Goal: Task Accomplishment & Management: Use online tool/utility

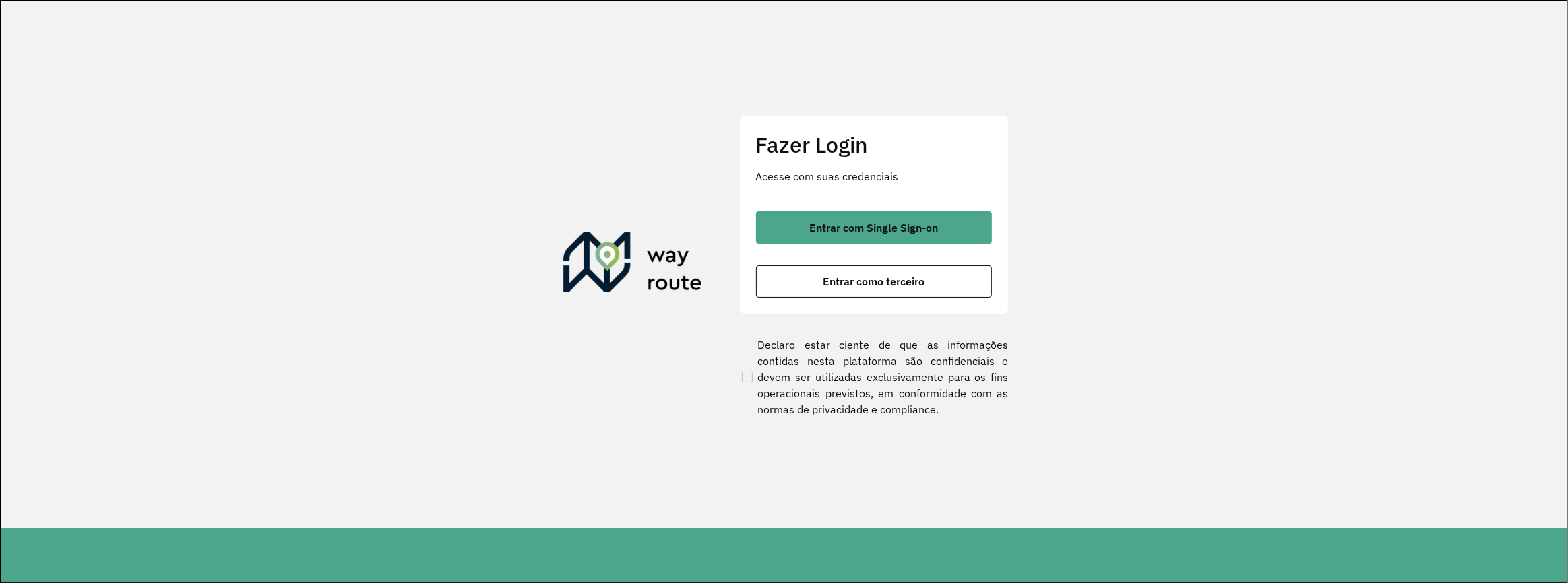
click at [795, 259] on div "Entrar com Single Sign-on Entrar como terceiro" at bounding box center [874, 254] width 236 height 86
click at [807, 283] on button "Entrar como terceiro" at bounding box center [874, 281] width 236 height 32
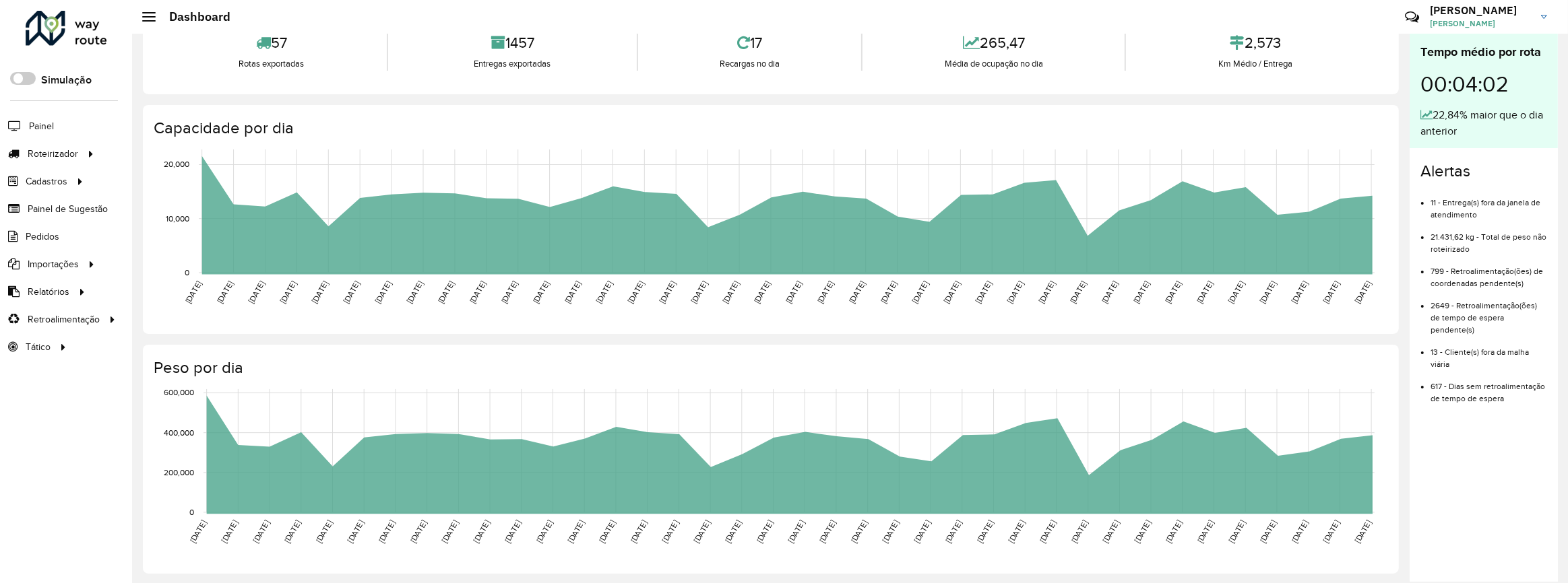
scroll to position [122, 0]
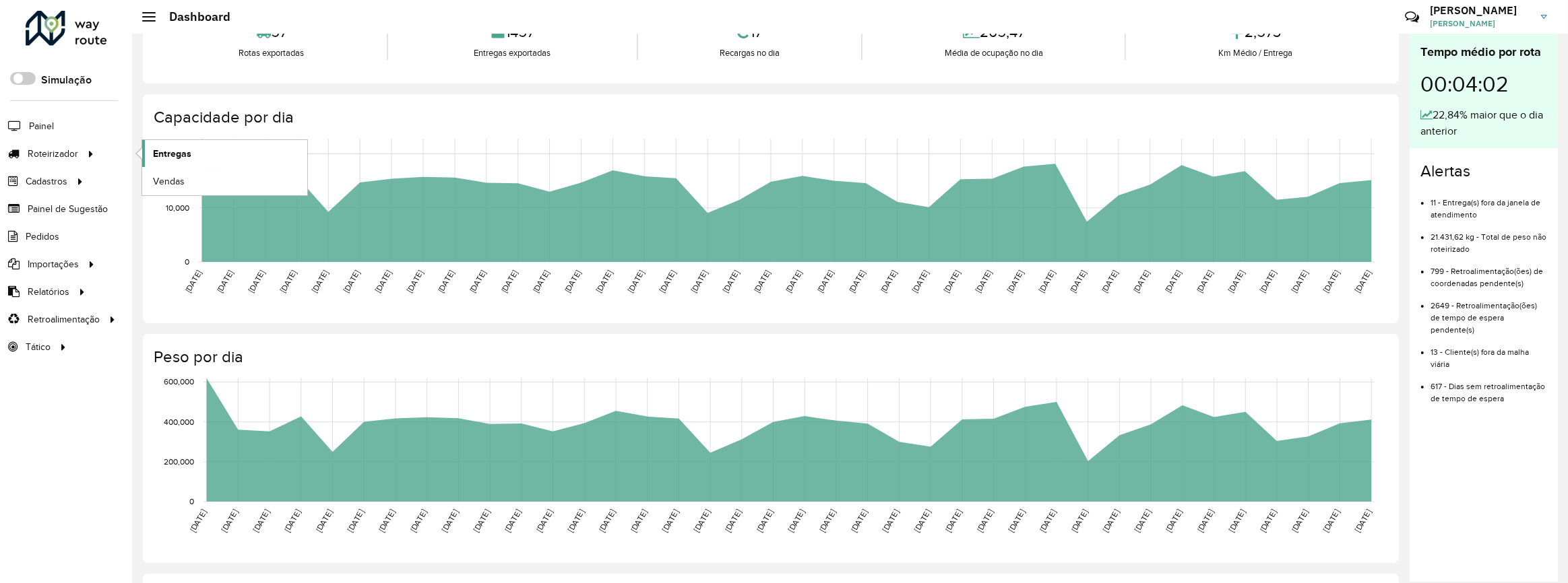
click at [198, 153] on link "Entregas" at bounding box center [224, 153] width 165 height 27
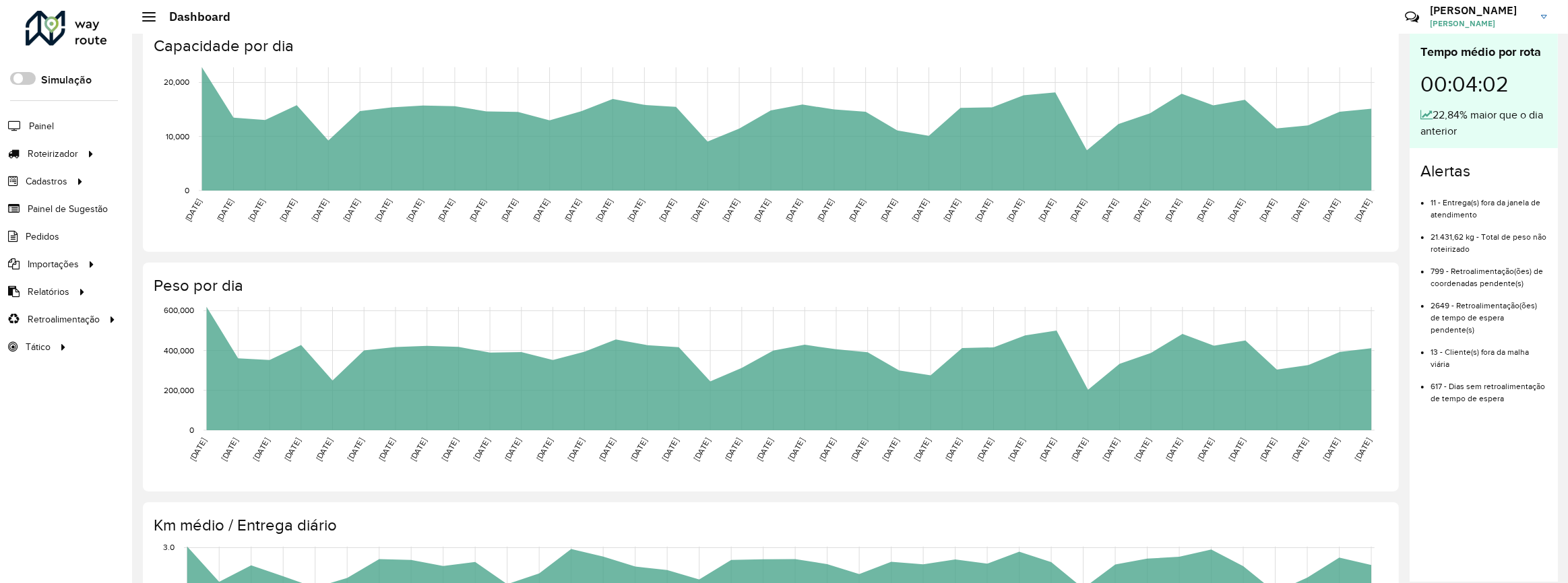
scroll to position [306, 0]
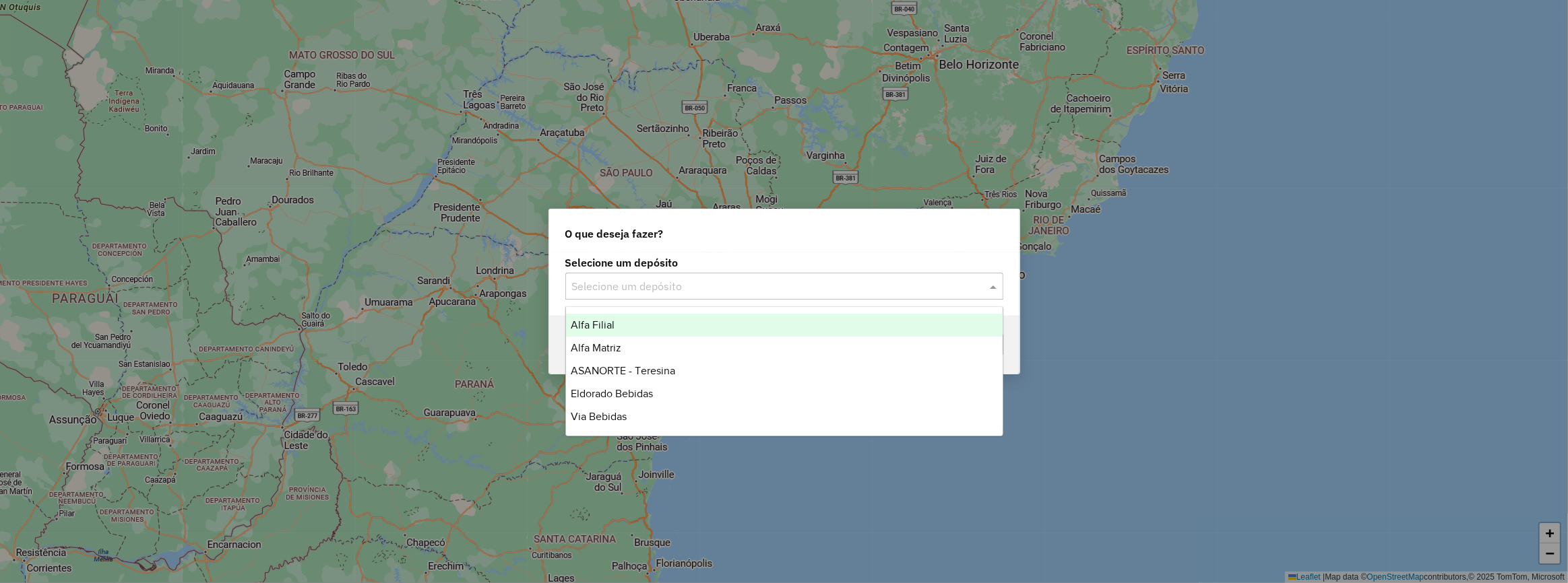
click at [790, 286] on input "text" at bounding box center [771, 287] width 397 height 16
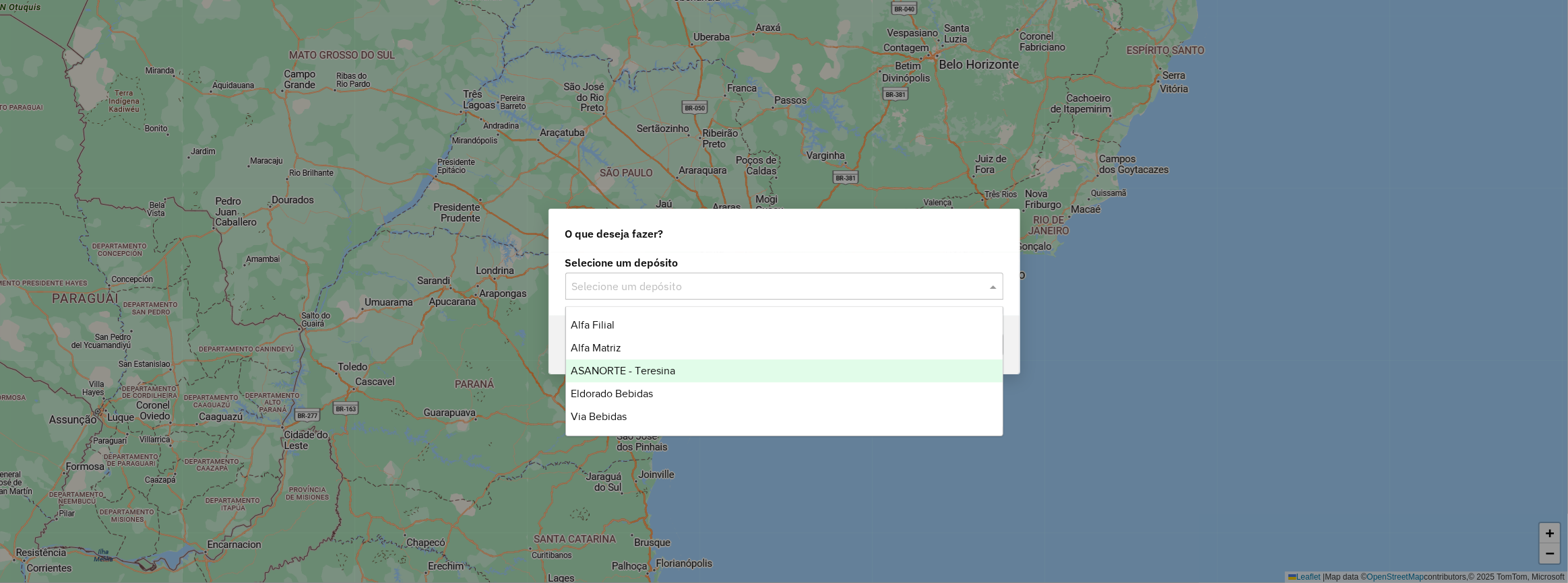
click at [676, 367] on div "ASANORTE - Teresina" at bounding box center [784, 371] width 437 height 23
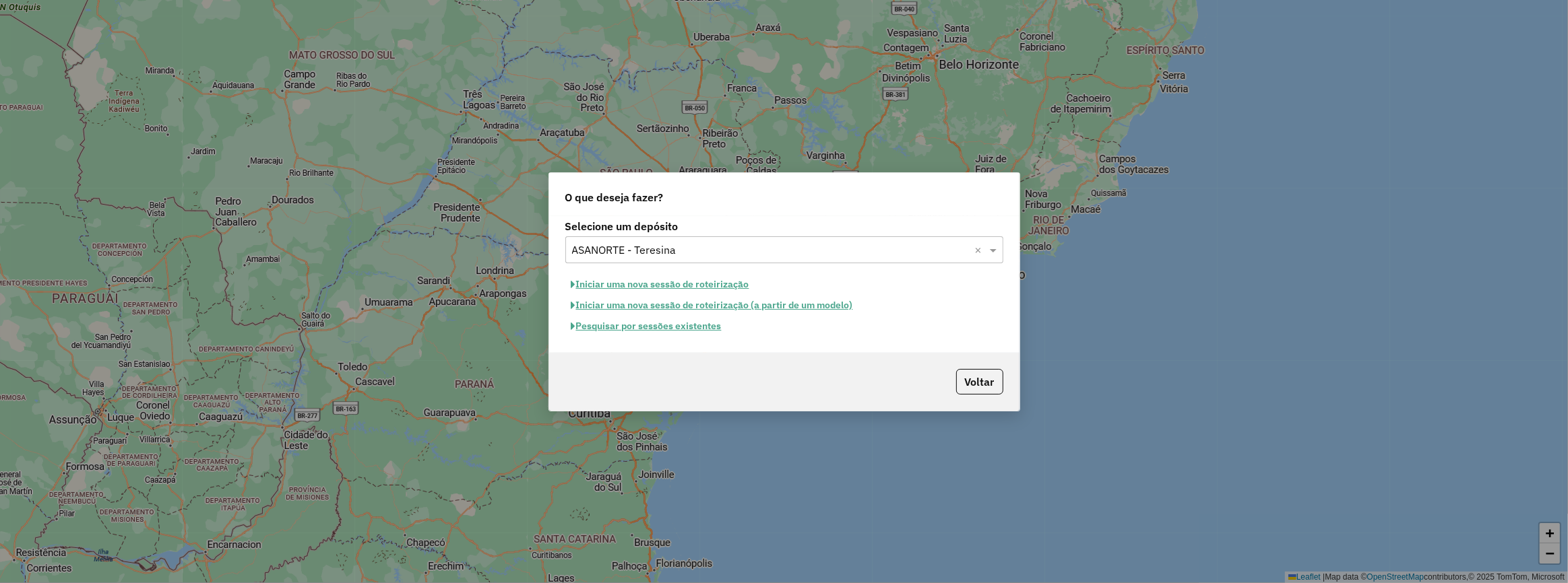
click at [713, 285] on button "Iniciar uma nova sessão de roteirização" at bounding box center [661, 285] width 190 height 21
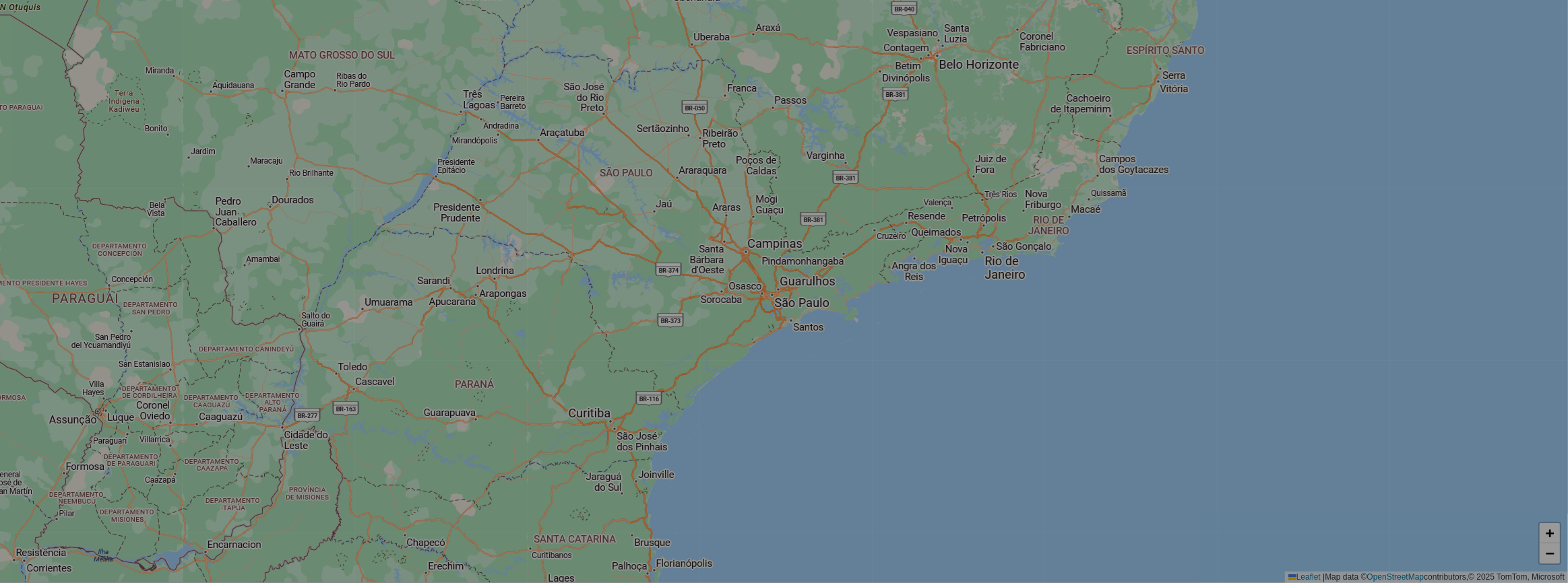
select select "*"
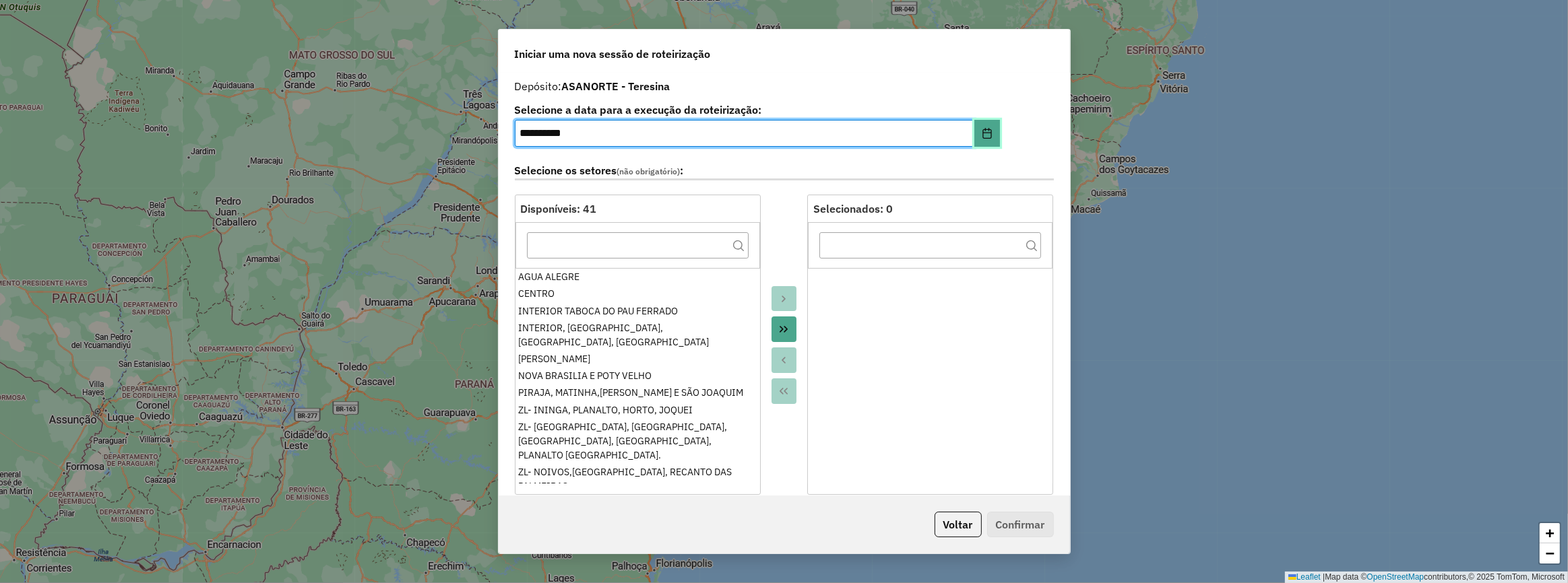
click at [983, 132] on icon "Choose Date" at bounding box center [987, 134] width 11 height 11
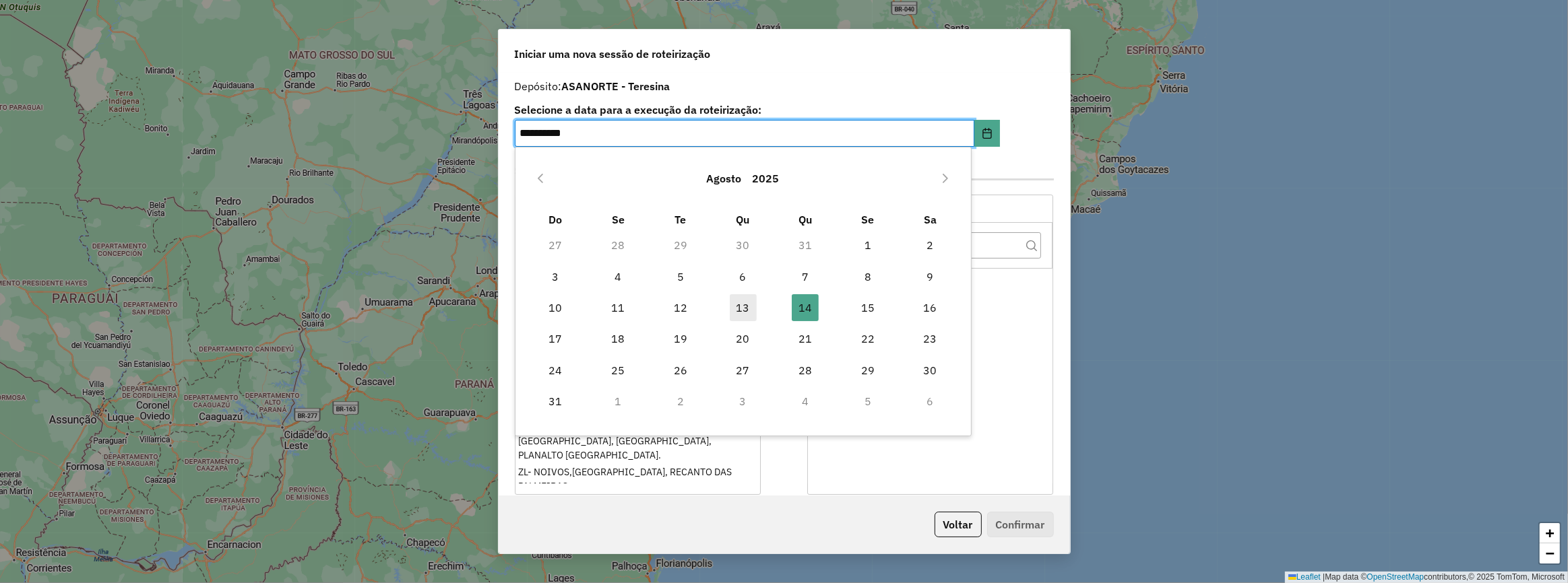
click at [746, 303] on span "13" at bounding box center [742, 308] width 27 height 27
type input "**********"
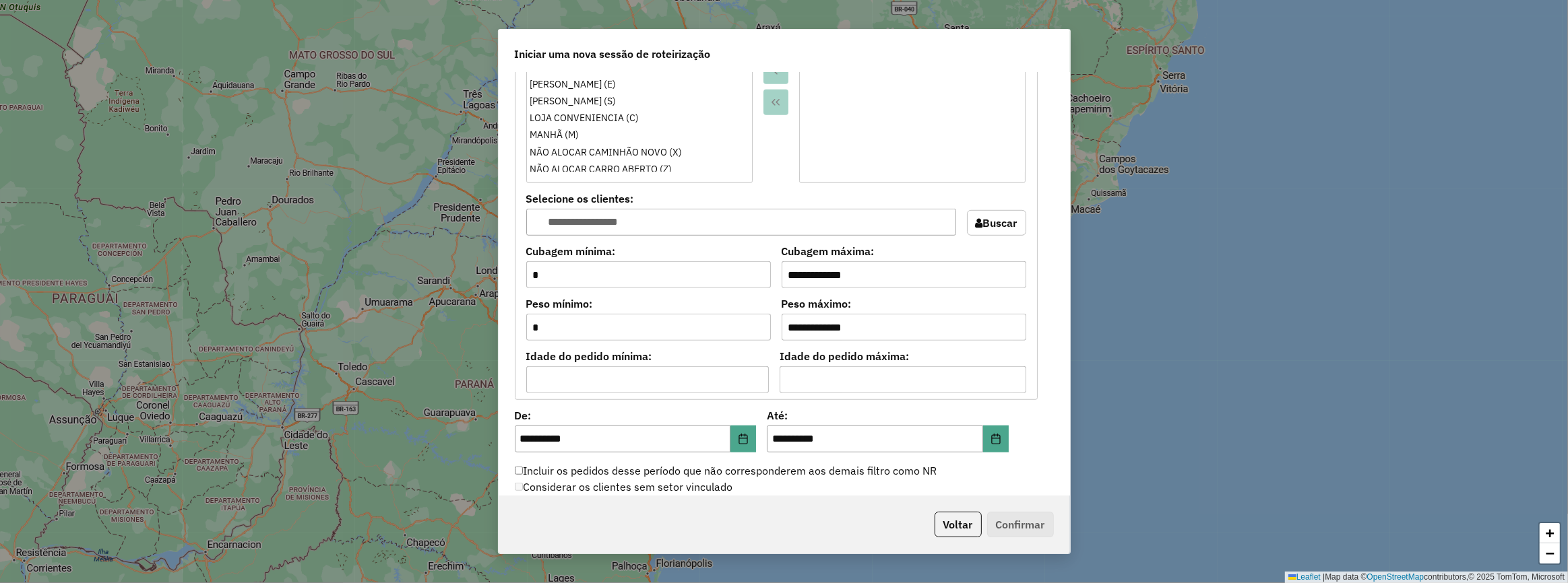
scroll to position [1286, 0]
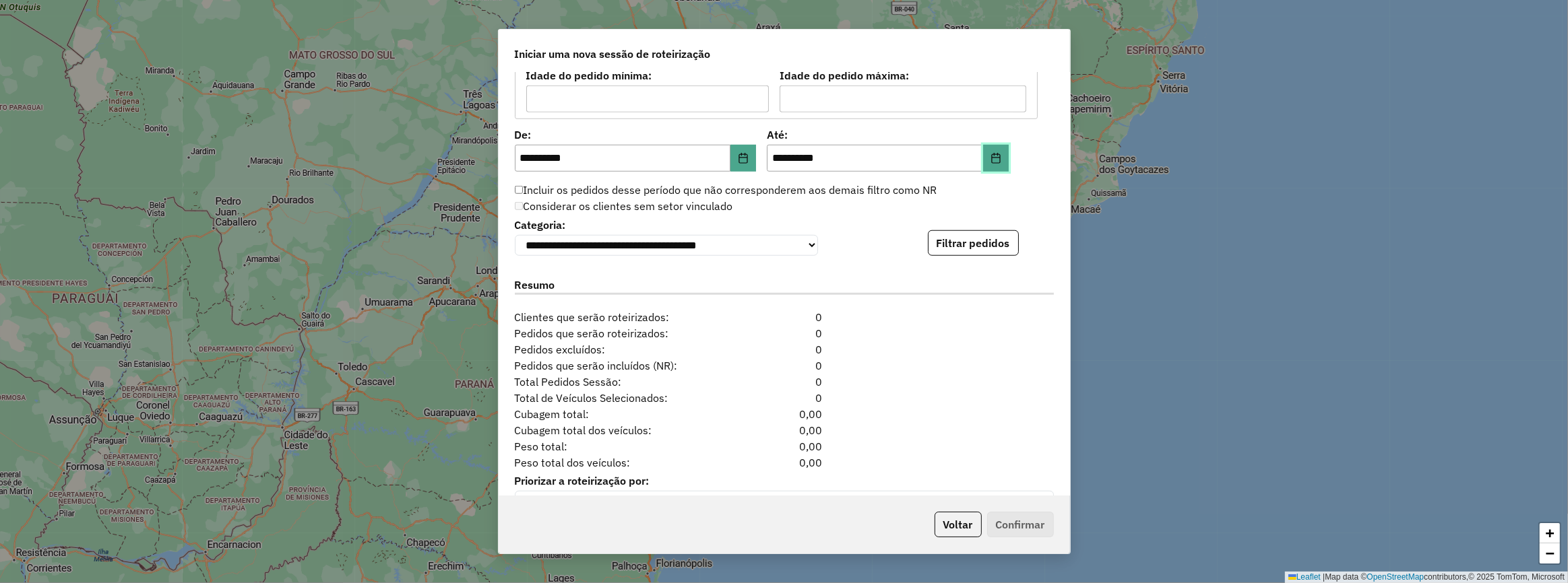
click at [989, 164] on button "Choose Date" at bounding box center [996, 157] width 26 height 27
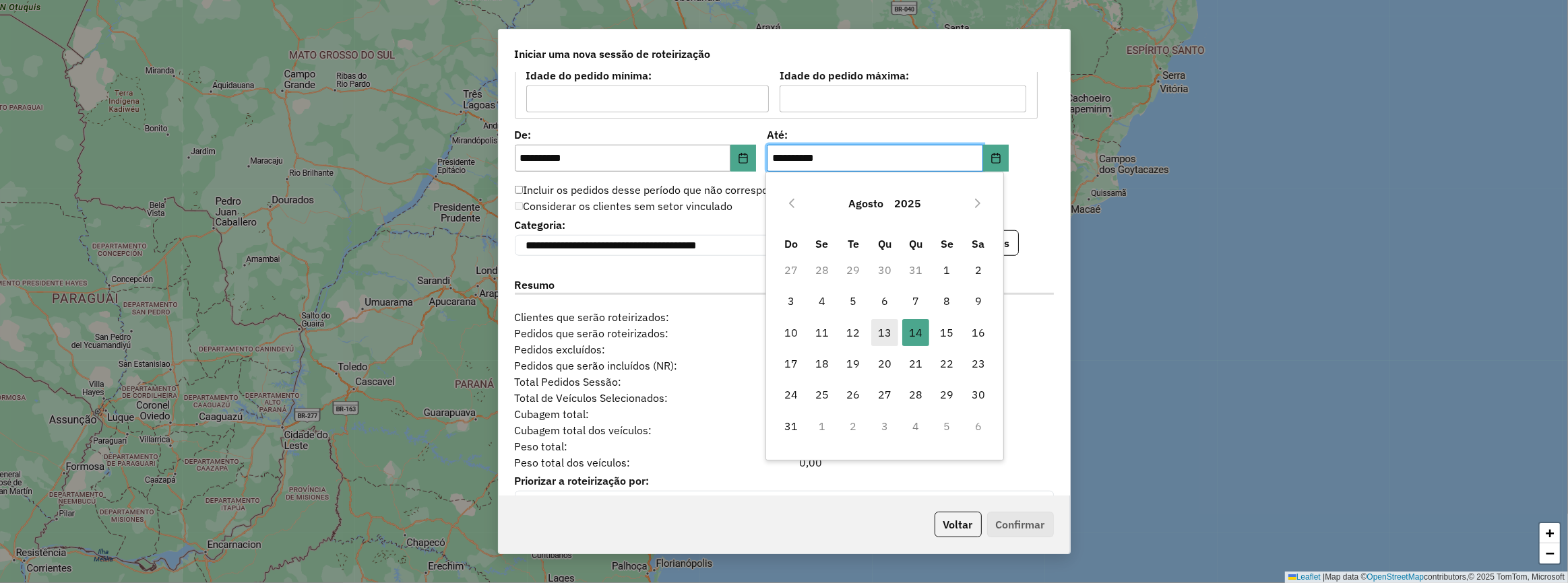
click at [887, 337] on span "13" at bounding box center [884, 332] width 27 height 27
type input "**********"
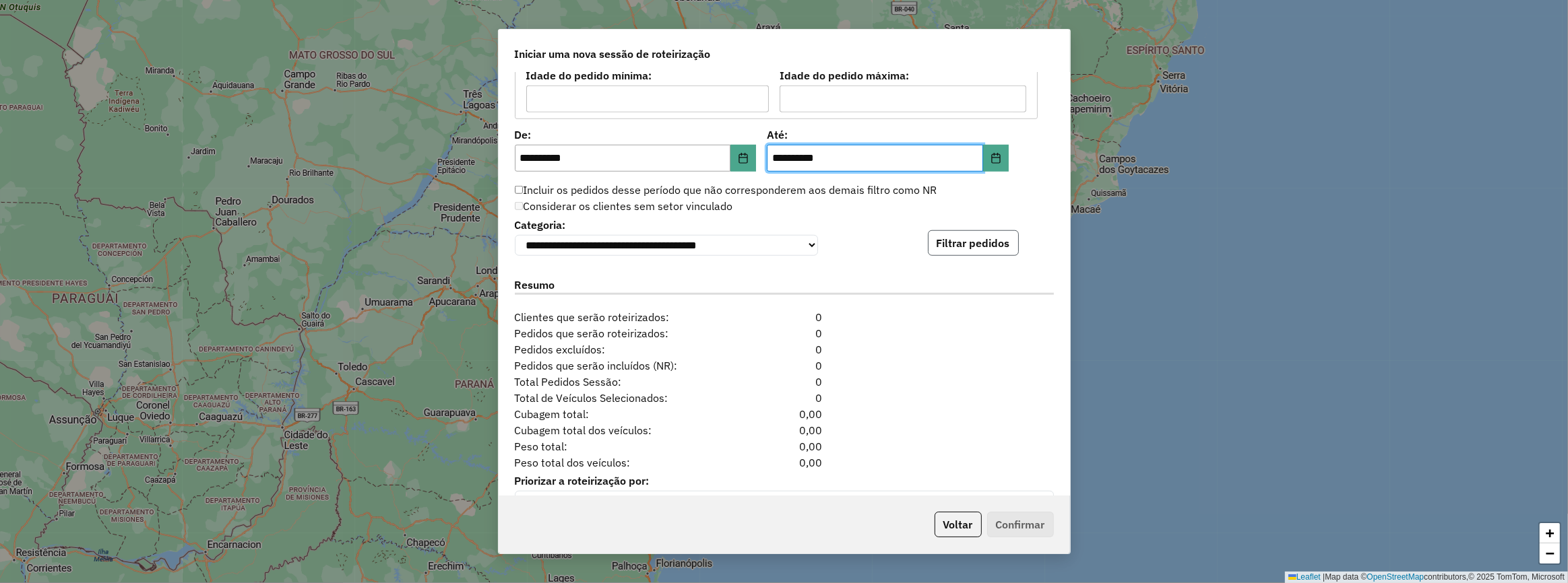
click at [951, 249] on button "Filtrar pedidos" at bounding box center [973, 243] width 91 height 26
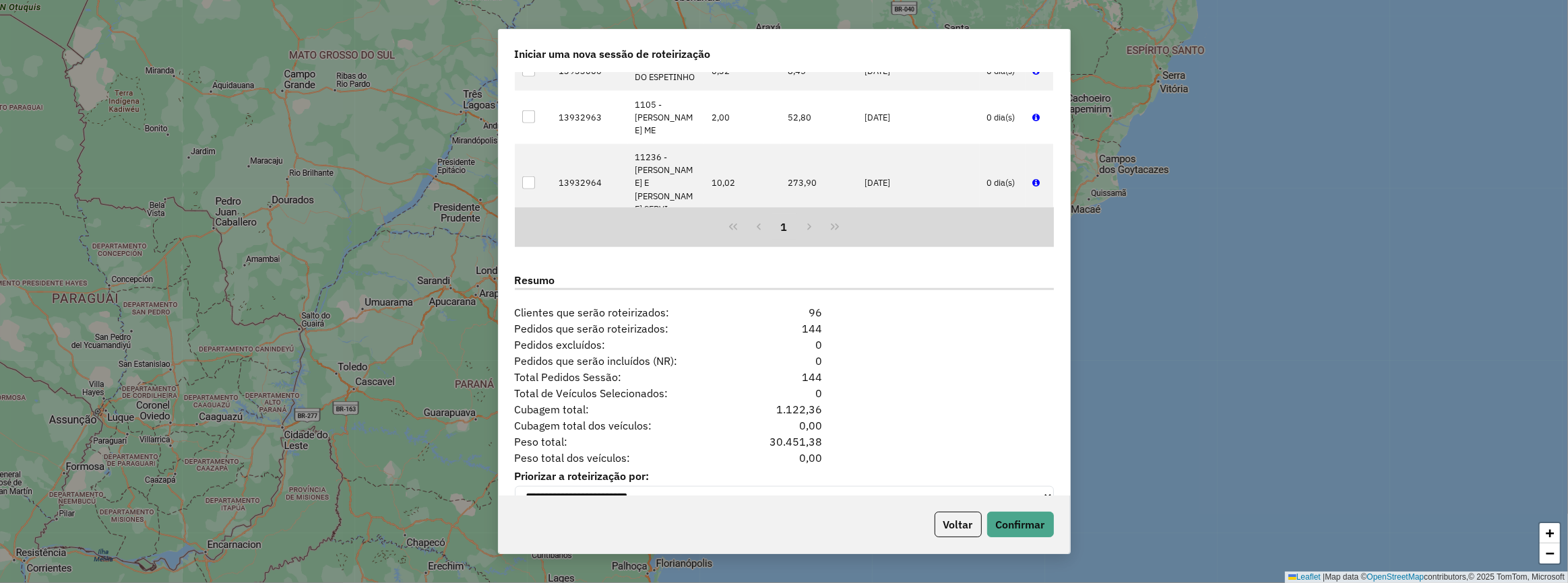
scroll to position [1603, 0]
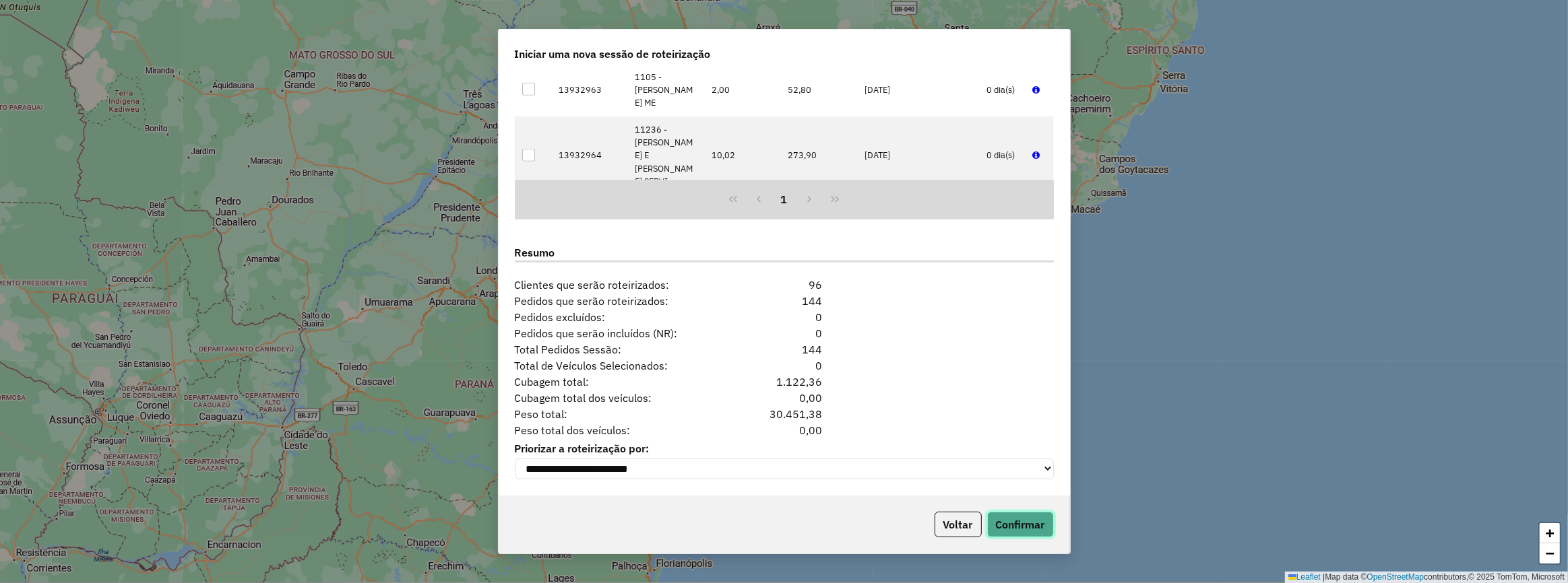
click at [999, 514] on button "Confirmar" at bounding box center [1020, 524] width 67 height 26
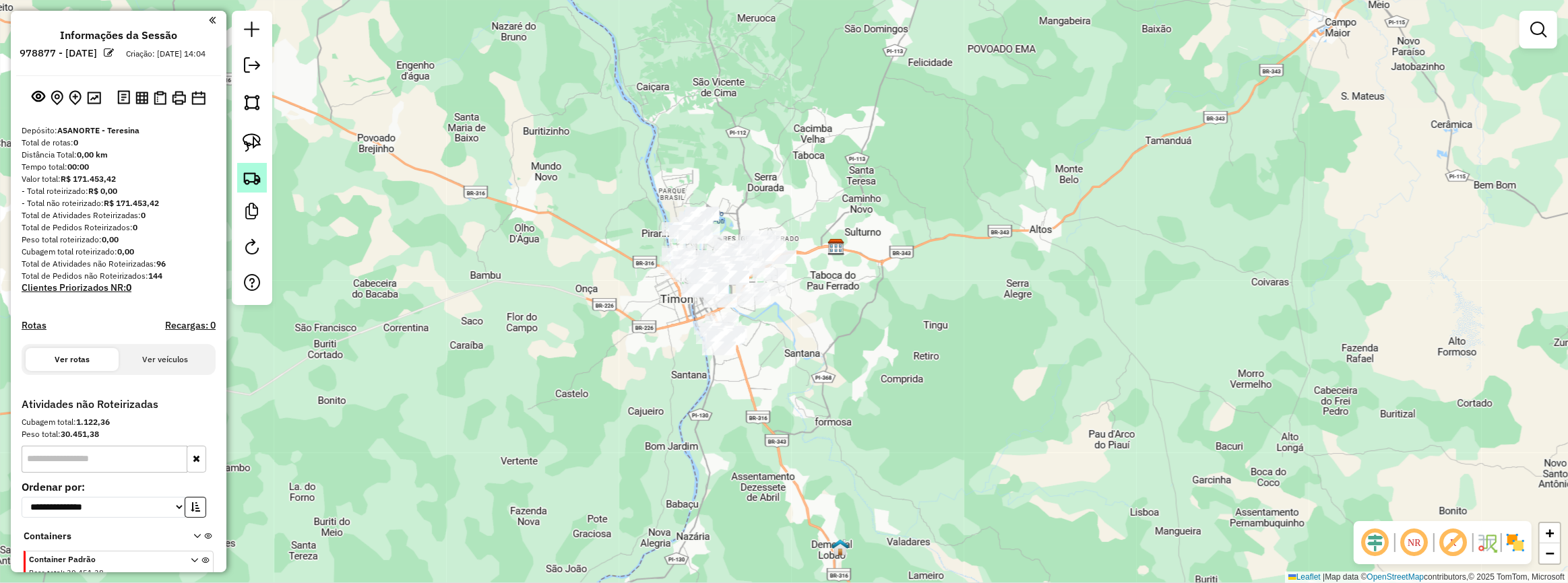
click at [255, 178] on img at bounding box center [252, 178] width 19 height 19
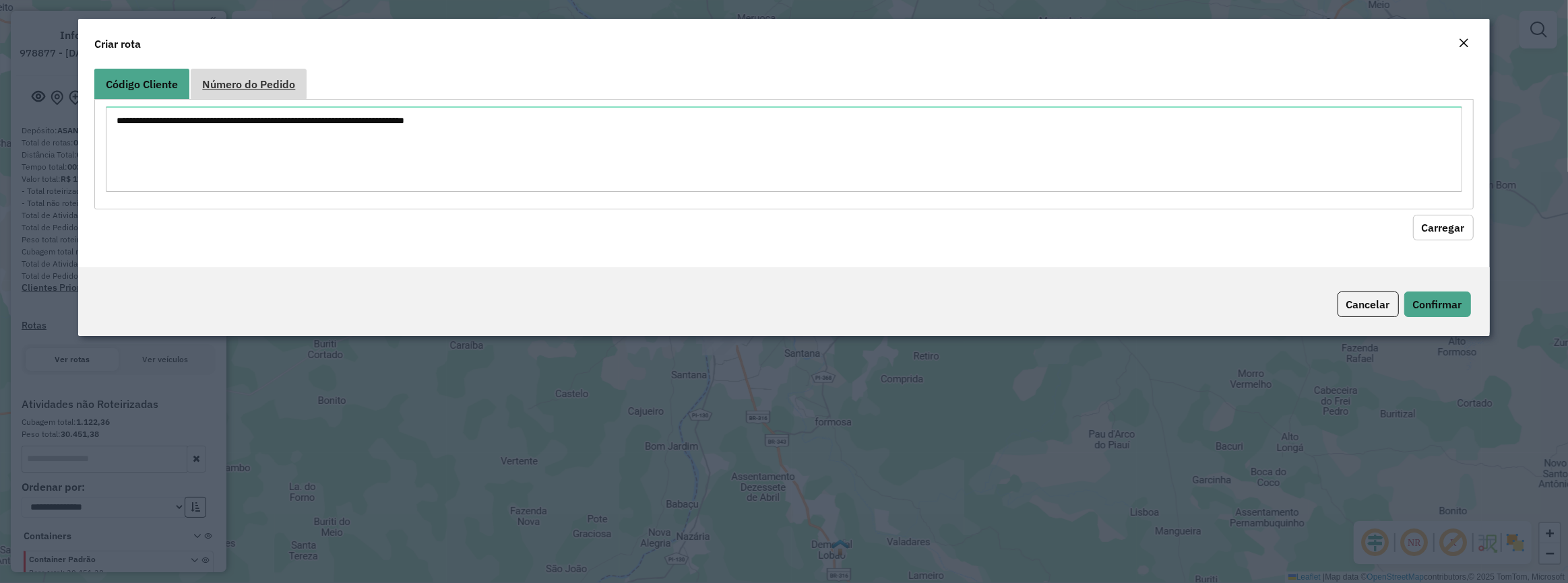
click at [232, 93] on link "Número do Pedido" at bounding box center [248, 83] width 116 height 30
click at [234, 146] on textarea at bounding box center [784, 148] width 1356 height 85
paste textarea "****** ****** ****** ****** ****** ****** ****** ****** ****** ****** ****** **…"
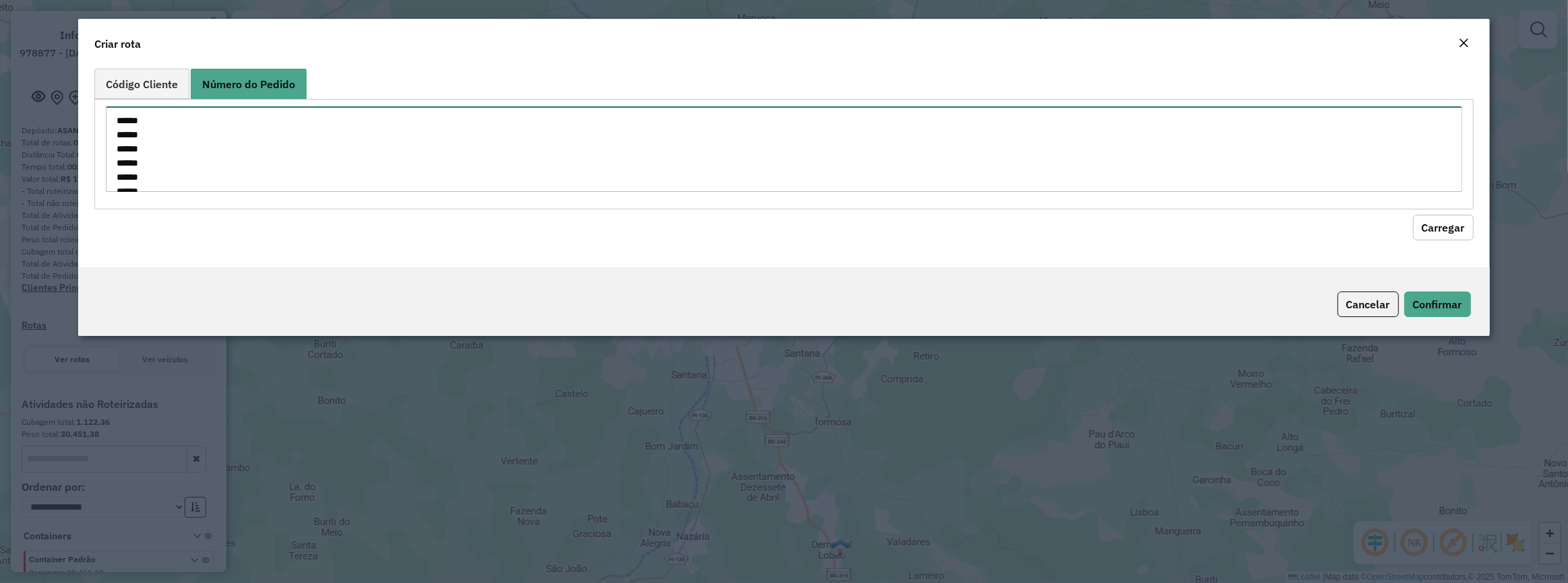
scroll to position [614, 0]
type textarea "****** ****** ****** ****** ****** ****** ****** ****** ****** ****** ****** **…"
click at [1428, 236] on button "Carregar" at bounding box center [1443, 228] width 60 height 26
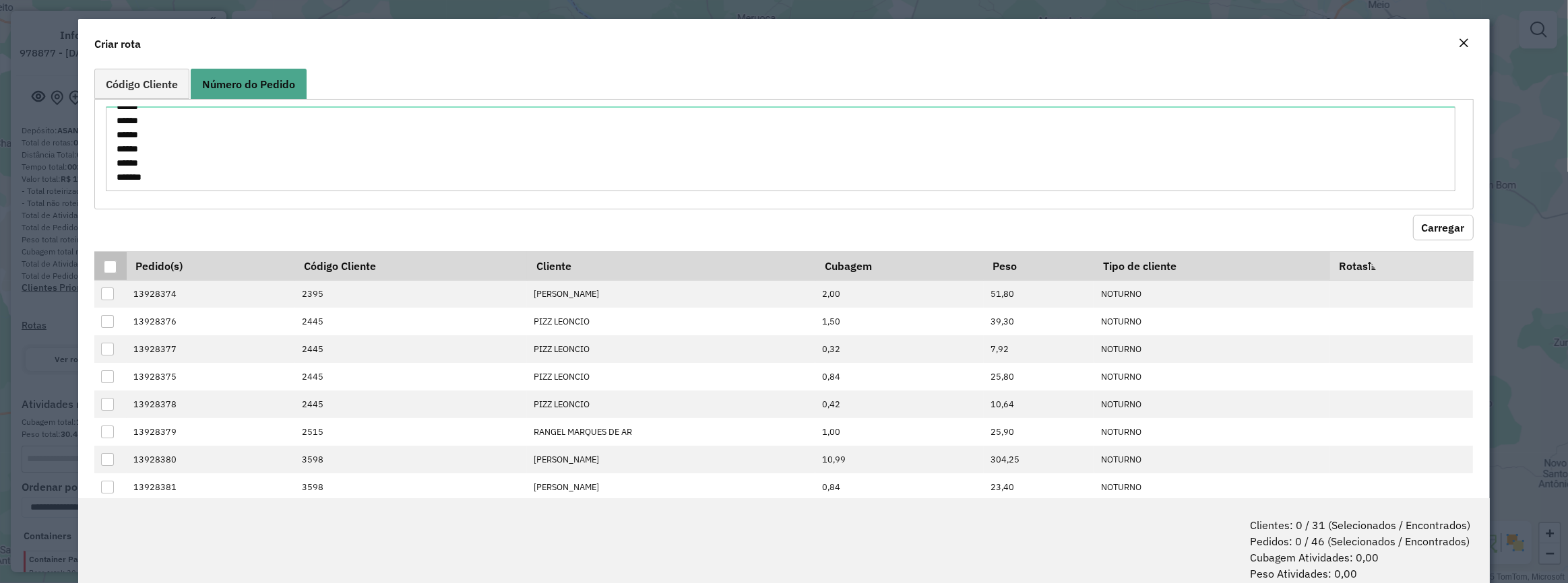
click at [106, 265] on div at bounding box center [110, 267] width 13 height 13
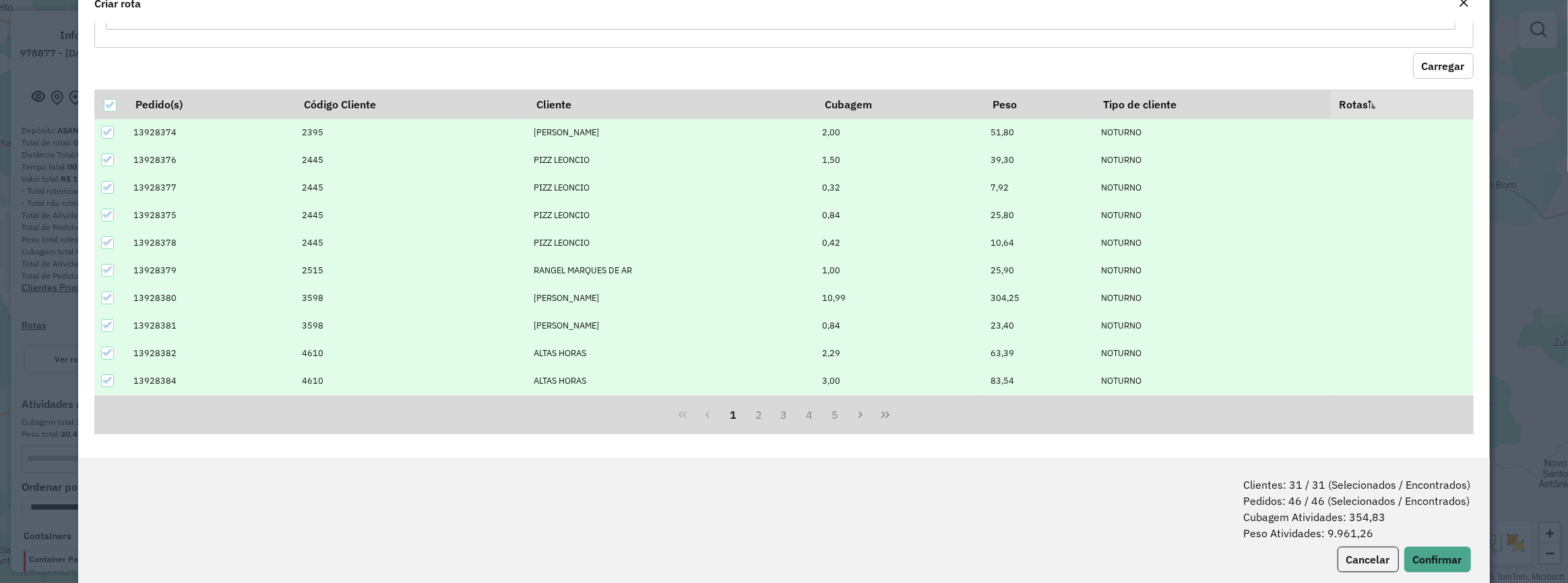
scroll to position [68, 0]
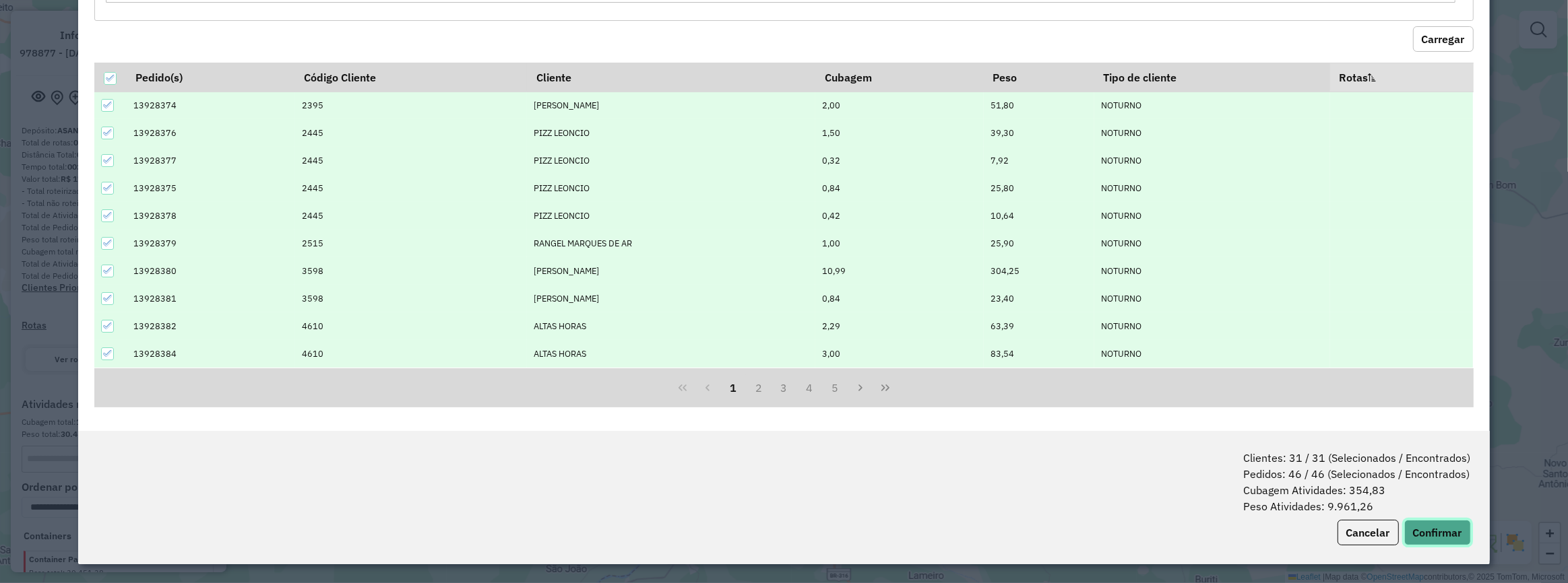
click at [1444, 539] on button "Confirmar" at bounding box center [1437, 533] width 67 height 26
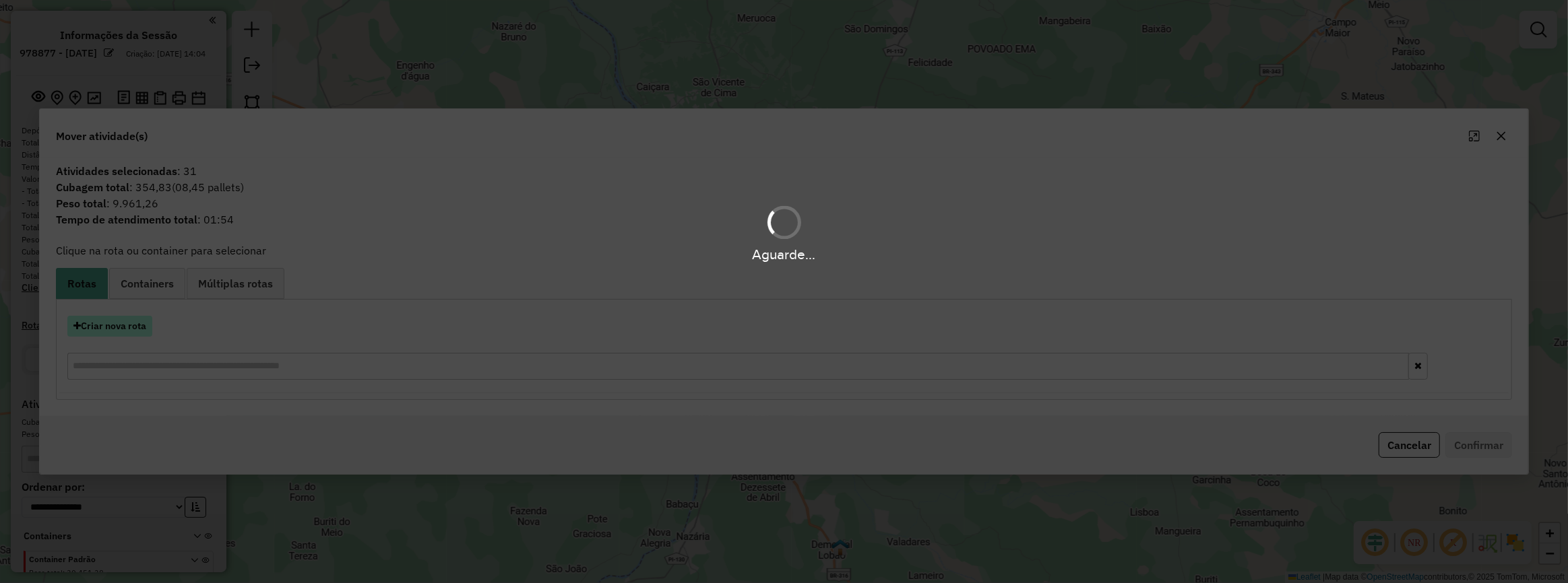
click at [92, 330] on button "Criar nova rota" at bounding box center [110, 326] width 85 height 21
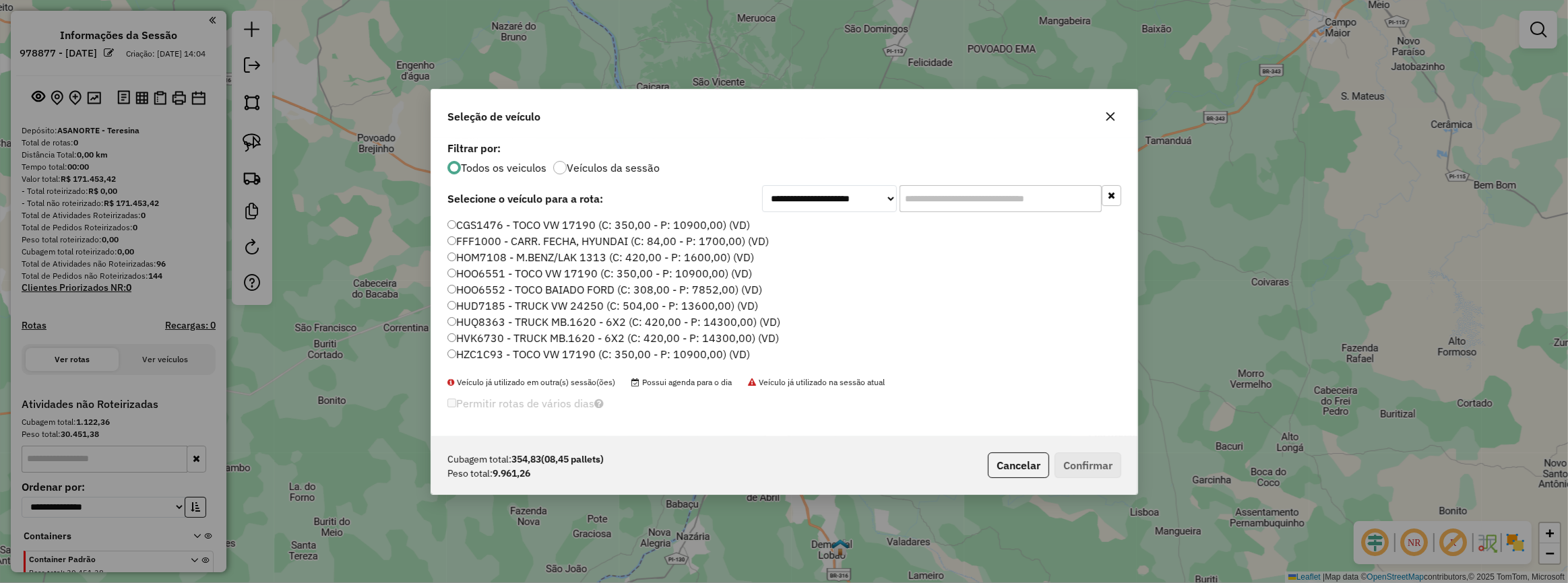
scroll to position [6, 4]
click at [623, 222] on label "CGS1476 - TOCO VW 17190 (C: 350,00 - P: 10900,00) (VD)" at bounding box center [599, 225] width 302 height 16
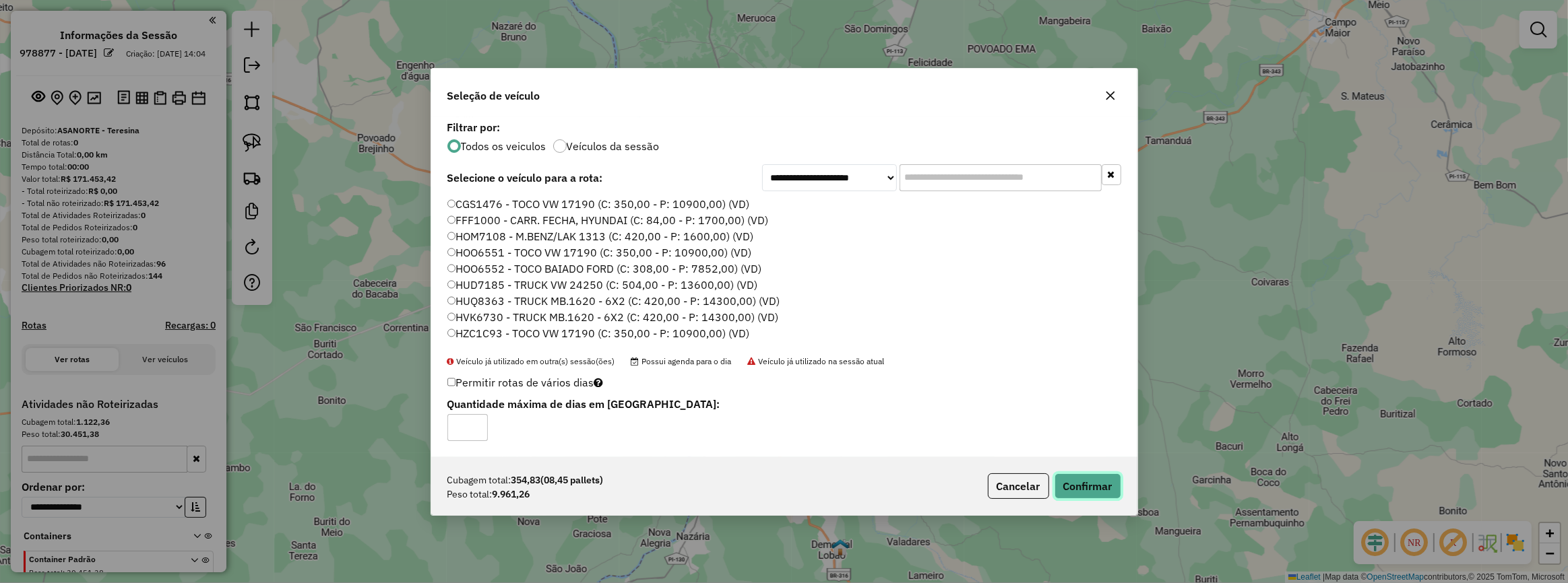
click at [1085, 485] on button "Confirmar" at bounding box center [1087, 486] width 67 height 26
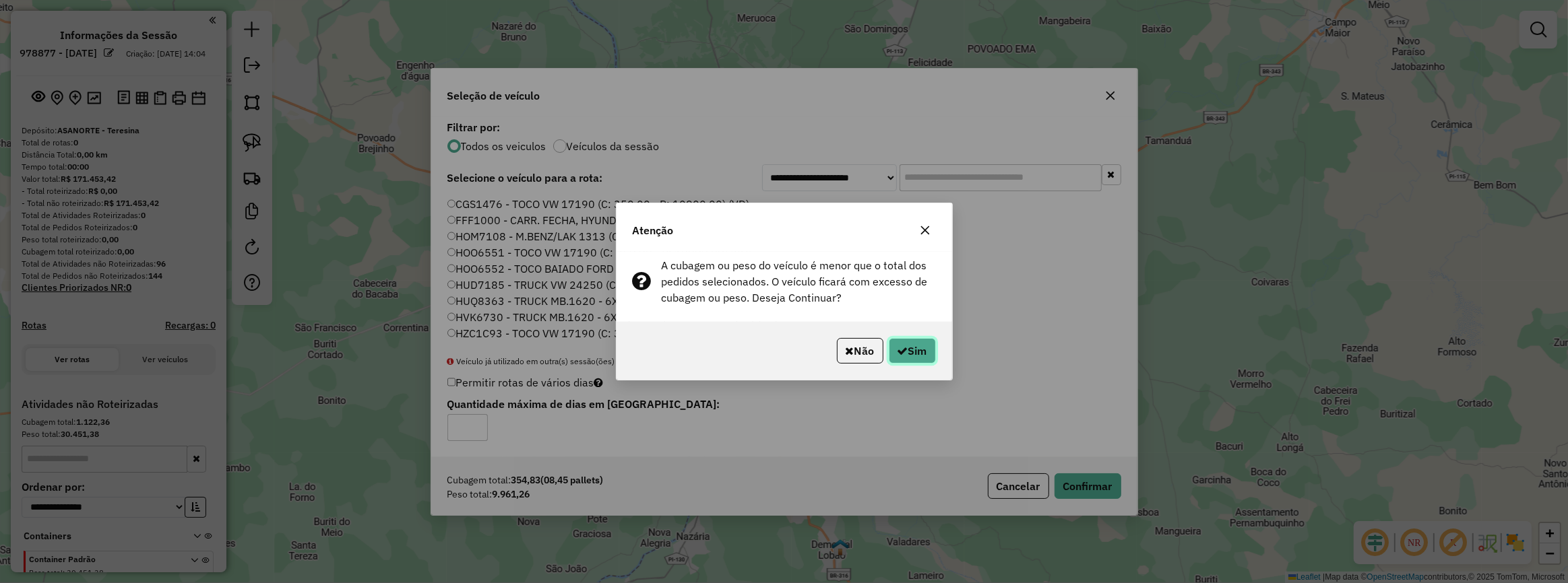
click at [925, 349] on button "Sim" at bounding box center [913, 351] width 48 height 26
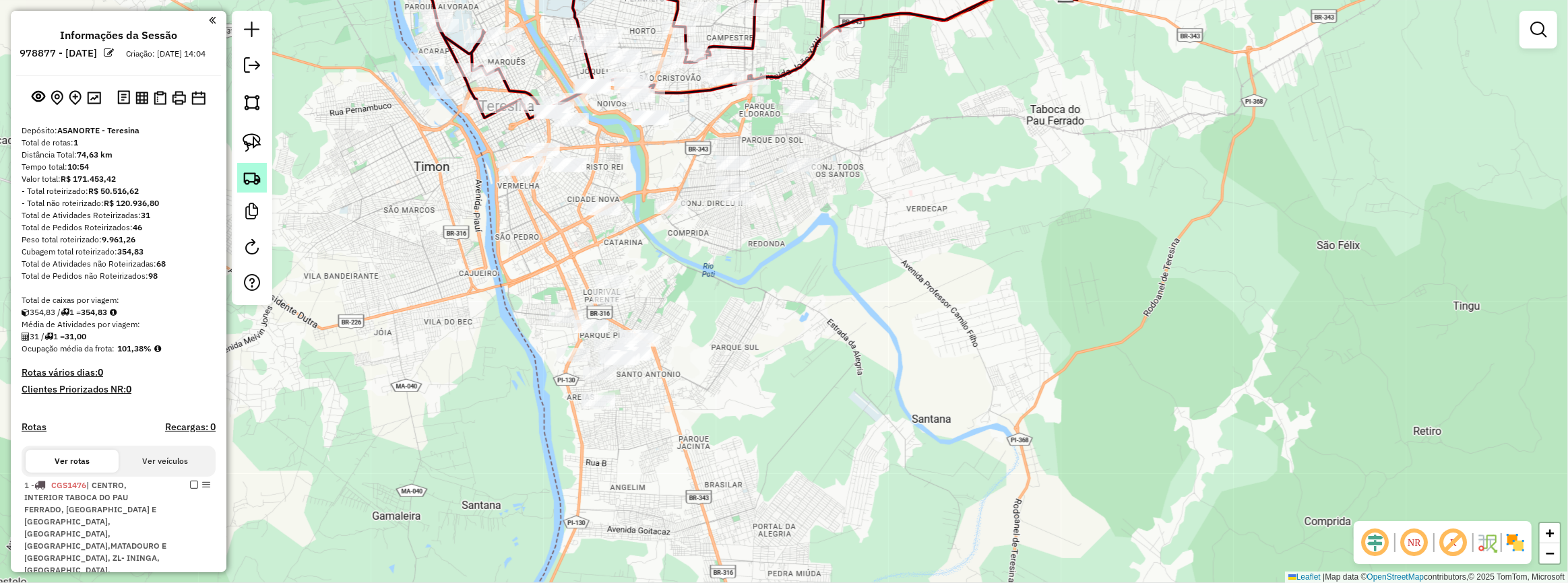
click at [260, 181] on img at bounding box center [252, 178] width 19 height 19
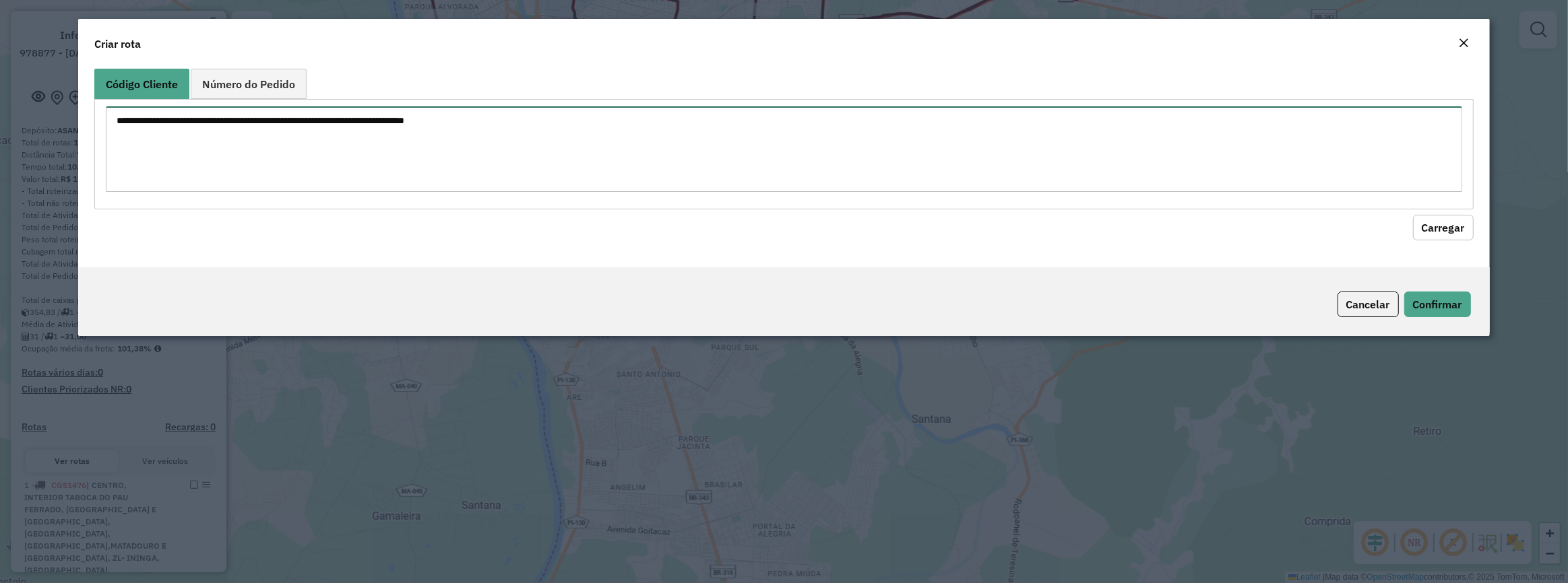
click at [203, 144] on textarea at bounding box center [784, 148] width 1356 height 85
paste textarea "*****"
type textarea "*****"
click at [1446, 229] on button "Carregar" at bounding box center [1443, 228] width 60 height 26
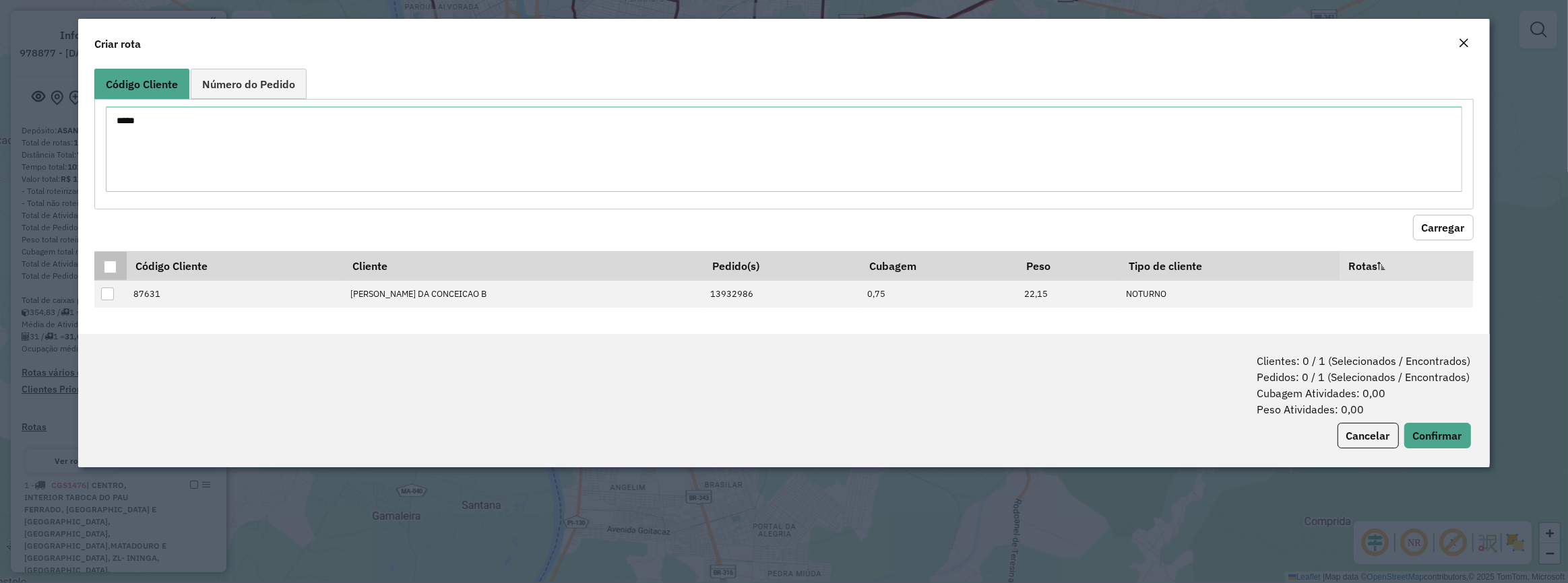
click at [104, 263] on div at bounding box center [110, 267] width 13 height 13
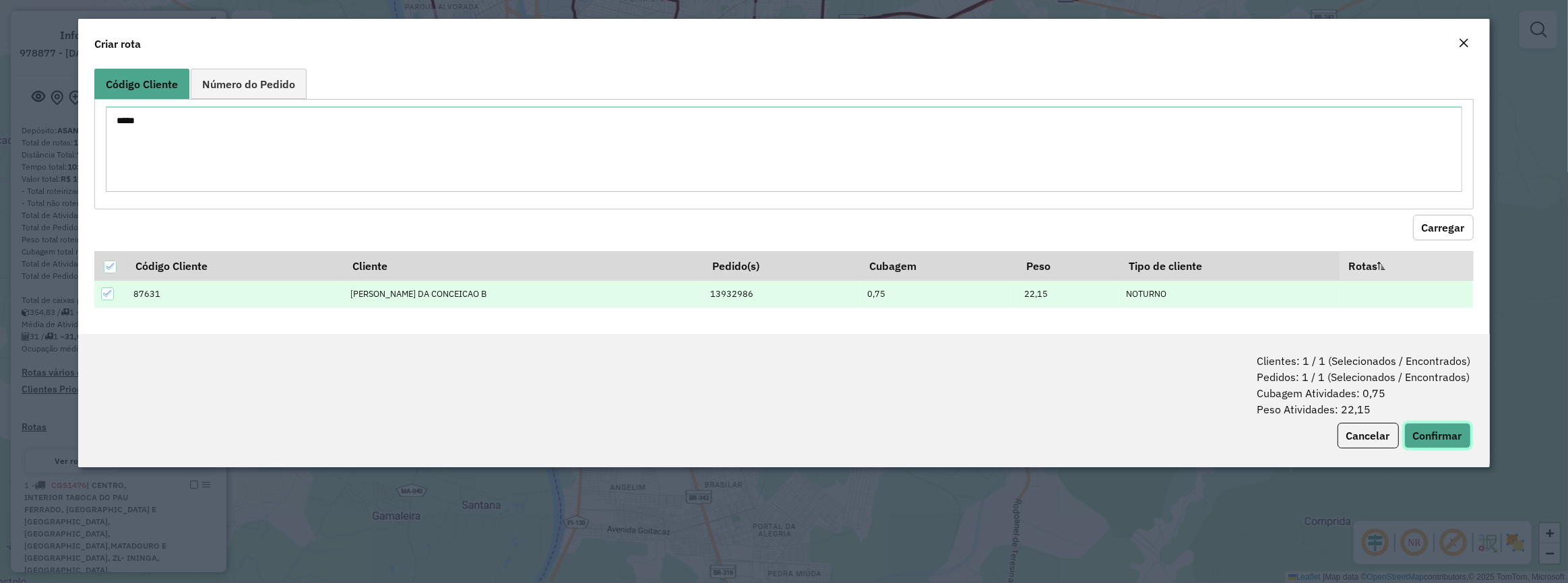
click at [1423, 425] on button "Confirmar" at bounding box center [1437, 436] width 67 height 26
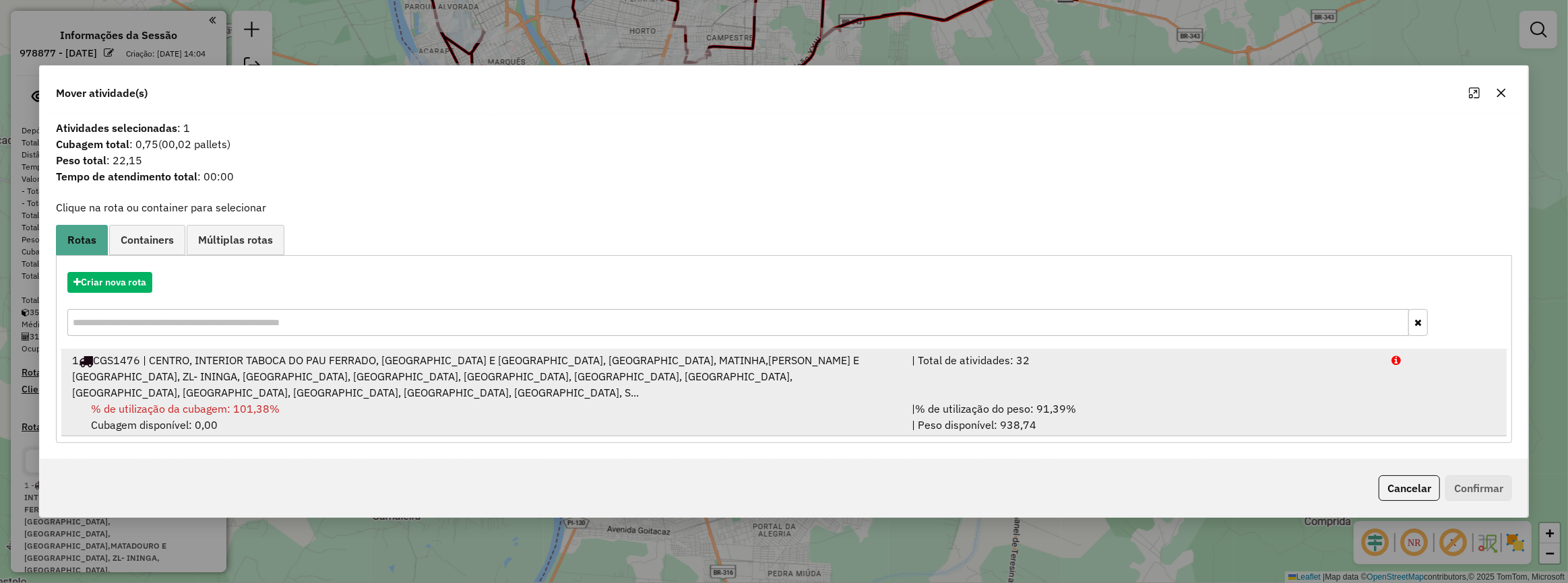
click at [172, 370] on div "1 CGS1476 | CENTRO, INTERIOR TABOCA DO PAU FERRADO, [GEOGRAPHIC_DATA] E [GEOGRA…" at bounding box center [483, 376] width 839 height 49
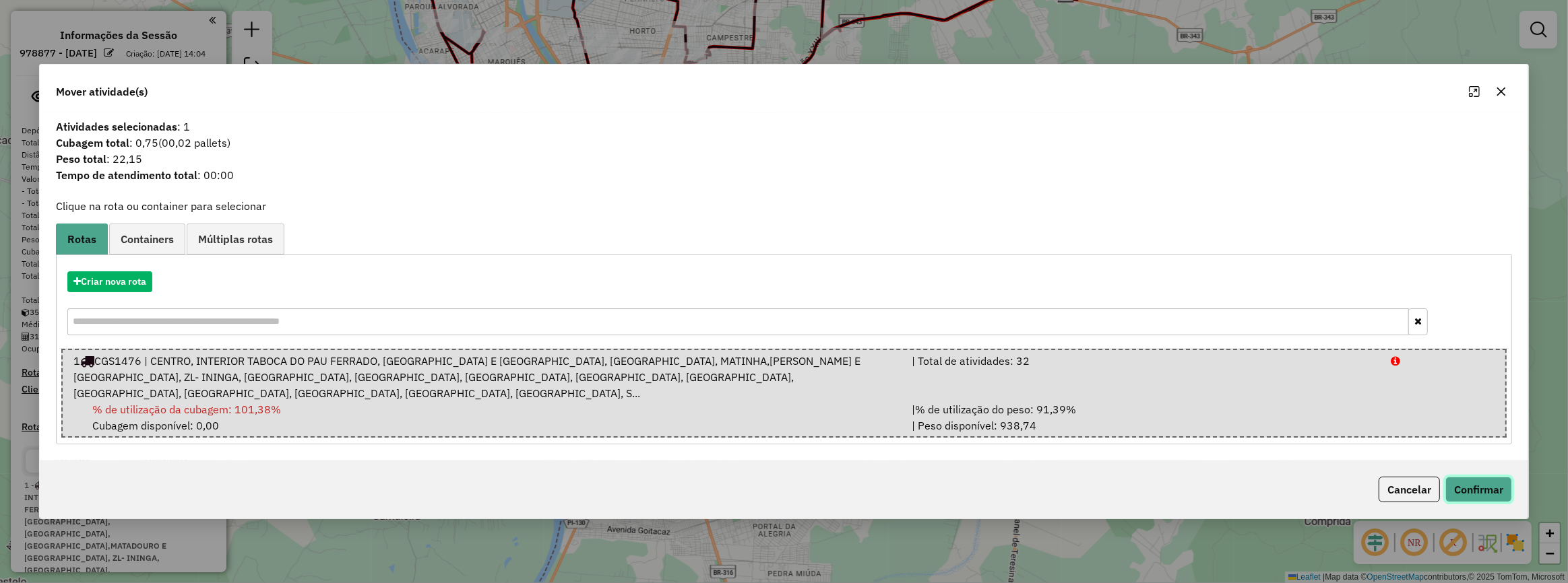
click at [1463, 485] on button "Confirmar" at bounding box center [1478, 490] width 67 height 26
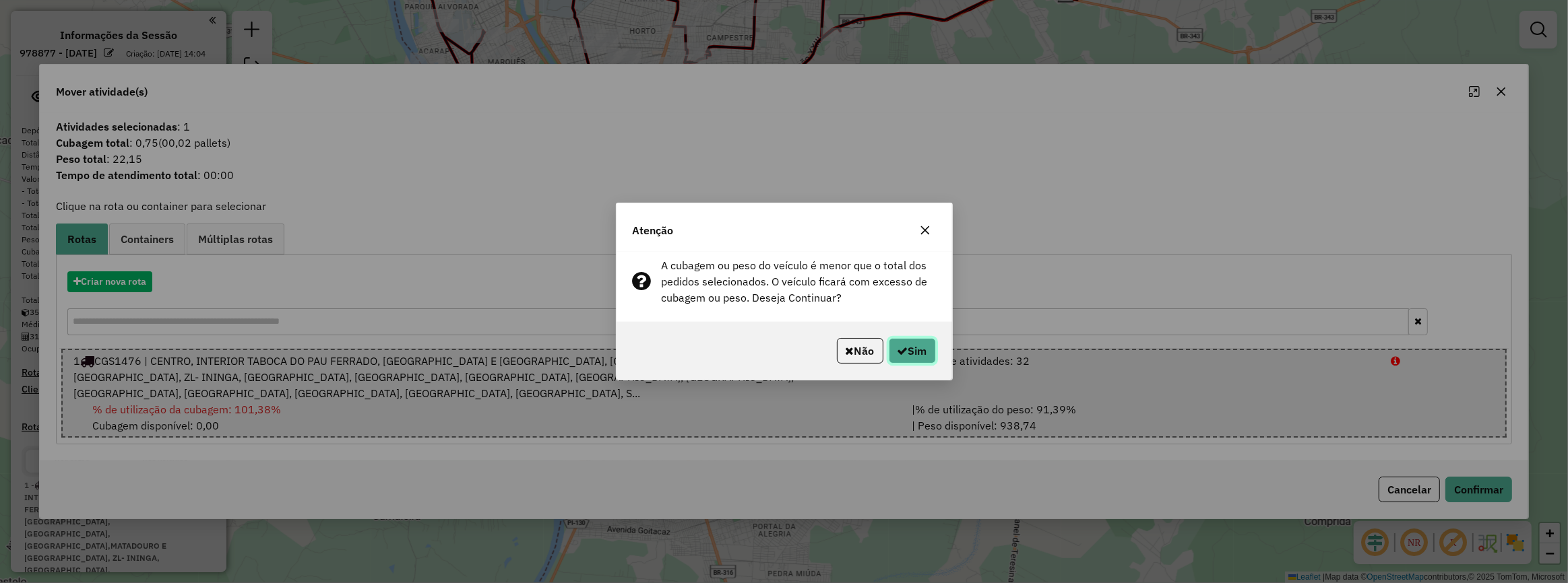
click at [897, 343] on button "Sim" at bounding box center [913, 351] width 48 height 26
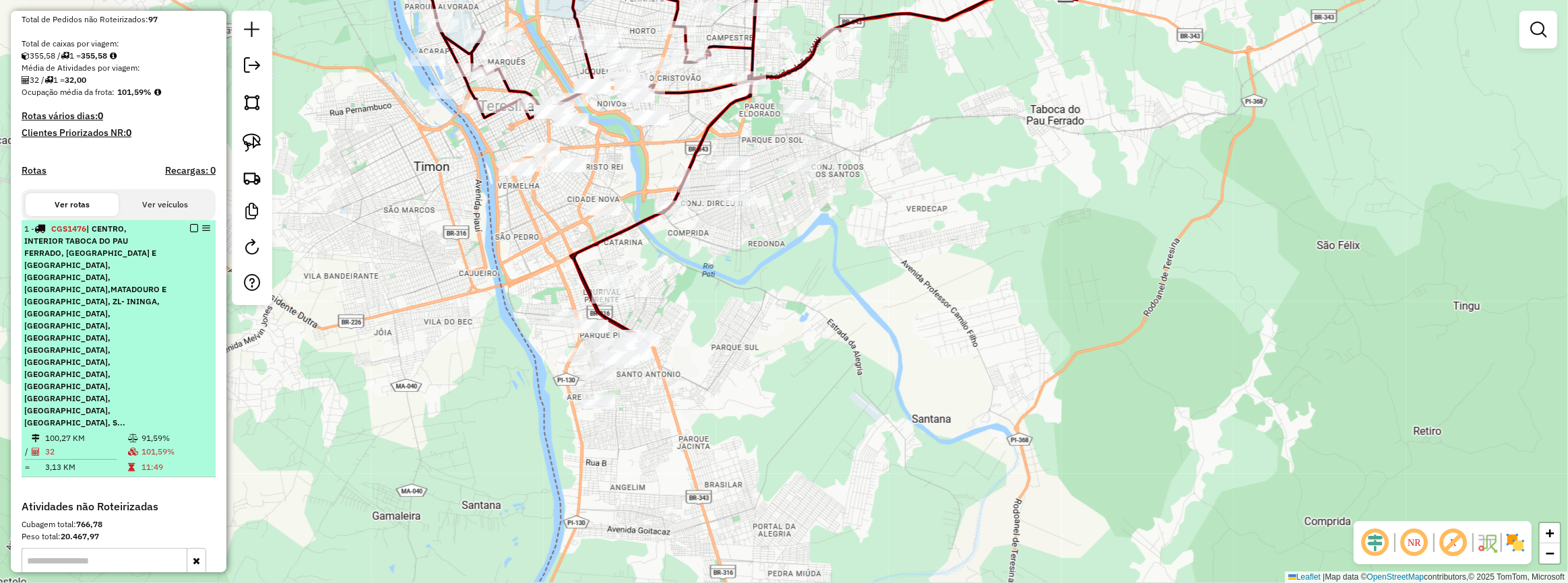
scroll to position [306, 0]
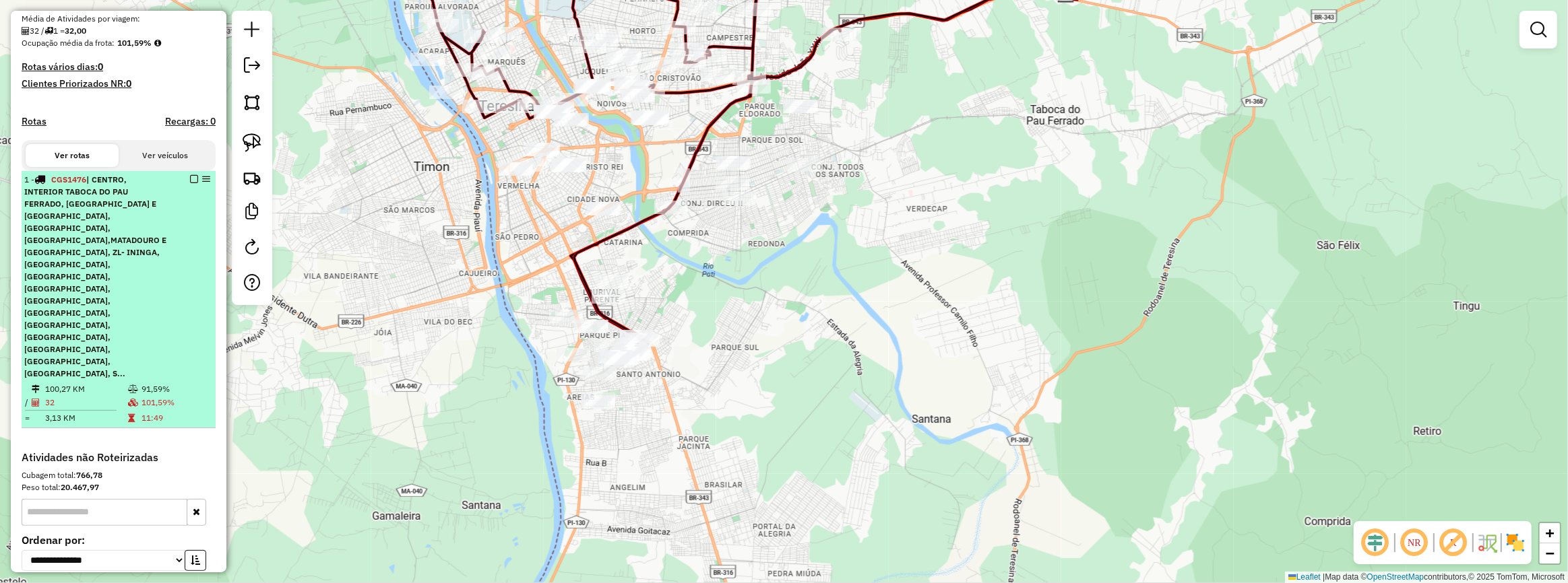
click at [190, 183] on em at bounding box center [194, 178] width 8 height 8
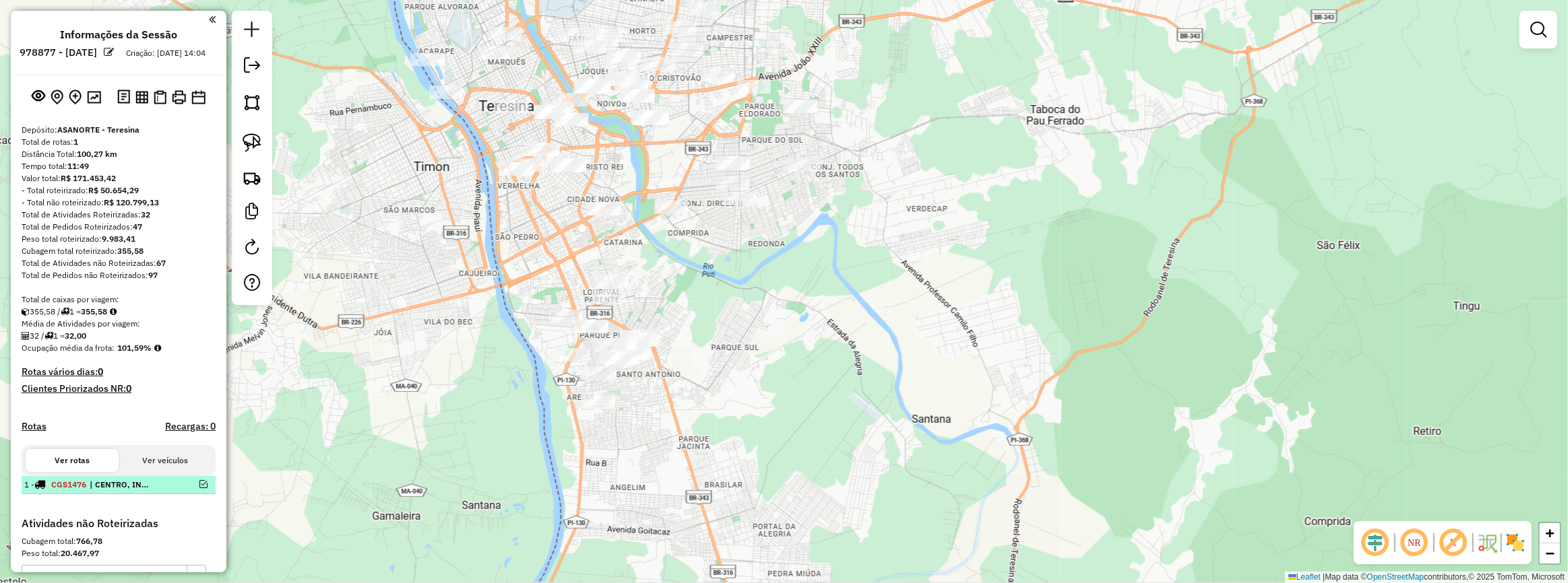
scroll to position [0, 0]
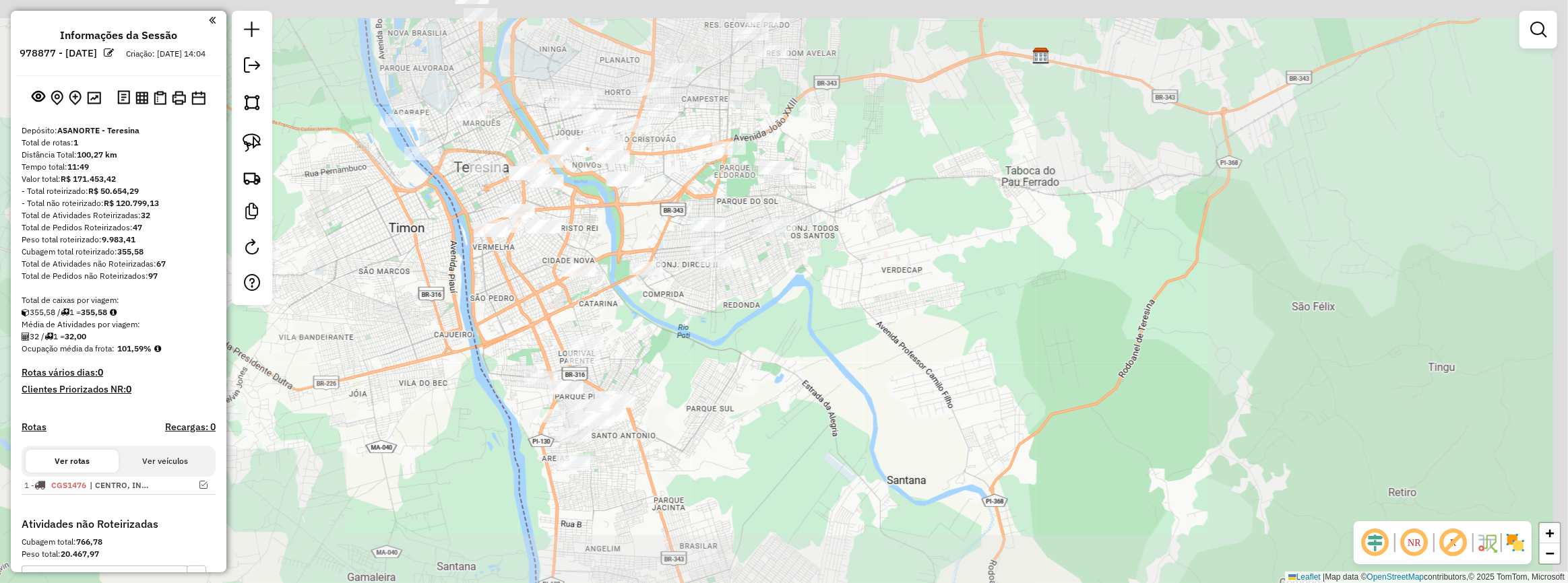
drag, startPoint x: 416, startPoint y: 184, endPoint x: 376, endPoint y: 383, distance: 203.0
click at [376, 383] on div "Janela de atendimento Grade de atendimento Capacidade Transportadoras Veículos …" at bounding box center [784, 291] width 1568 height 583
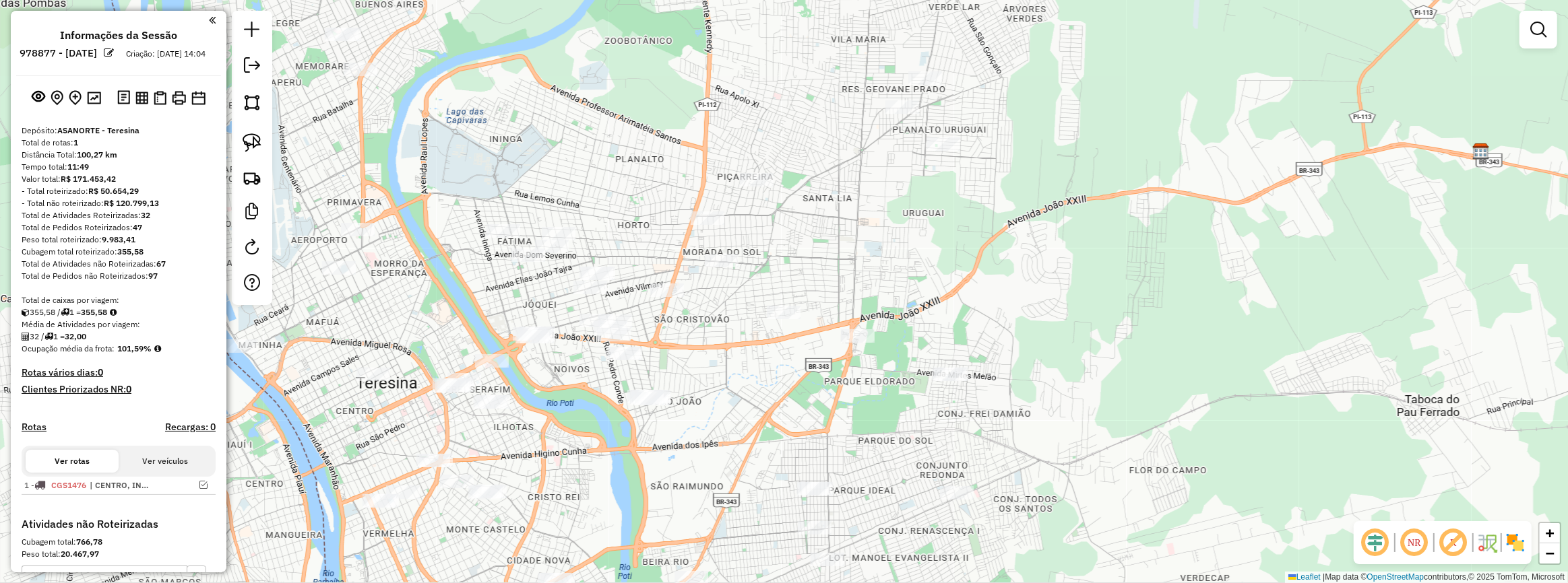
drag, startPoint x: 634, startPoint y: 196, endPoint x: 642, endPoint y: 184, distance: 14.4
click at [642, 184] on div "Janela de atendimento Grade de atendimento Capacidade Transportadoras Veículos …" at bounding box center [784, 291] width 1568 height 583
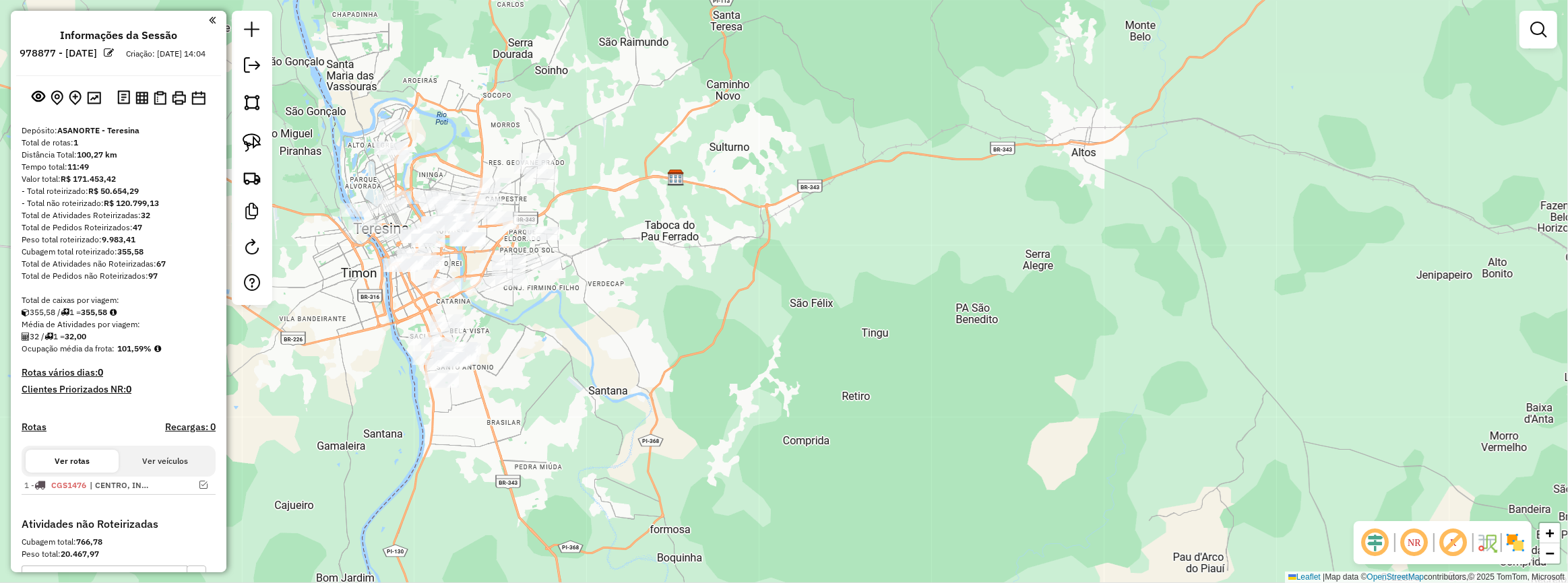
click at [382, 384] on div "Janela de atendimento Grade de atendimento Capacidade Transportadoras Veículos …" at bounding box center [784, 291] width 1568 height 583
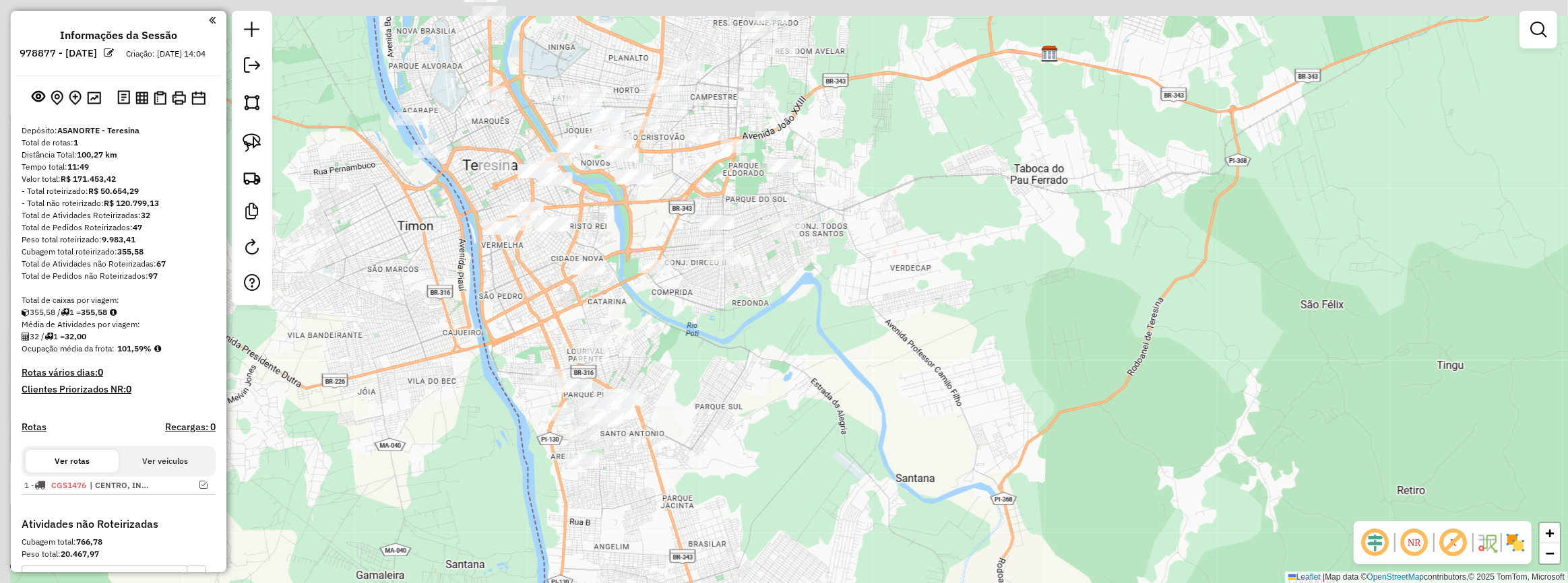
drag, startPoint x: 603, startPoint y: 365, endPoint x: 639, endPoint y: 374, distance: 37.1
click at [639, 374] on div "Janela de atendimento Grade de atendimento Capacidade Transportadoras Veículos …" at bounding box center [784, 291] width 1568 height 583
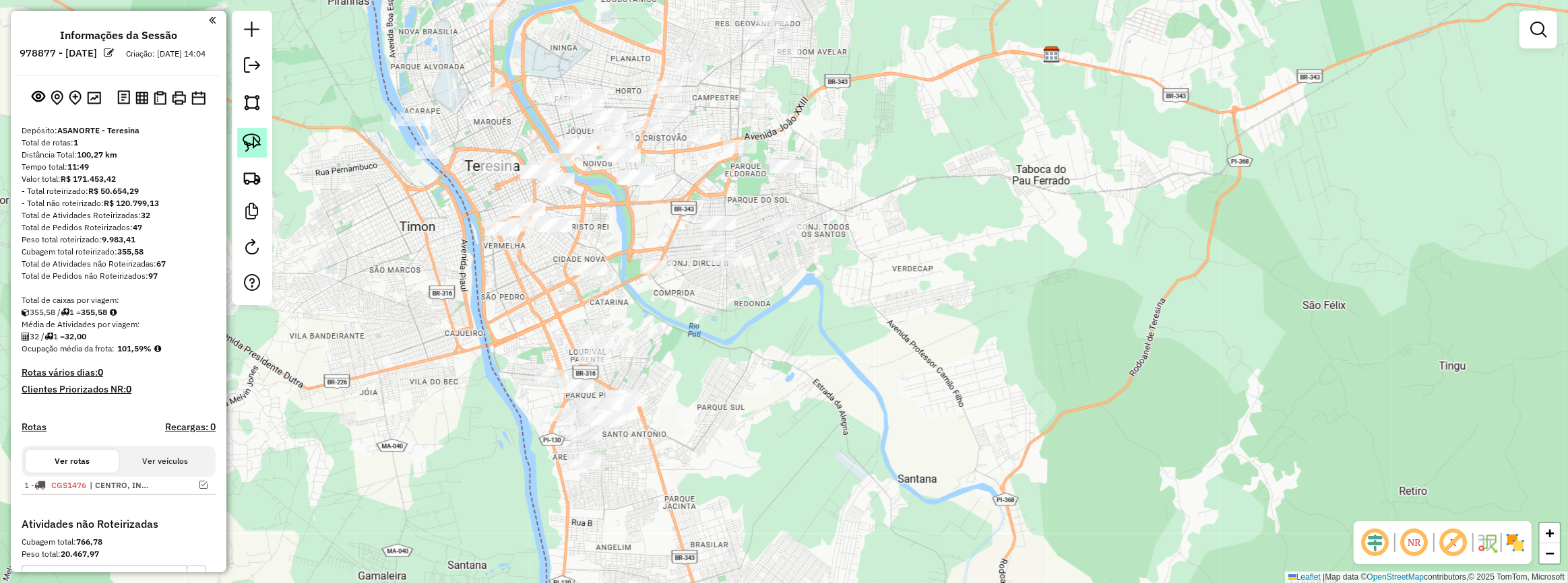
click at [264, 149] on link at bounding box center [252, 143] width 29 height 29
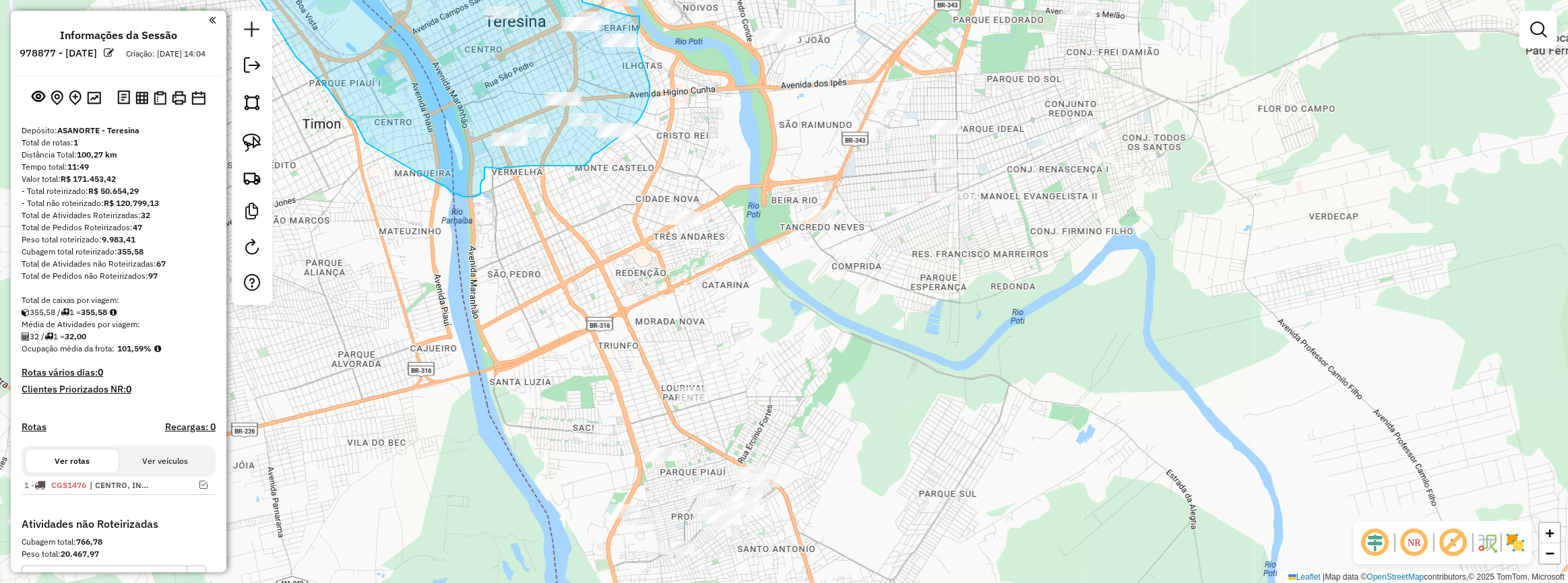
drag, startPoint x: 558, startPoint y: 49, endPoint x: 568, endPoint y: -4, distance: 53.9
click at [568, 0] on html "Aguarde... Pop-up bloqueado! Seu navegador bloqueou automáticamente a abertura …" at bounding box center [784, 291] width 1568 height 583
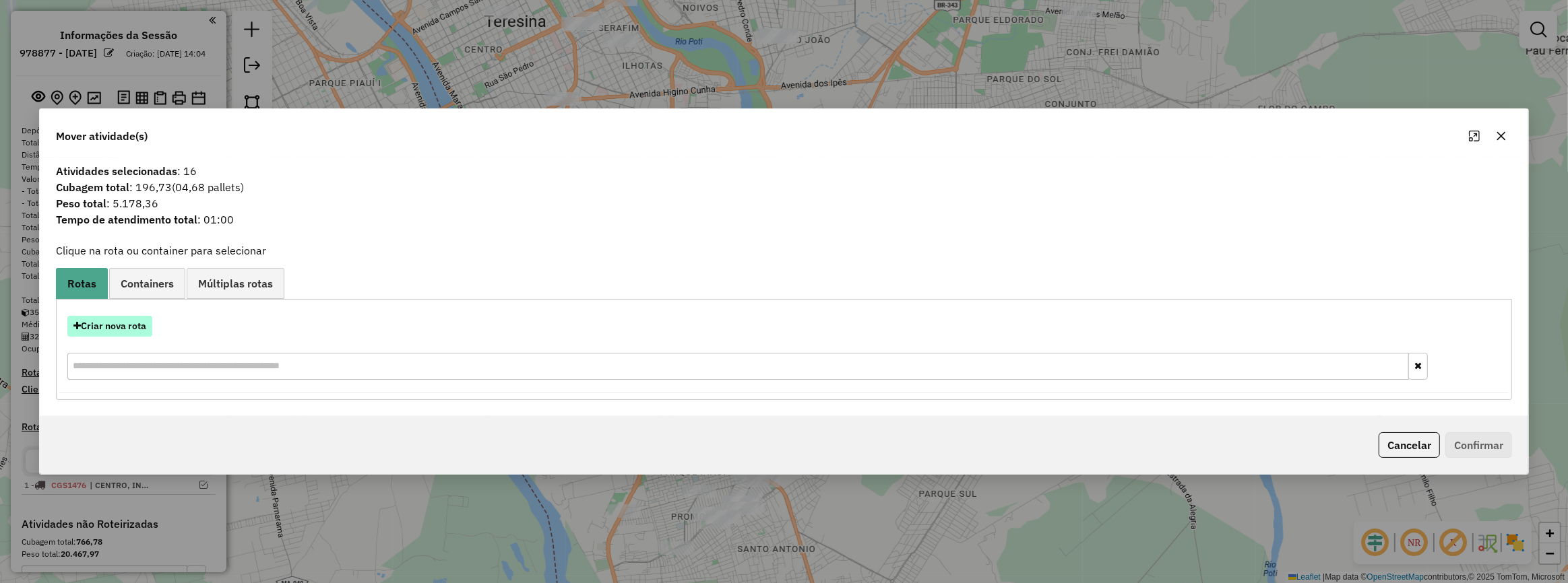
click at [124, 318] on button "Criar nova rota" at bounding box center [110, 326] width 85 height 21
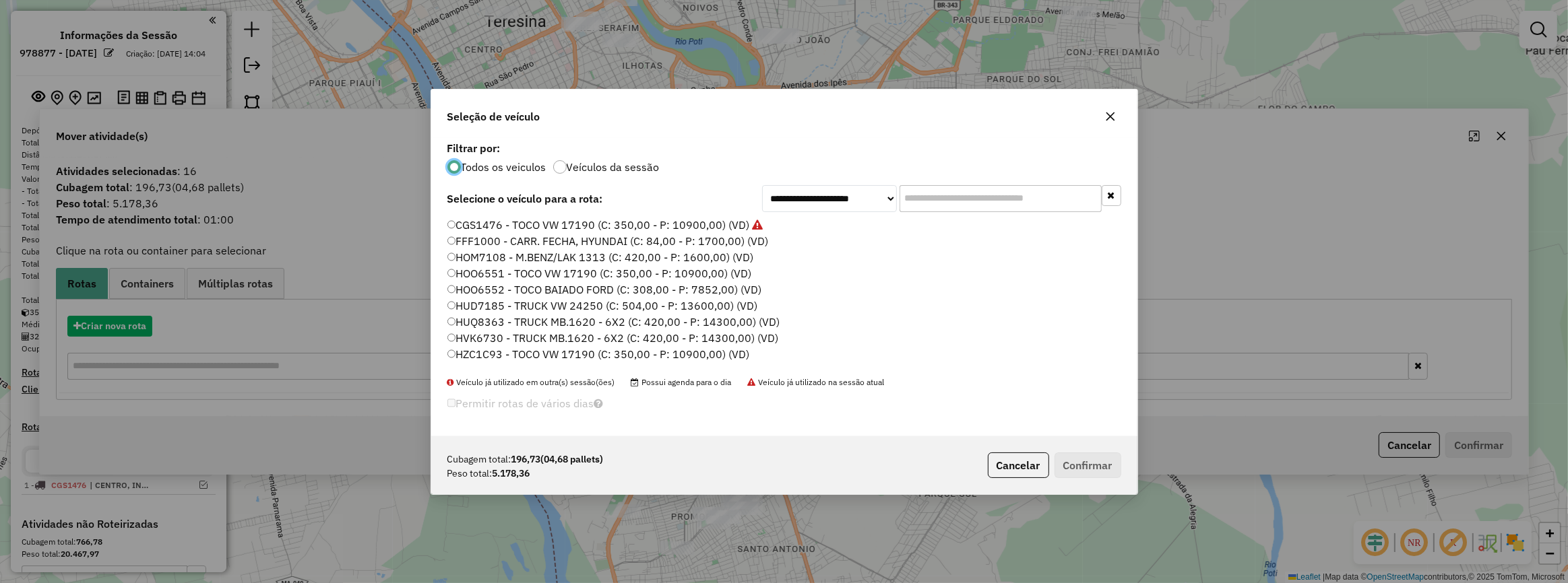
scroll to position [6, 4]
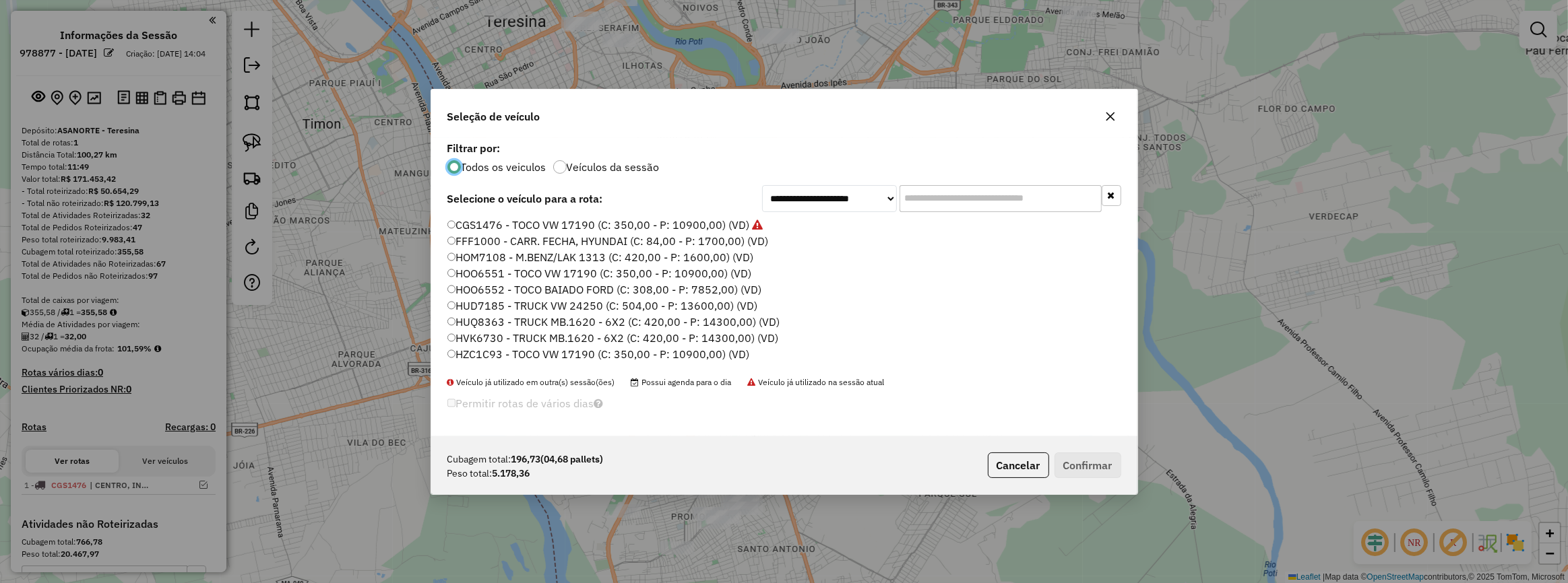
click at [968, 188] on input "text" at bounding box center [1000, 198] width 202 height 27
paste input "*******"
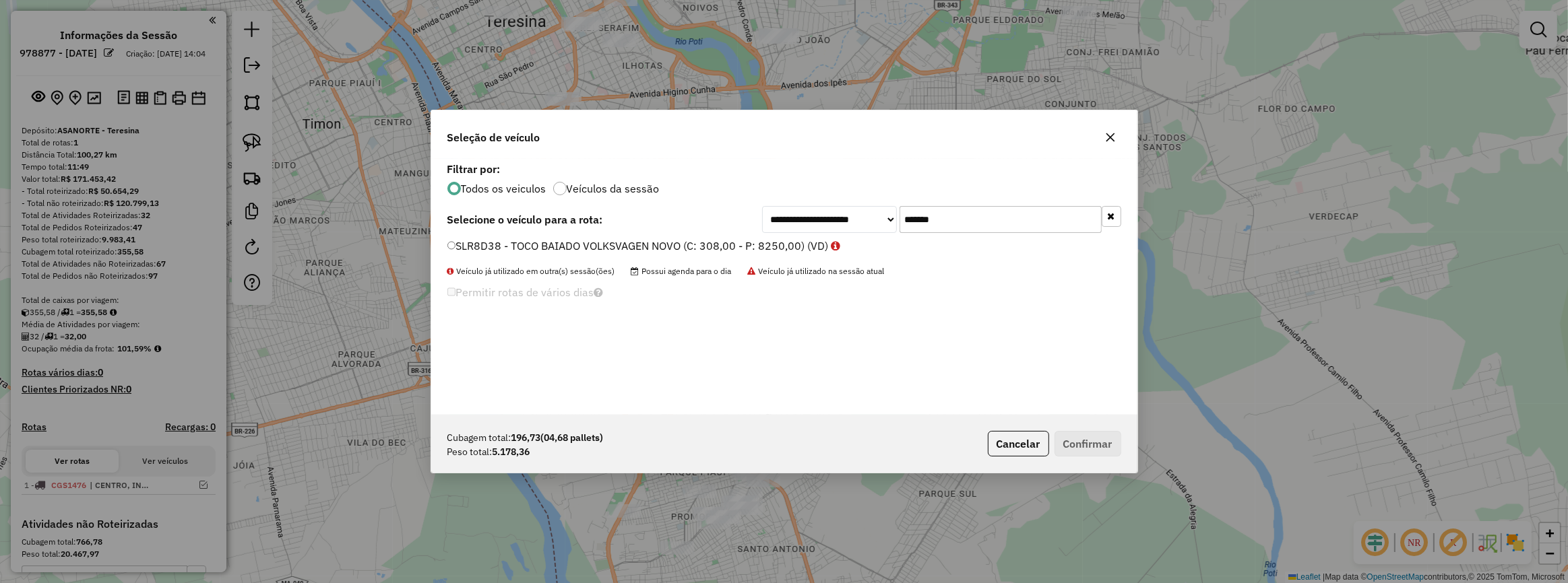
type input "*******"
click at [792, 247] on label "SLR8D38 - TOCO BAIADO VOLKSVAGEN NOVO (C: 308,00 - P: 8250,00) (VD)" at bounding box center [644, 246] width 394 height 16
click at [1065, 433] on button "Confirmar" at bounding box center [1087, 444] width 67 height 26
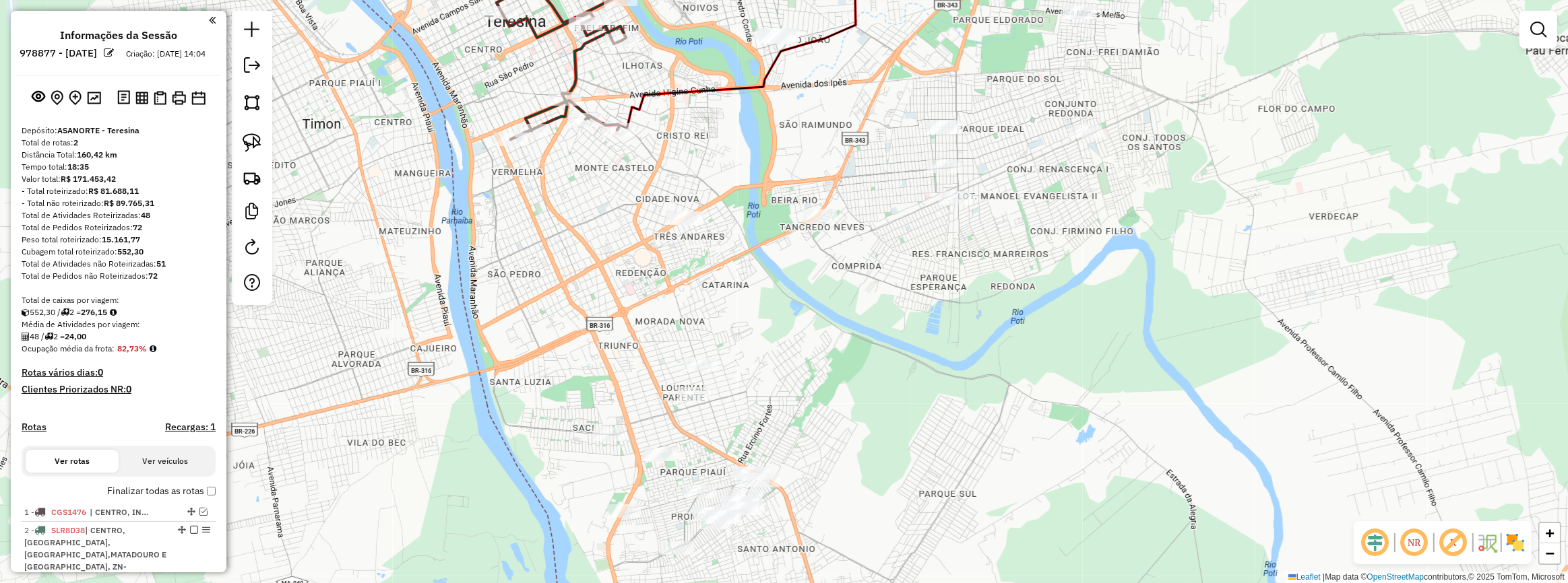
click at [789, 314] on div "Janela de atendimento Grade de atendimento Capacidade Transportadoras Veículos …" at bounding box center [784, 291] width 1568 height 583
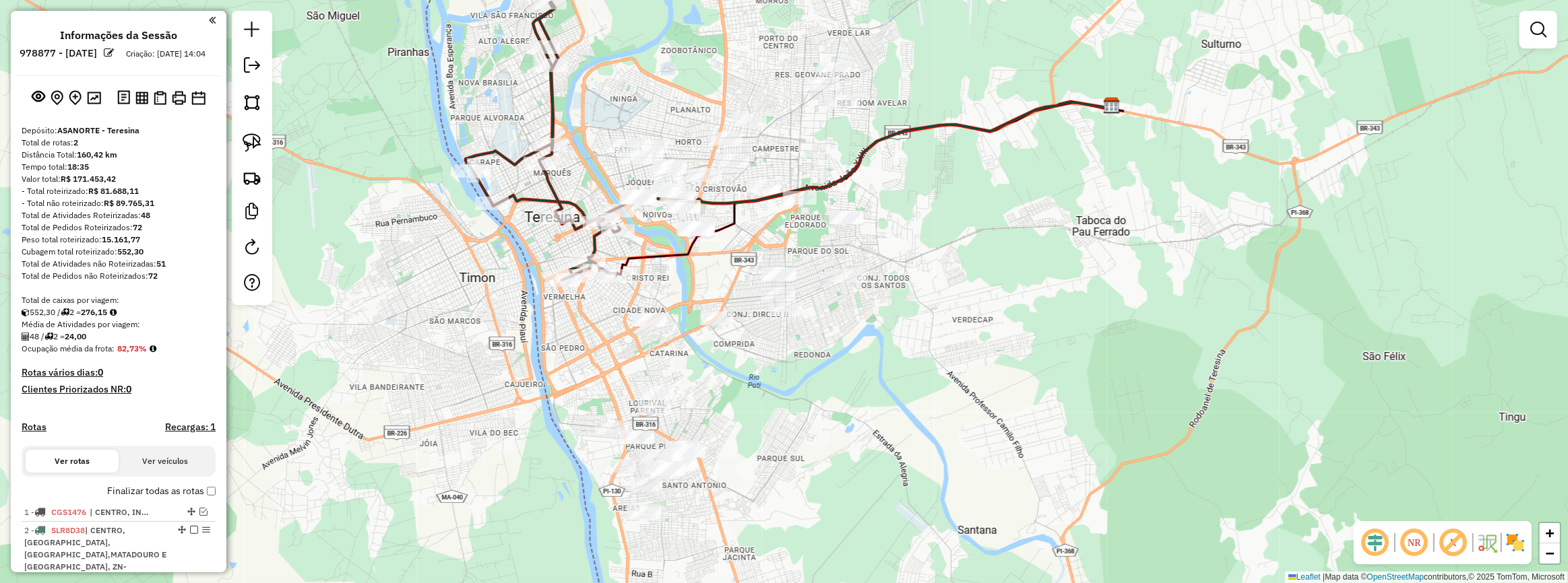
drag, startPoint x: 864, startPoint y: 309, endPoint x: 750, endPoint y: 369, distance: 128.8
click at [751, 369] on div "Janela de atendimento Grade de atendimento Capacidade Transportadoras Veículos …" at bounding box center [784, 291] width 1568 height 583
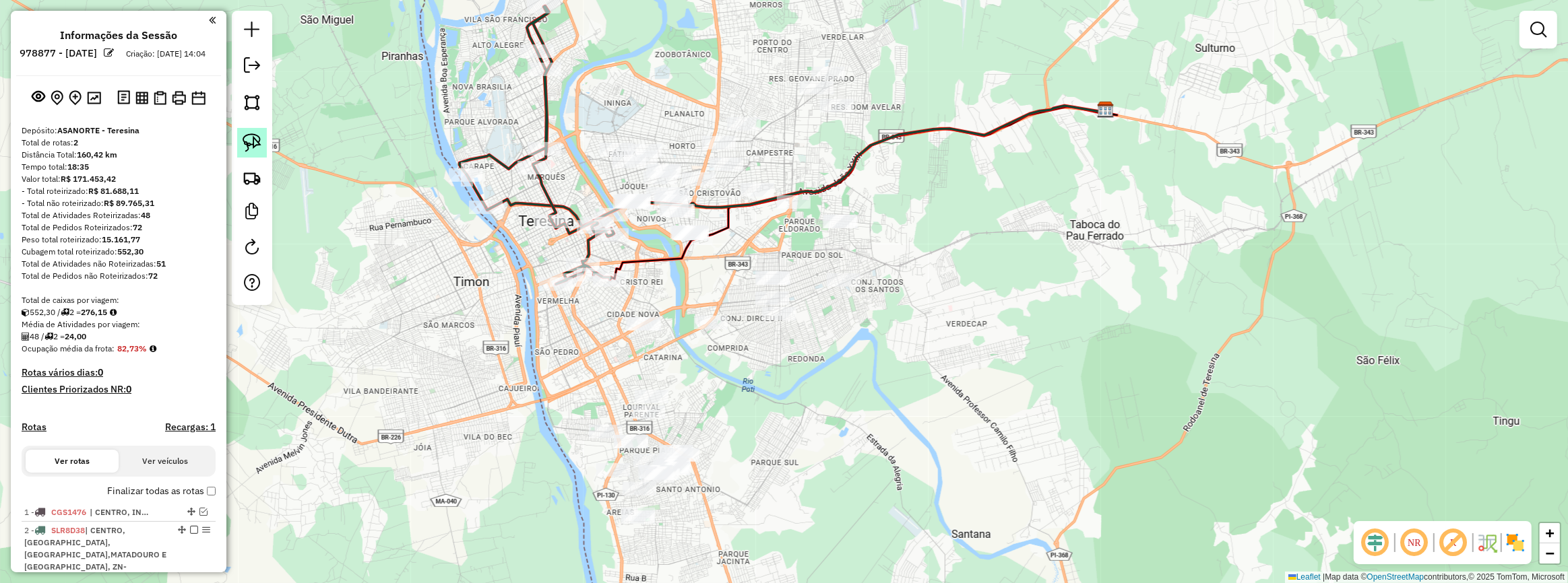
click at [254, 146] on img at bounding box center [252, 143] width 19 height 19
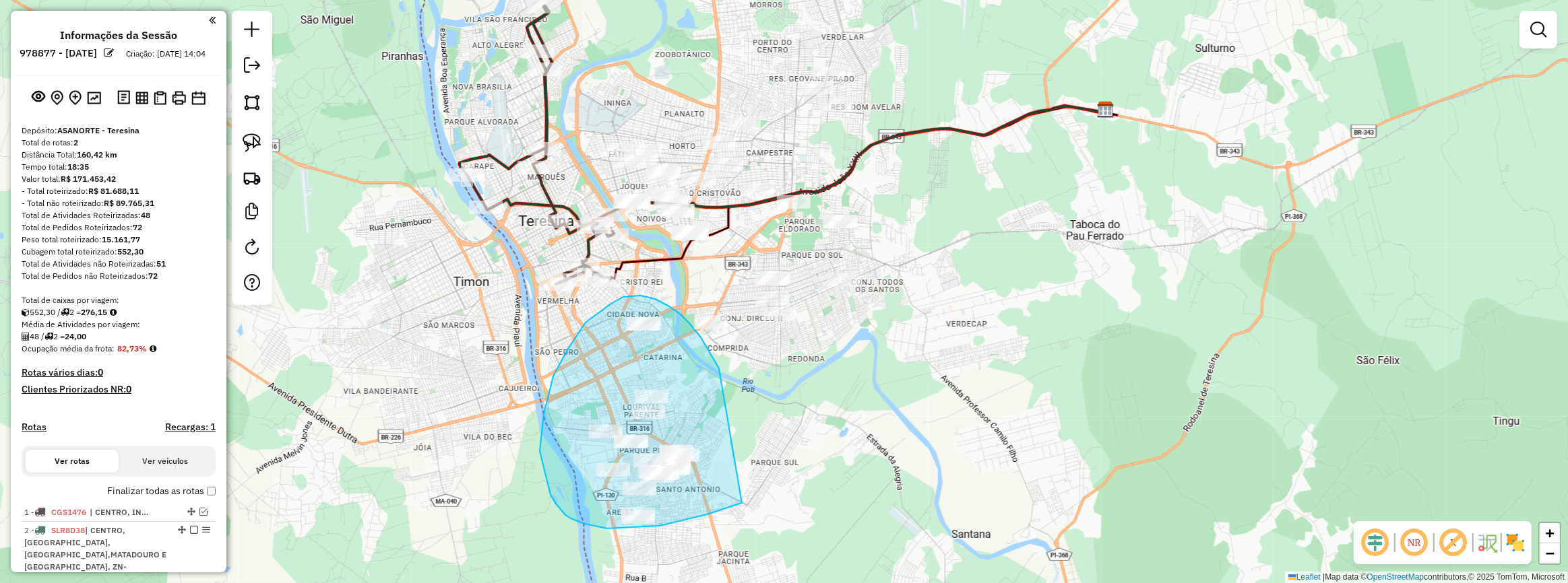
drag, startPoint x: 719, startPoint y: 369, endPoint x: 741, endPoint y: 502, distance: 134.8
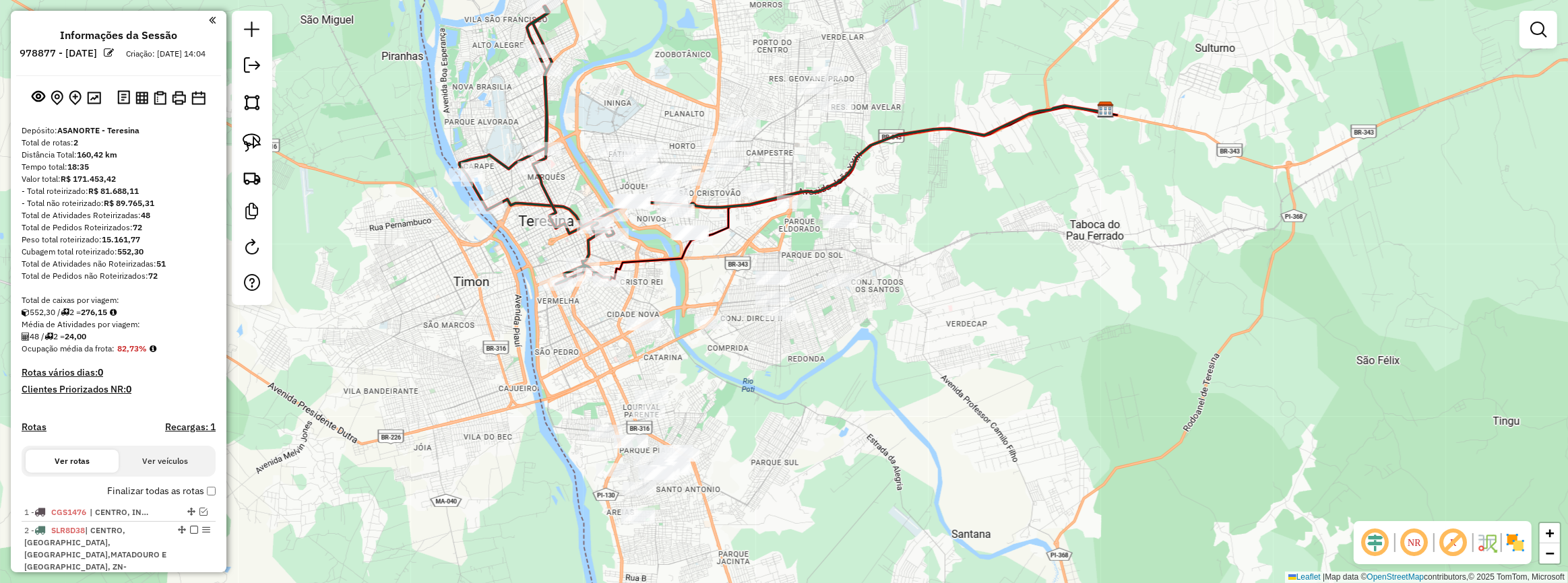
click at [255, 157] on div at bounding box center [252, 158] width 40 height 295
click at [258, 146] on img at bounding box center [252, 143] width 19 height 19
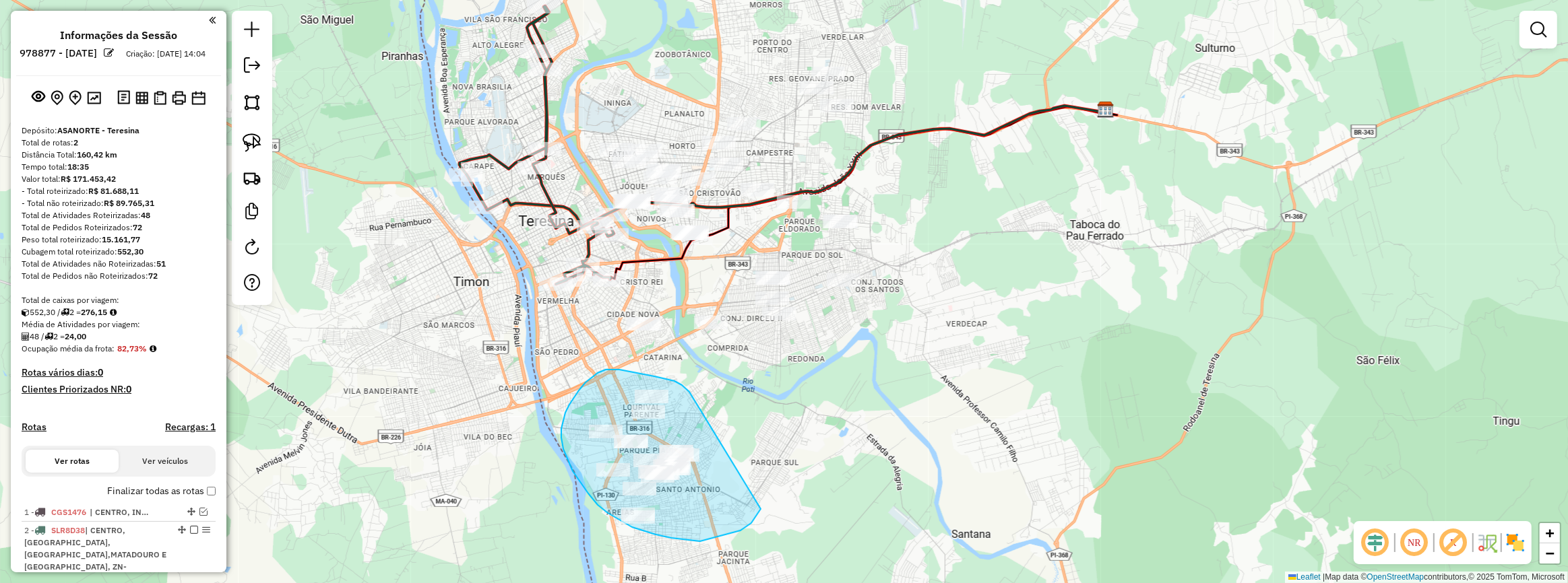
drag, startPoint x: 654, startPoint y: 376, endPoint x: 768, endPoint y: 488, distance: 159.8
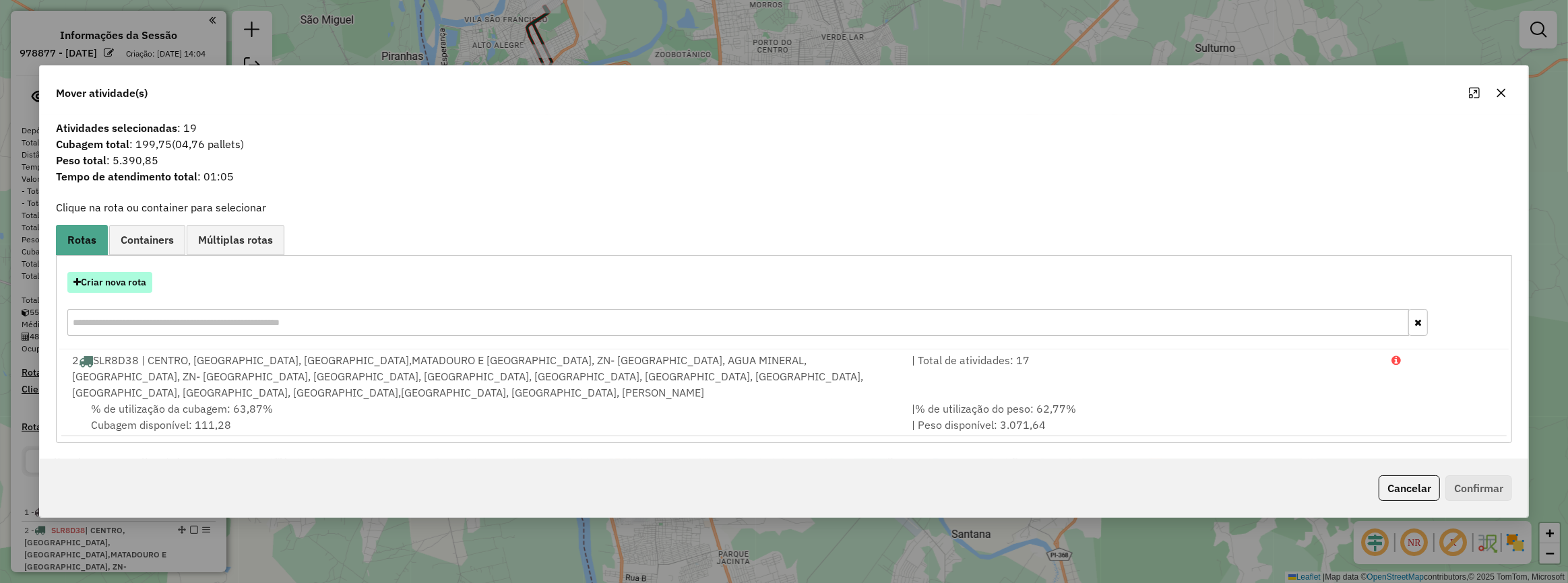
click at [126, 293] on button "Criar nova rota" at bounding box center [110, 282] width 85 height 21
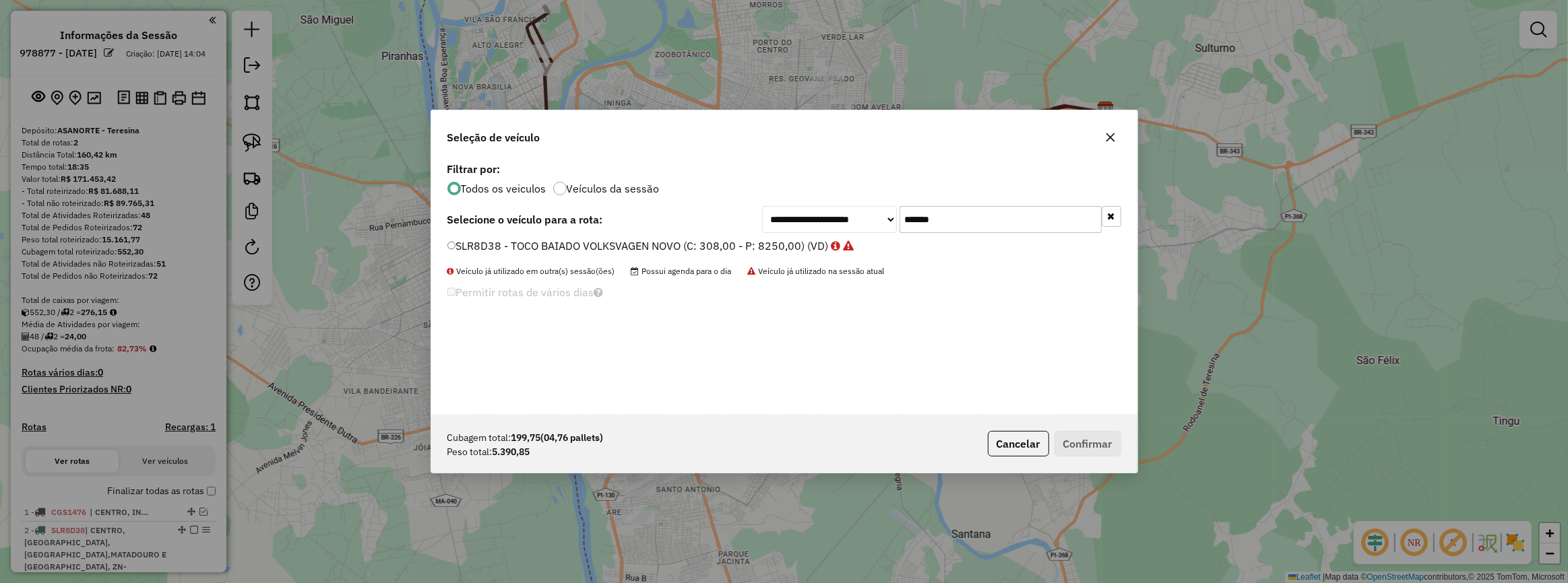
drag, startPoint x: 959, startPoint y: 216, endPoint x: 862, endPoint y: 230, distance: 98.0
click at [863, 229] on div "**********" at bounding box center [941, 219] width 359 height 27
paste input "text"
type input "*******"
click at [730, 247] on label "PIW7C67 - TOCO BAIADO FORD (C: 308,00 - P: 7852,00) (VD)" at bounding box center [610, 246] width 325 height 16
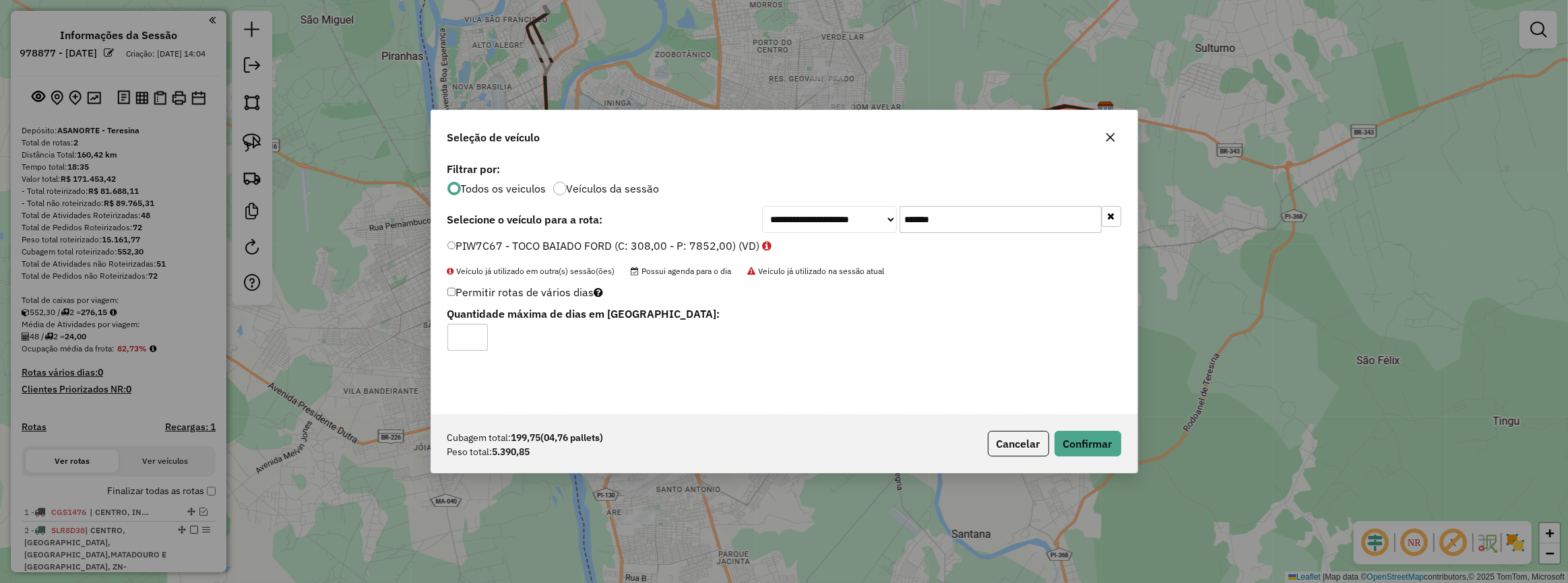
click at [1072, 426] on div "Cubagem total: 199,75 (04,76 pallets) Peso total: 5.390,85 Cancelar Confirmar" at bounding box center [784, 443] width 706 height 58
click at [1080, 436] on button "Confirmar" at bounding box center [1087, 444] width 67 height 26
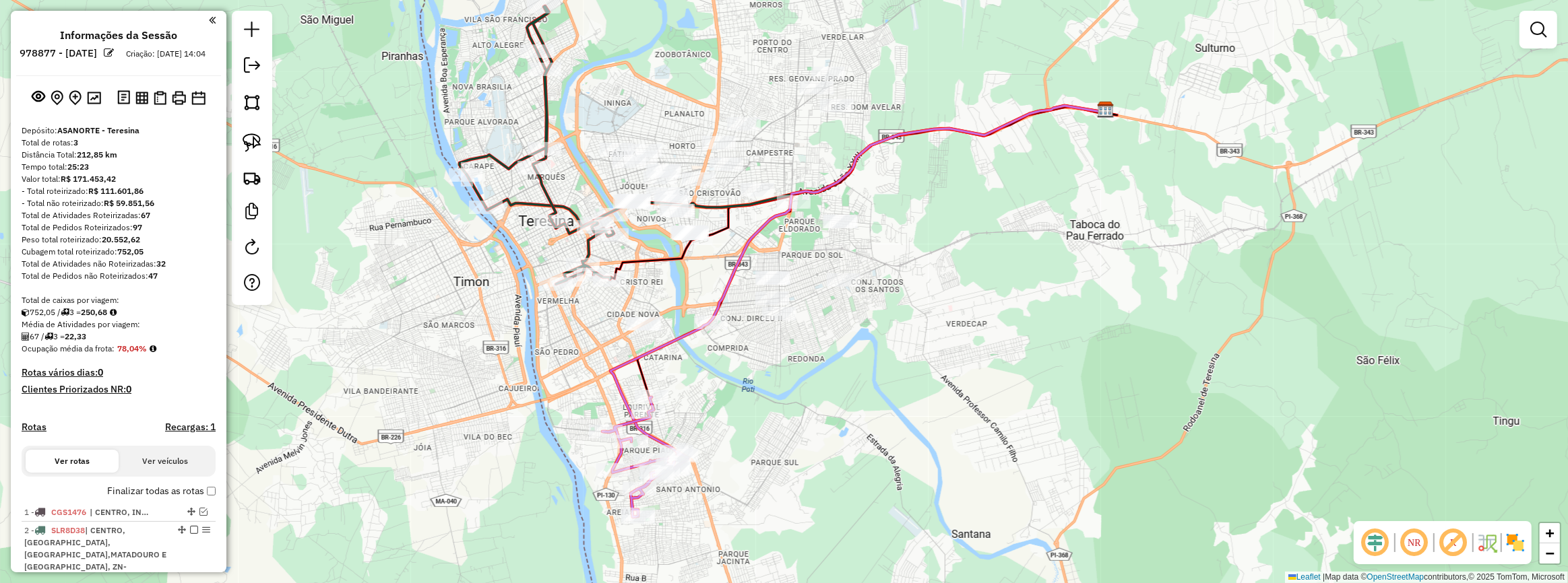
click at [748, 243] on icon at bounding box center [858, 279] width 494 height 346
select select "**********"
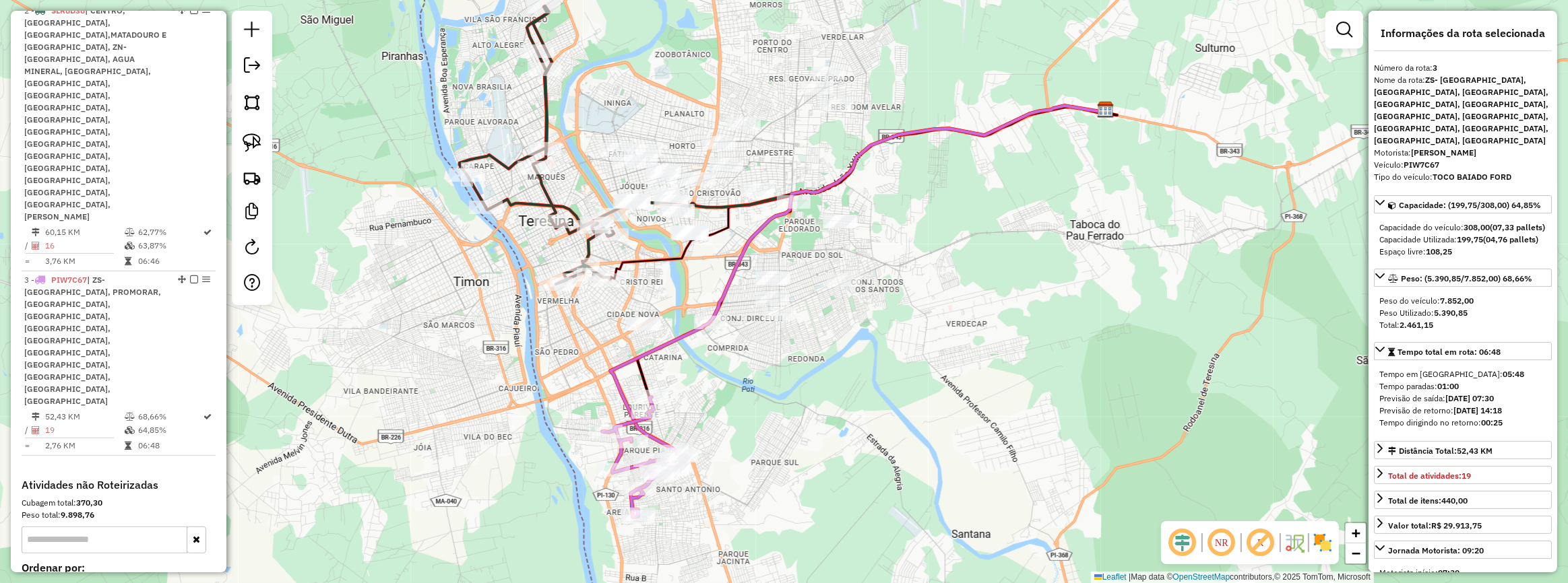
scroll to position [522, 0]
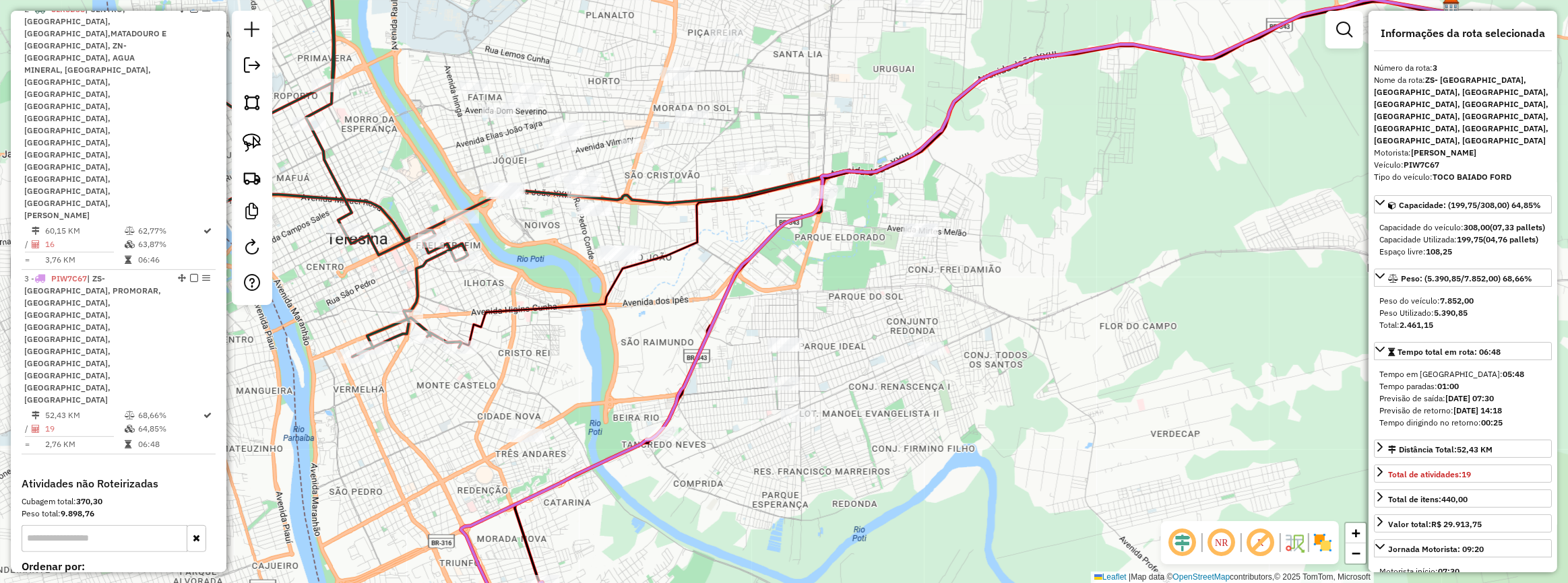
drag, startPoint x: 728, startPoint y: 286, endPoint x: 739, endPoint y: 376, distance: 90.7
click at [738, 373] on icon at bounding box center [955, 337] width 989 height 675
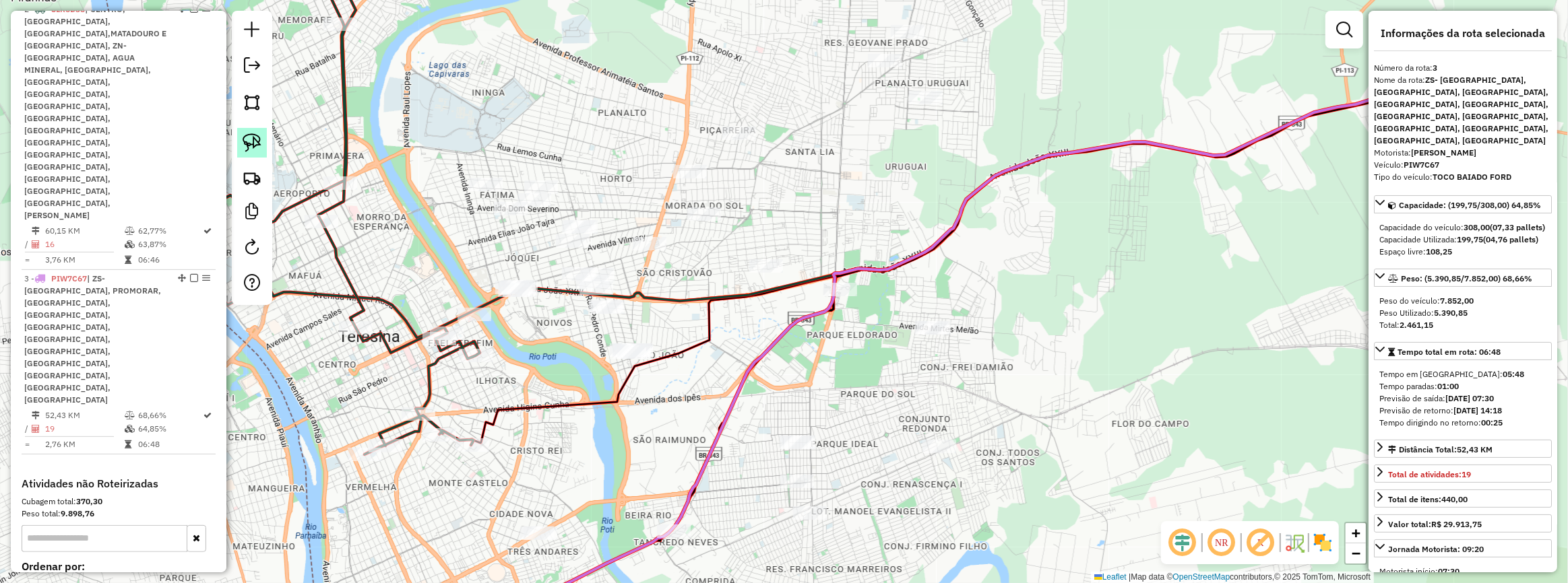
click at [252, 128] on link at bounding box center [252, 143] width 29 height 29
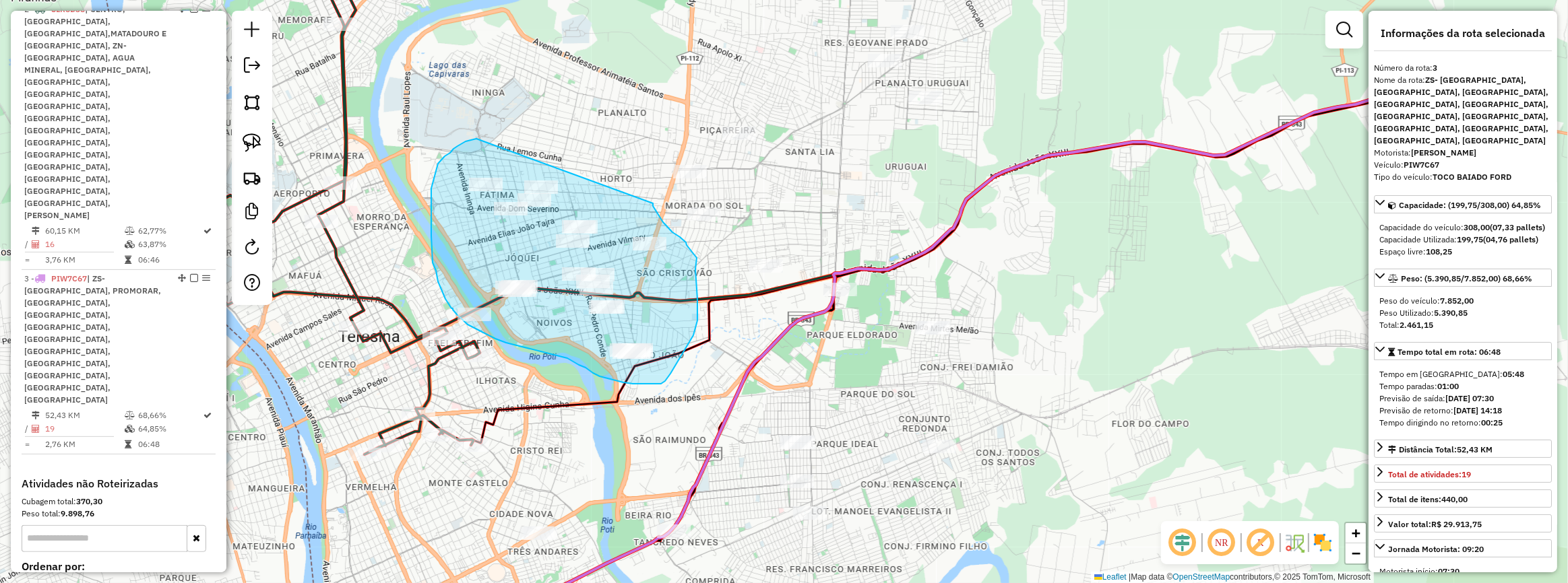
drag, startPoint x: 476, startPoint y: 139, endPoint x: 653, endPoint y: 203, distance: 188.2
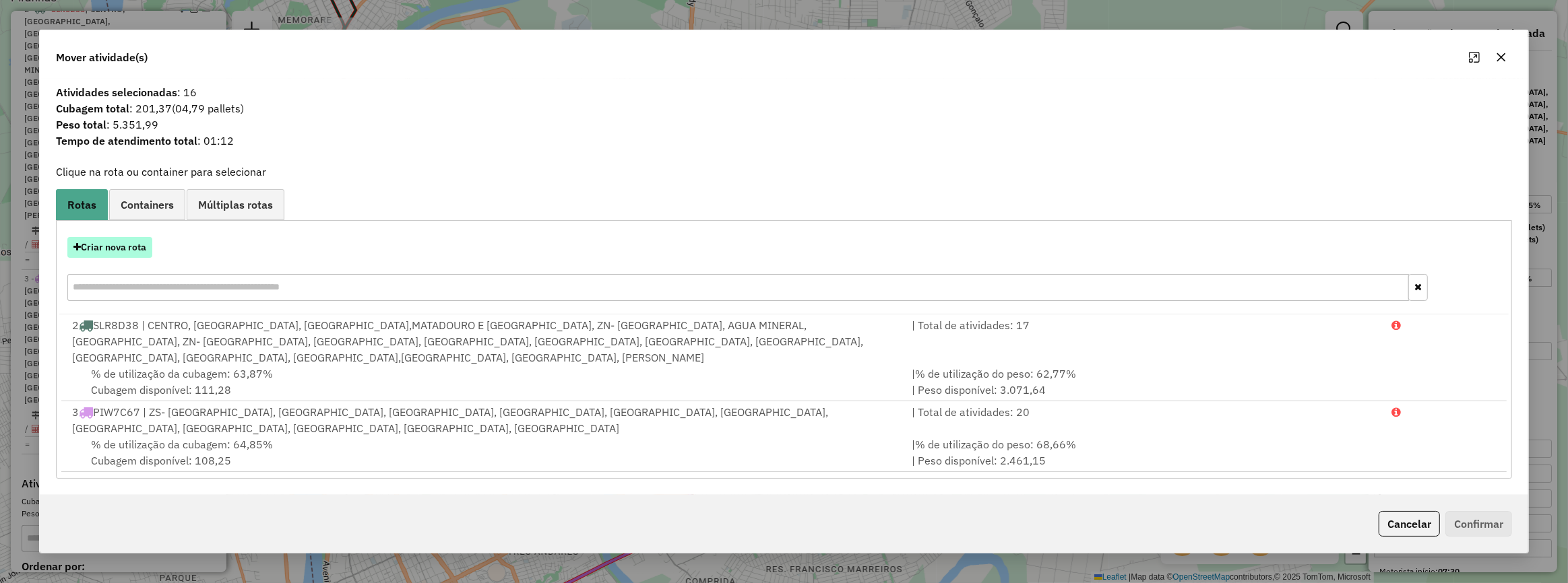
click at [114, 258] on button "Criar nova rota" at bounding box center [110, 247] width 85 height 21
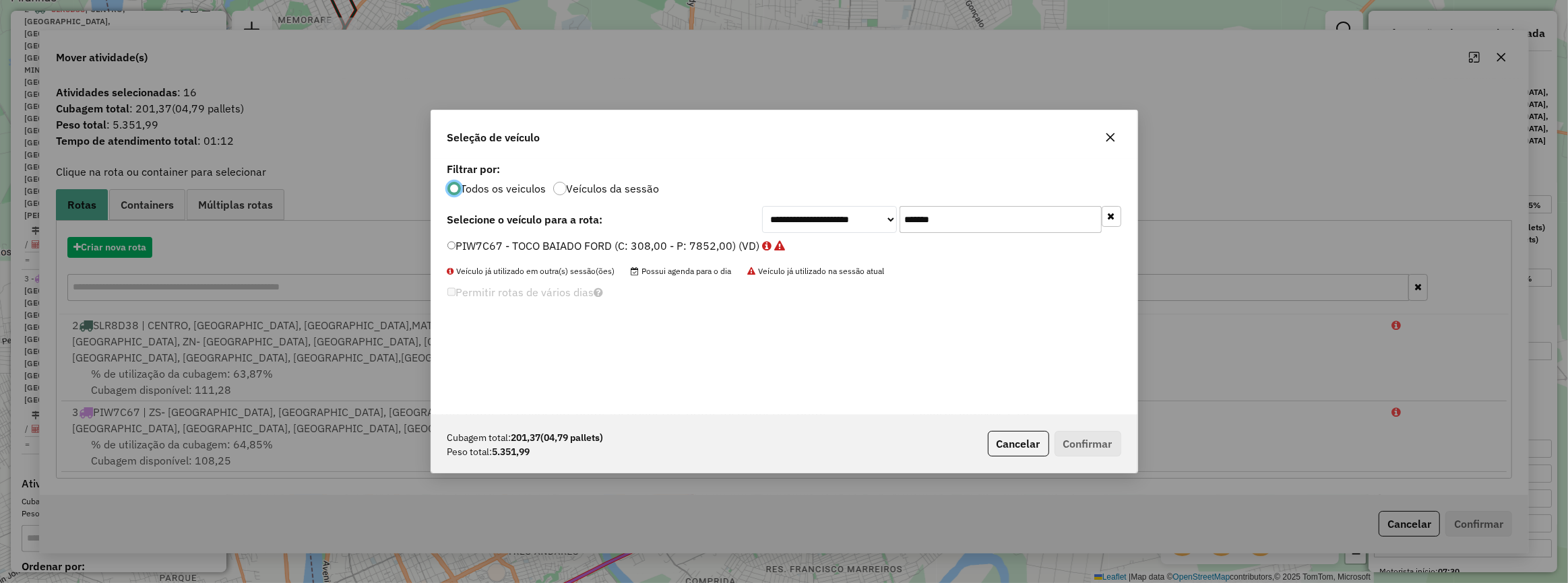
scroll to position [6, 4]
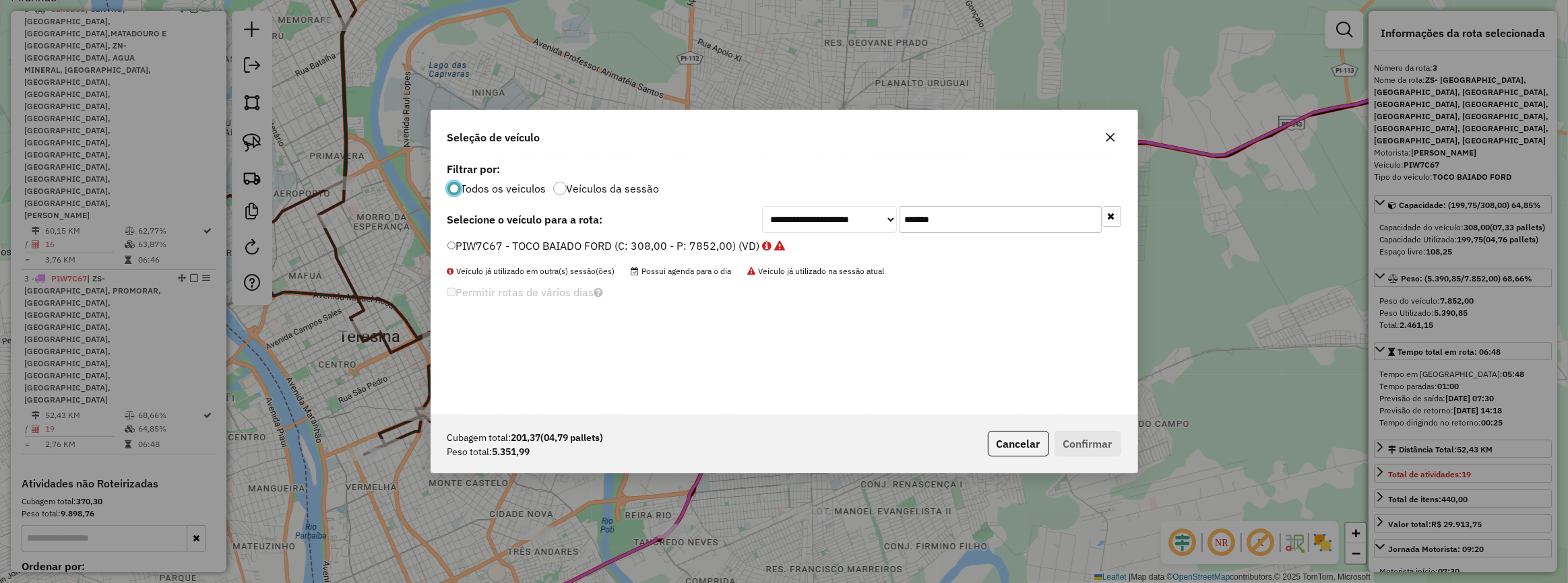
drag, startPoint x: 958, startPoint y: 216, endPoint x: 871, endPoint y: 216, distance: 87.0
click at [871, 216] on div "**********" at bounding box center [941, 219] width 359 height 27
paste input "text"
type input "*******"
click at [797, 245] on label "RSN2I38 - TOCO BAIADO VOLKSVAGEN NOVO (C: 308,00 - P: 8250,00) (VD)" at bounding box center [643, 246] width 392 height 16
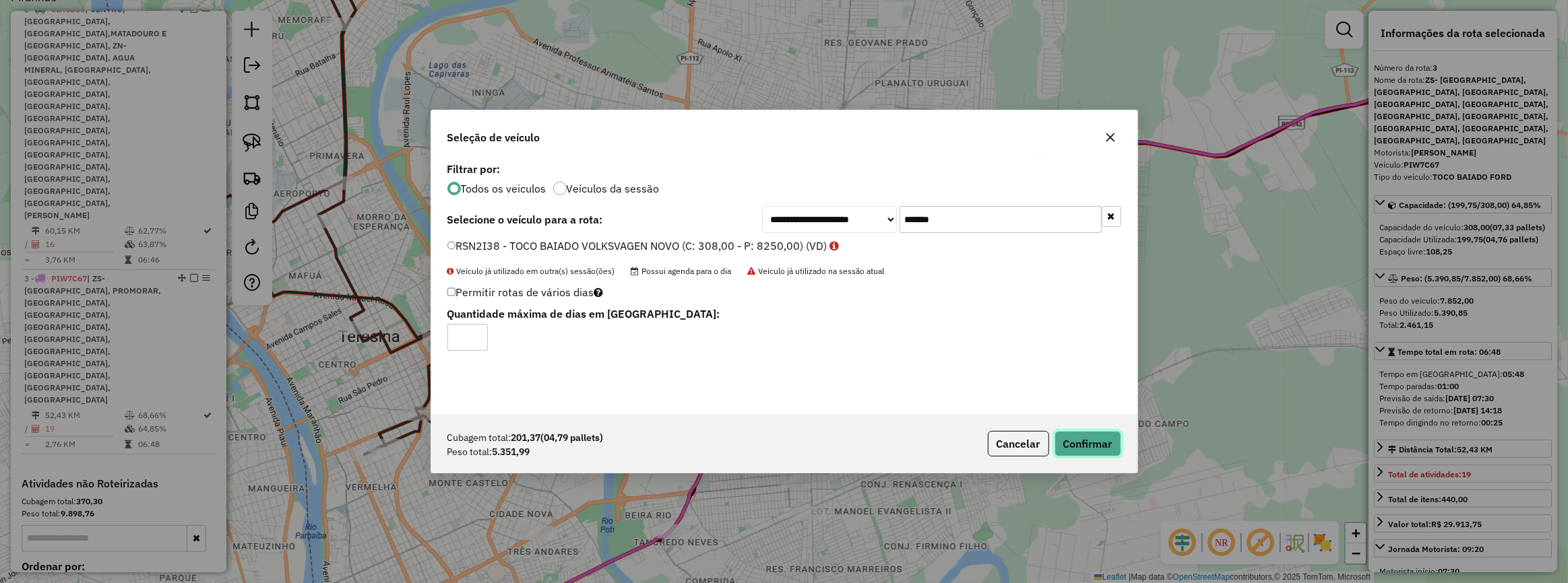
click at [1084, 442] on button "Confirmar" at bounding box center [1087, 444] width 67 height 26
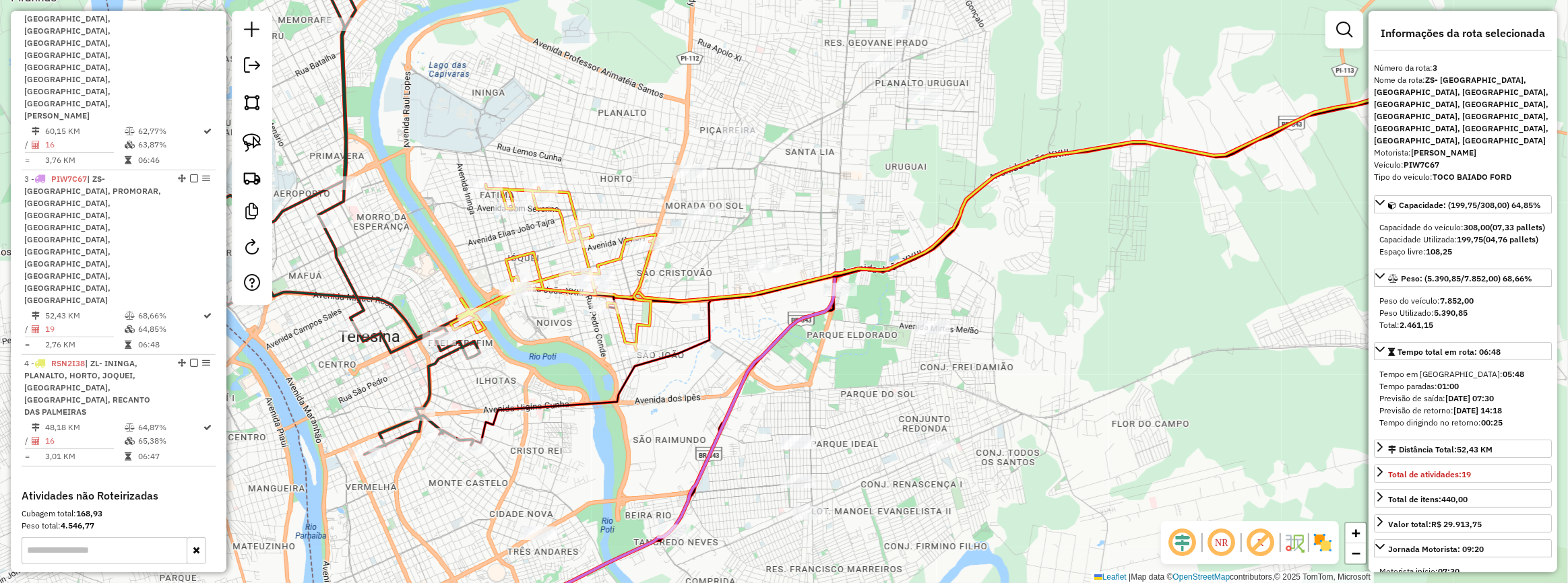
click at [716, 335] on icon at bounding box center [978, 272] width 1014 height 346
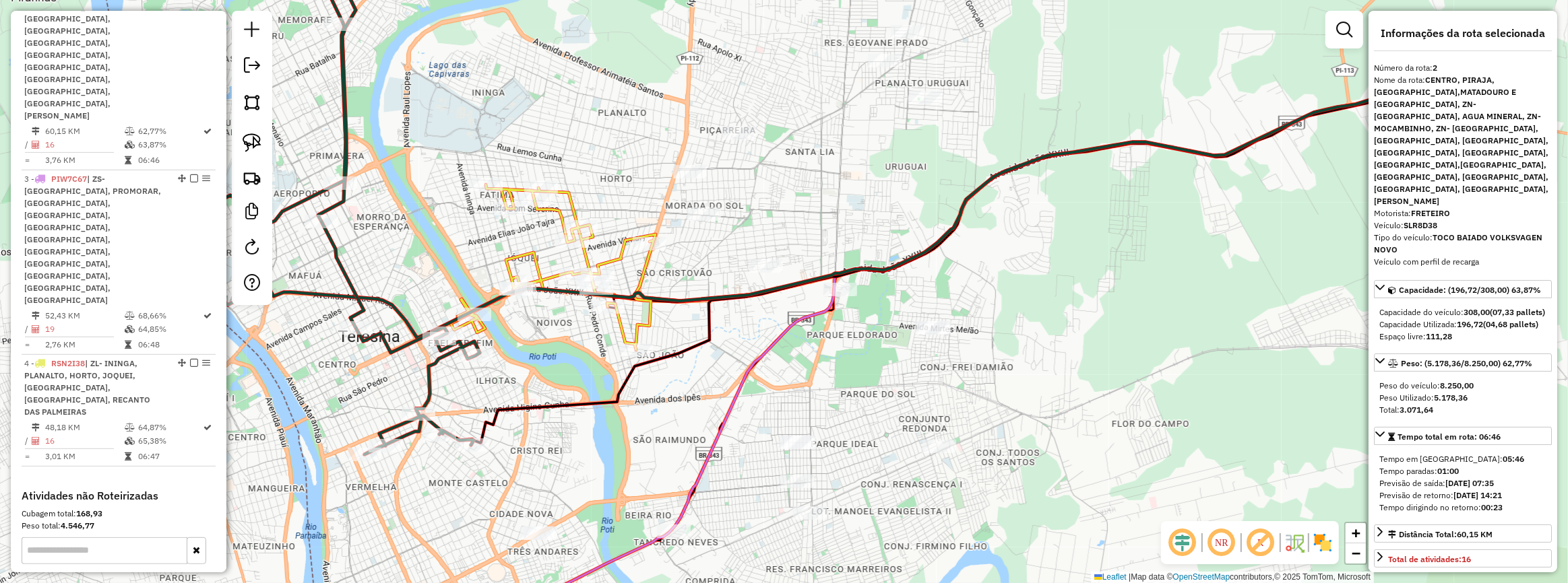
scroll to position [523, 0]
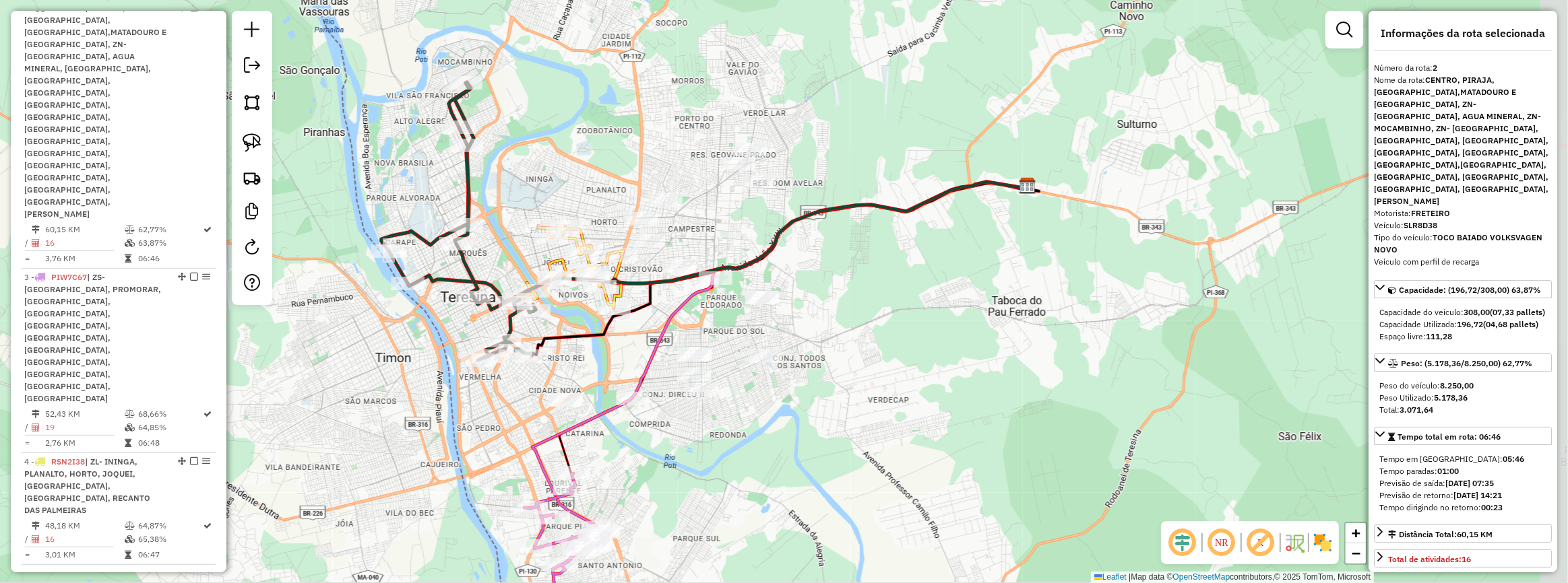
drag, startPoint x: 709, startPoint y: 314, endPoint x: 569, endPoint y: 272, distance: 146.2
click at [612, 284] on div "Janela de atendimento Grade de atendimento Capacidade Transportadoras Veículos …" at bounding box center [784, 291] width 1568 height 583
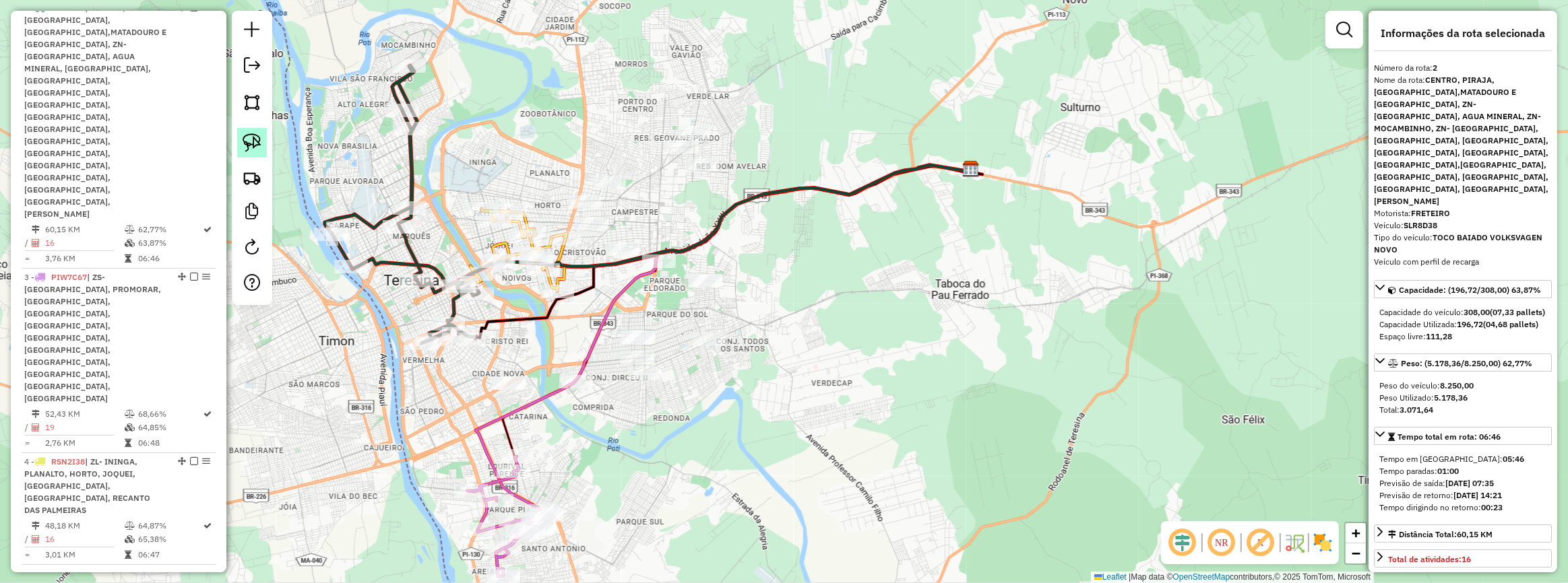
click at [247, 140] on img at bounding box center [252, 143] width 19 height 19
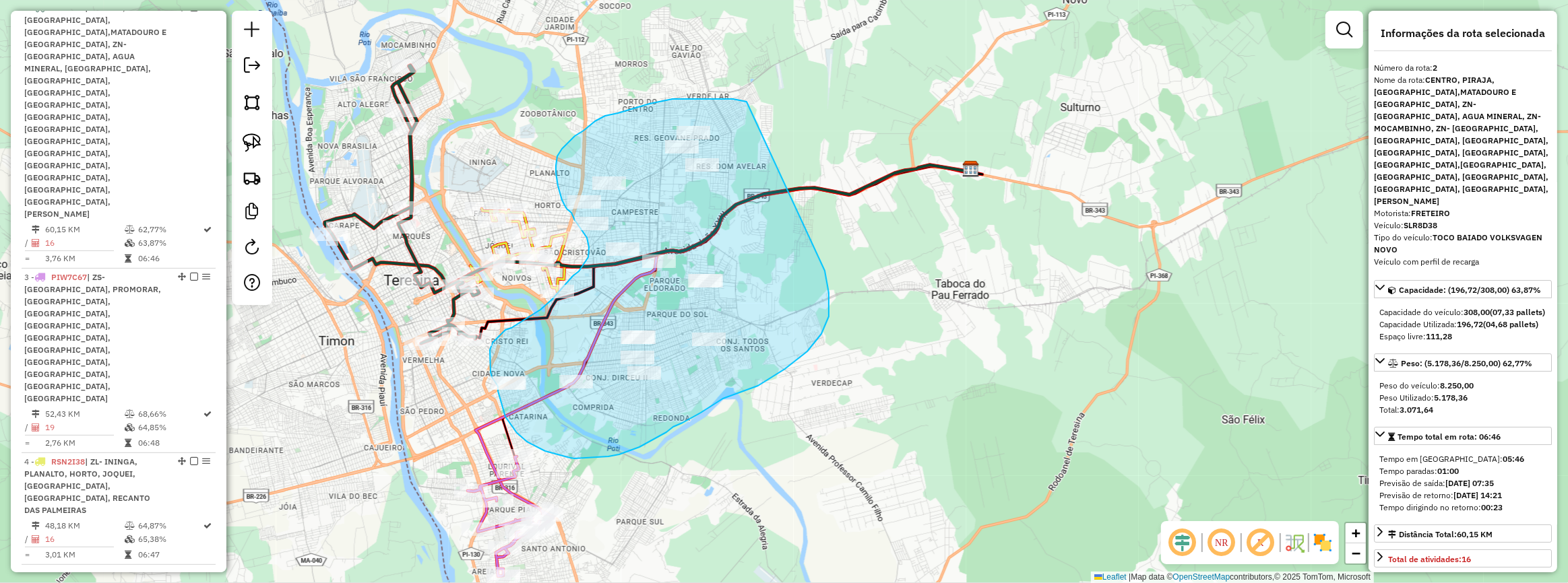
drag, startPoint x: 747, startPoint y: 102, endPoint x: 821, endPoint y: 265, distance: 179.0
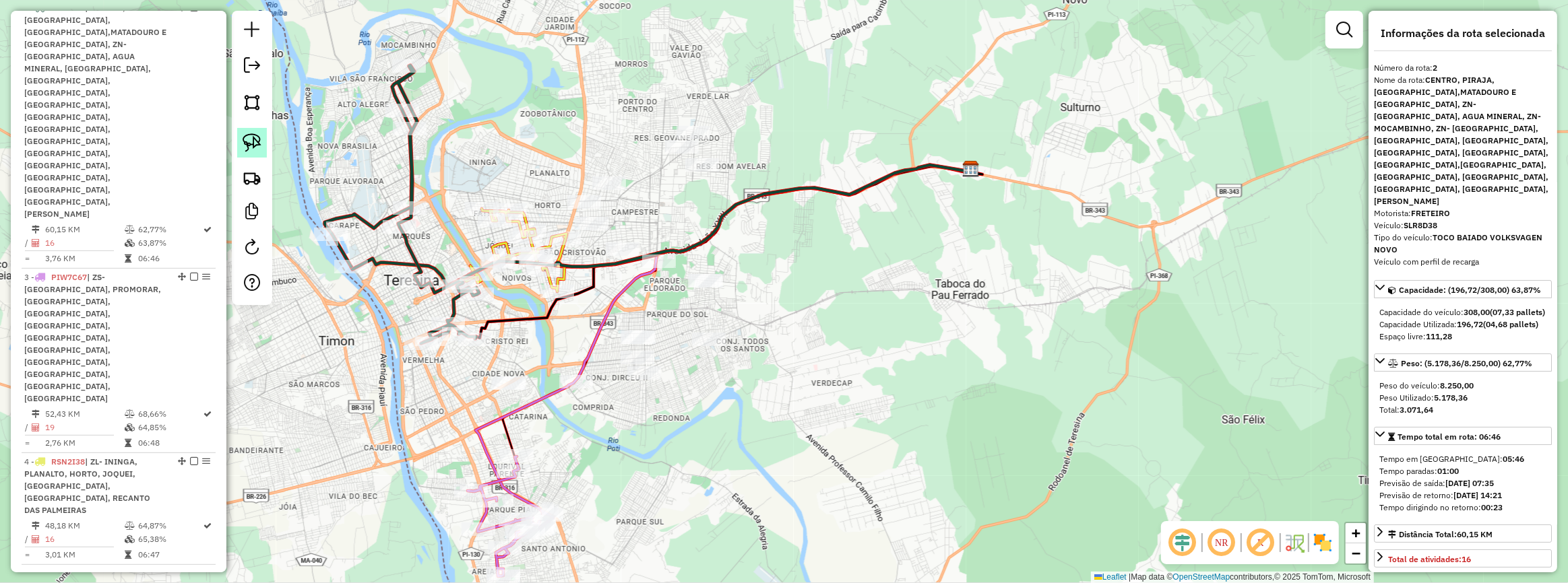
click at [246, 136] on img at bounding box center [252, 143] width 19 height 19
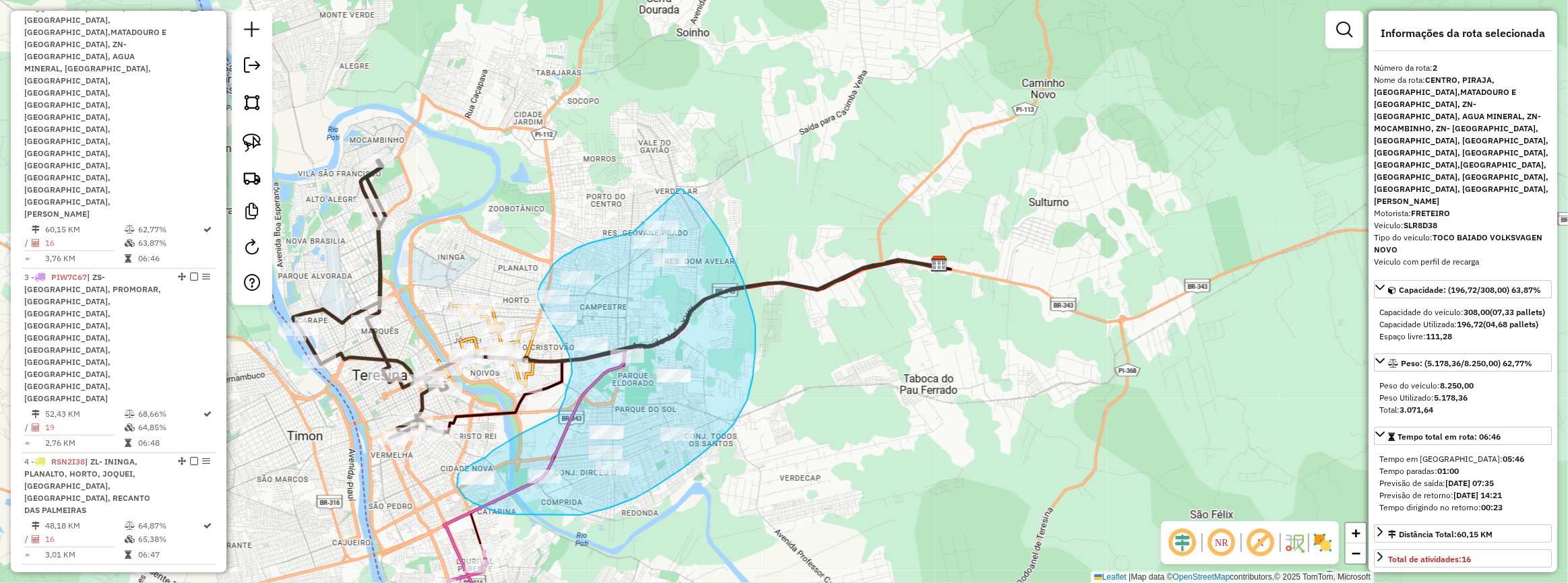
drag, startPoint x: 670, startPoint y: 113, endPoint x: 680, endPoint y: 189, distance: 76.7
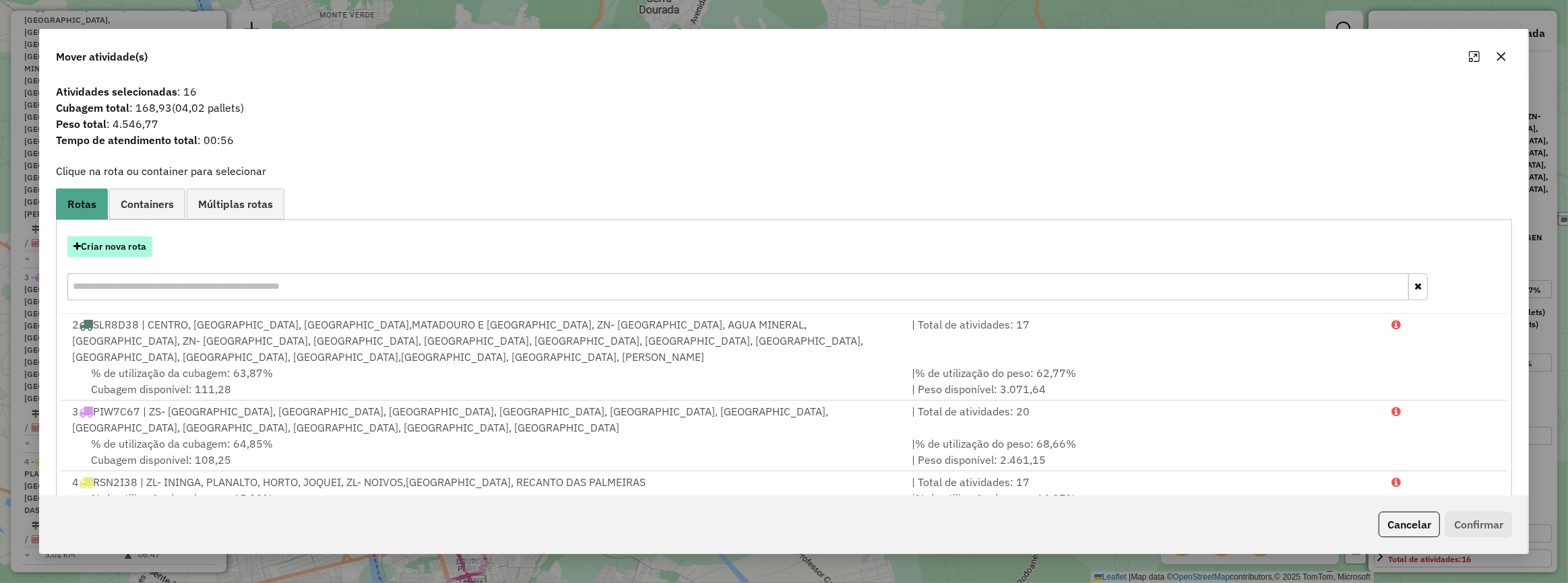
click at [127, 243] on button "Criar nova rota" at bounding box center [110, 246] width 85 height 21
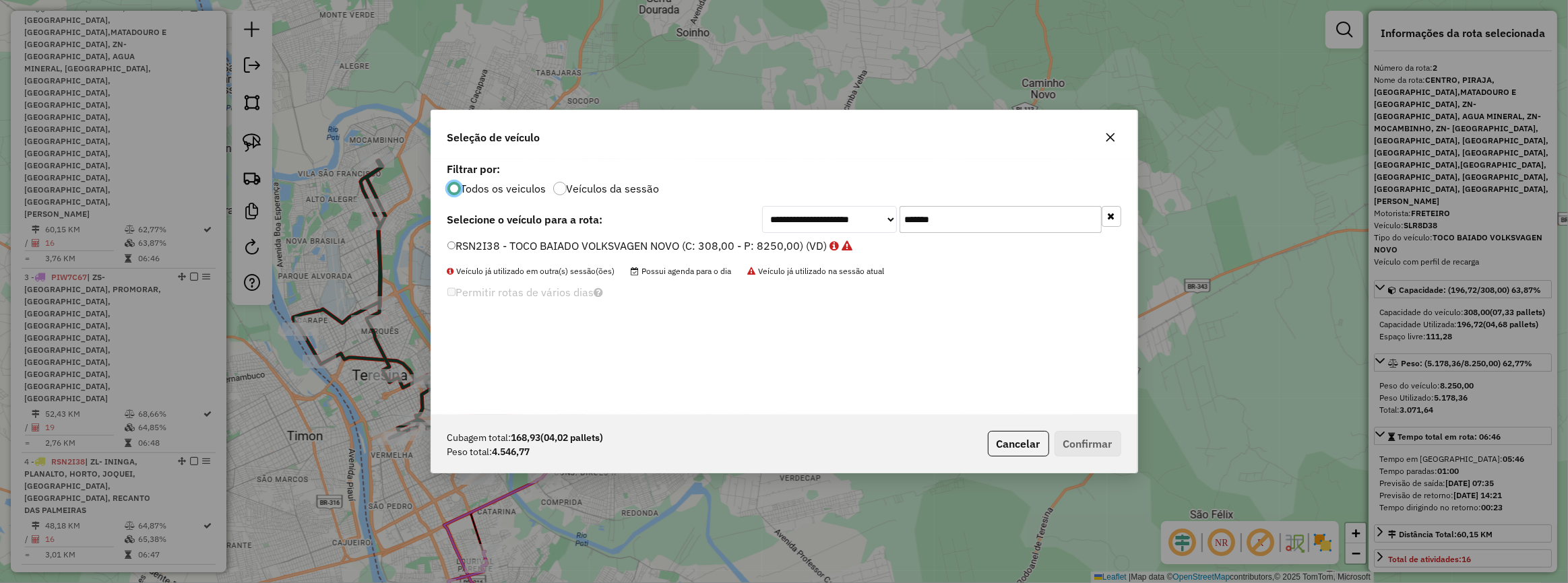
scroll to position [6, 4]
drag, startPoint x: 980, startPoint y: 221, endPoint x: 836, endPoint y: 221, distance: 144.0
click at [836, 221] on div "**********" at bounding box center [941, 219] width 359 height 27
paste input "text"
type input "*******"
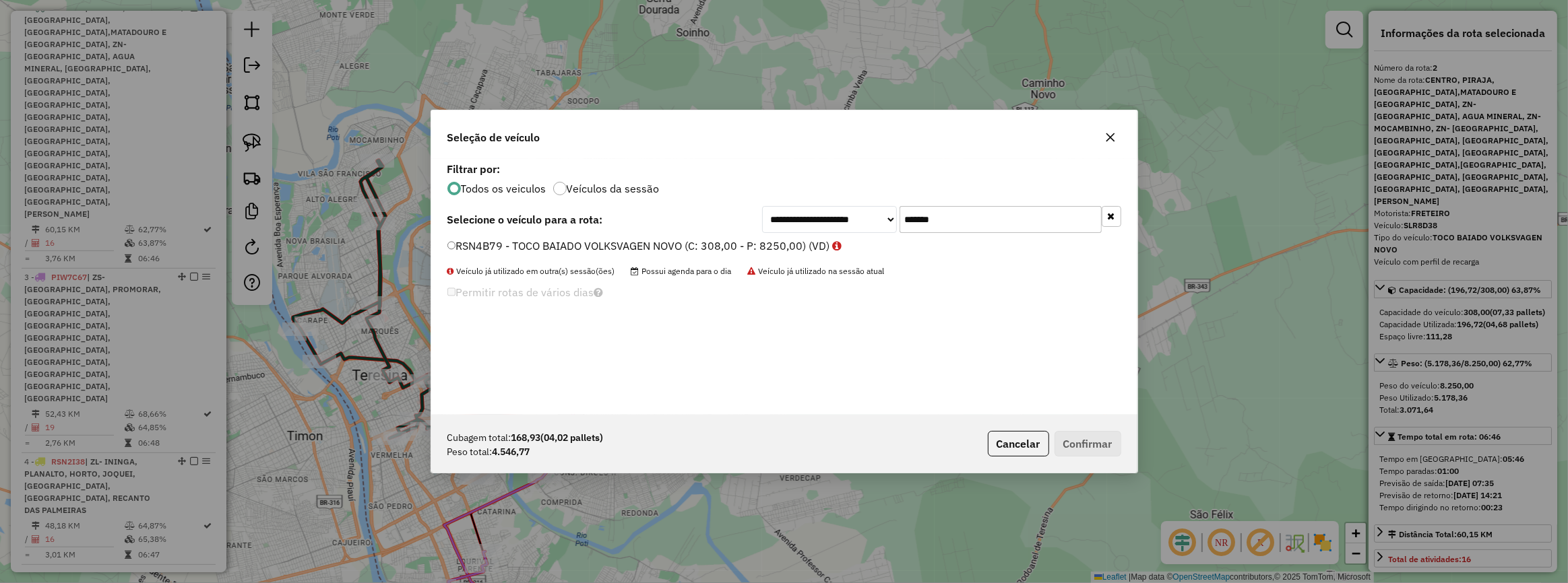
click at [741, 249] on label "RSN4B79 - TOCO BAIADO VOLKSVAGEN NOVO (C: 308,00 - P: 8250,00) (VD)" at bounding box center [644, 246] width 395 height 16
click at [1080, 441] on button "Confirmar" at bounding box center [1087, 444] width 67 height 26
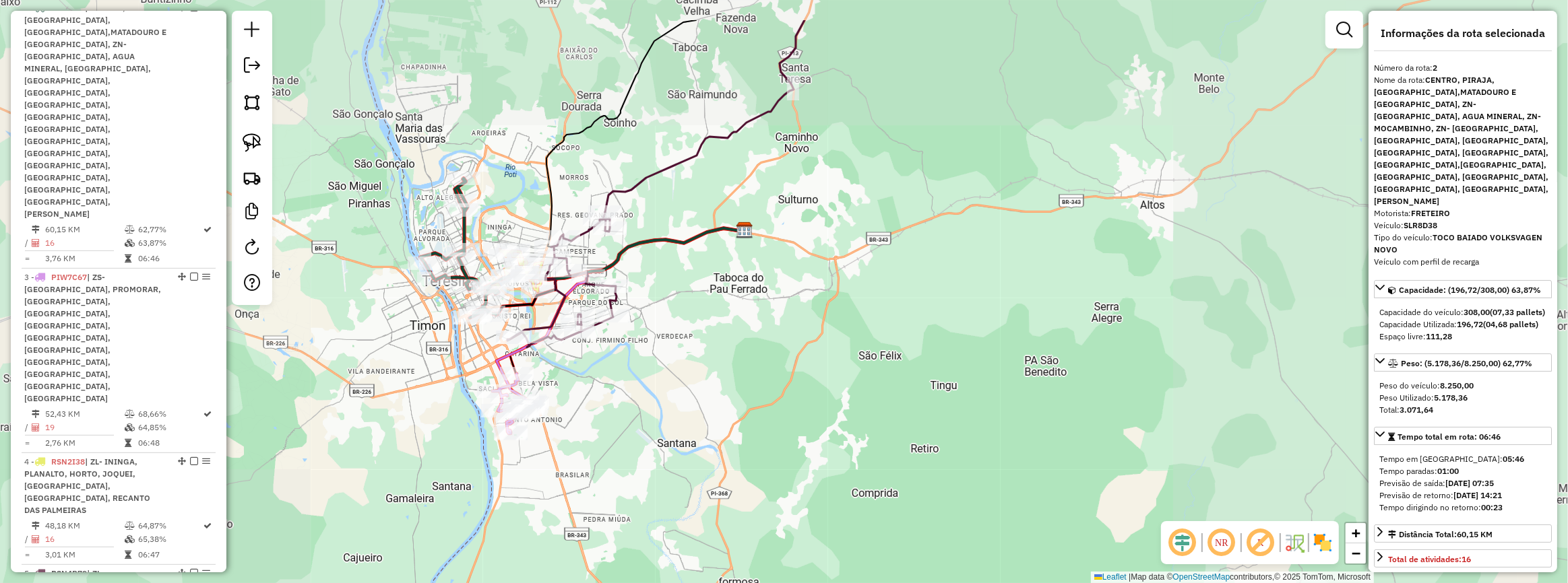
drag, startPoint x: 633, startPoint y: 247, endPoint x: 621, endPoint y: 256, distance: 15.0
click at [627, 259] on icon at bounding box center [589, 259] width 310 height 60
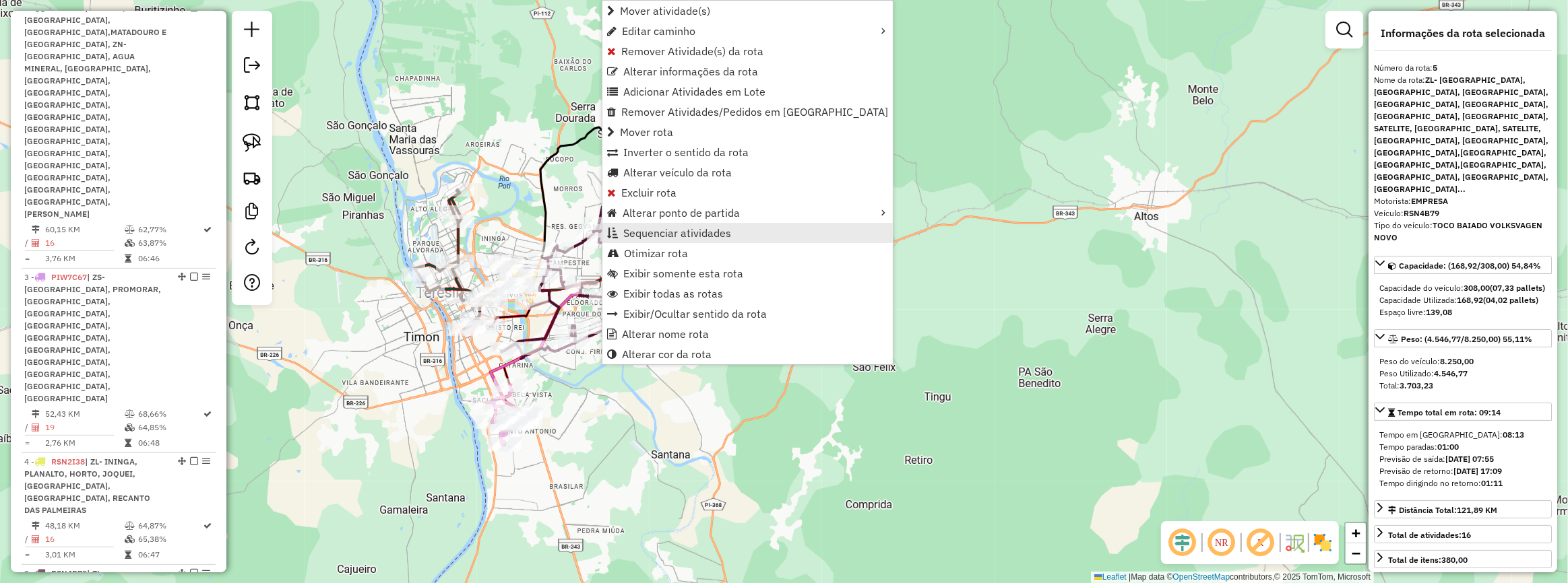
scroll to position [582, 0]
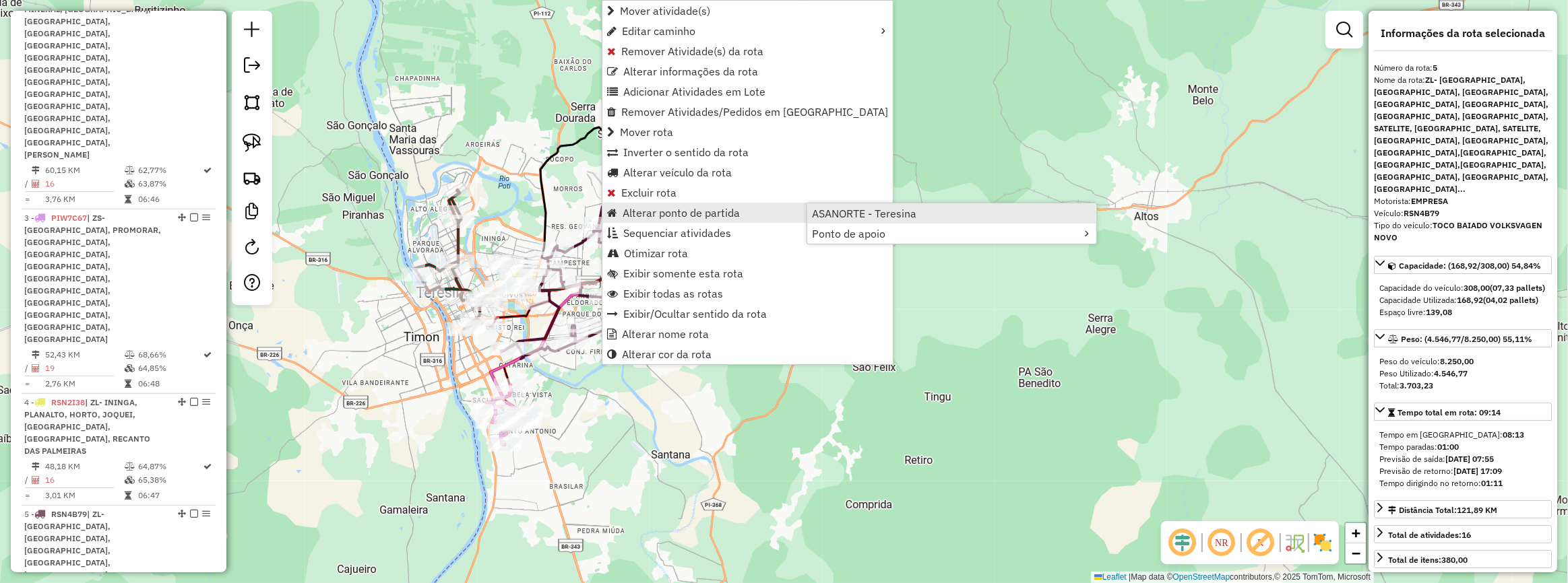
click at [838, 217] on span "ASANORTE - Teresina" at bounding box center [864, 213] width 104 height 11
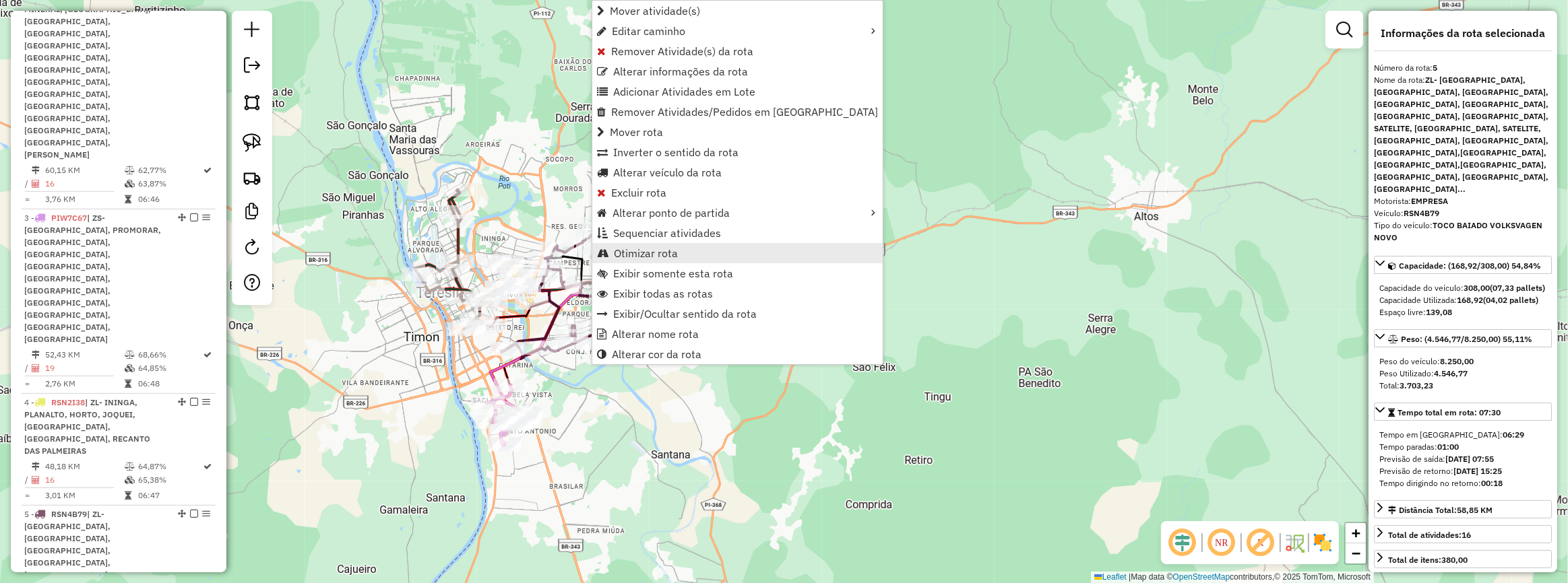
click at [639, 252] on span "Otimizar rota" at bounding box center [646, 254] width 64 height 11
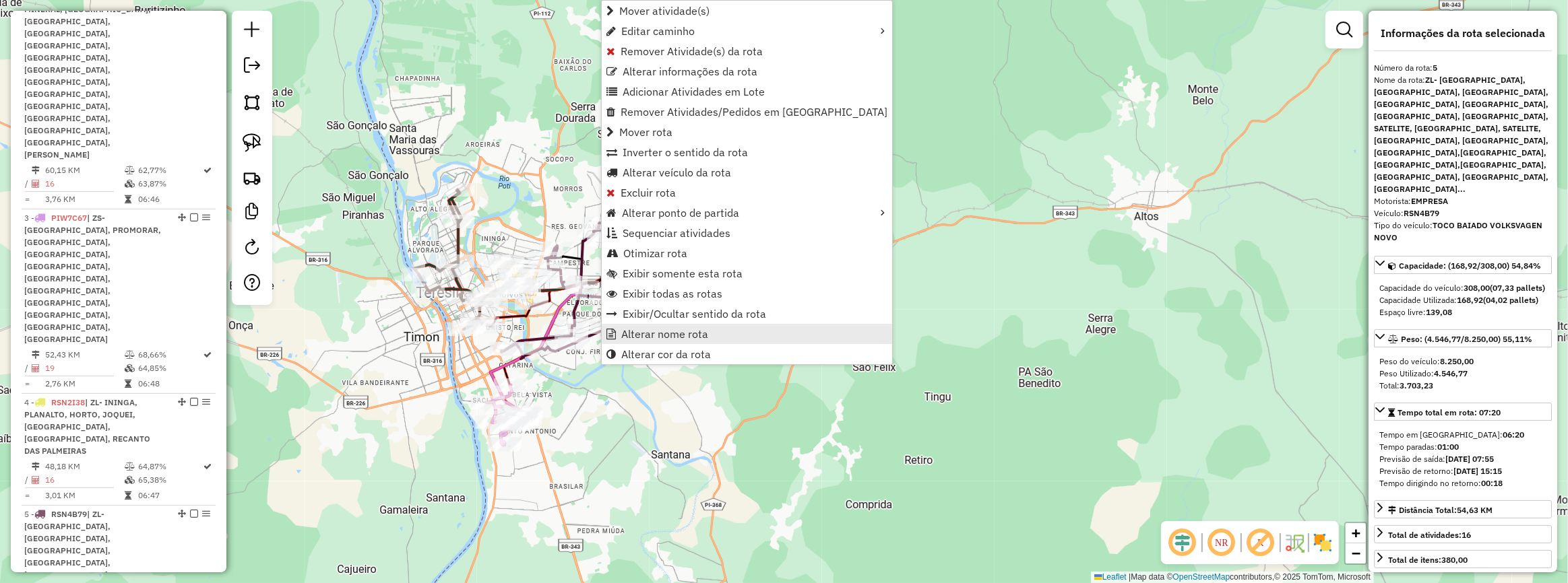
click at [659, 339] on span "Alterar nome rota" at bounding box center [665, 334] width 87 height 11
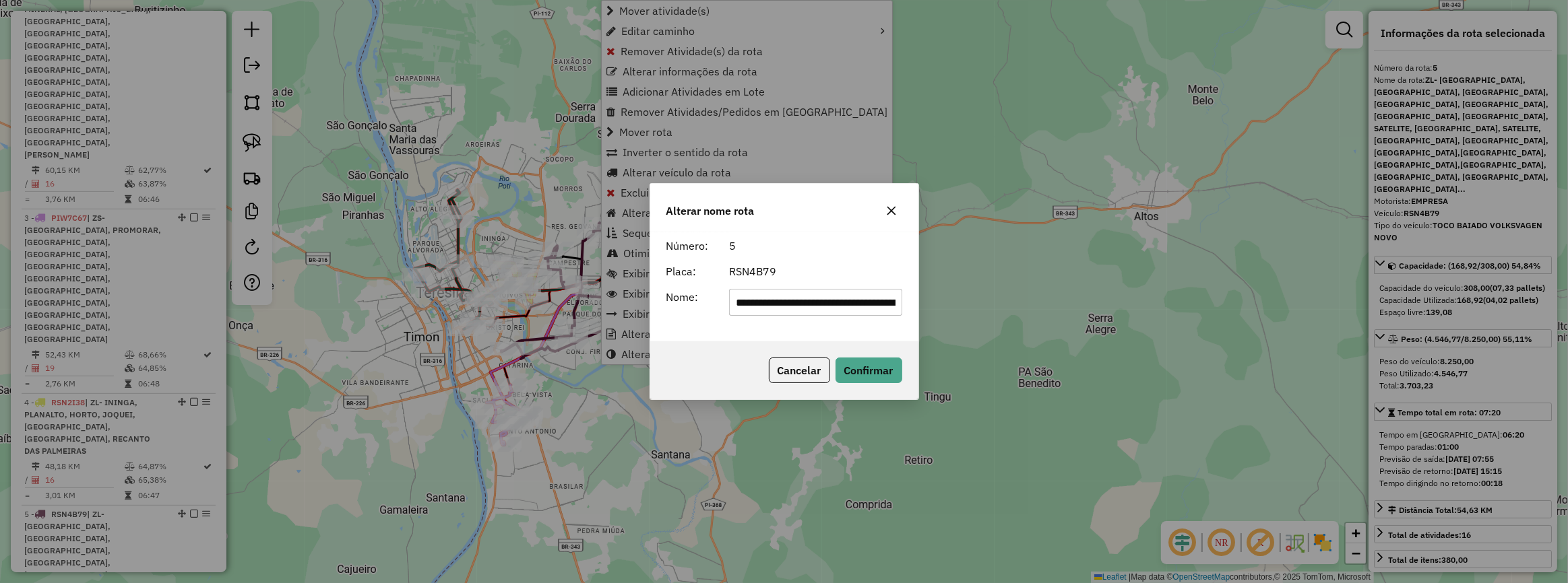
scroll to position [0, 1291]
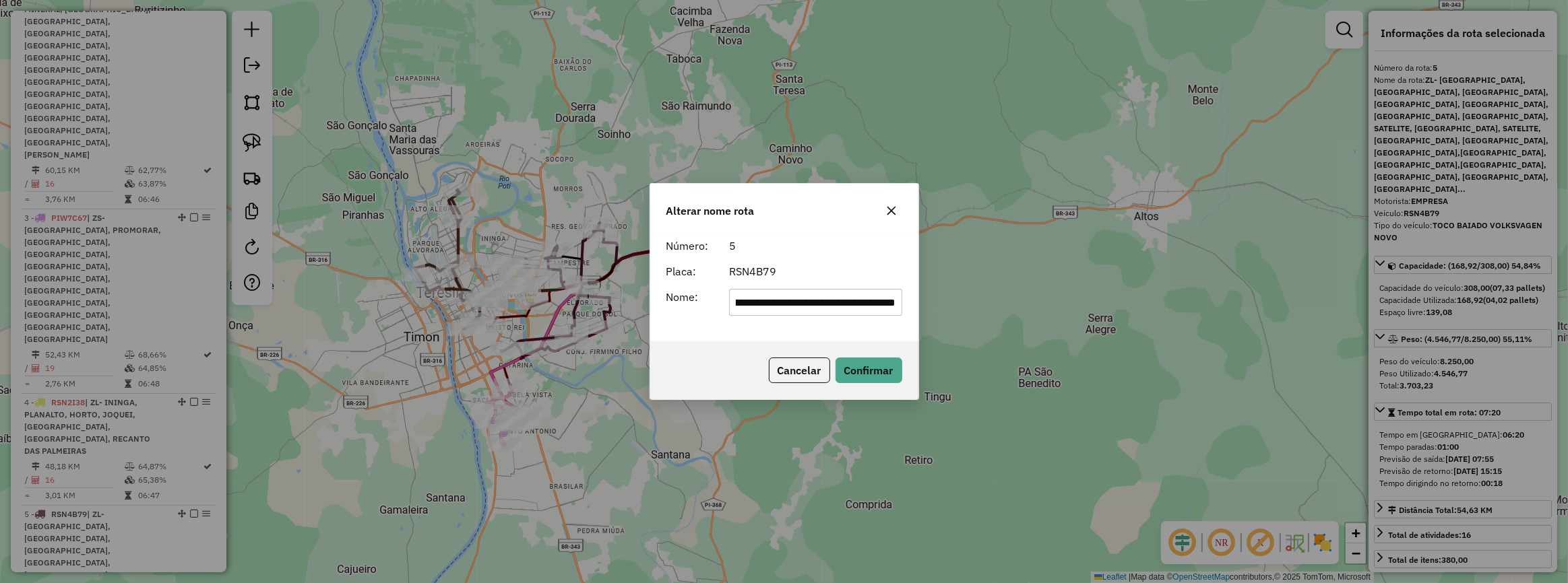
click at [767, 309] on input "**********" at bounding box center [815, 302] width 173 height 27
type input "**********"
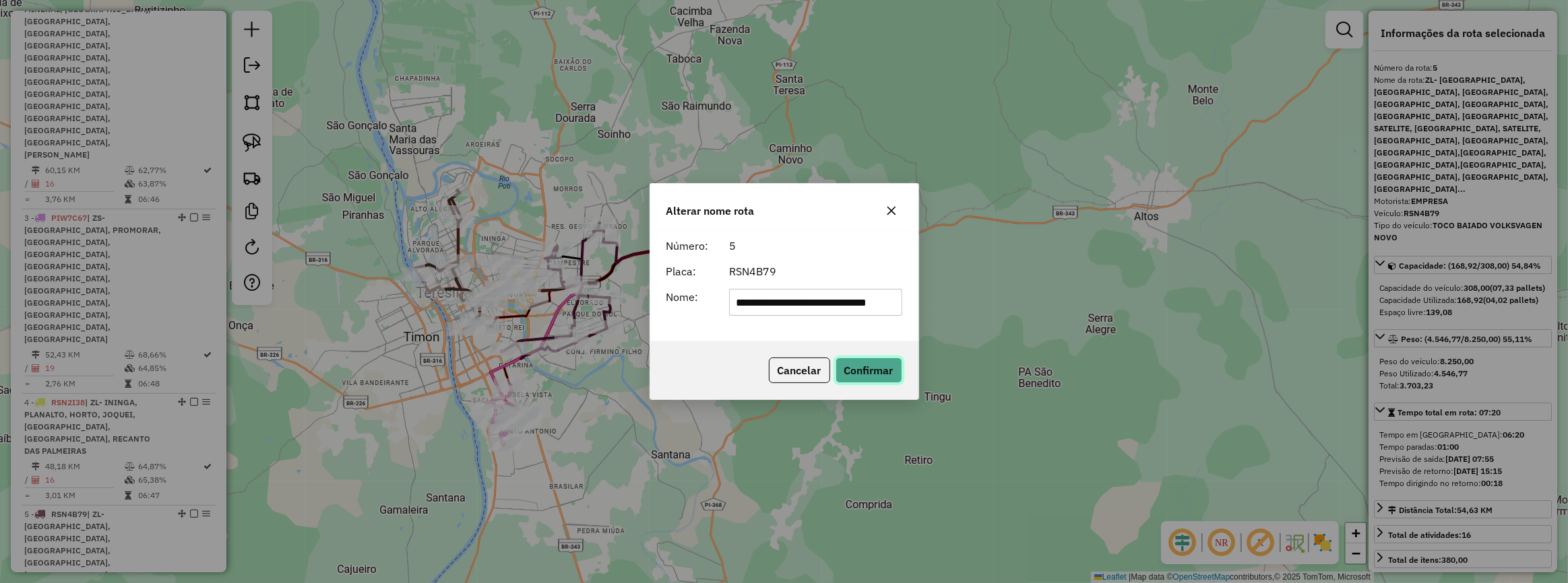
click at [882, 363] on button "Confirmar" at bounding box center [869, 371] width 67 height 26
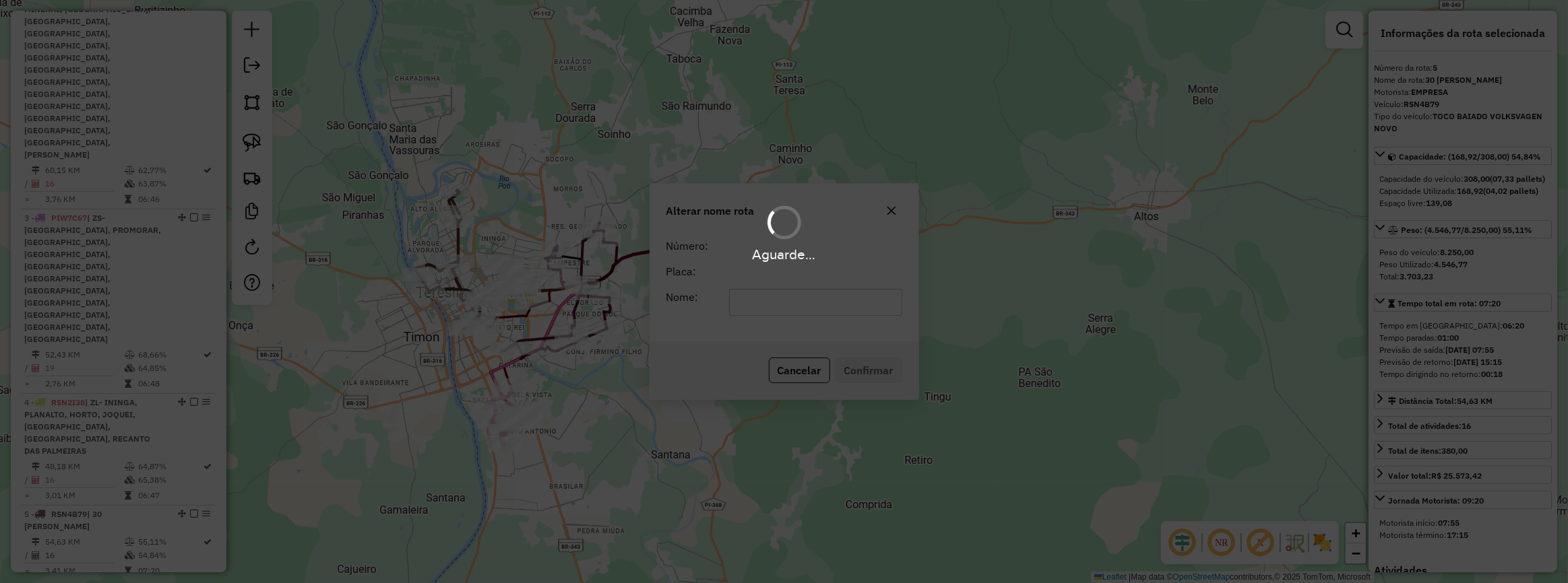
scroll to position [485, 0]
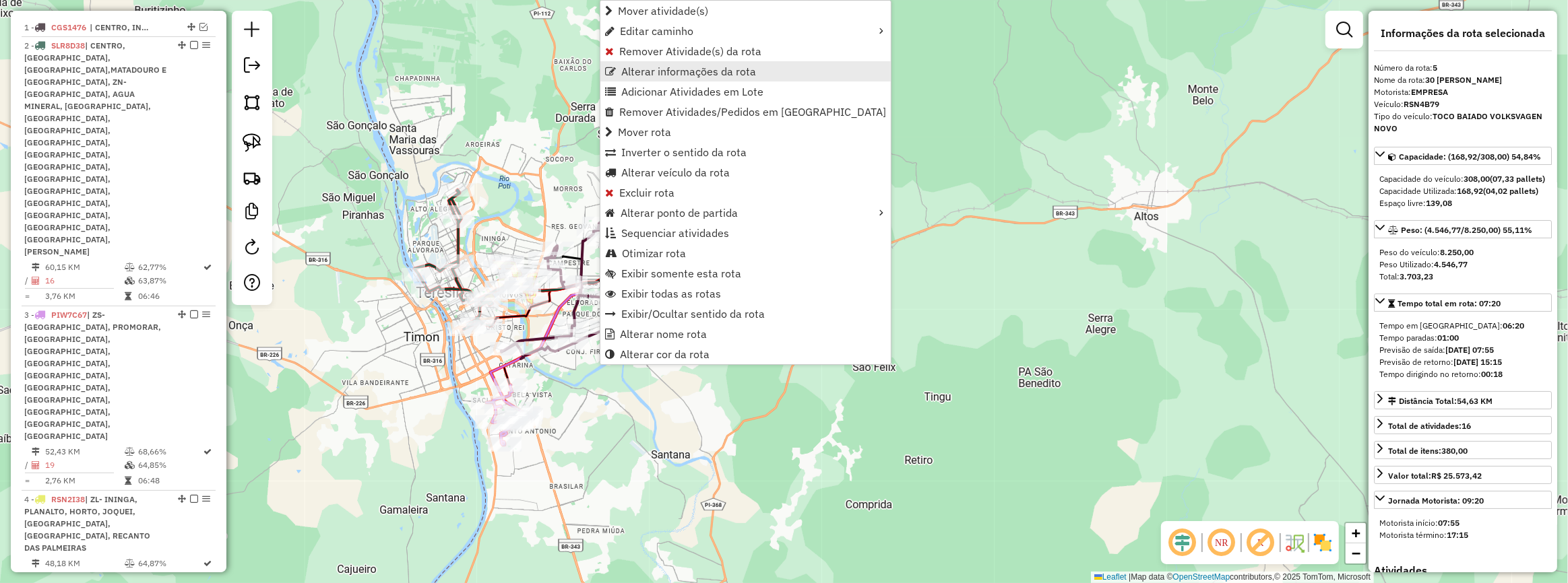
click at [670, 62] on link "Alterar informações da rota" at bounding box center [745, 71] width 290 height 20
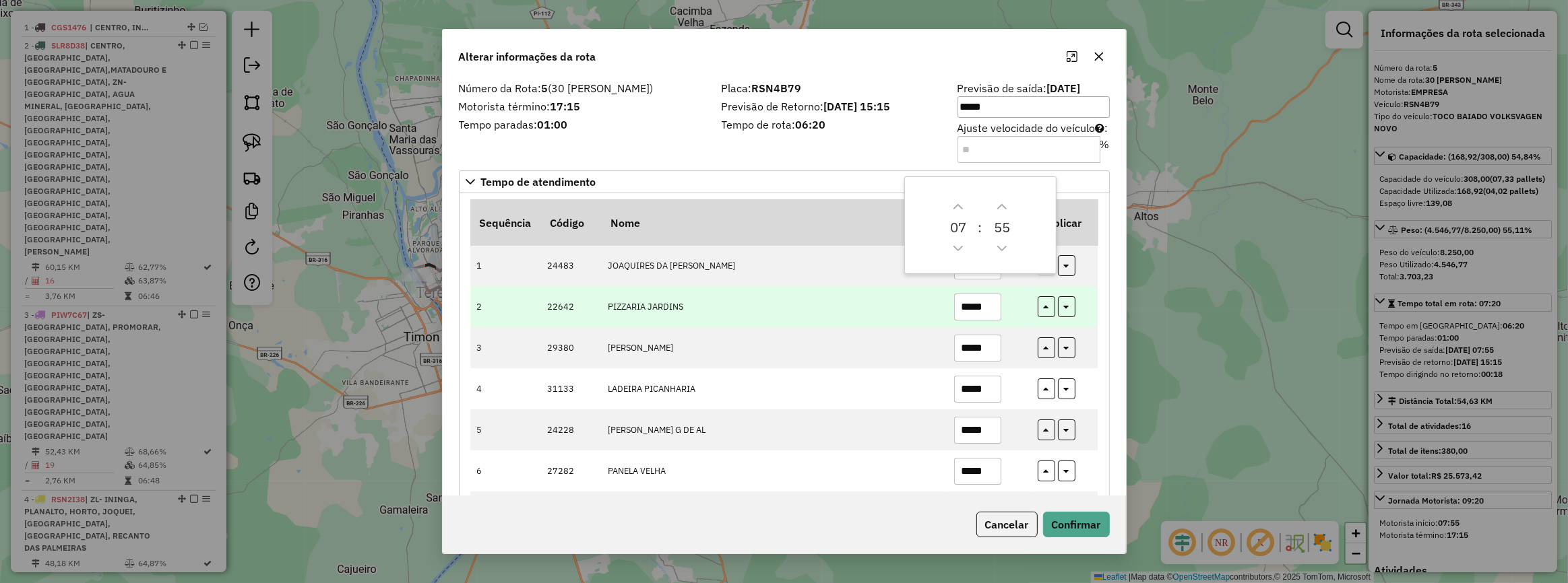
click at [1007, 296] on td "*****" at bounding box center [989, 307] width 83 height 41
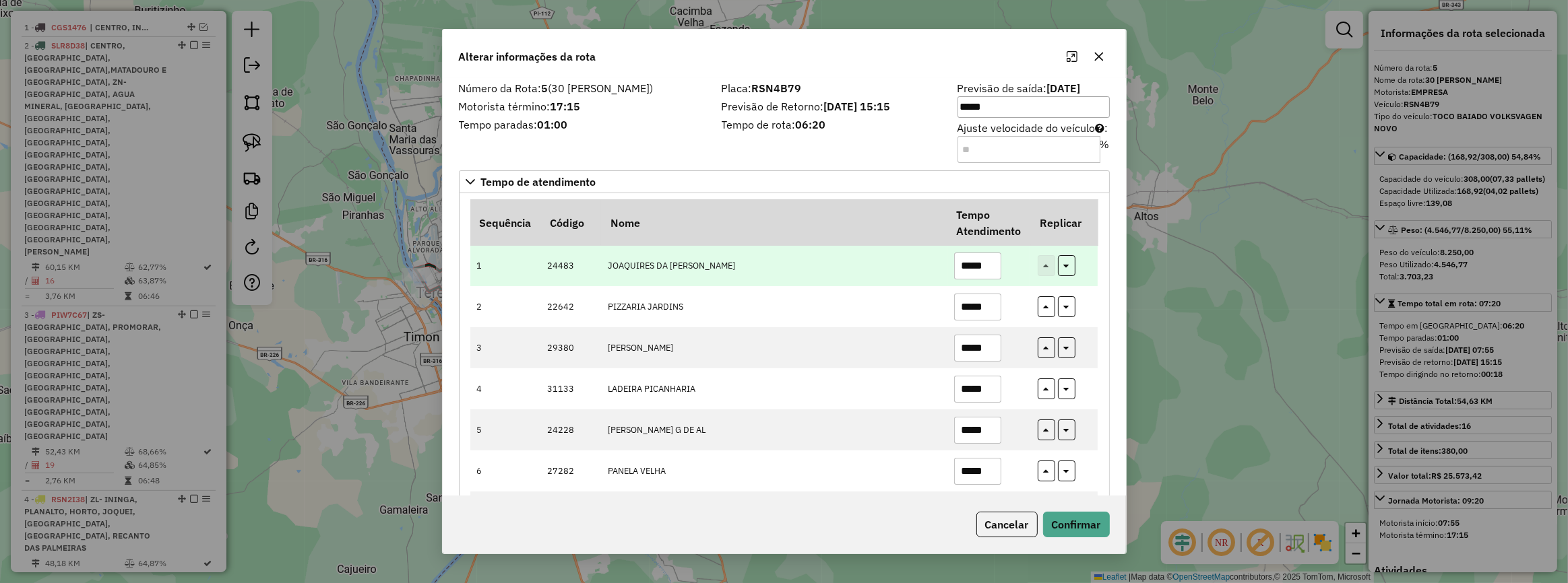
click at [991, 265] on input "*****" at bounding box center [978, 265] width 48 height 27
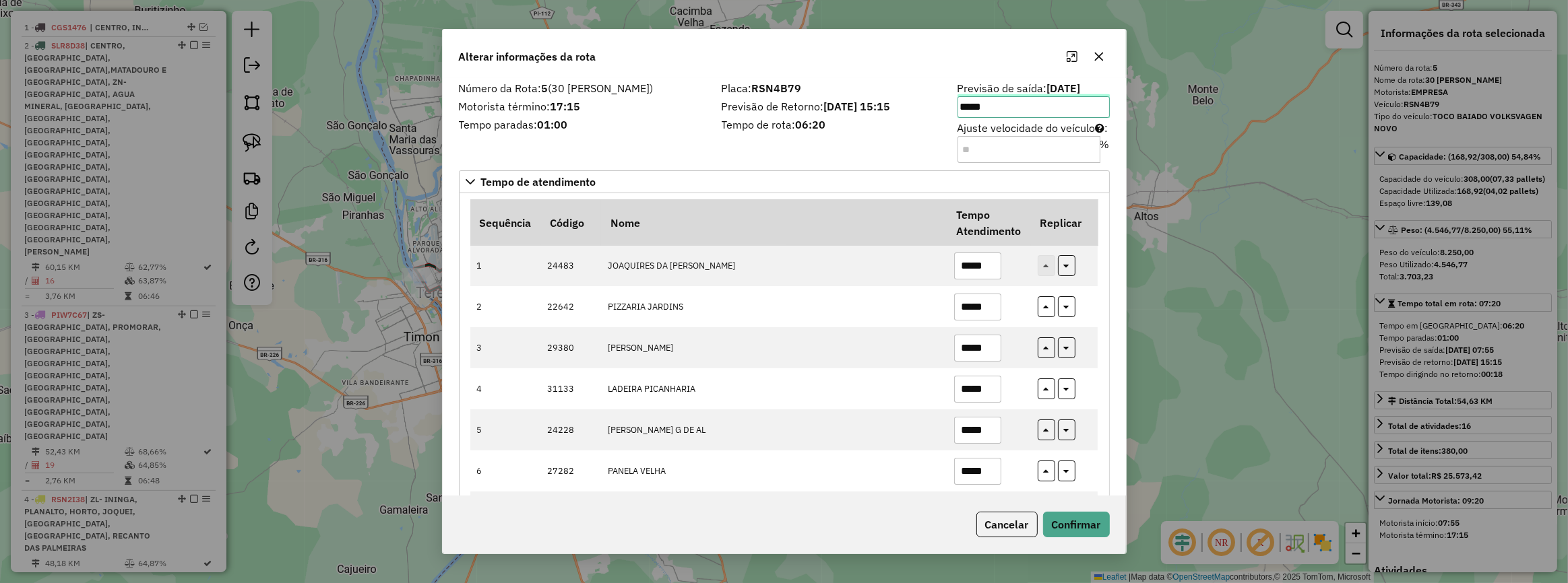
click at [989, 108] on input "*****" at bounding box center [1033, 107] width 152 height 22
click at [1016, 154] on button "Next Hour" at bounding box center [1010, 148] width 22 height 22
click at [1016, 153] on button "Next Hour" at bounding box center [1010, 148] width 22 height 22
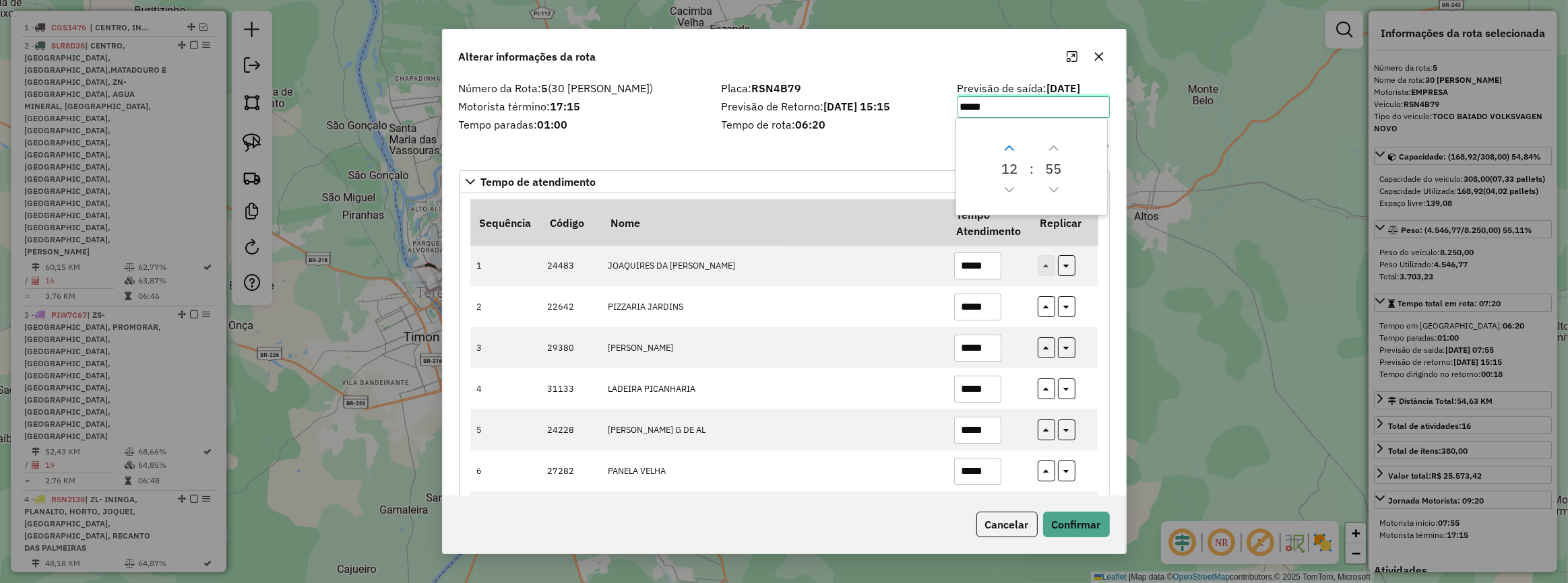
click at [1016, 153] on button "Next Hour" at bounding box center [1010, 148] width 22 height 22
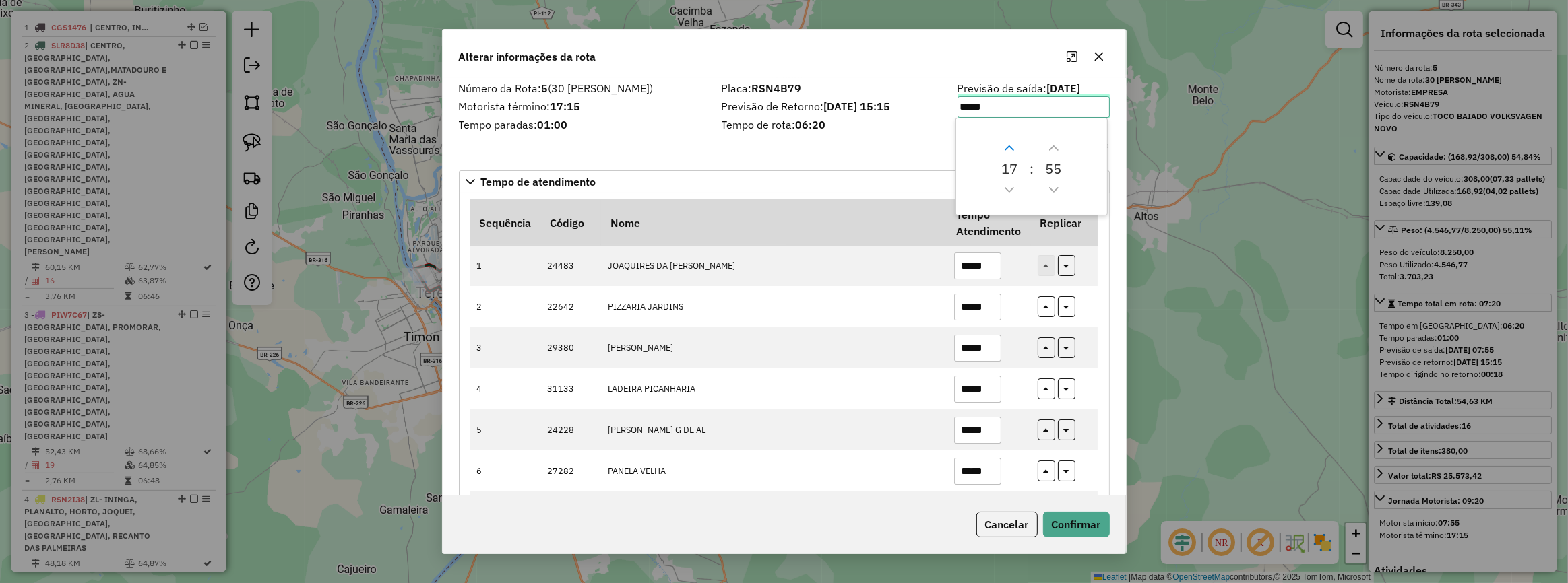
click at [1016, 153] on button "Next Hour" at bounding box center [1010, 148] width 22 height 22
click at [1005, 191] on icon "Previous Hour" at bounding box center [1010, 190] width 11 height 11
click at [1004, 146] on icon "Next Hour" at bounding box center [1010, 148] width 11 height 11
click at [1043, 147] on button "Next Minute" at bounding box center [1054, 148] width 22 height 22
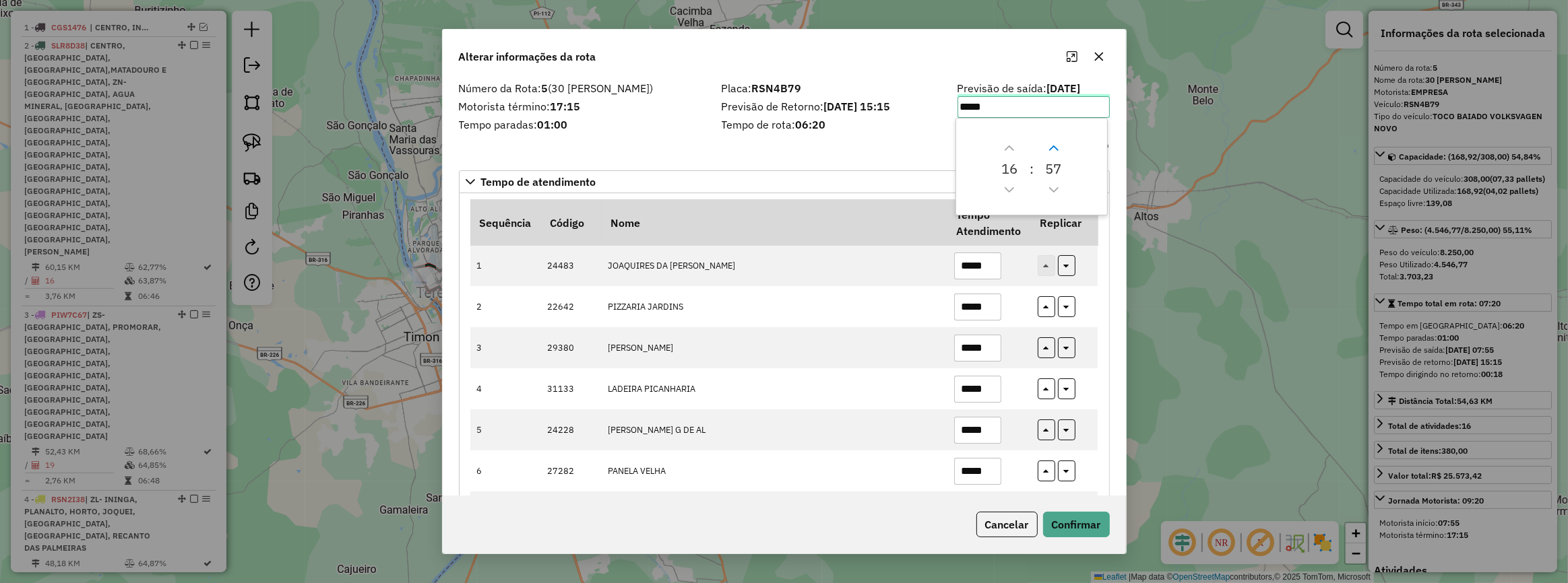
click at [1043, 147] on button "Next Minute" at bounding box center [1054, 148] width 22 height 22
type input "*****"
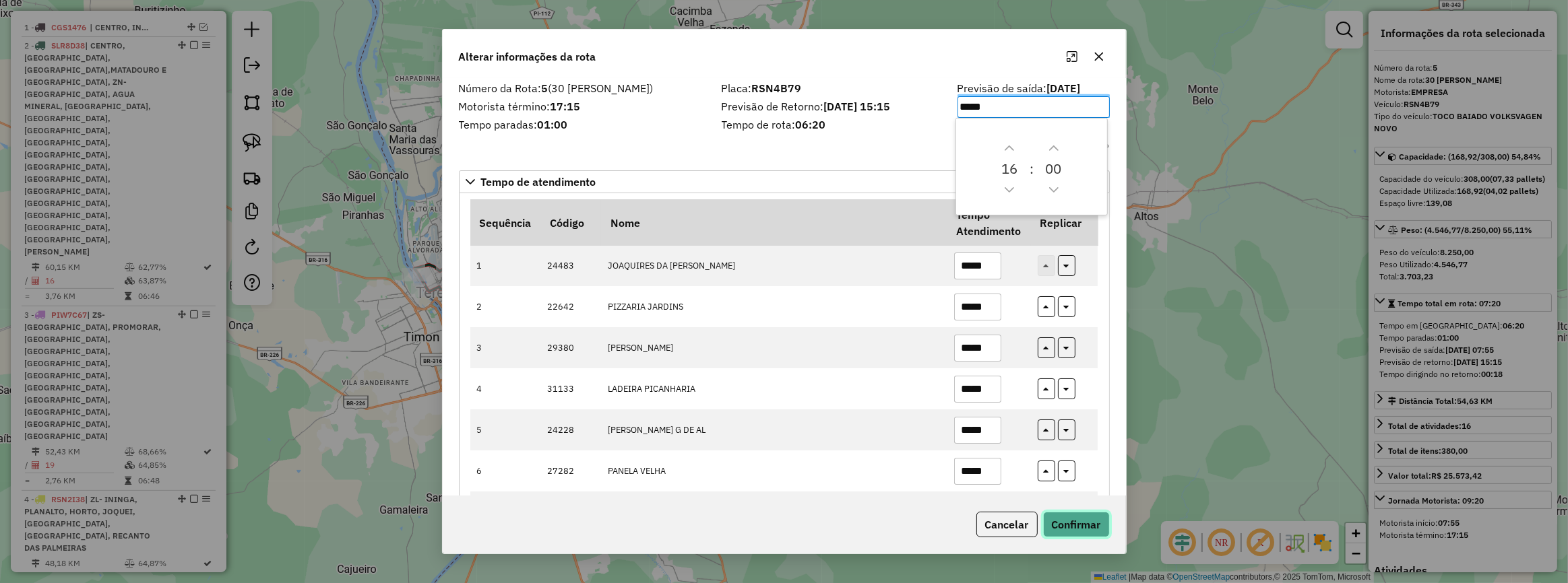
click at [1081, 527] on button "Confirmar" at bounding box center [1076, 524] width 67 height 26
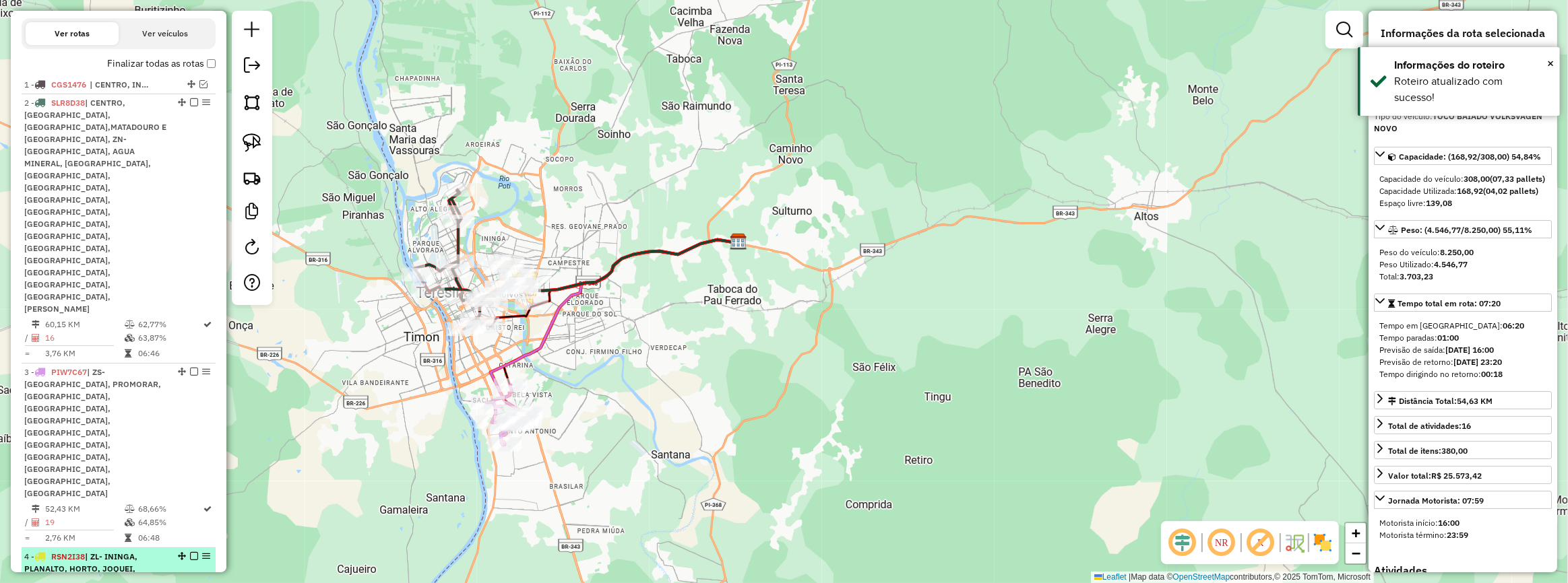
click at [157, 551] on div "4 - RSN2I38 | ZL- ININGA, PLANALTO, HORTO, JOQUEI, ZL- NOIVOS,[GEOGRAPHIC_DATA]…" at bounding box center [95, 581] width 143 height 60
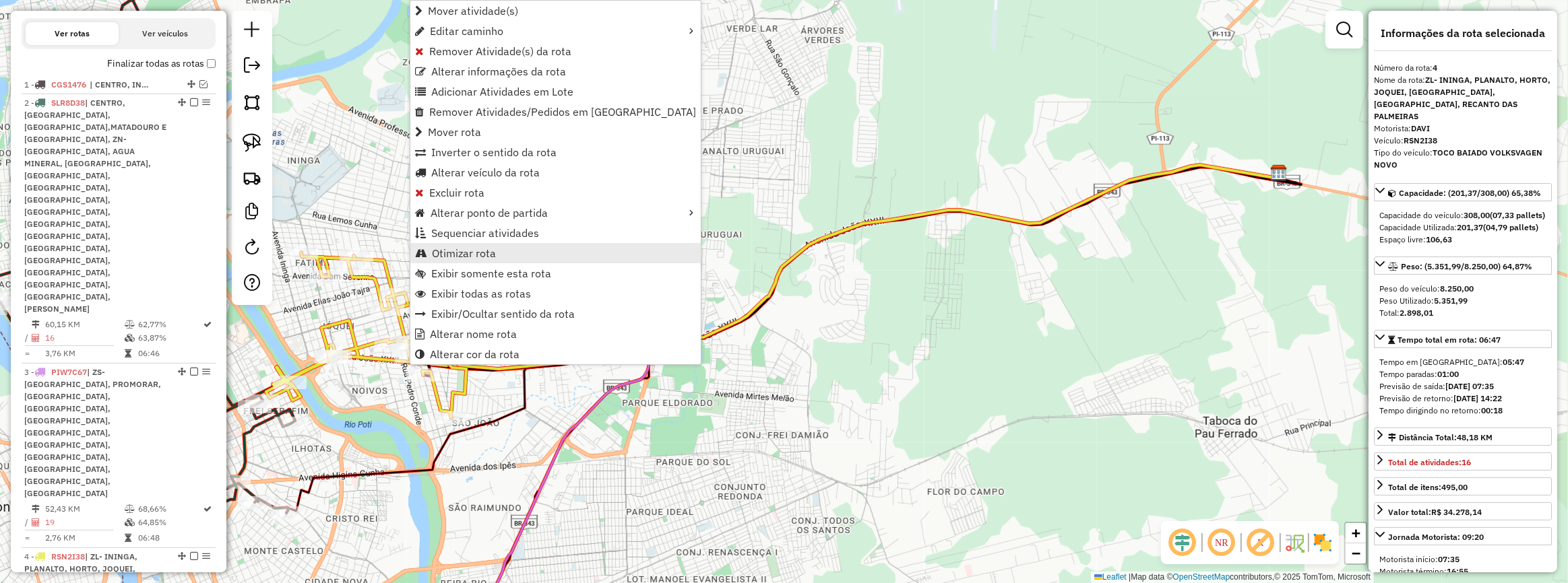
click at [486, 254] on span "Otimizar rota" at bounding box center [464, 254] width 64 height 11
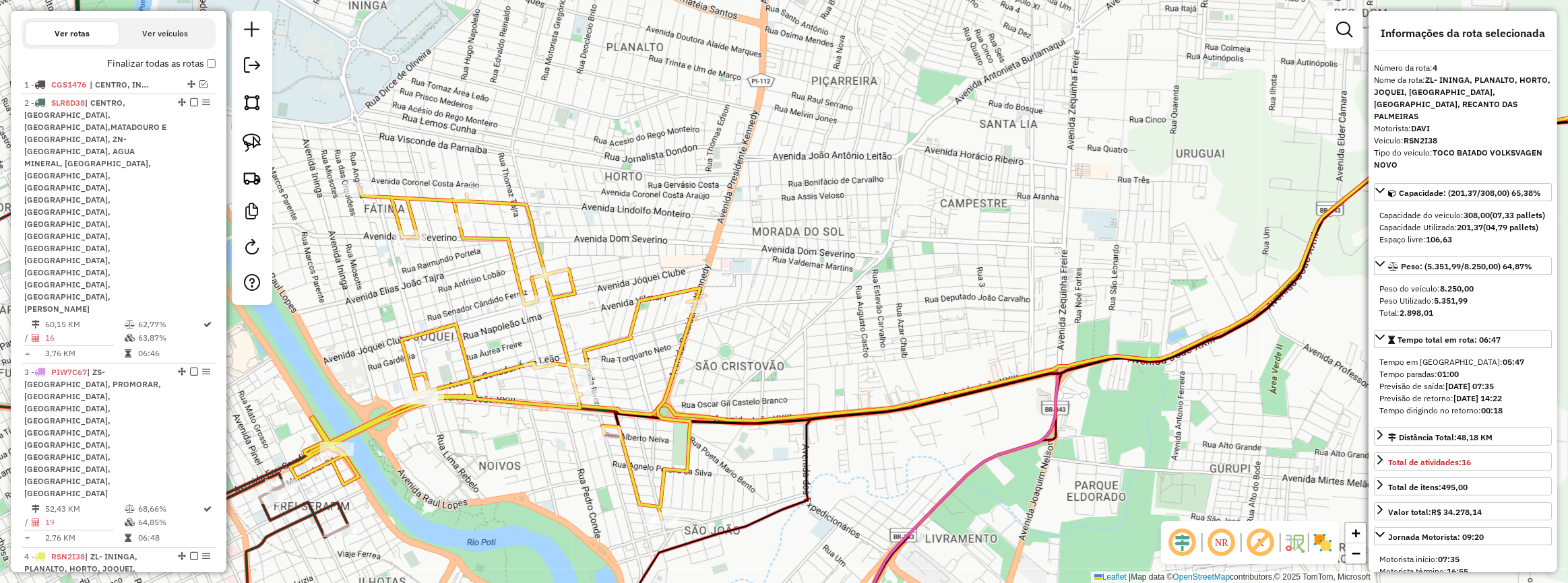
drag, startPoint x: 655, startPoint y: 365, endPoint x: 847, endPoint y: 331, distance: 195.0
click at [700, 331] on icon at bounding box center [495, 353] width 410 height 330
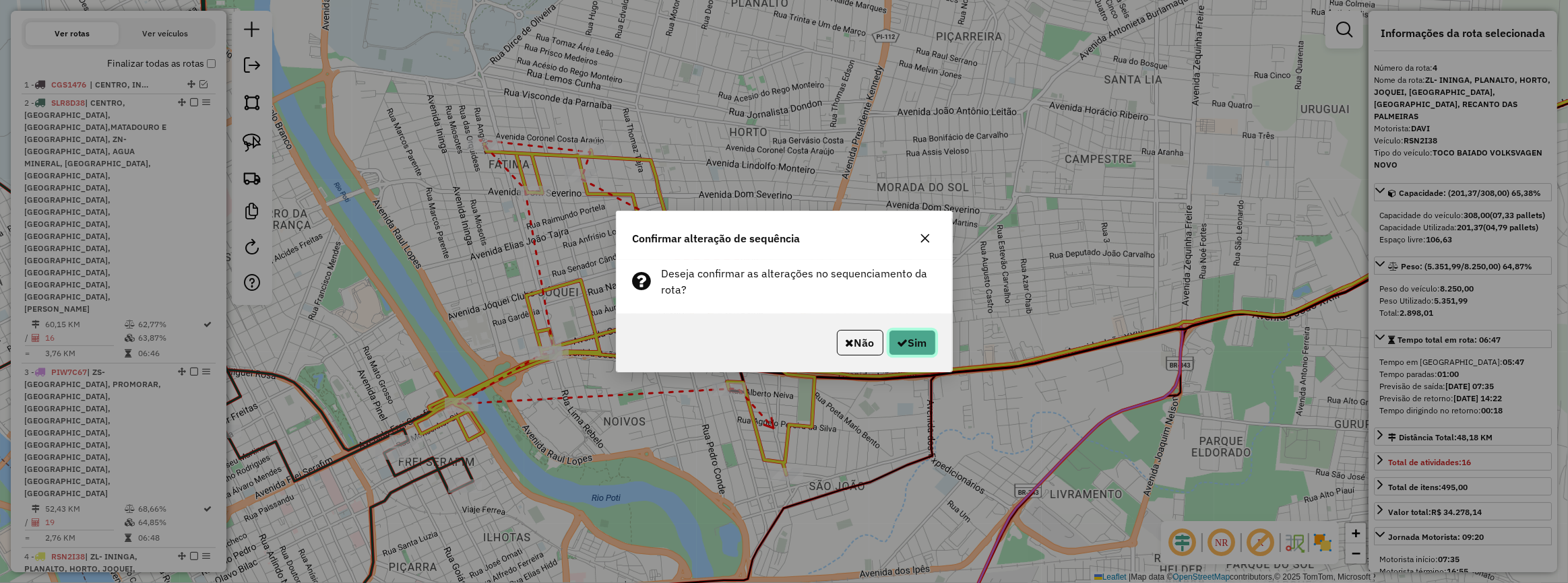
click at [902, 346] on icon "button" at bounding box center [903, 343] width 11 height 11
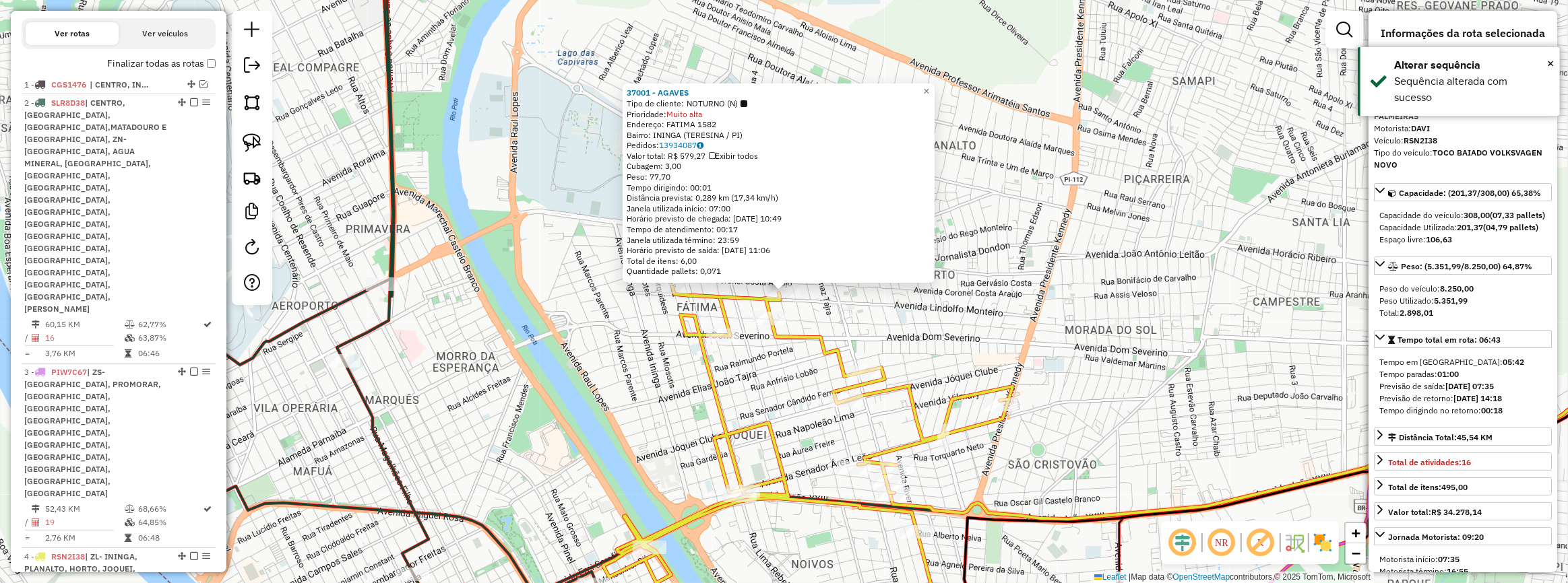
click at [892, 320] on div "37001 - AGAVES Tipo de cliente: NOTURNO (N) Prioridade: Muito alta Endereço: FA…" at bounding box center [784, 291] width 1568 height 583
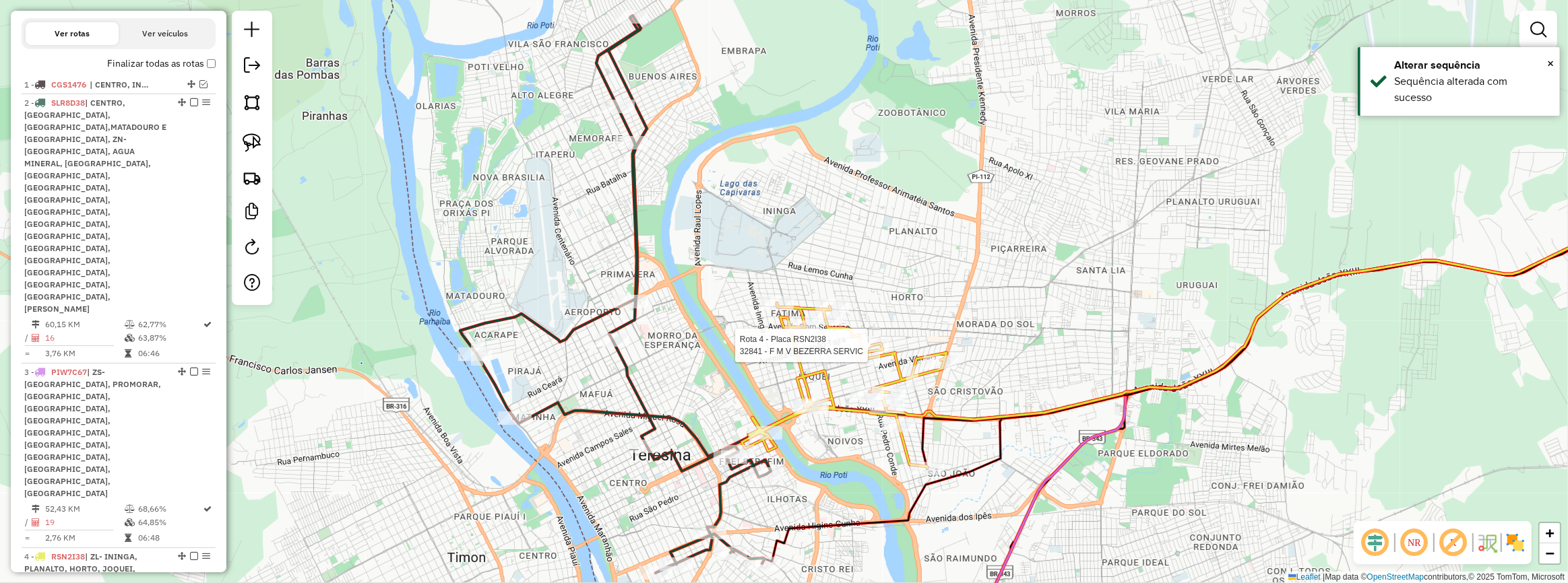
select select "**********"
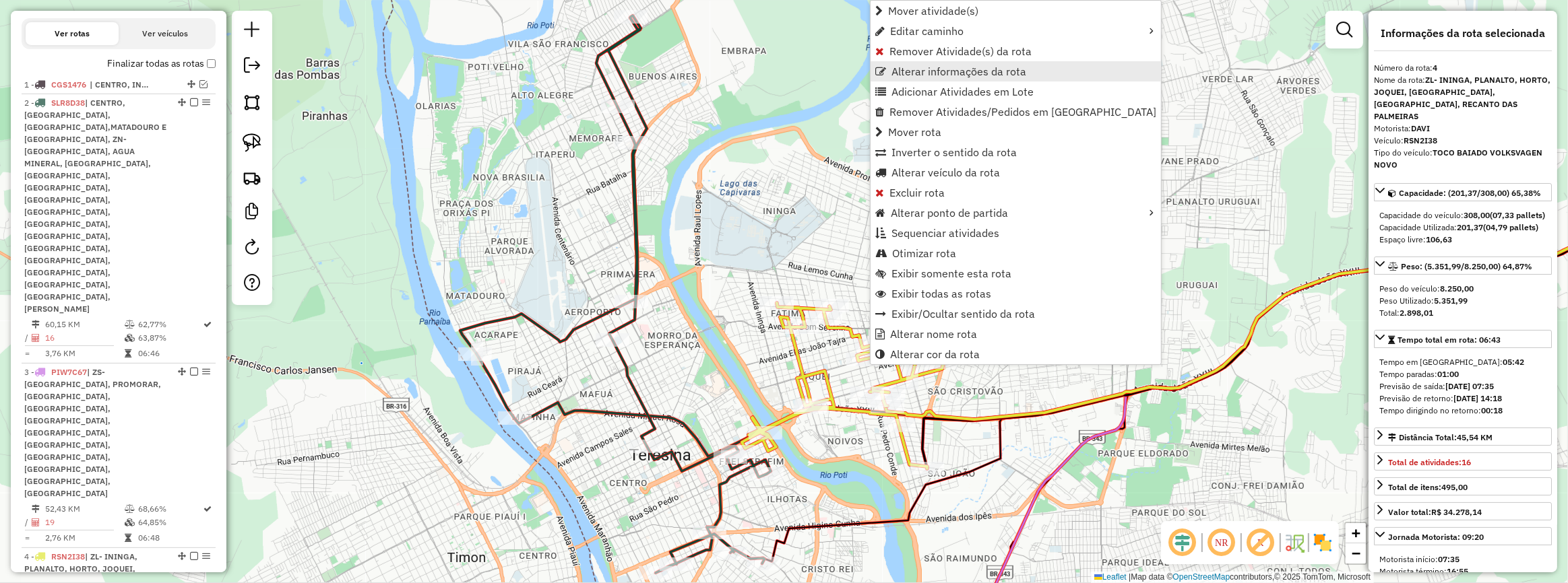
click at [907, 69] on span "Alterar informações da rota" at bounding box center [958, 71] width 135 height 11
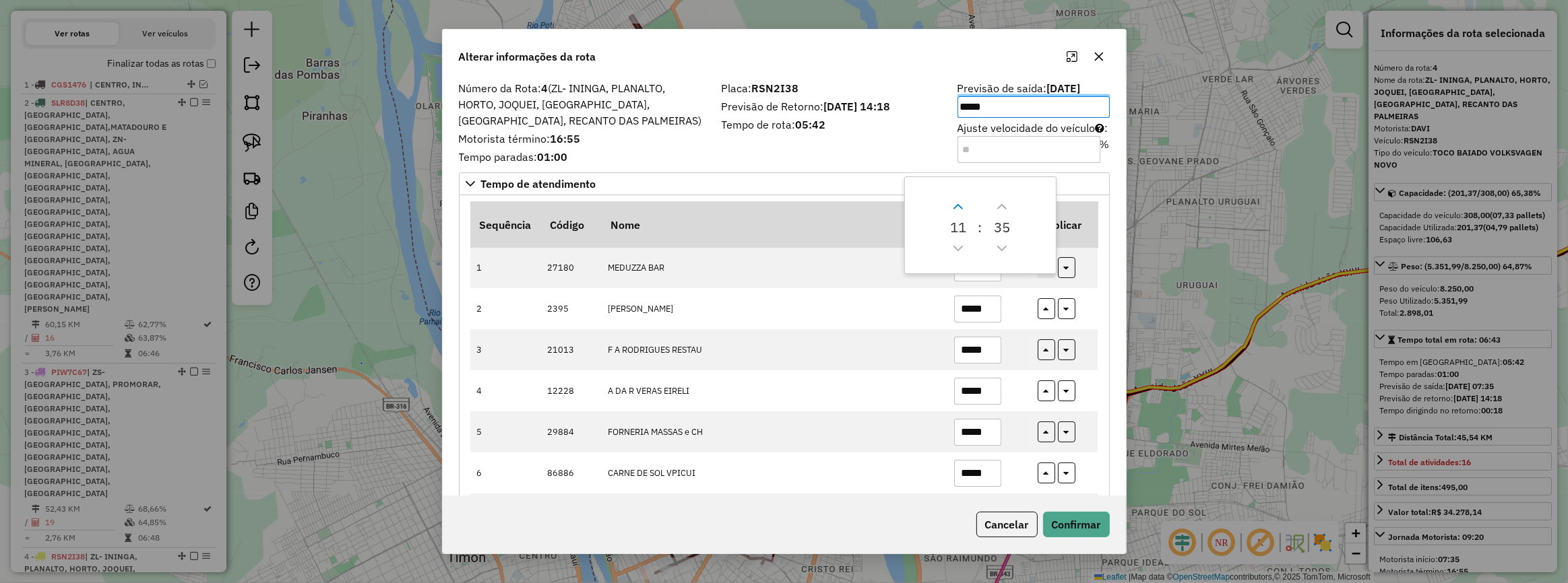
click at [954, 204] on icon "Next Hour" at bounding box center [958, 207] width 11 height 11
click at [954, 203] on icon "Next Hour" at bounding box center [958, 207] width 11 height 11
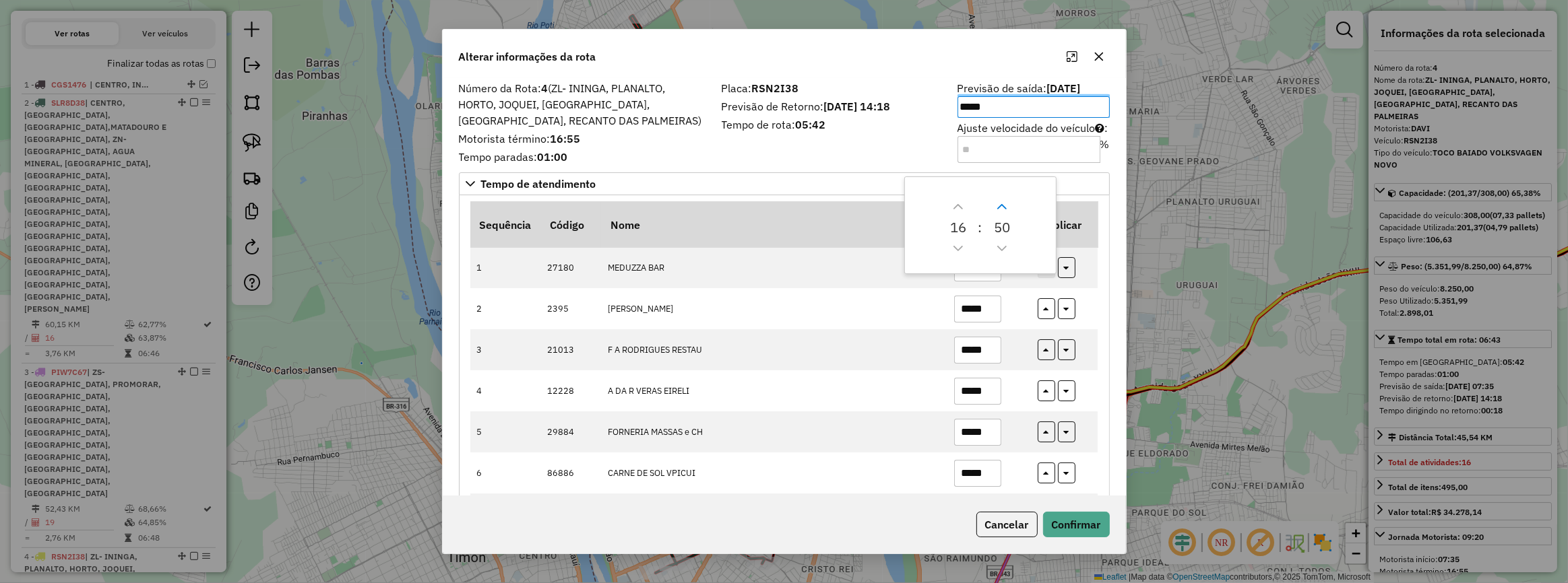
click at [1004, 204] on icon "Next Minute" at bounding box center [1002, 207] width 11 height 11
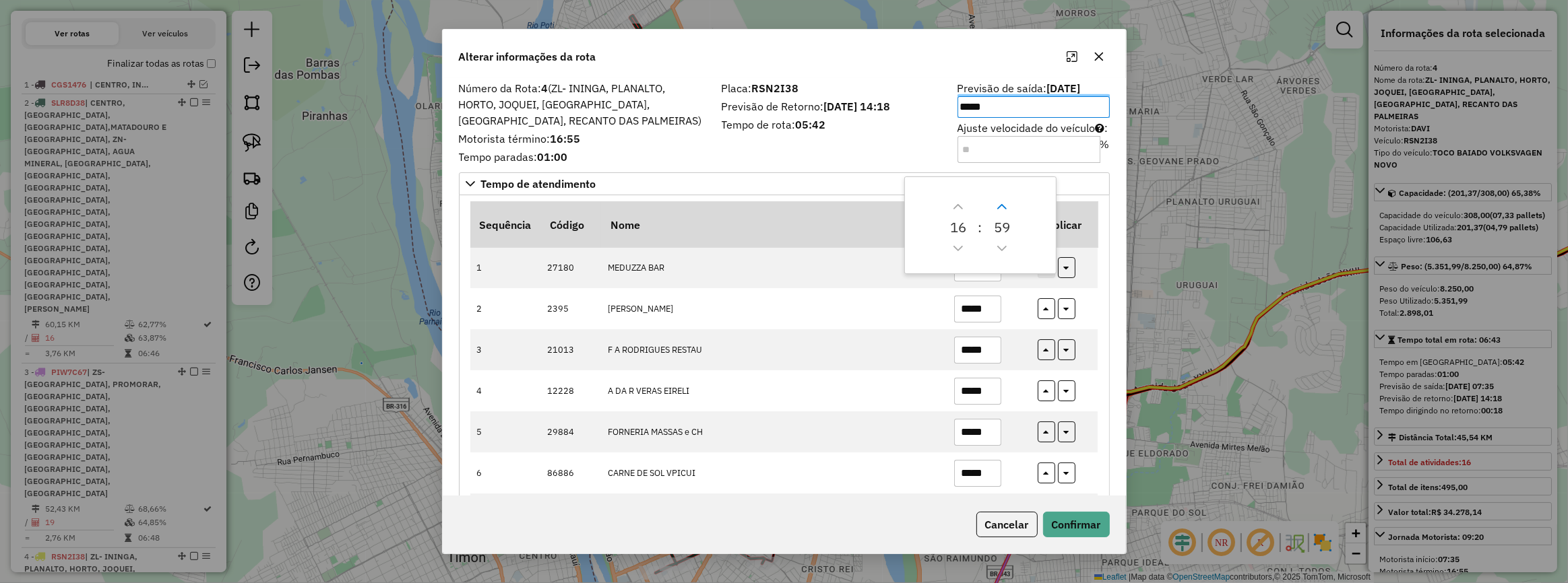
type input "*****"
click at [1079, 522] on button "Confirmar" at bounding box center [1076, 524] width 67 height 26
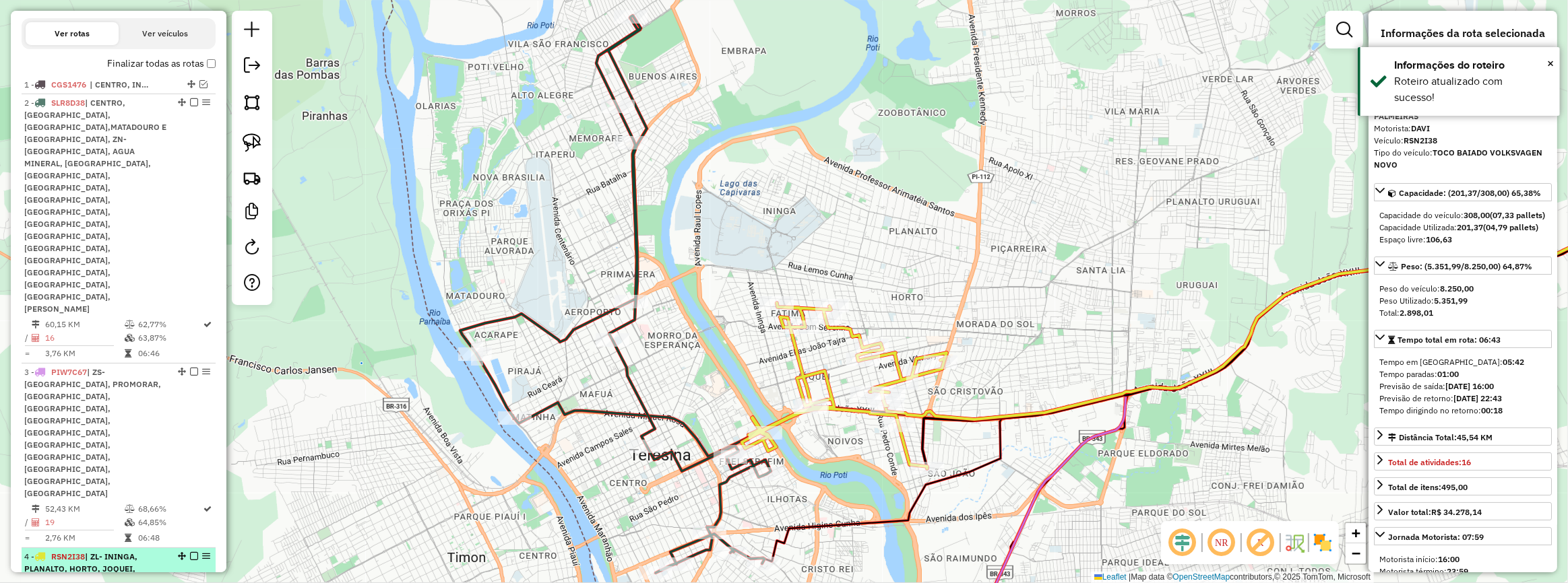
click at [190, 553] on em at bounding box center [194, 556] width 8 height 8
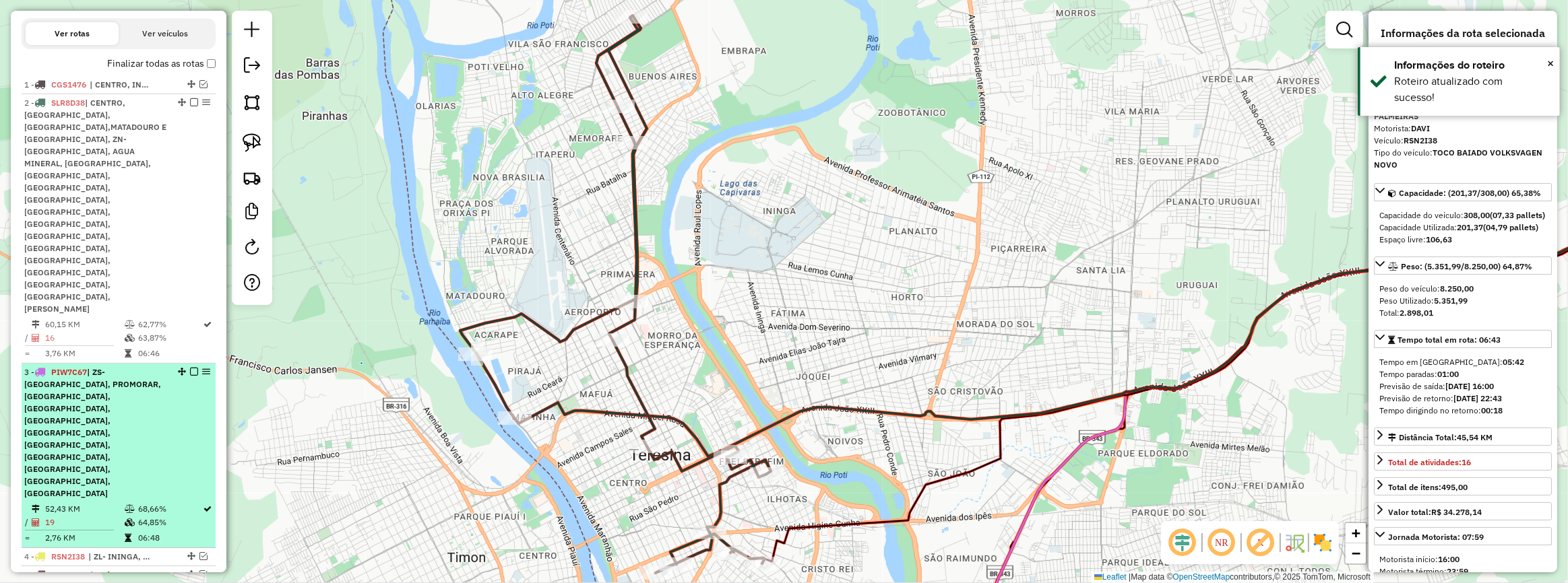
scroll to position [346, 0]
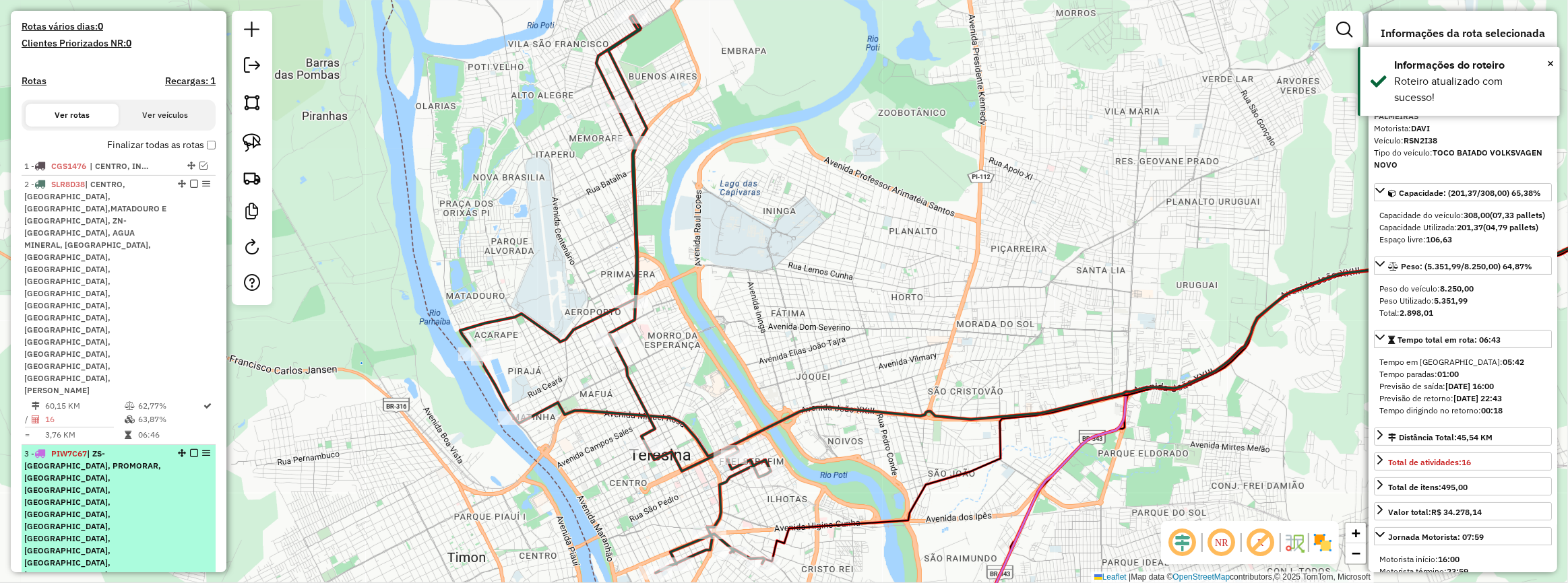
click at [175, 448] on div "3 - PIW7C67 | ZS- [GEOGRAPHIC_DATA], [GEOGRAPHIC_DATA], [GEOGRAPHIC_DATA], [GEO…" at bounding box center [118, 514] width 189 height 134
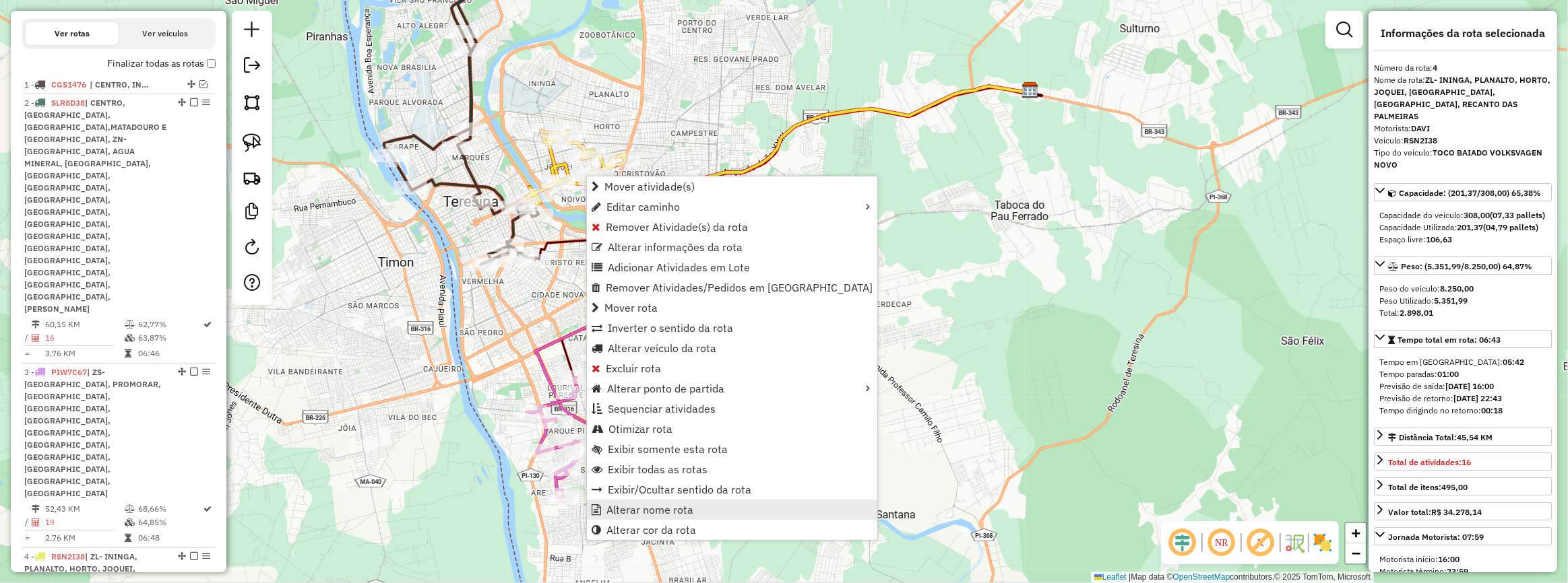
click at [639, 505] on span "Alterar nome rota" at bounding box center [649, 510] width 87 height 11
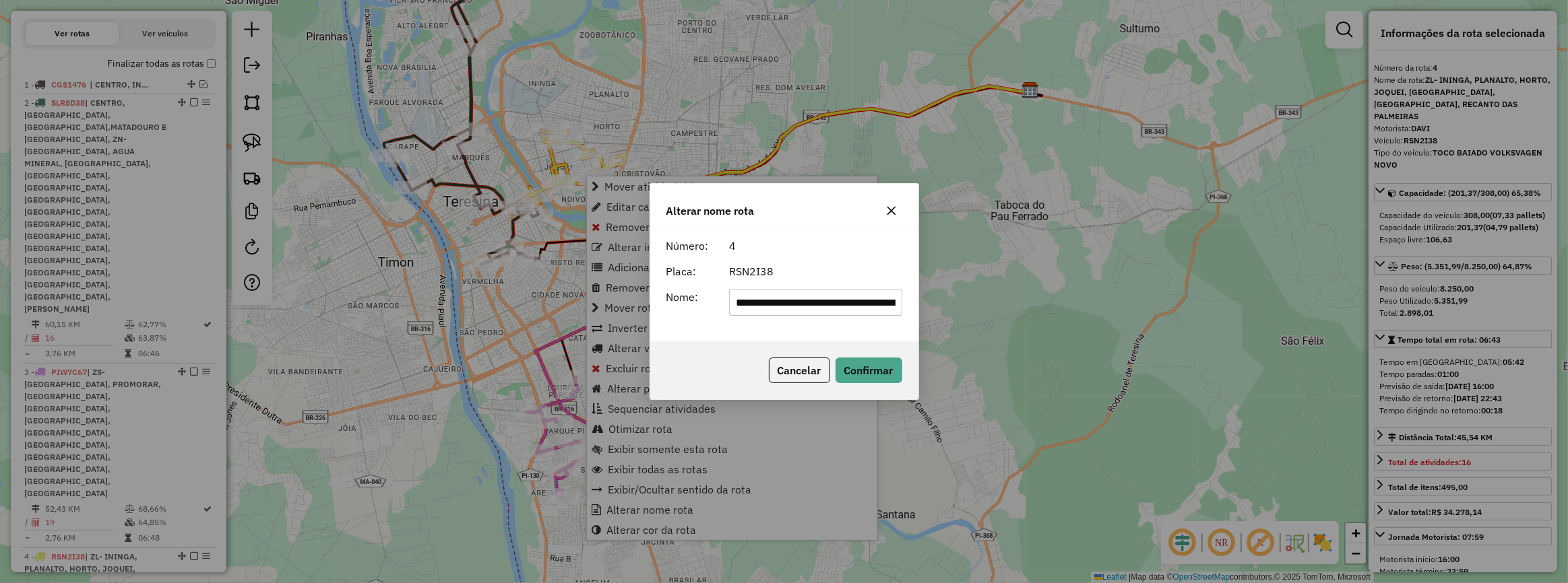
scroll to position [0, 292]
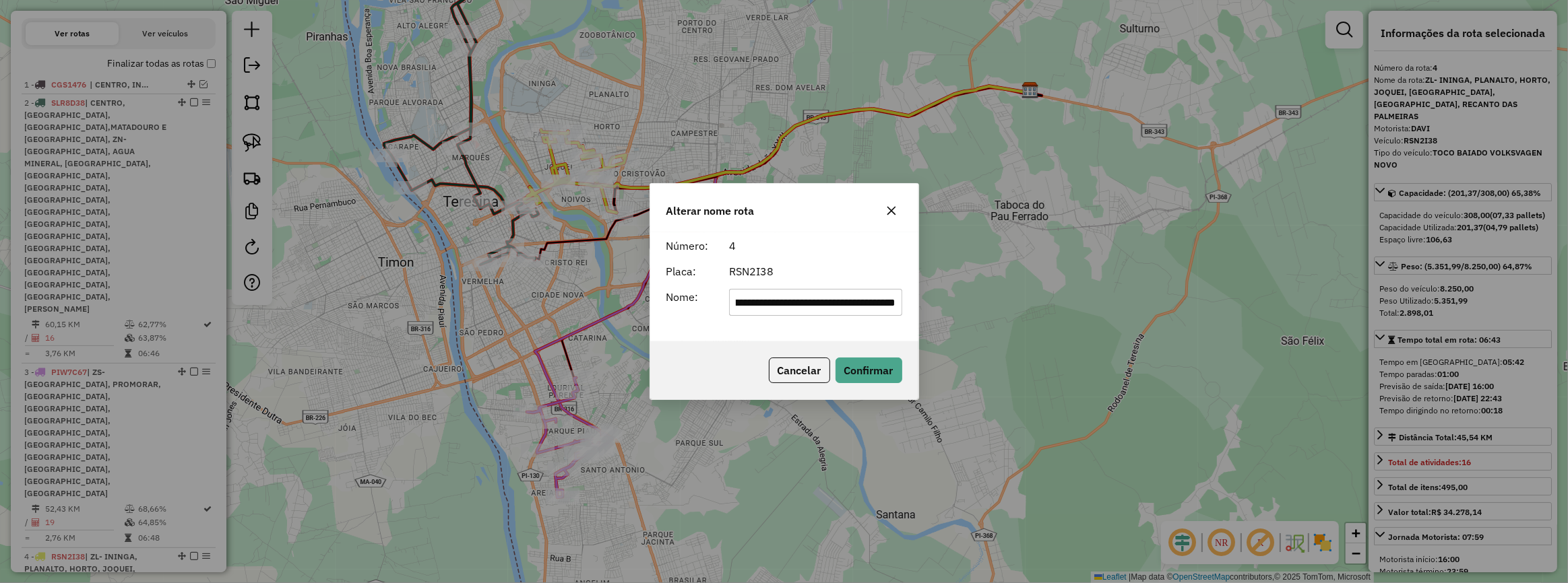
click at [772, 305] on input "**********" at bounding box center [815, 302] width 173 height 27
type input "****"
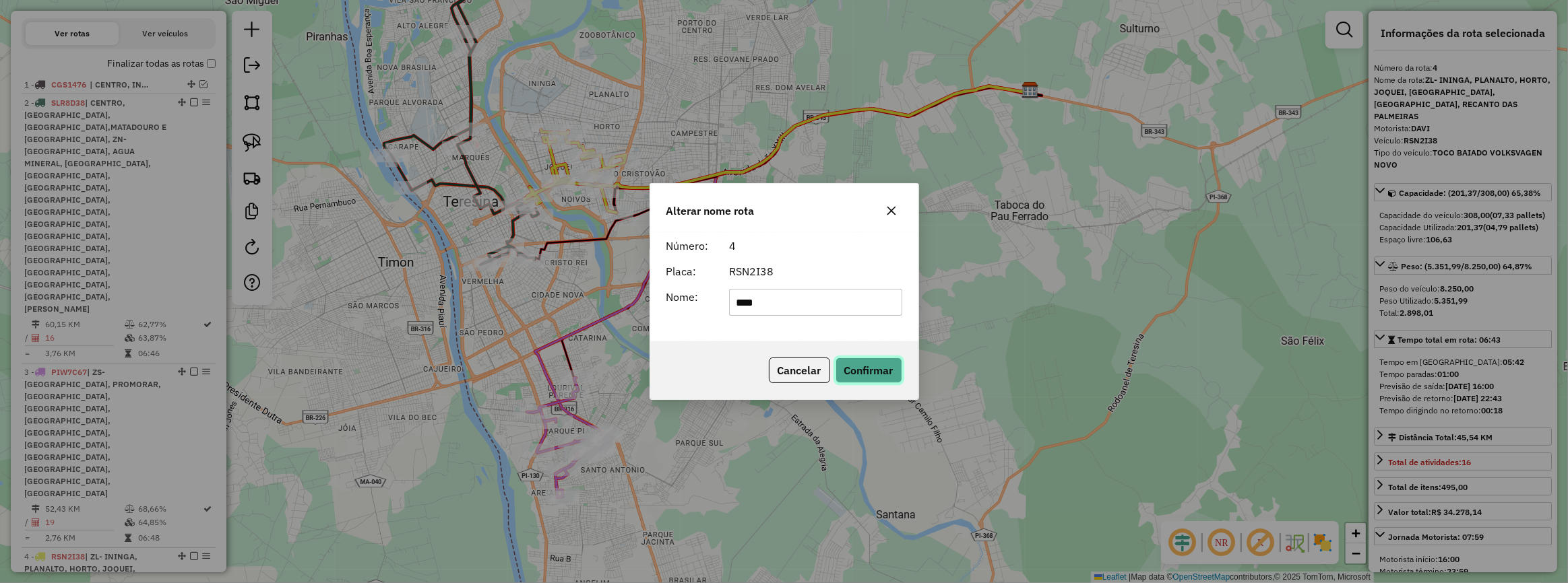
click at [871, 363] on button "Confirmar" at bounding box center [869, 371] width 67 height 26
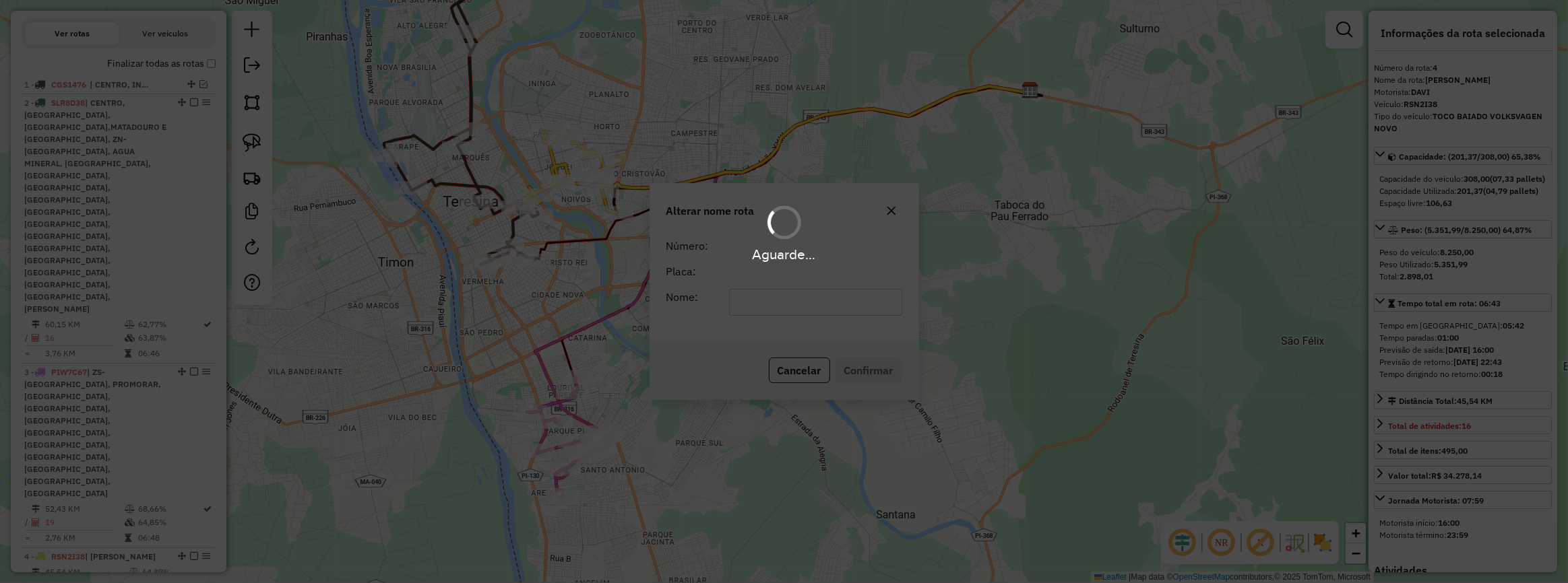
scroll to position [392, 0]
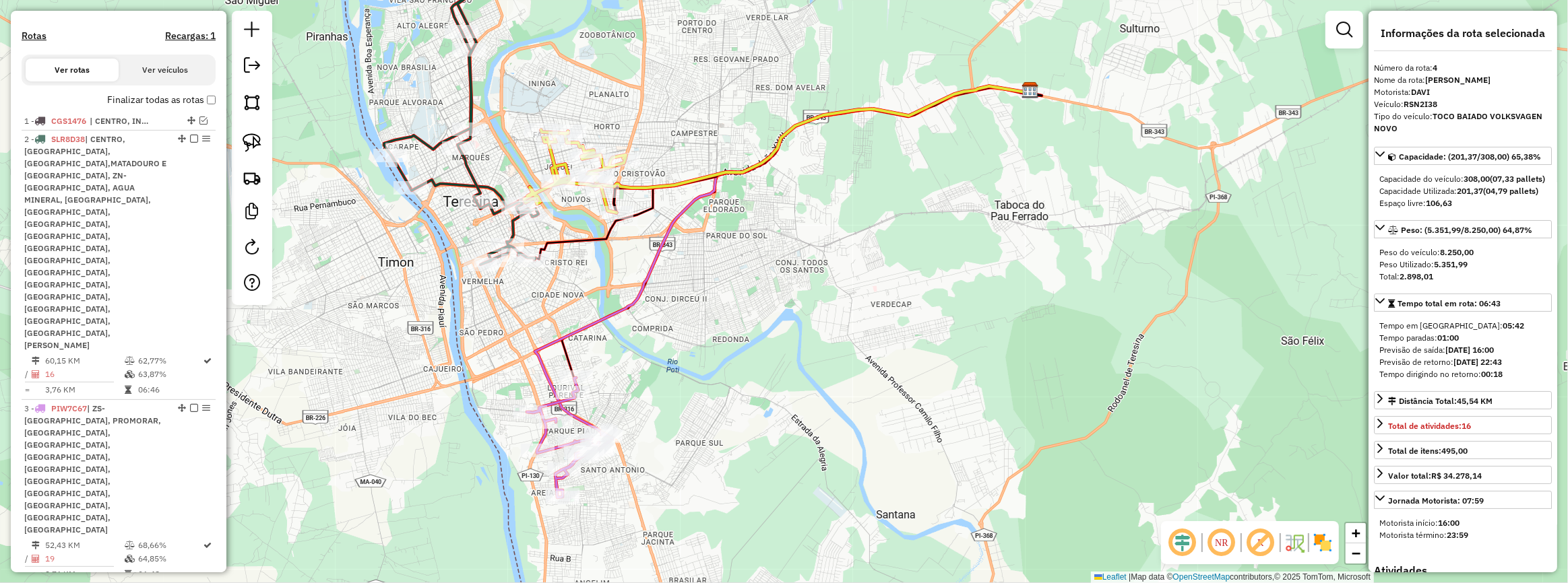
click at [190, 583] on em at bounding box center [194, 592] width 8 height 8
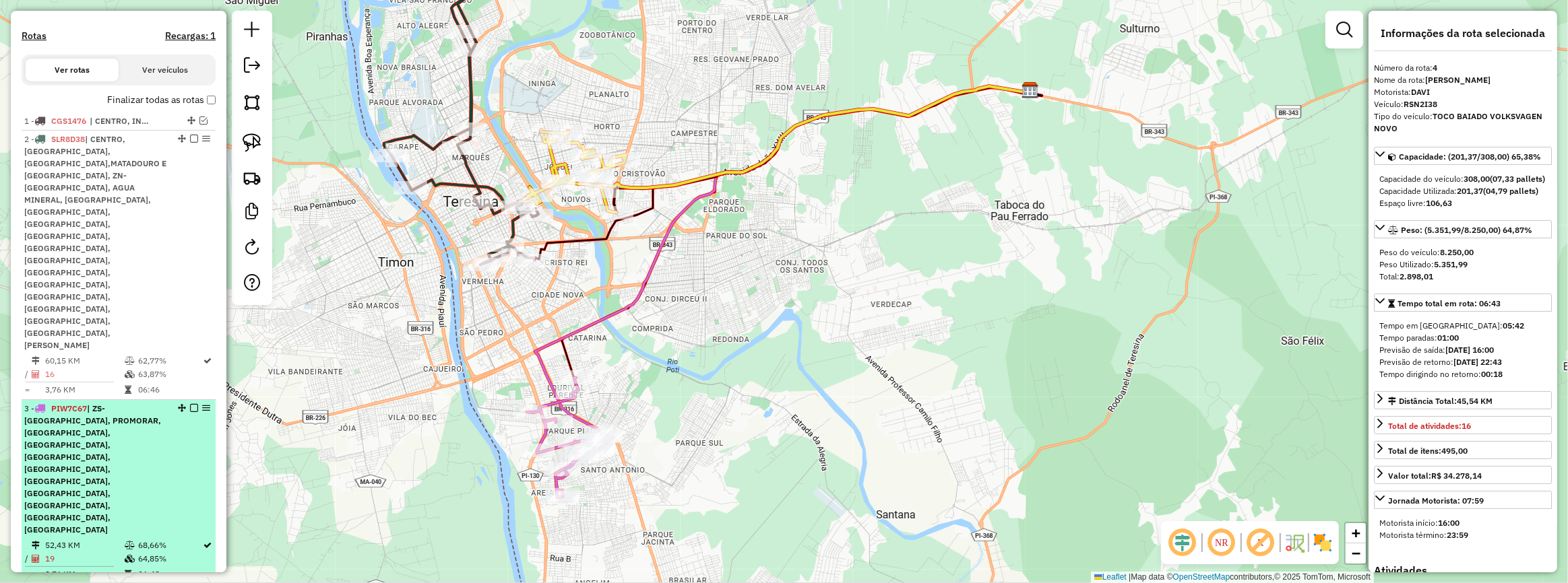
scroll to position [346, 0]
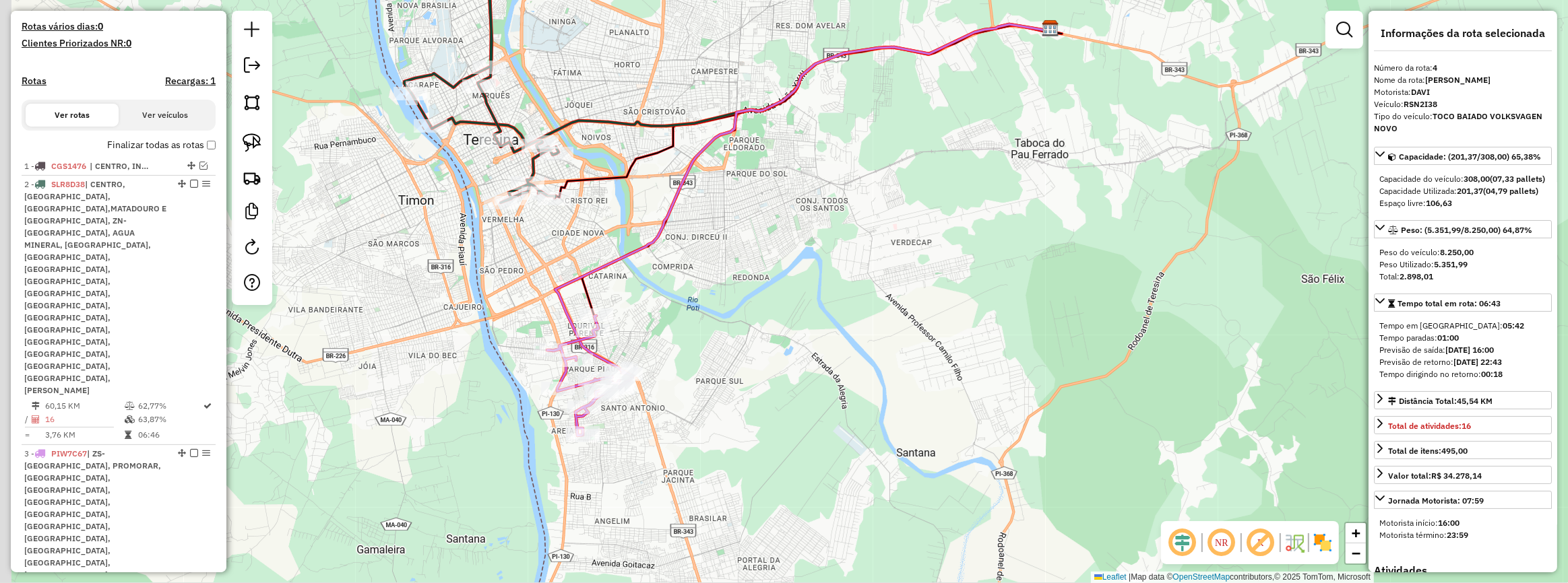
drag, startPoint x: 535, startPoint y: 316, endPoint x: 542, endPoint y: 293, distance: 24.0
click at [537, 294] on div "Janela de atendimento Grade de atendimento Capacidade Transportadoras Veículos …" at bounding box center [784, 291] width 1568 height 583
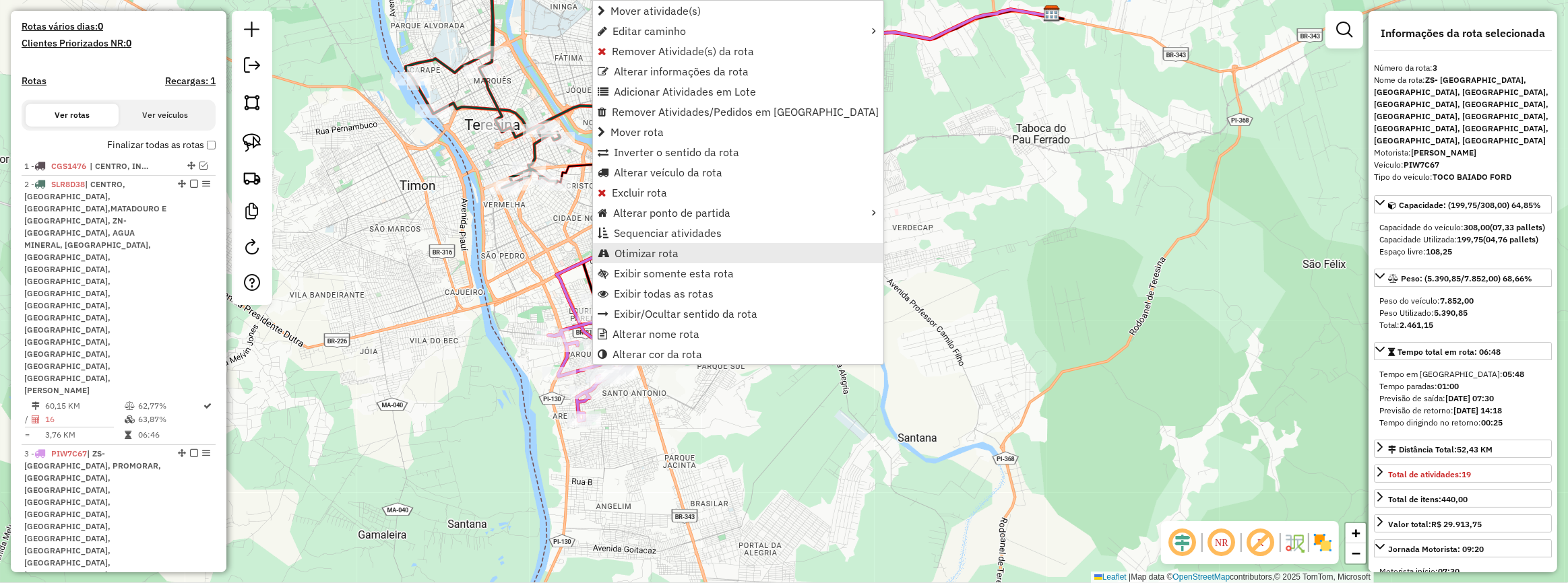
click at [648, 248] on span "Otimizar rota" at bounding box center [646, 254] width 64 height 11
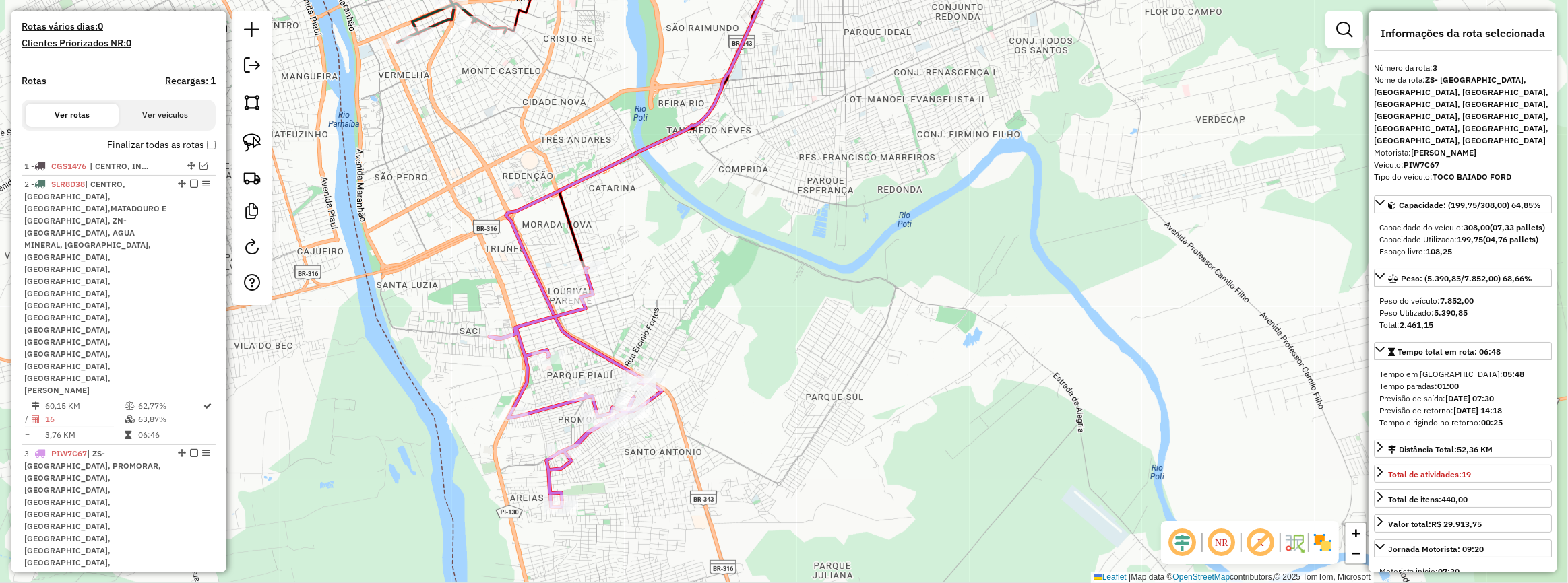
drag, startPoint x: 535, startPoint y: 304, endPoint x: 534, endPoint y: 193, distance: 111.0
click at [539, 211] on div "Janela de atendimento Grade de atendimento Capacidade Transportadoras Veículos …" at bounding box center [784, 291] width 1568 height 583
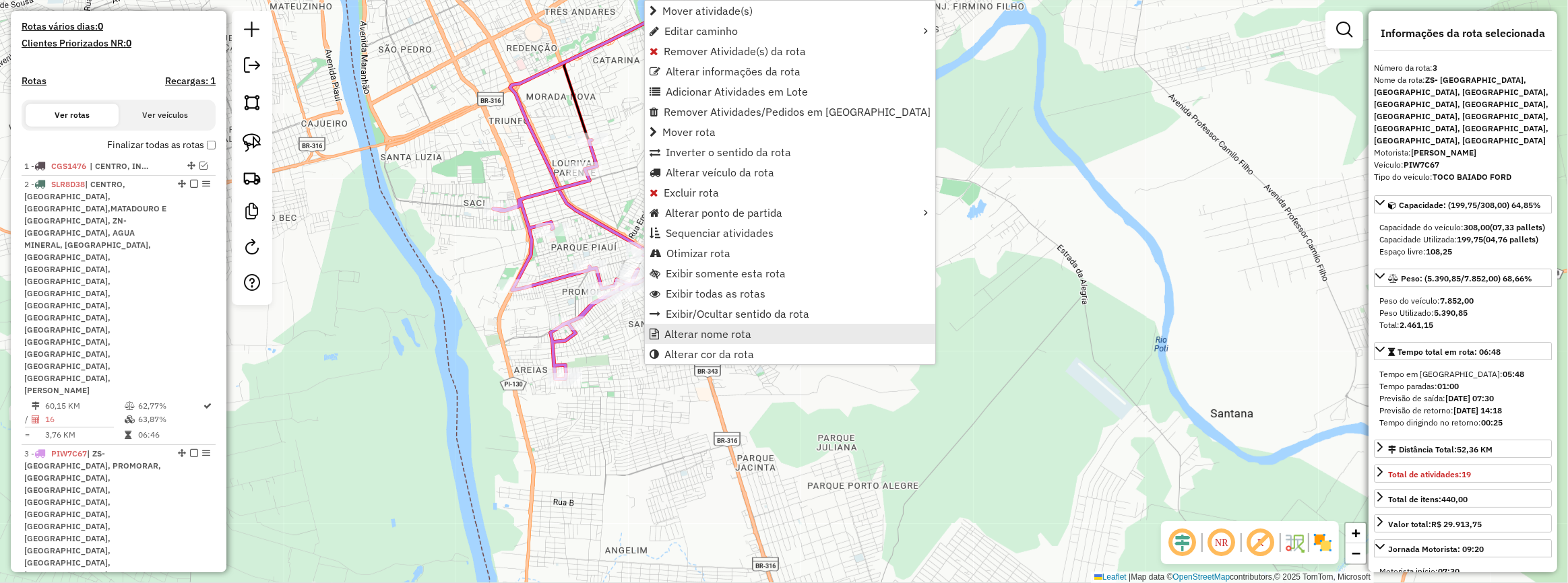
click at [694, 336] on span "Alterar nome rota" at bounding box center [708, 334] width 87 height 11
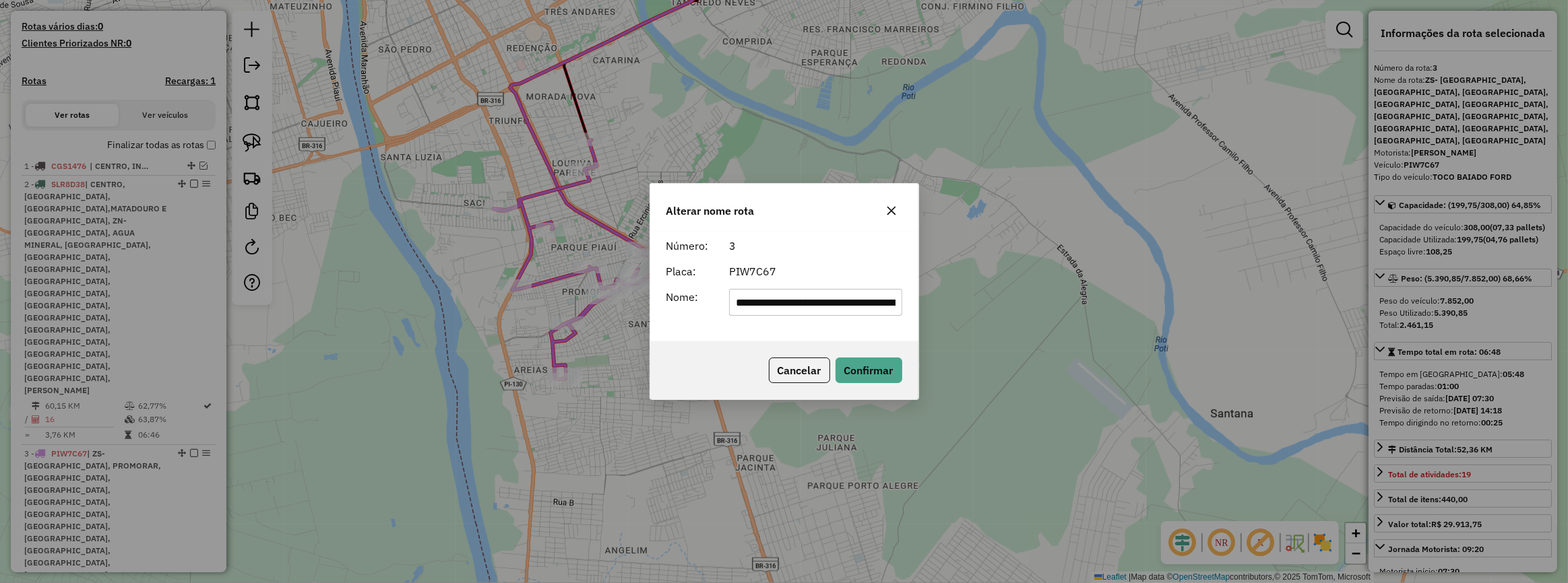
scroll to position [0, 659]
click at [762, 310] on input "**********" at bounding box center [815, 302] width 173 height 27
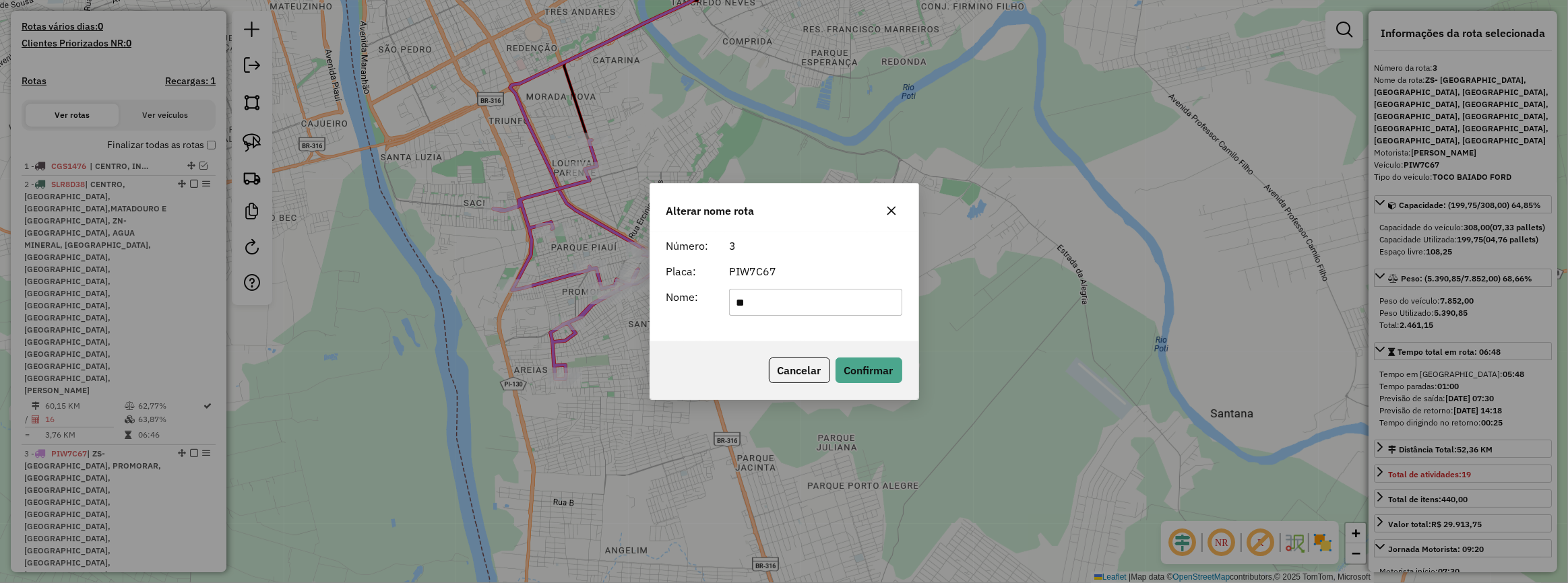
type input "********"
click at [853, 371] on button "Confirmar" at bounding box center [869, 371] width 67 height 26
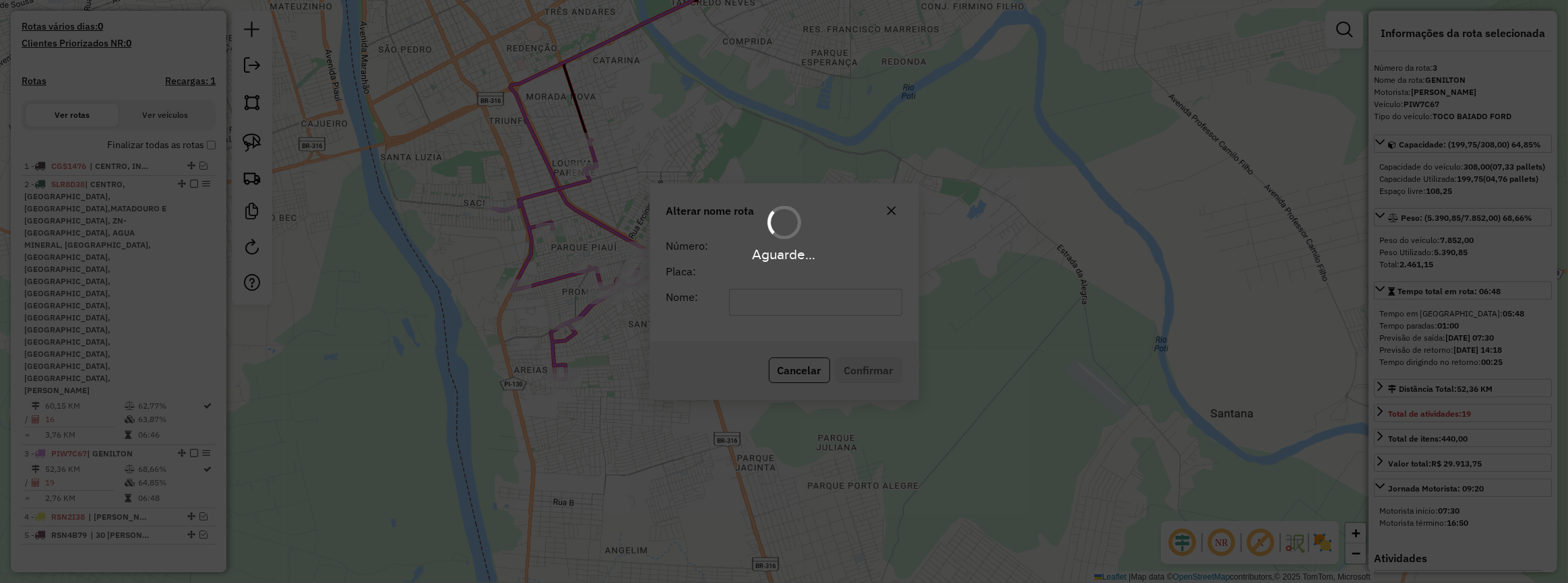
scroll to position [286, 0]
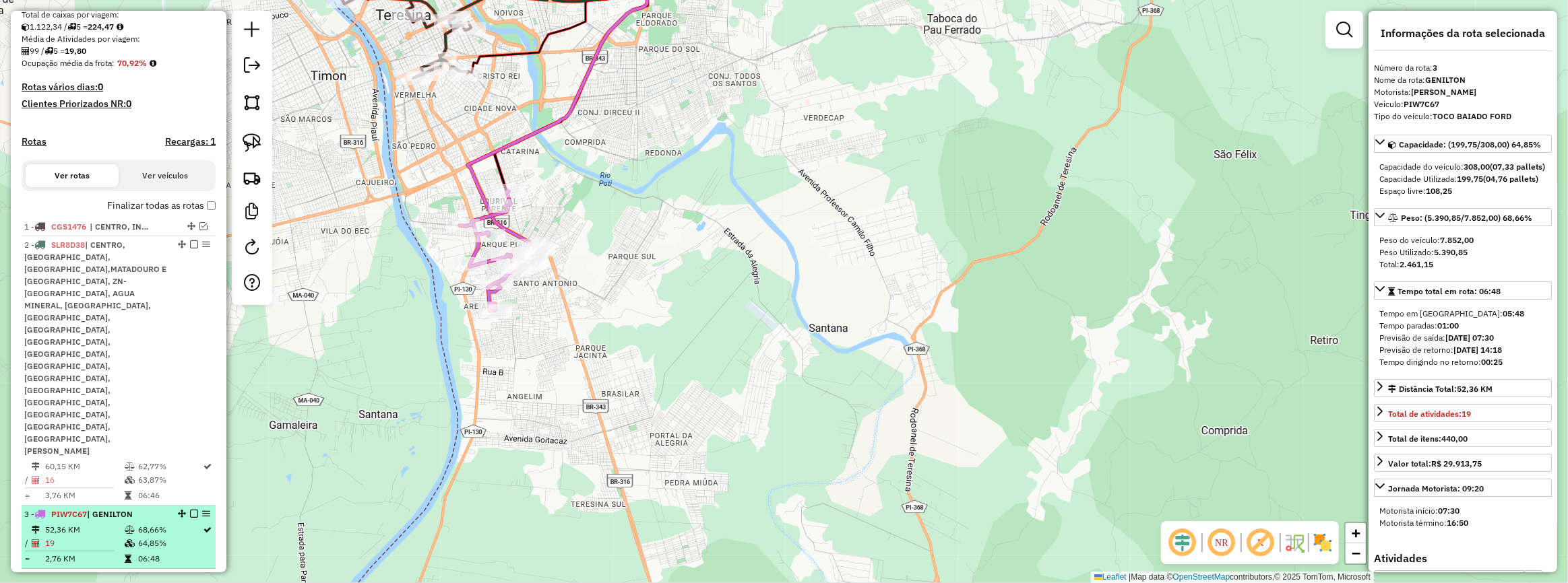
click at [190, 510] on em at bounding box center [194, 513] width 8 height 8
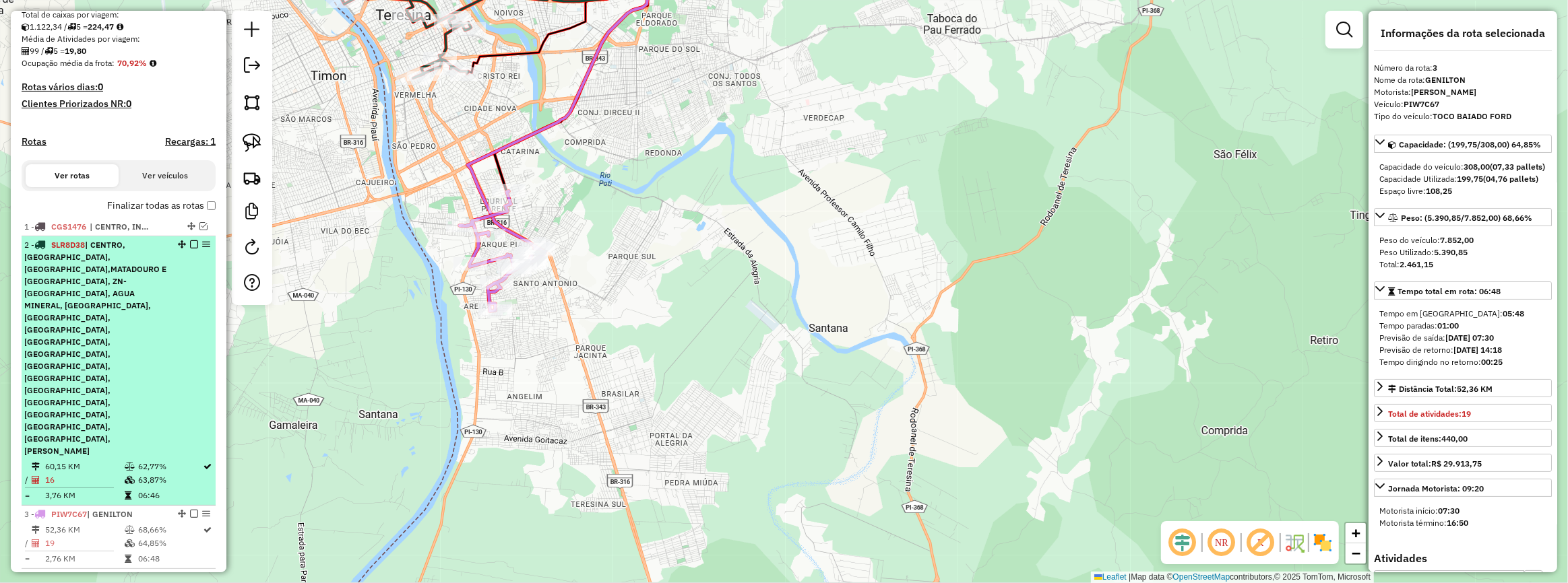
scroll to position [241, 0]
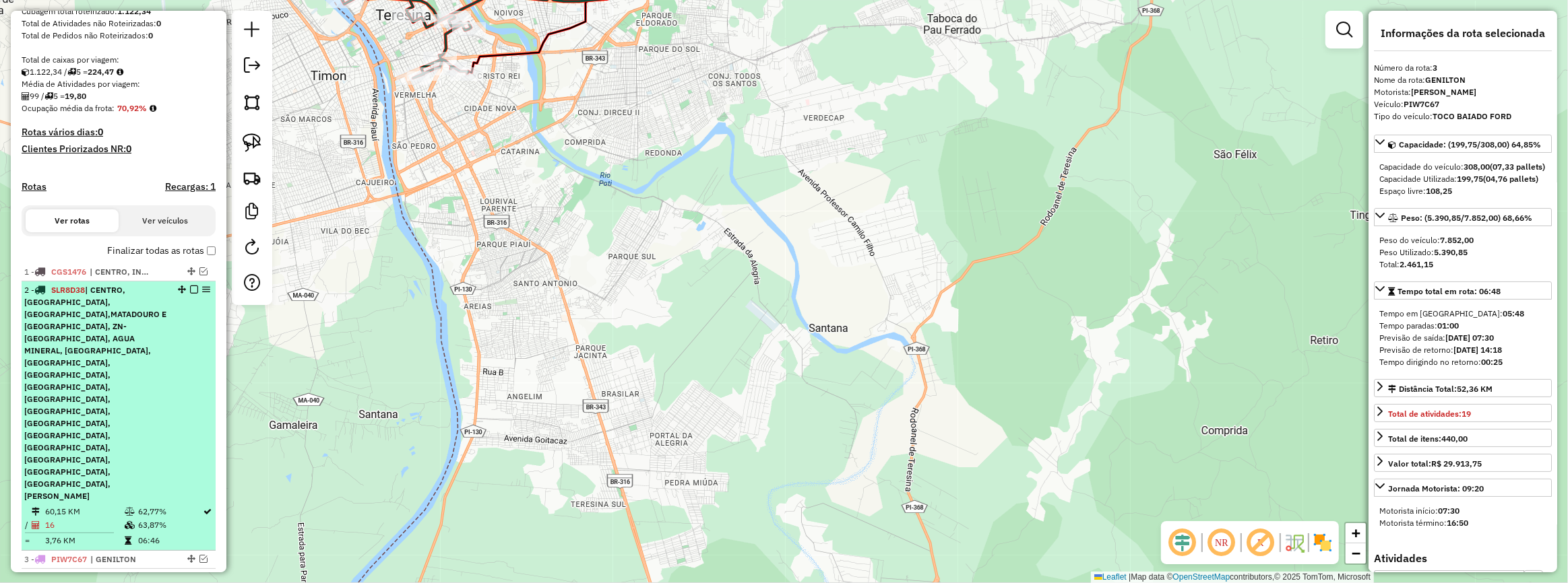
click at [146, 380] on div "2 - SLR8D38 | CENTRO, [GEOGRAPHIC_DATA], [GEOGRAPHIC_DATA],[GEOGRAPHIC_DATA] E …" at bounding box center [95, 394] width 143 height 218
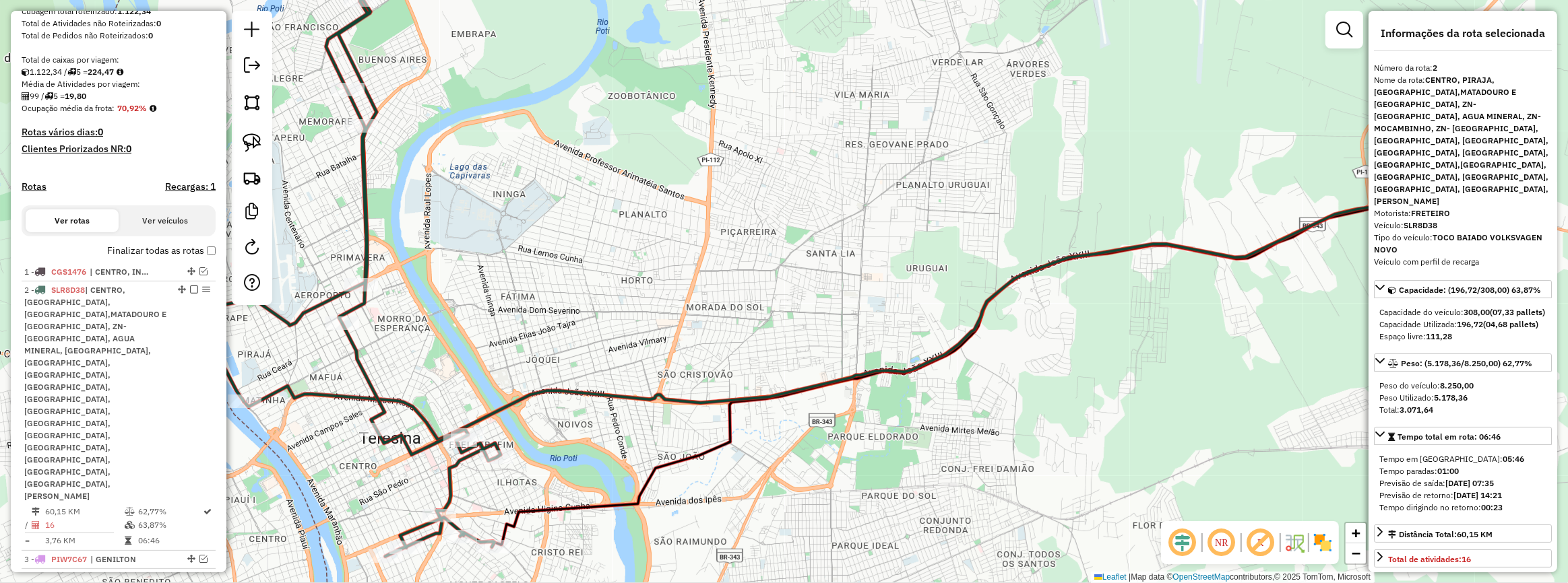
drag, startPoint x: 412, startPoint y: 304, endPoint x: 592, endPoint y: 262, distance: 184.8
click at [592, 262] on div "Janela de atendimento Grade de atendimento Capacidade Transportadoras Veículos …" at bounding box center [784, 291] width 1568 height 583
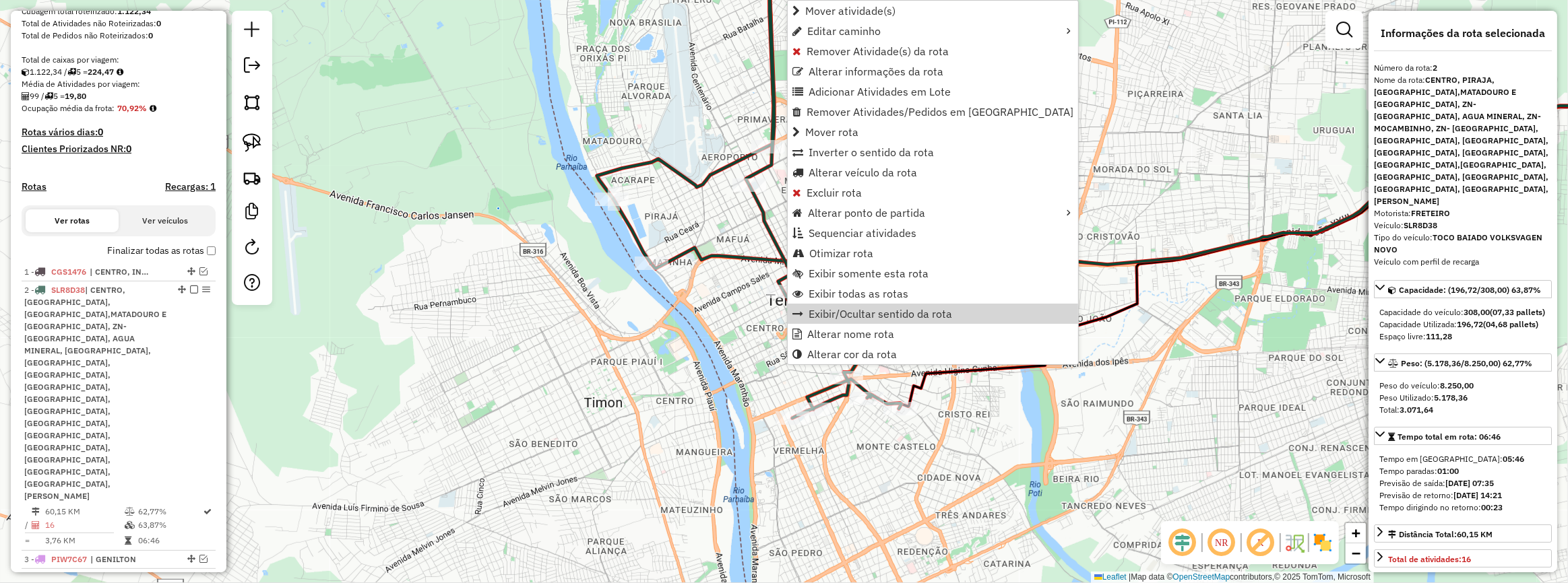
click at [721, 372] on div "Janela de atendimento Grade de atendimento Capacidade Transportadoras Veículos …" at bounding box center [784, 291] width 1568 height 583
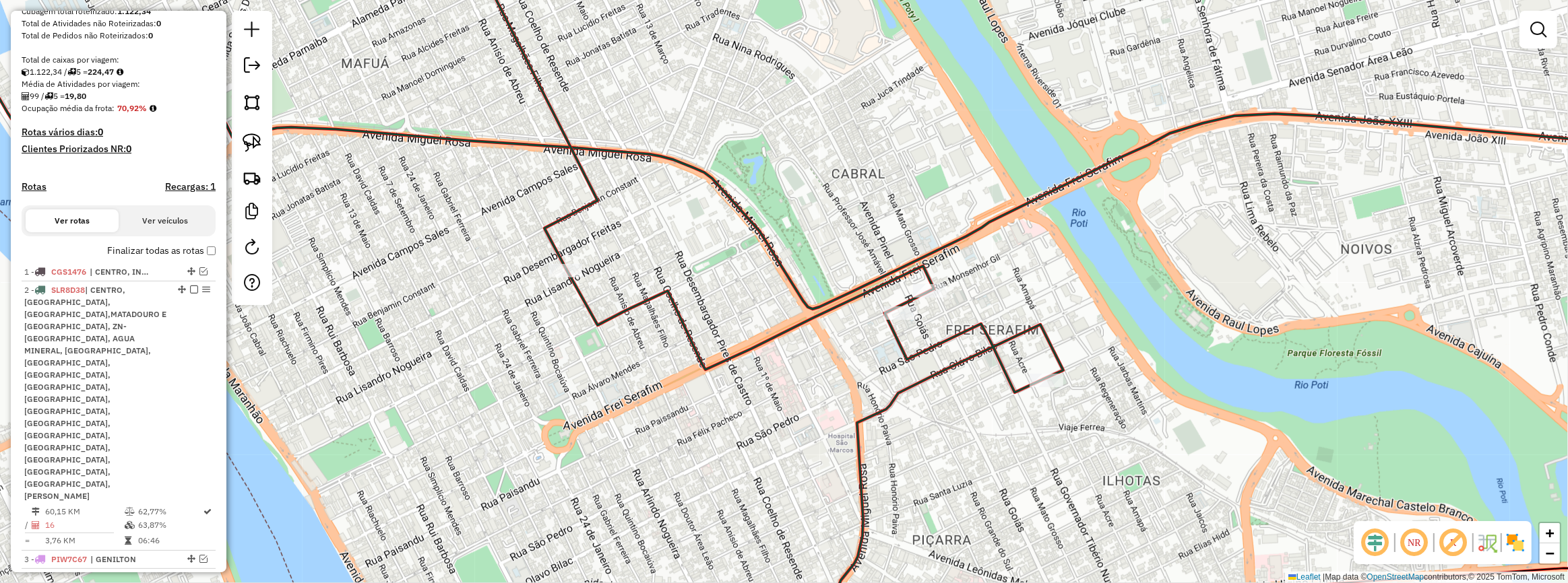
click at [1044, 368] on div "Janela de atendimento Grade de atendimento Capacidade Transportadoras Veículos …" at bounding box center [784, 291] width 1568 height 583
select select "**********"
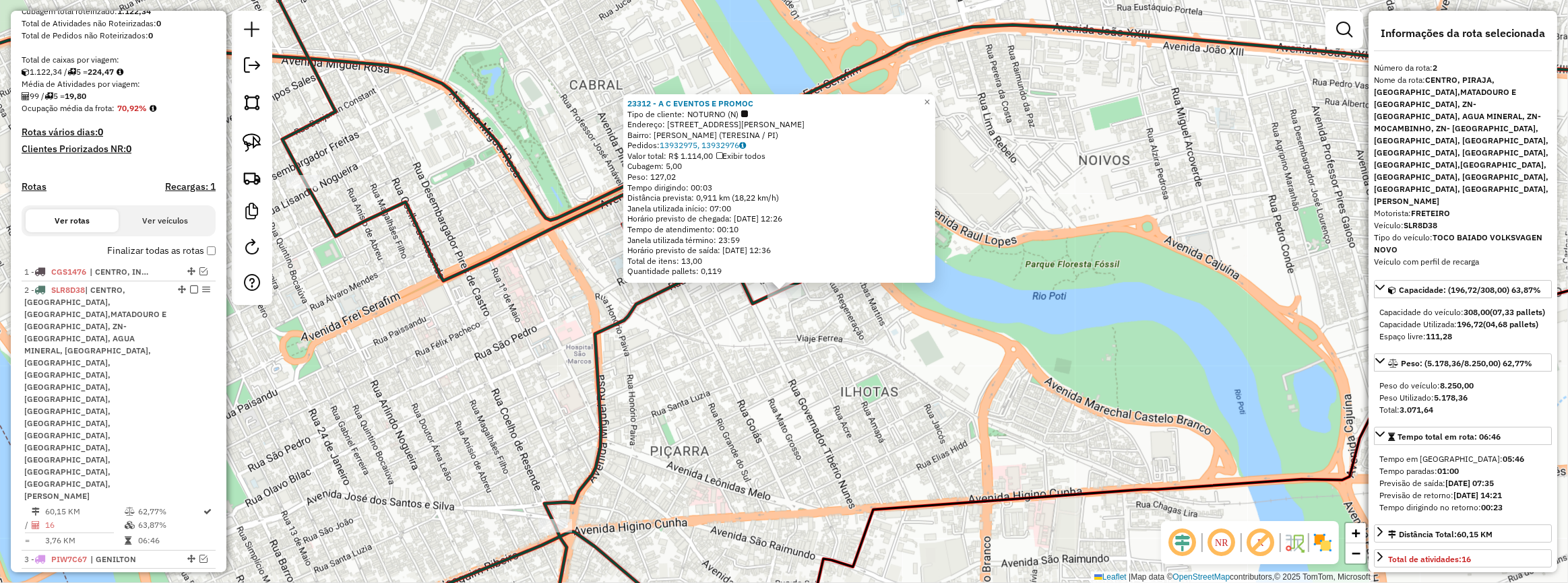
click at [753, 340] on div "23312 - A C EVENTOS E PROMOC Tipo de cliente: NOTURNO (N) Endereço: [STREET_ADD…" at bounding box center [784, 291] width 1568 height 583
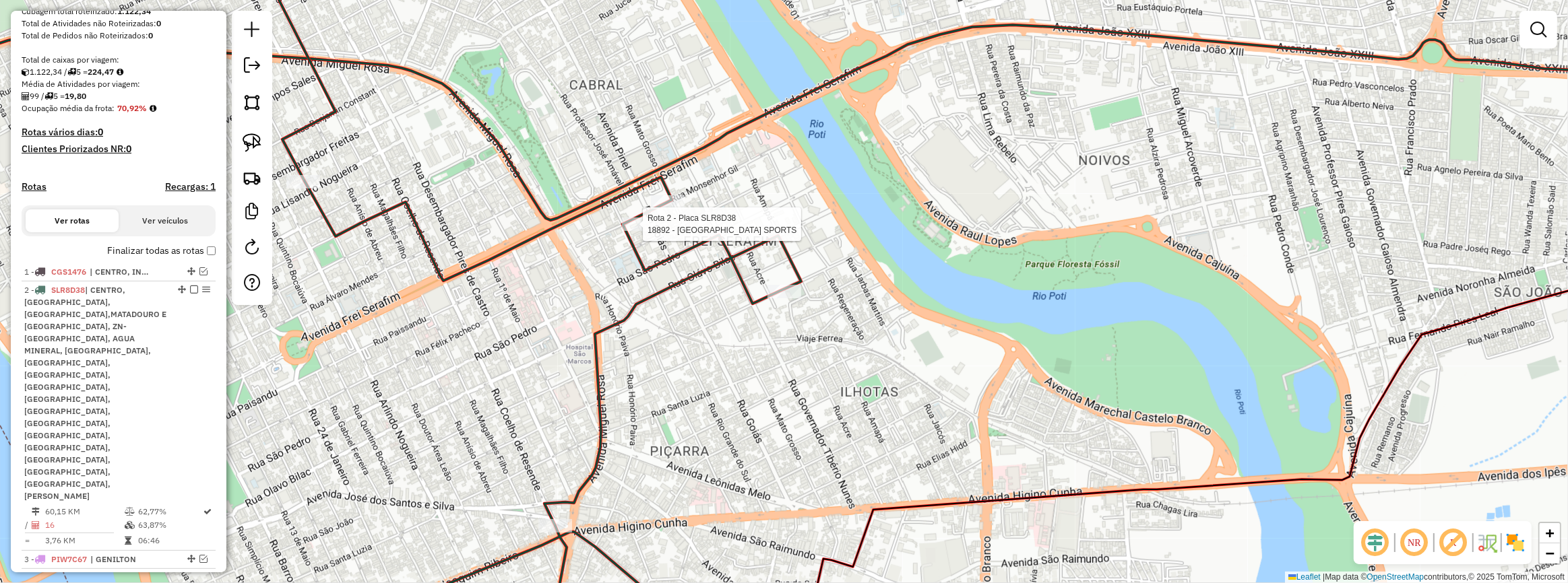
select select "**********"
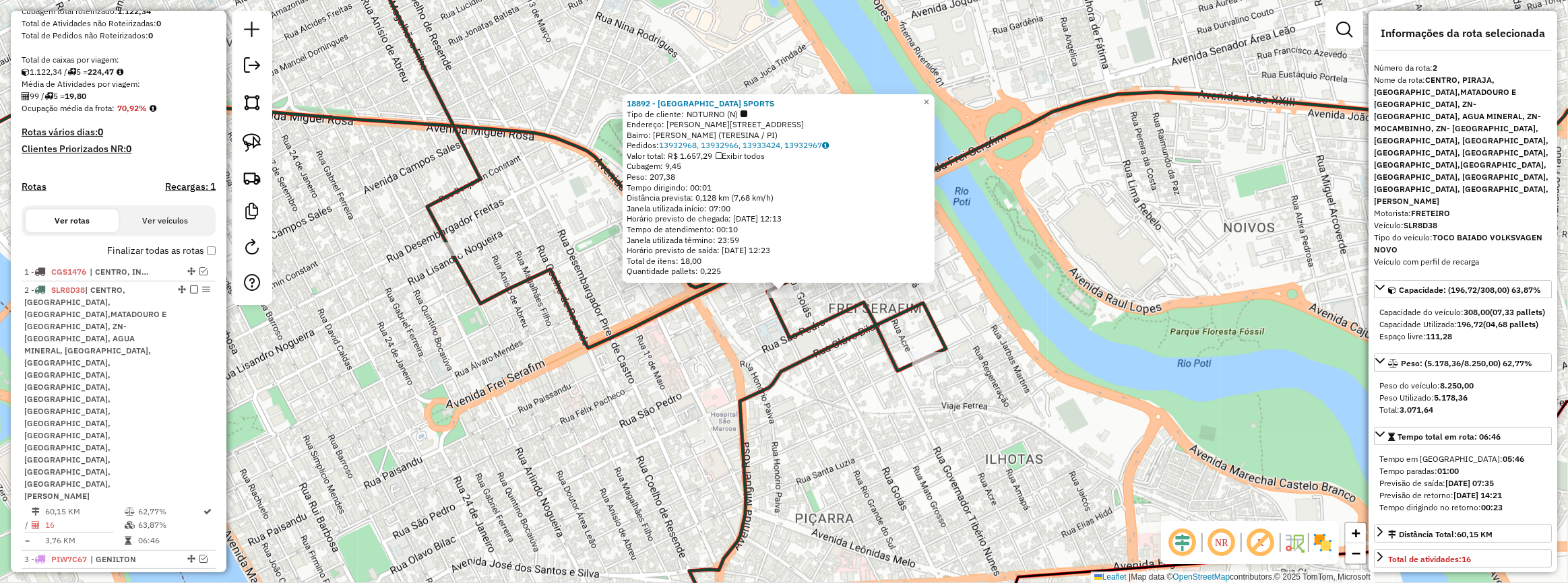
click at [817, 337] on div "18892 - ARENA ILHOTAS SPORTS Tipo de cliente: NOTURNO (N) Endereço: [STREET_ADD…" at bounding box center [784, 291] width 1568 height 583
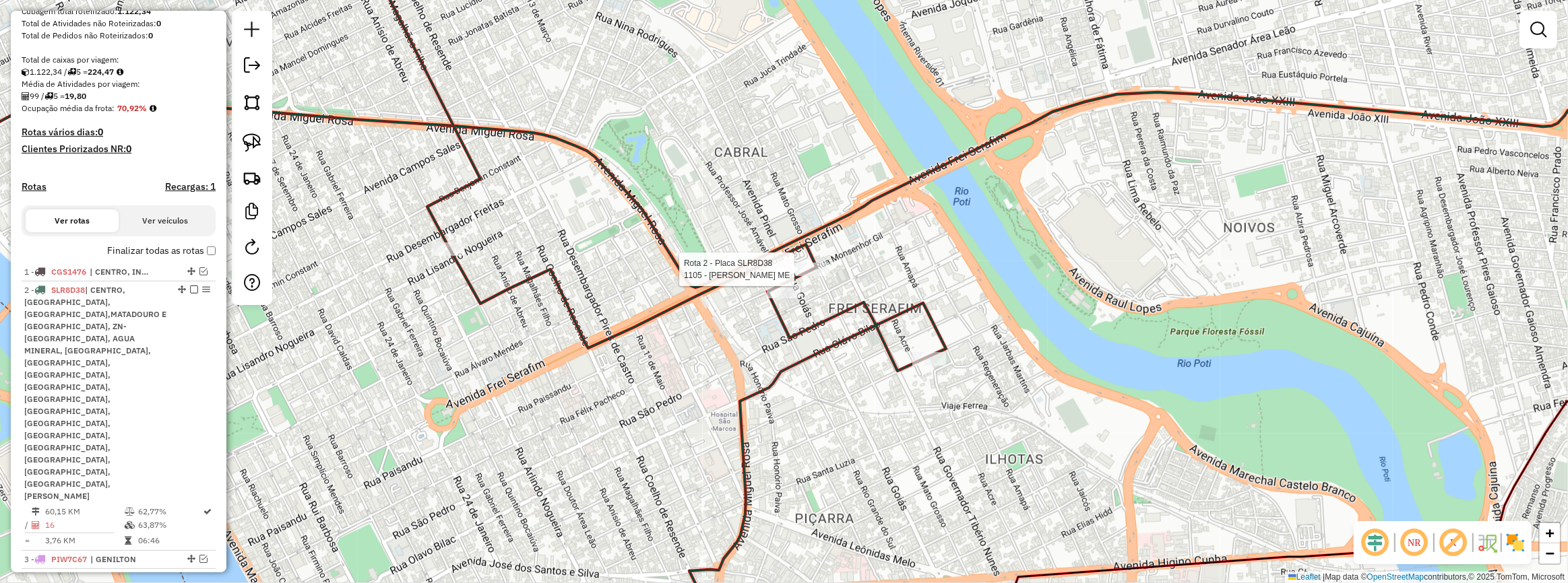
select select "**********"
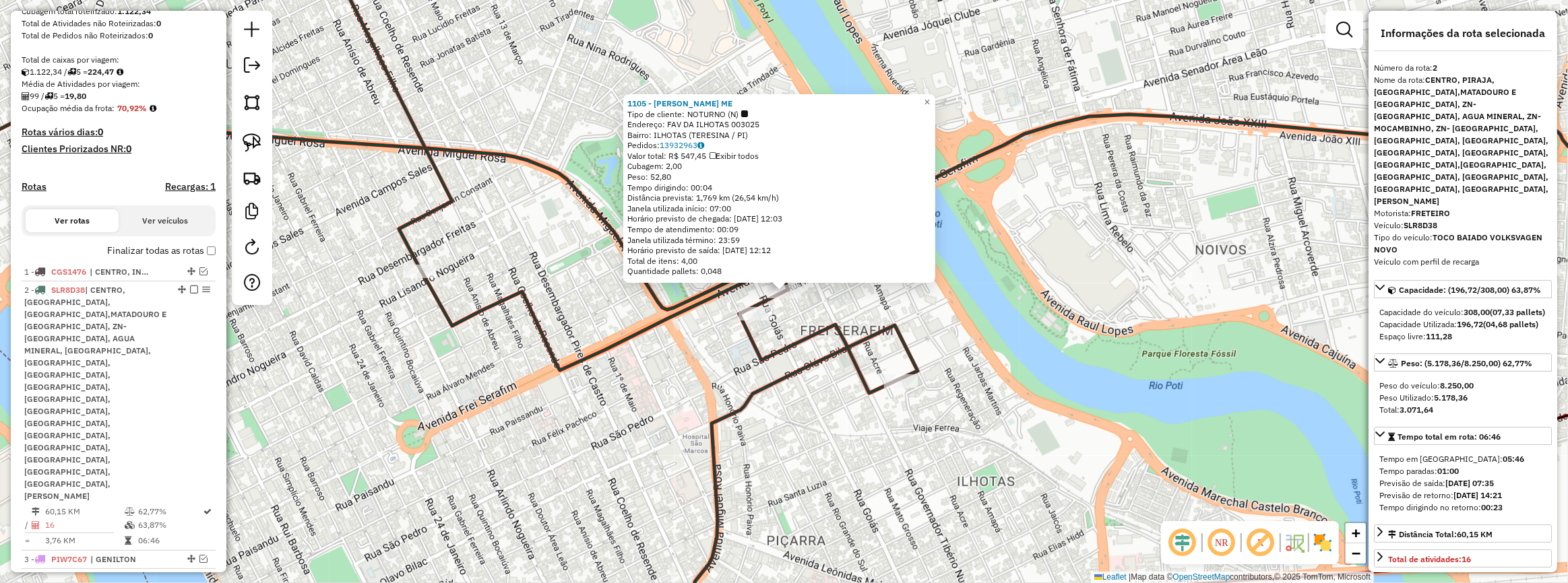
click at [628, 318] on div "1105 - [PERSON_NAME] ME Tipo de cliente: NOTURNO (N) Endereço: FAV DA ILHOTAS 0…" at bounding box center [784, 291] width 1568 height 583
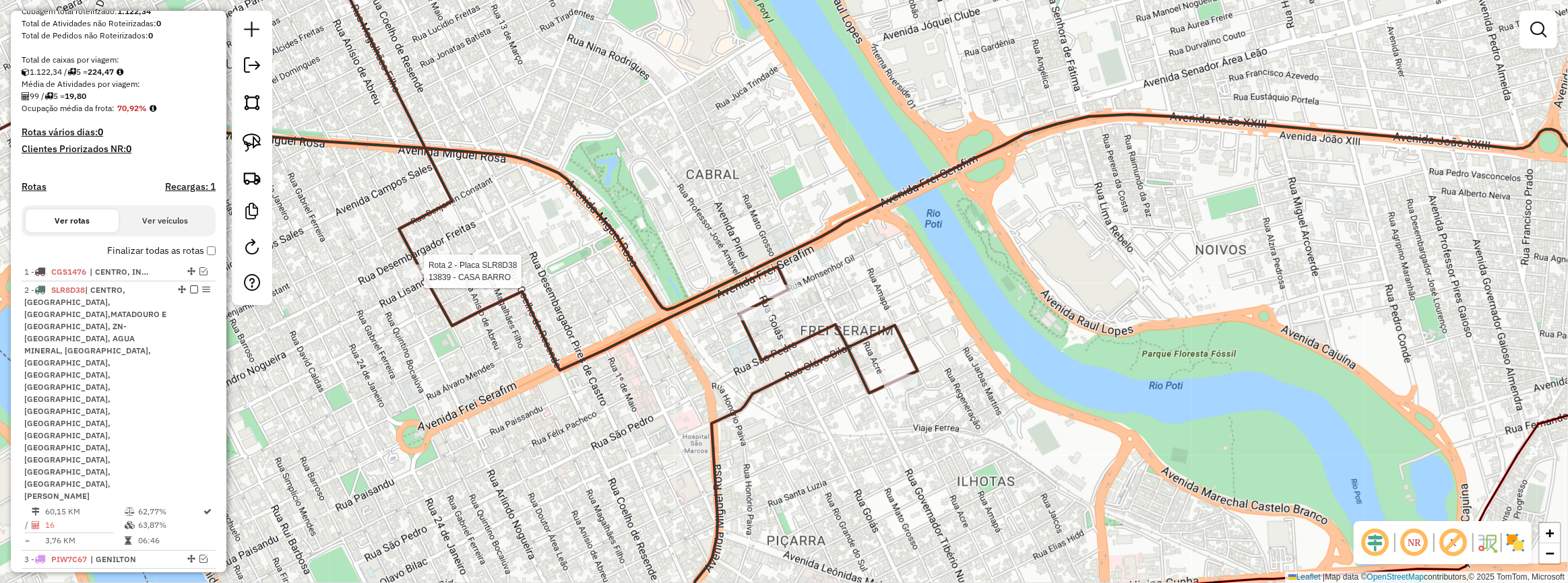
select select "**********"
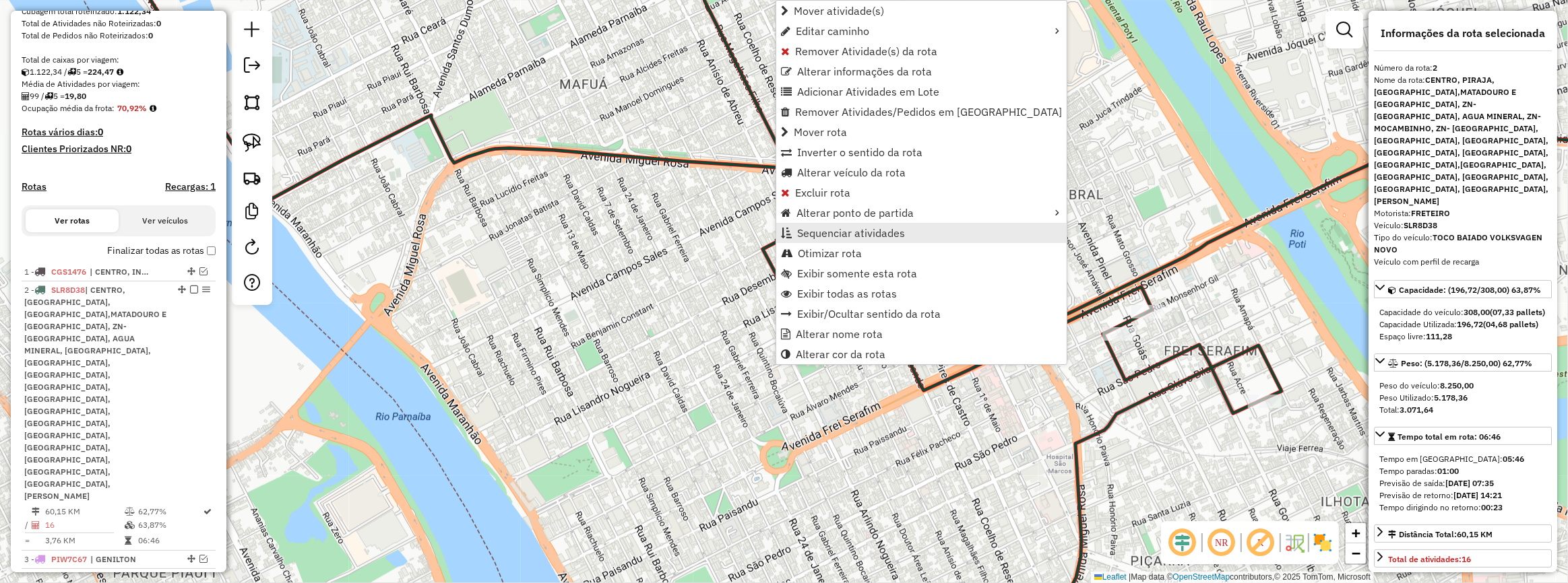
click at [831, 236] on span "Sequenciar atividades" at bounding box center [851, 233] width 108 height 11
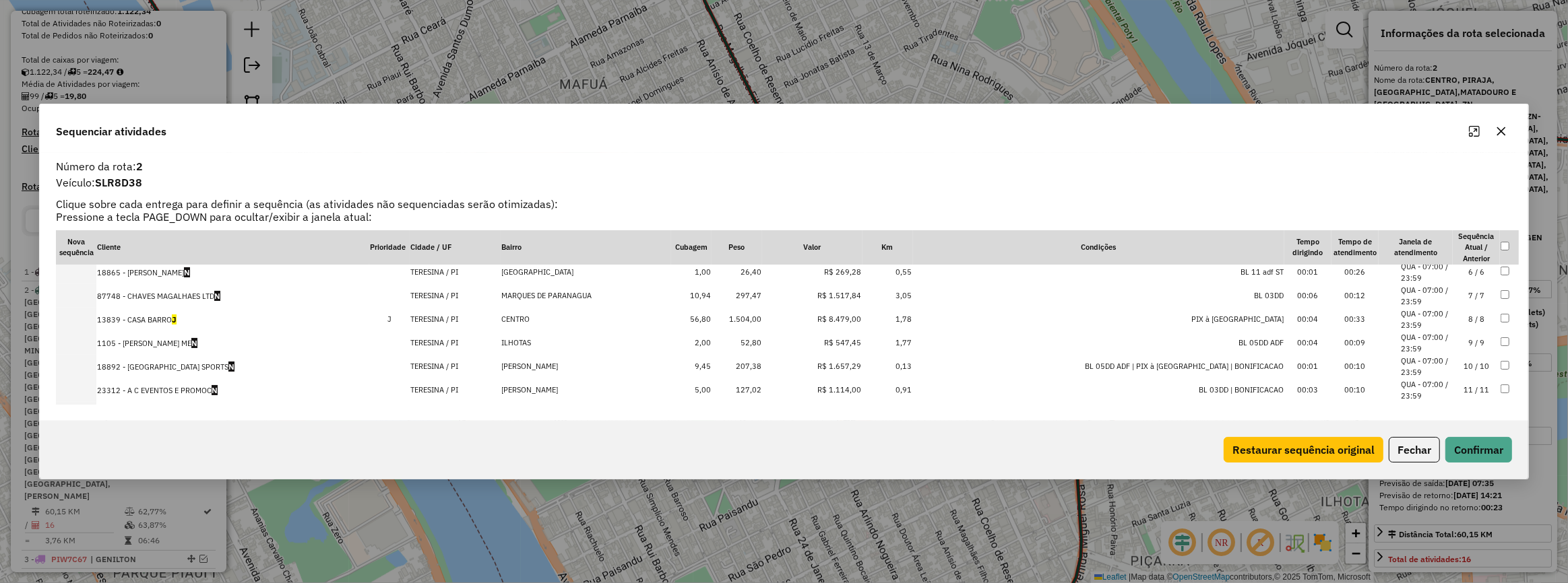
click at [1462, 335] on td "9 / 9" at bounding box center [1476, 343] width 48 height 24
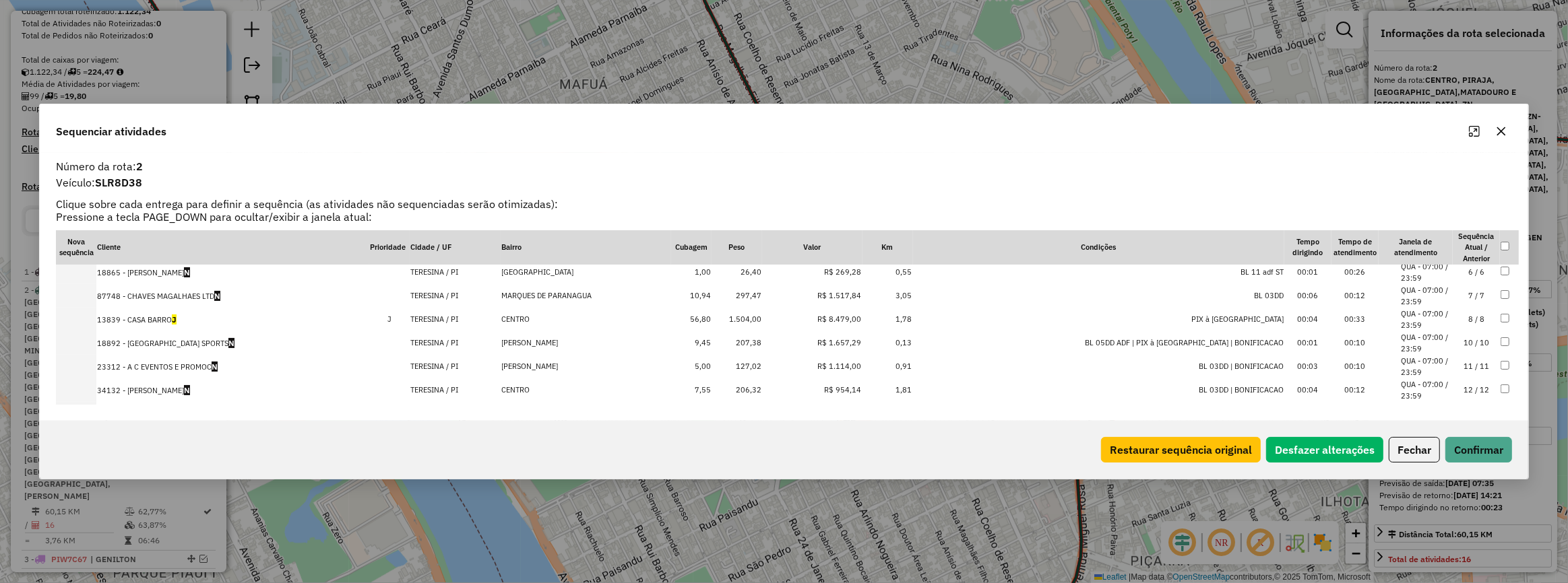
click at [1460, 321] on td "8 / 8" at bounding box center [1476, 319] width 48 height 24
drag, startPoint x: 1469, startPoint y: 302, endPoint x: 1473, endPoint y: 267, distance: 35.2
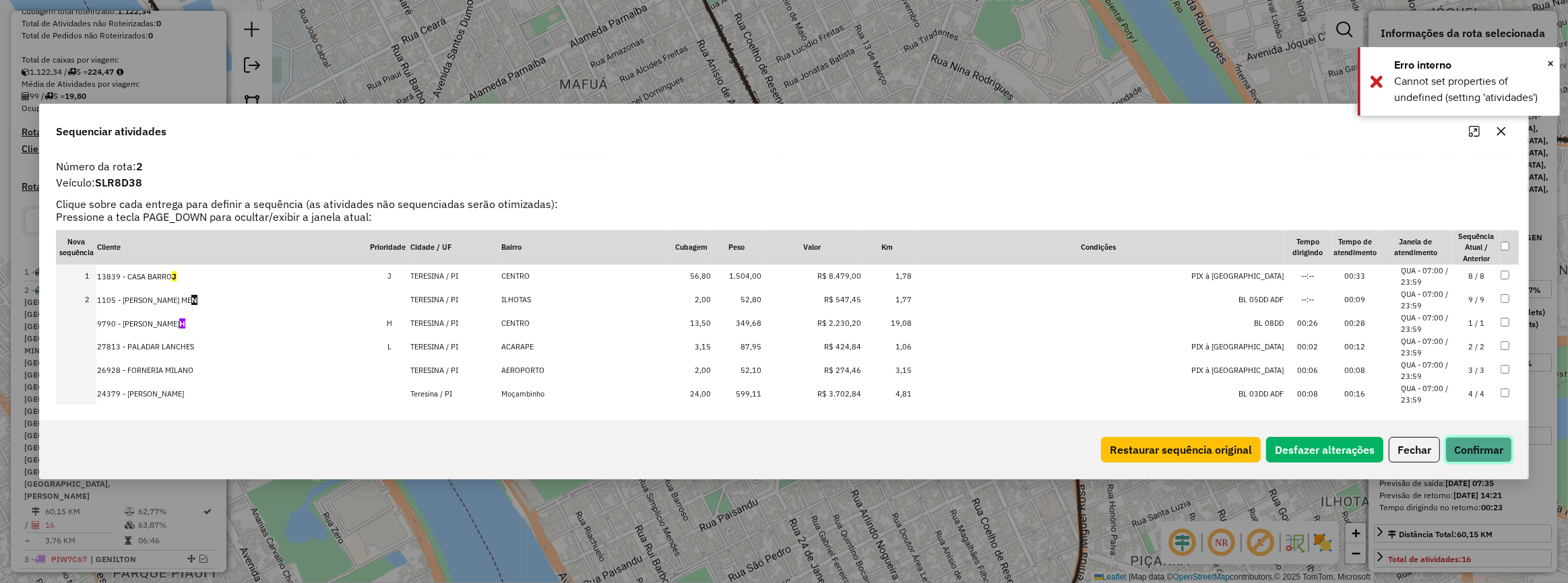
click at [1476, 454] on button "Confirmar" at bounding box center [1478, 450] width 67 height 26
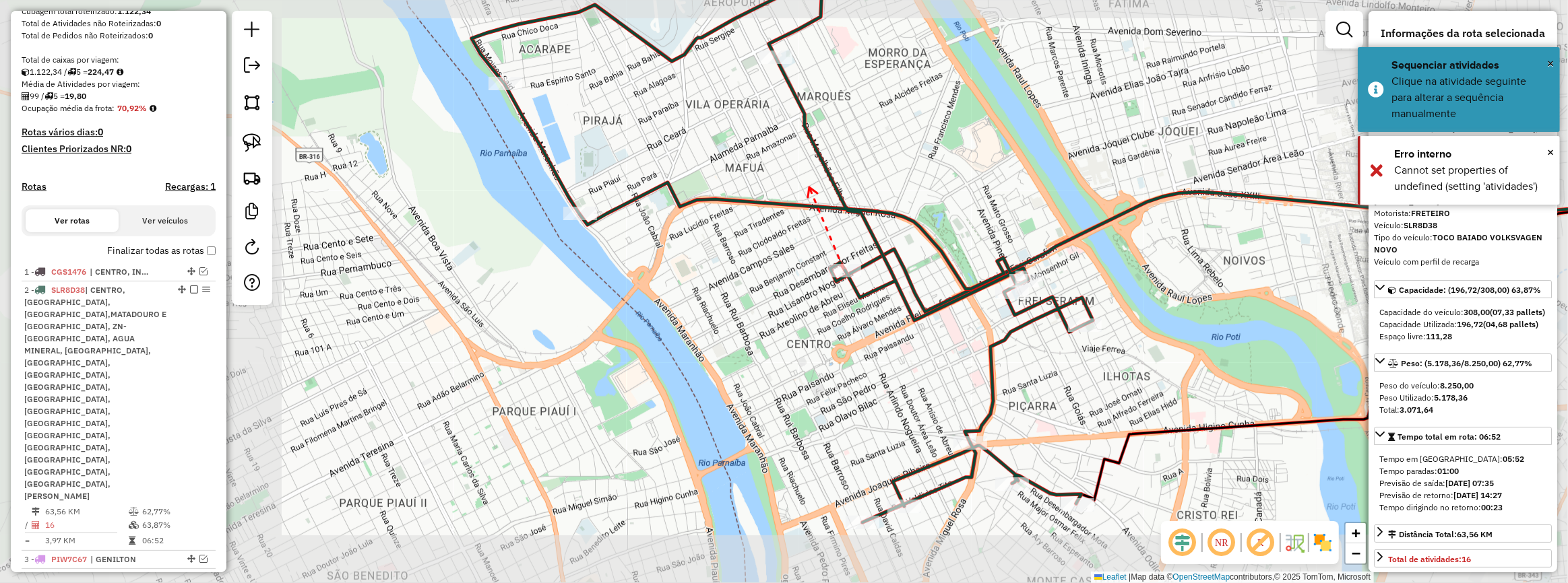
drag, startPoint x: 809, startPoint y: 188, endPoint x: 828, endPoint y: 263, distance: 77.4
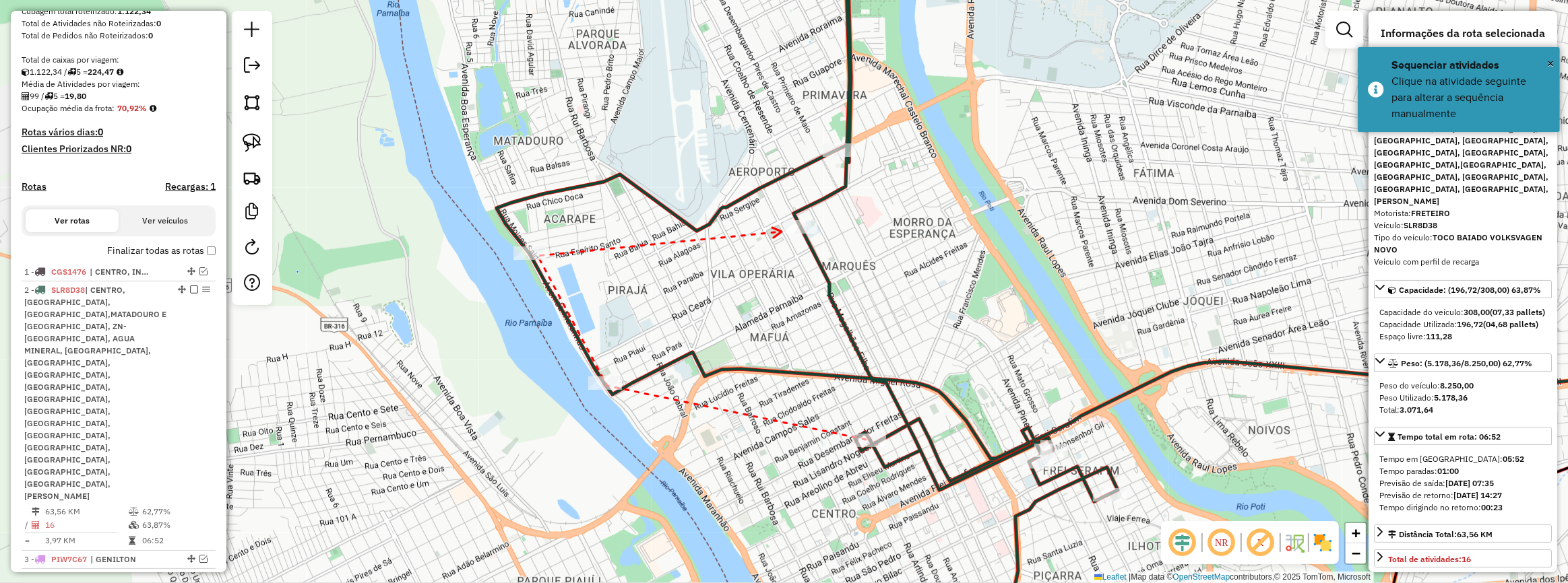
click at [782, 232] on icon at bounding box center [776, 232] width 9 height 10
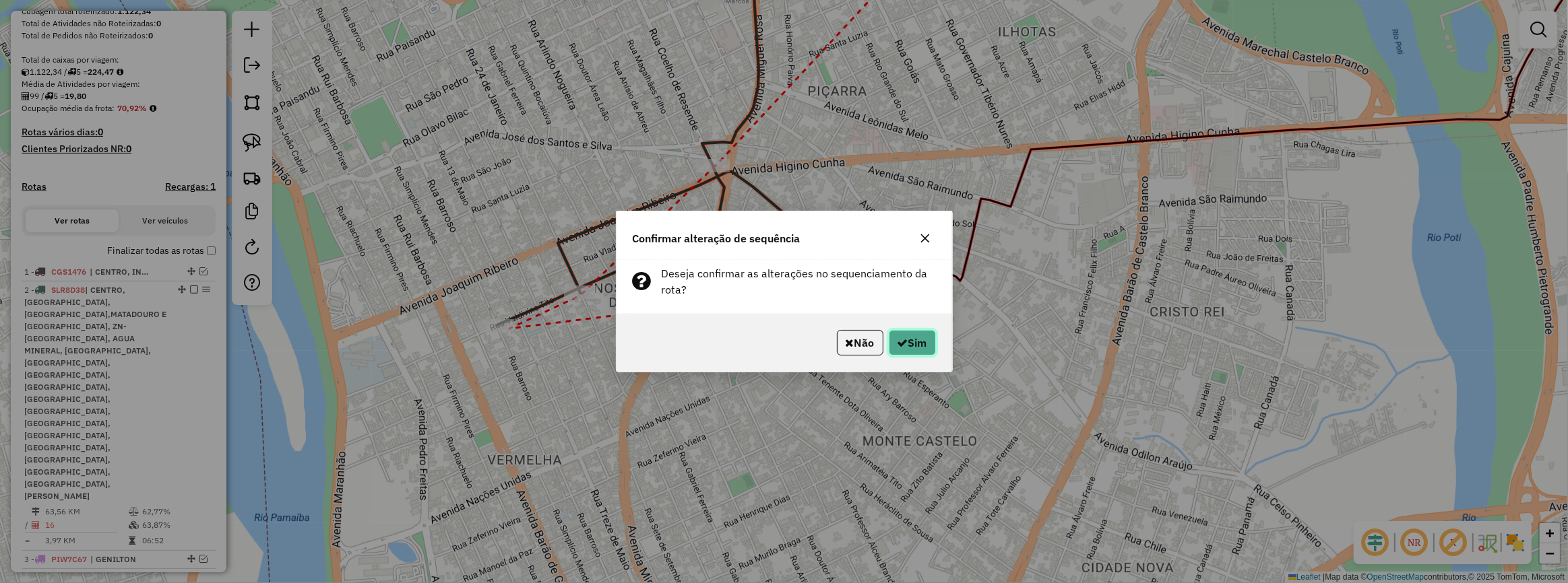
click at [889, 334] on button "Sim" at bounding box center [913, 343] width 48 height 26
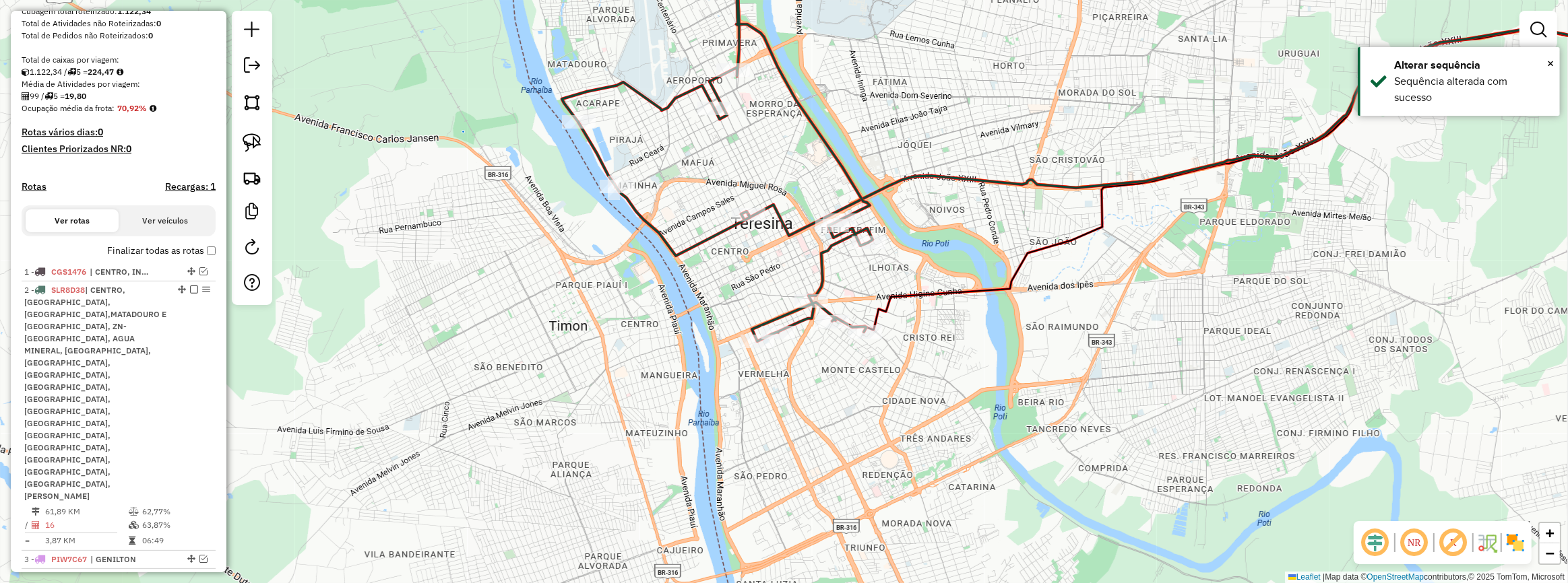
drag, startPoint x: 755, startPoint y: 295, endPoint x: 777, endPoint y: 312, distance: 27.8
click at [752, 313] on div "Janela de atendimento Grade de atendimento Capacidade Transportadoras Veículos …" at bounding box center [784, 291] width 1568 height 583
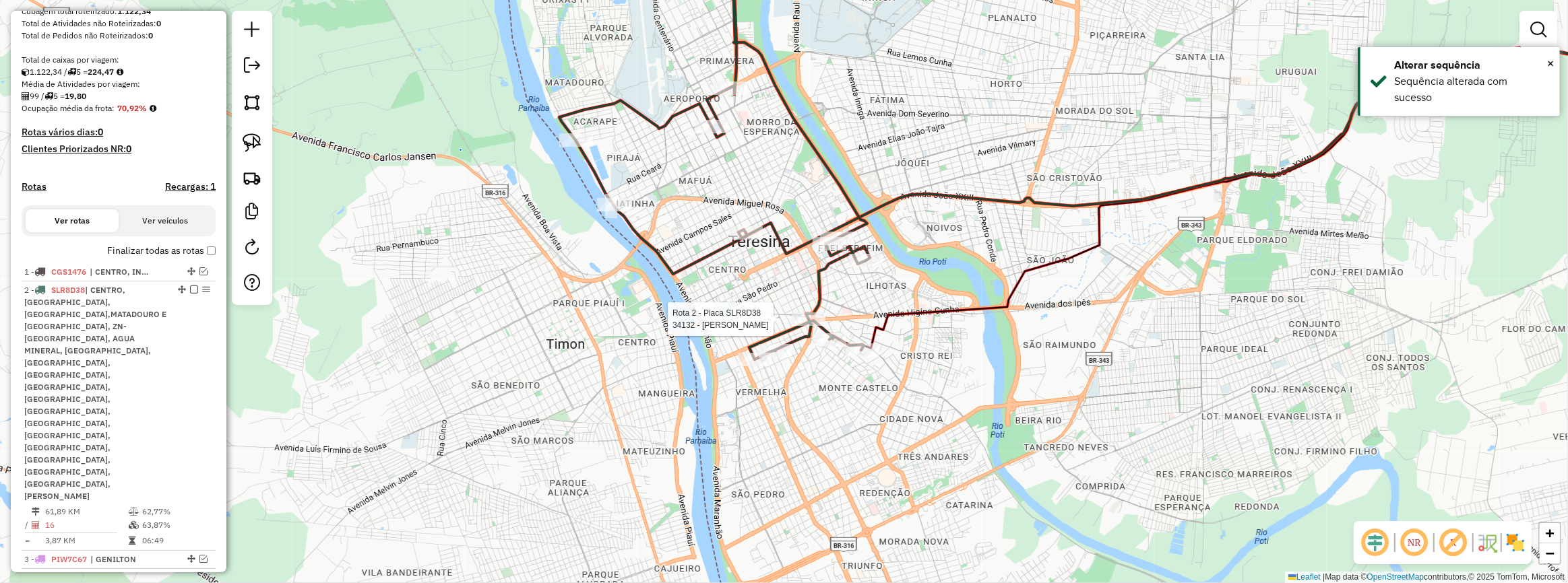
select select "**********"
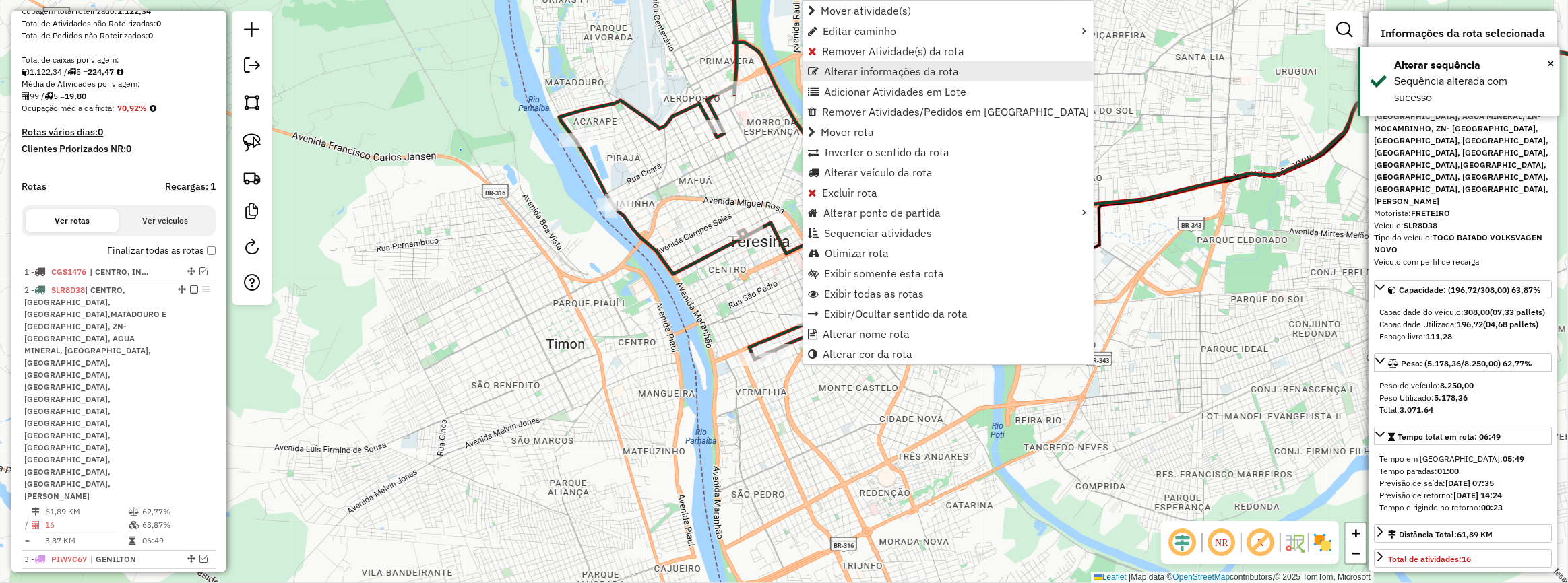
click at [881, 68] on span "Alterar informações da rota" at bounding box center [891, 71] width 135 height 11
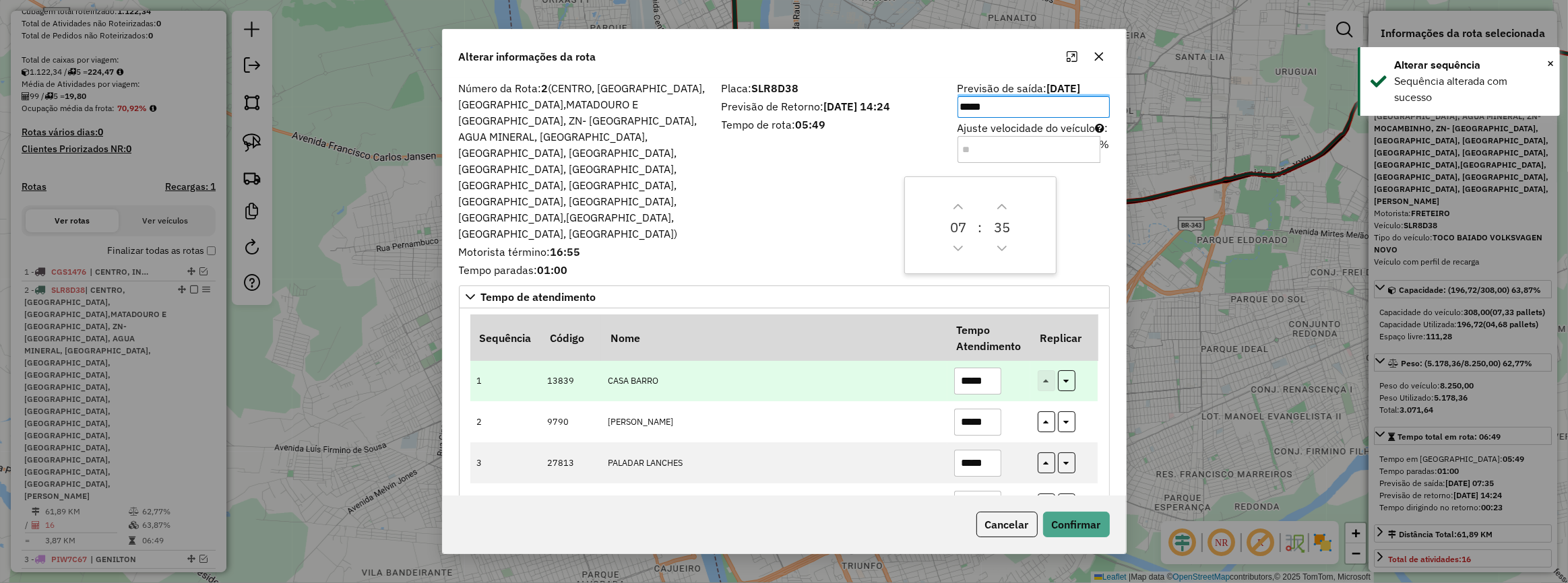
click at [992, 368] on input "*****" at bounding box center [978, 381] width 48 height 27
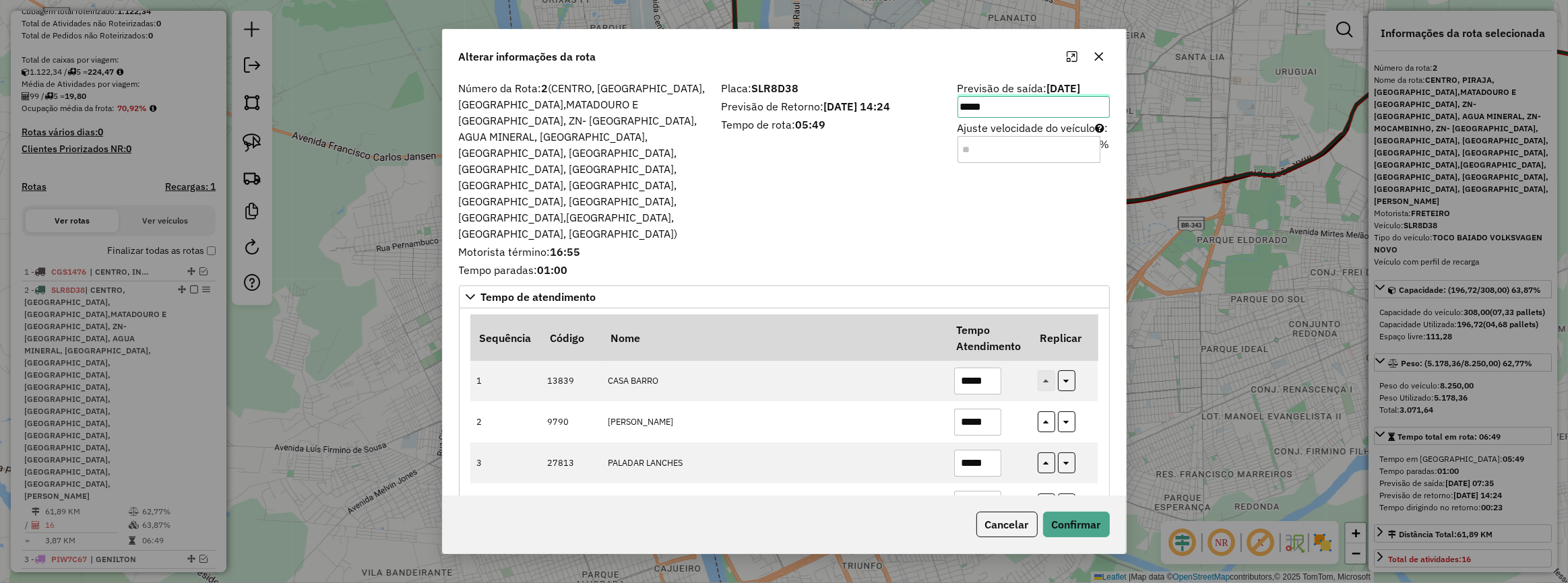
click at [1012, 108] on input "*****" at bounding box center [1033, 107] width 152 height 22
click at [1005, 147] on icon "Next Hour" at bounding box center [1010, 148] width 11 height 11
click at [1011, 195] on icon "Previous Hour" at bounding box center [1010, 190] width 11 height 11
drag, startPoint x: 1010, startPoint y: 149, endPoint x: 1022, endPoint y: 147, distance: 12.2
click at [1010, 148] on icon "Next Hour" at bounding box center [1010, 148] width 11 height 11
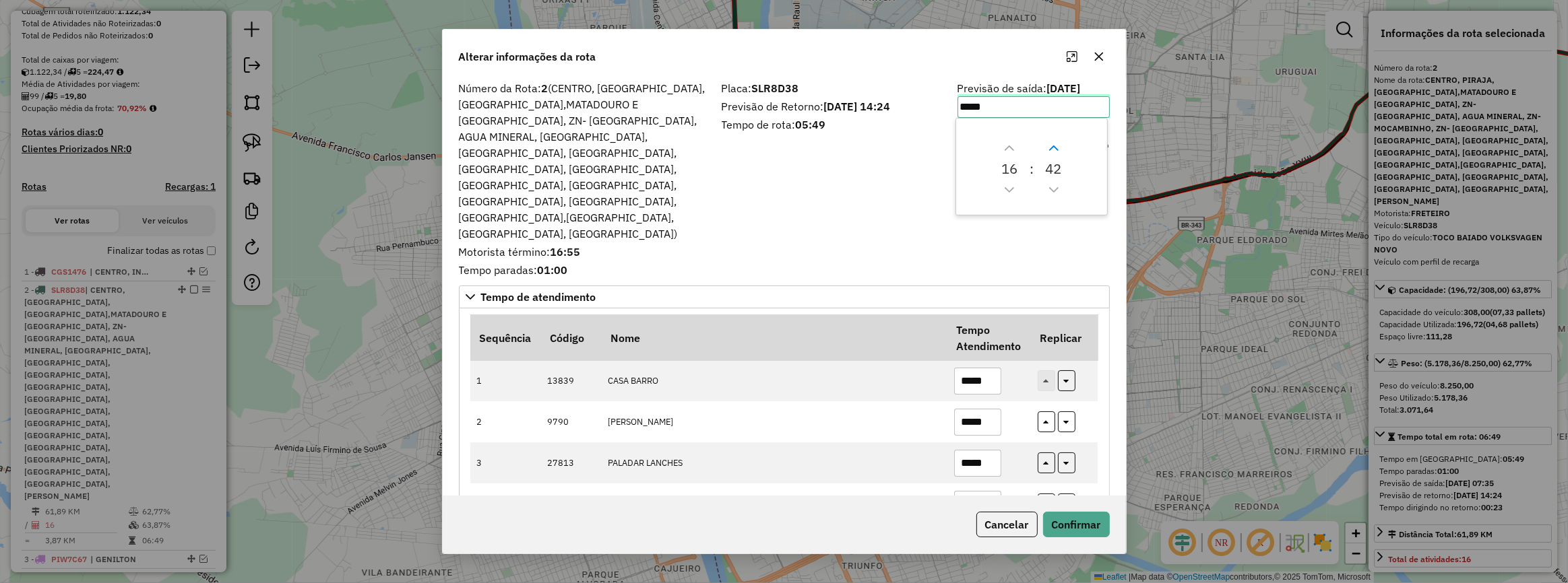
click at [1054, 143] on icon "Next Minute" at bounding box center [1054, 148] width 11 height 11
click at [1055, 143] on icon "Next Minute" at bounding box center [1054, 148] width 11 height 11
type input "*****"
click at [1084, 524] on button "Confirmar" at bounding box center [1076, 524] width 67 height 26
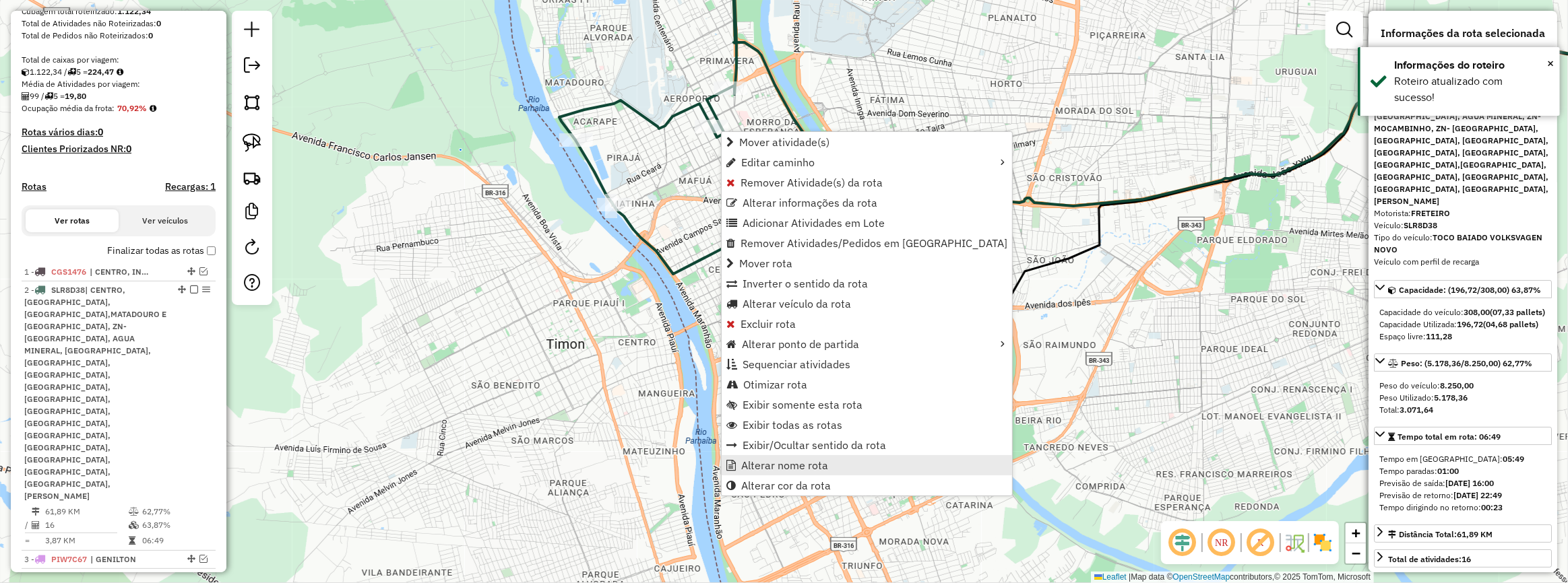
click at [767, 460] on span "Alterar nome rota" at bounding box center [784, 466] width 87 height 11
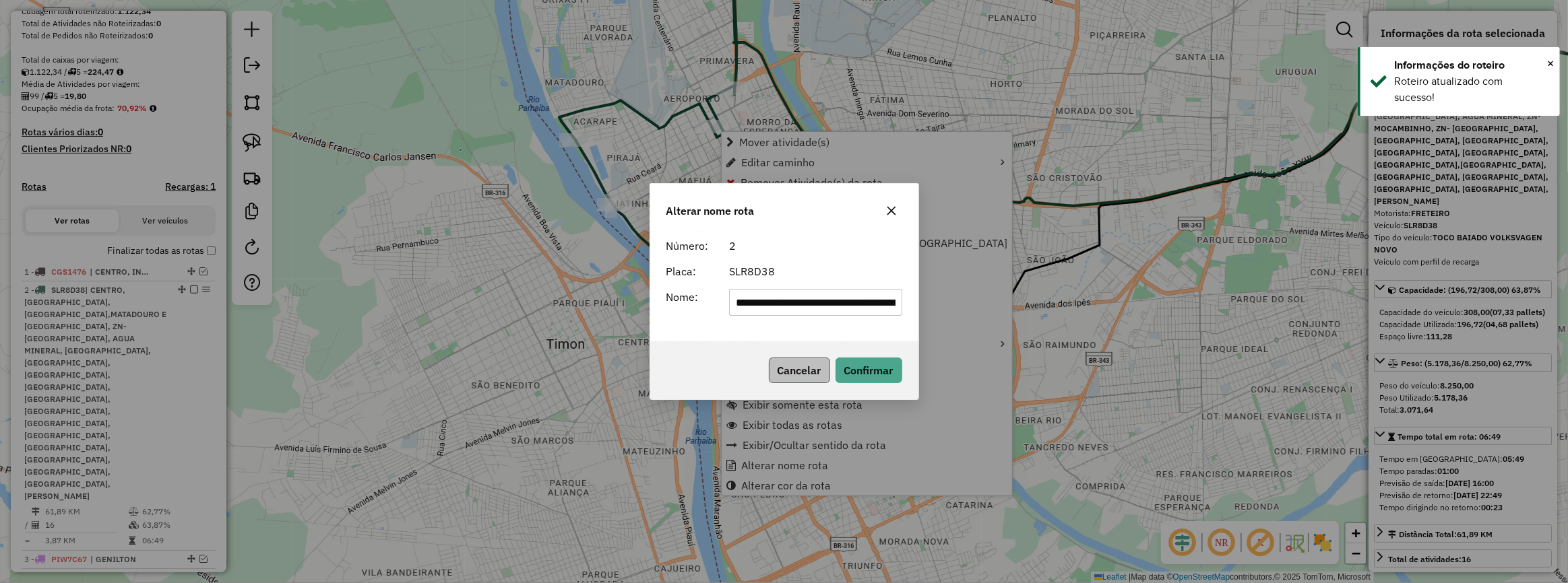
scroll to position [0, 1308]
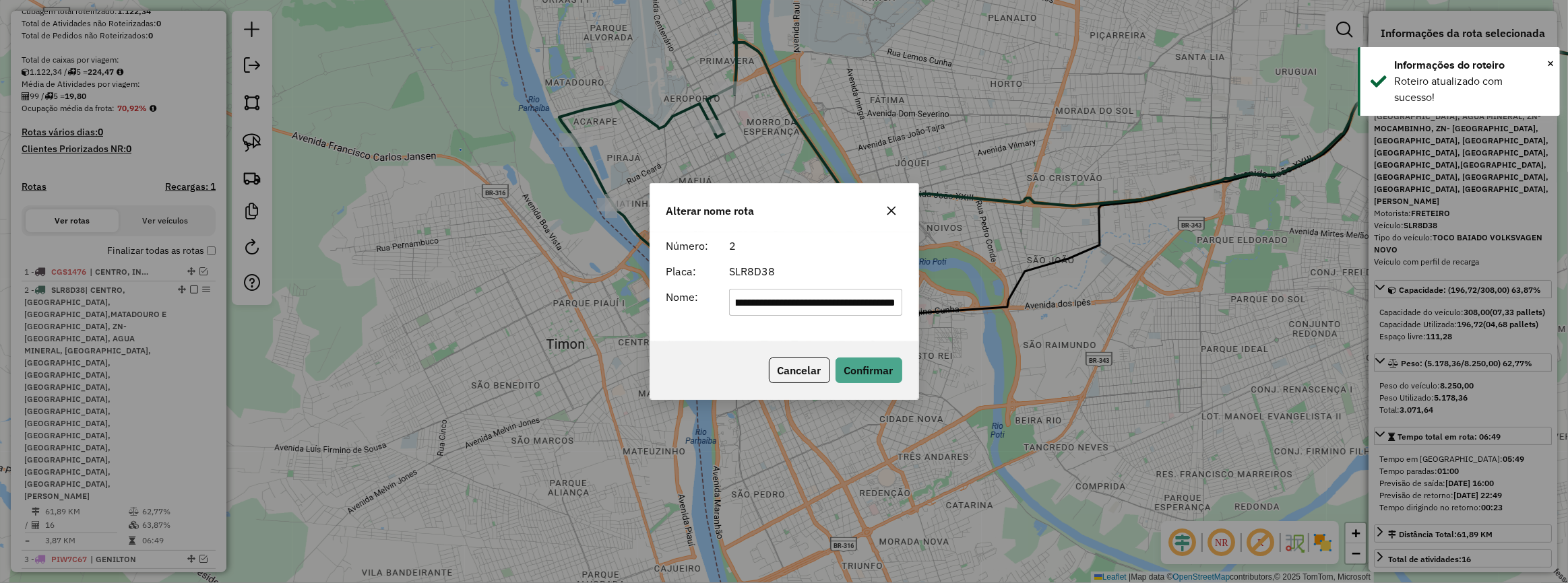
click at [784, 308] on input "**********" at bounding box center [815, 302] width 173 height 27
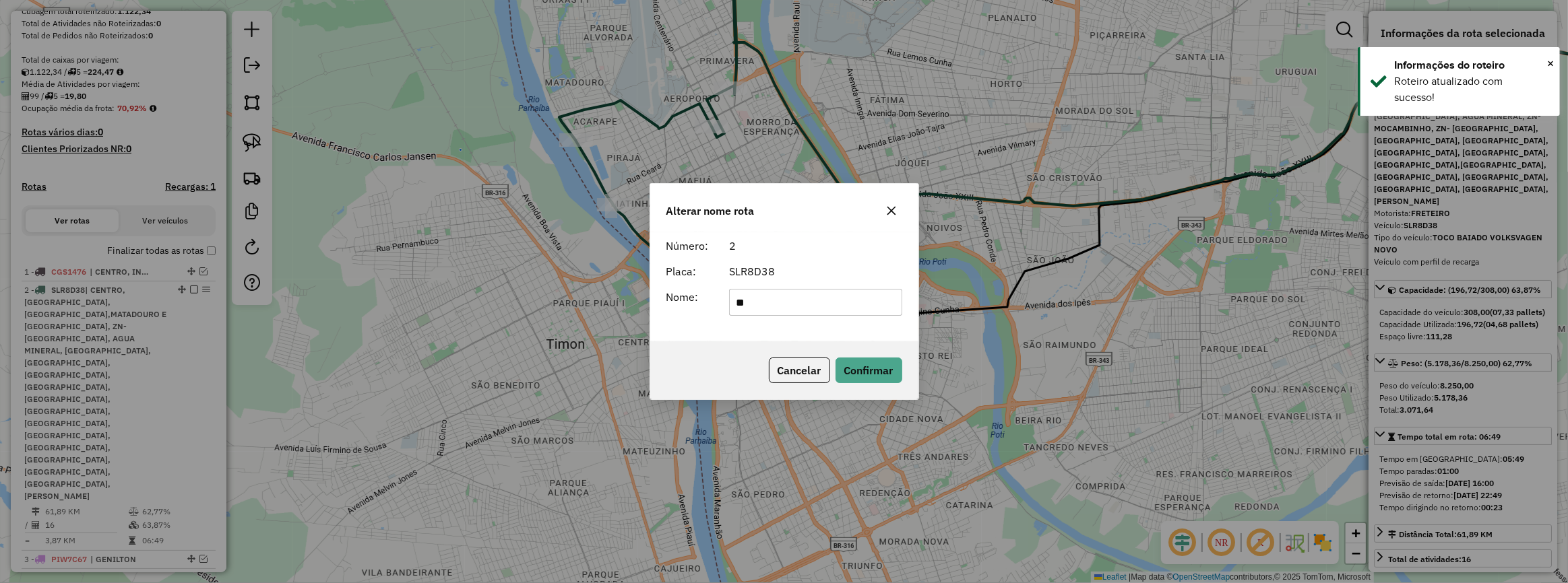
type input "**********"
click at [849, 364] on button "Confirmar" at bounding box center [869, 371] width 67 height 26
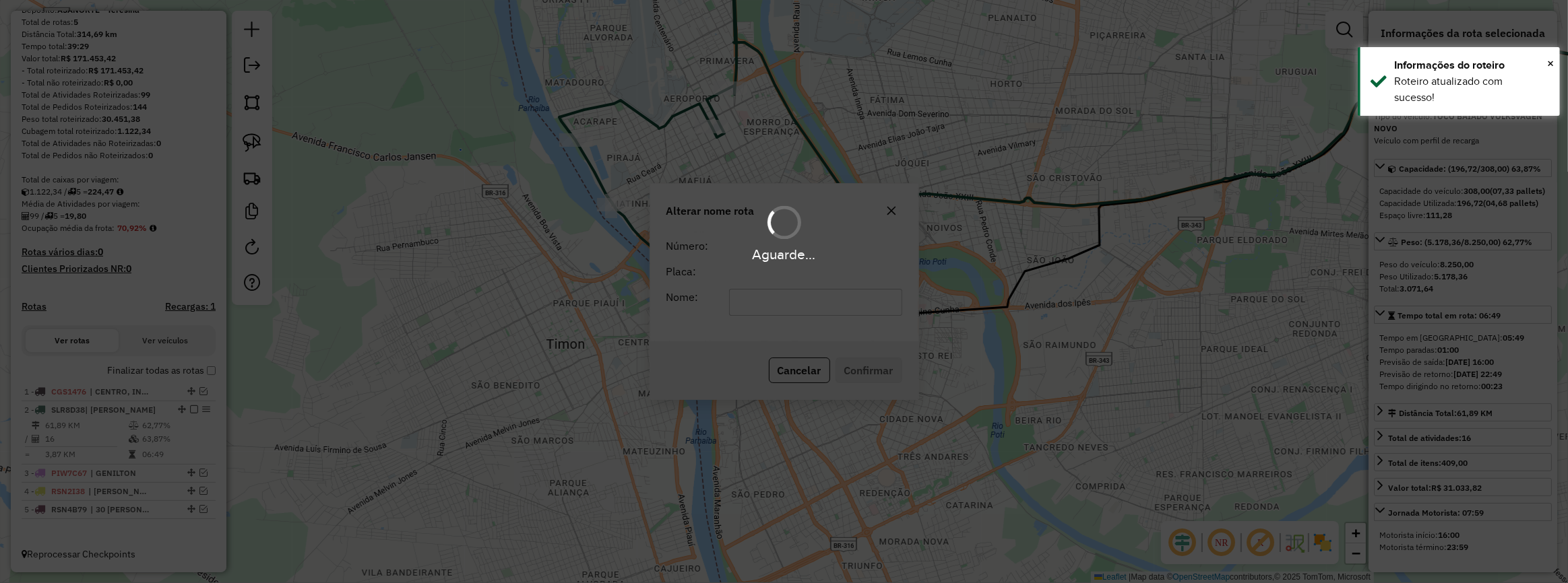
scroll to position [132, 0]
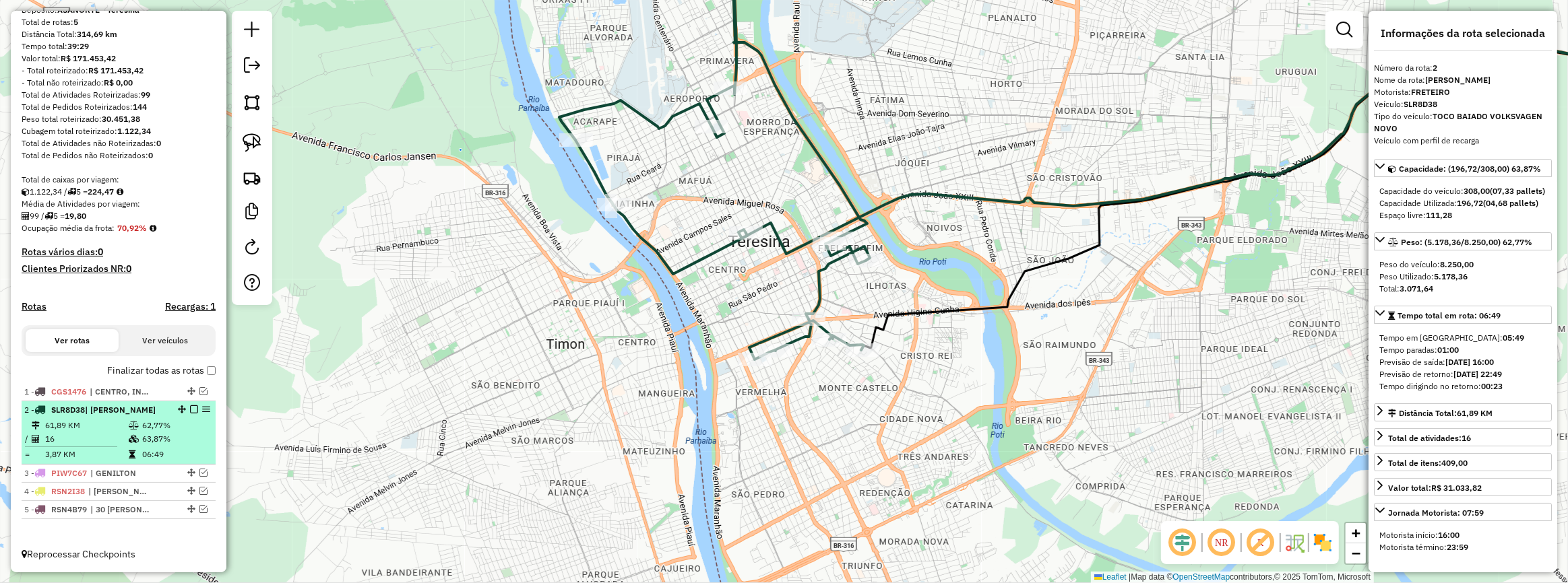
click at [190, 409] on em at bounding box center [194, 409] width 8 height 8
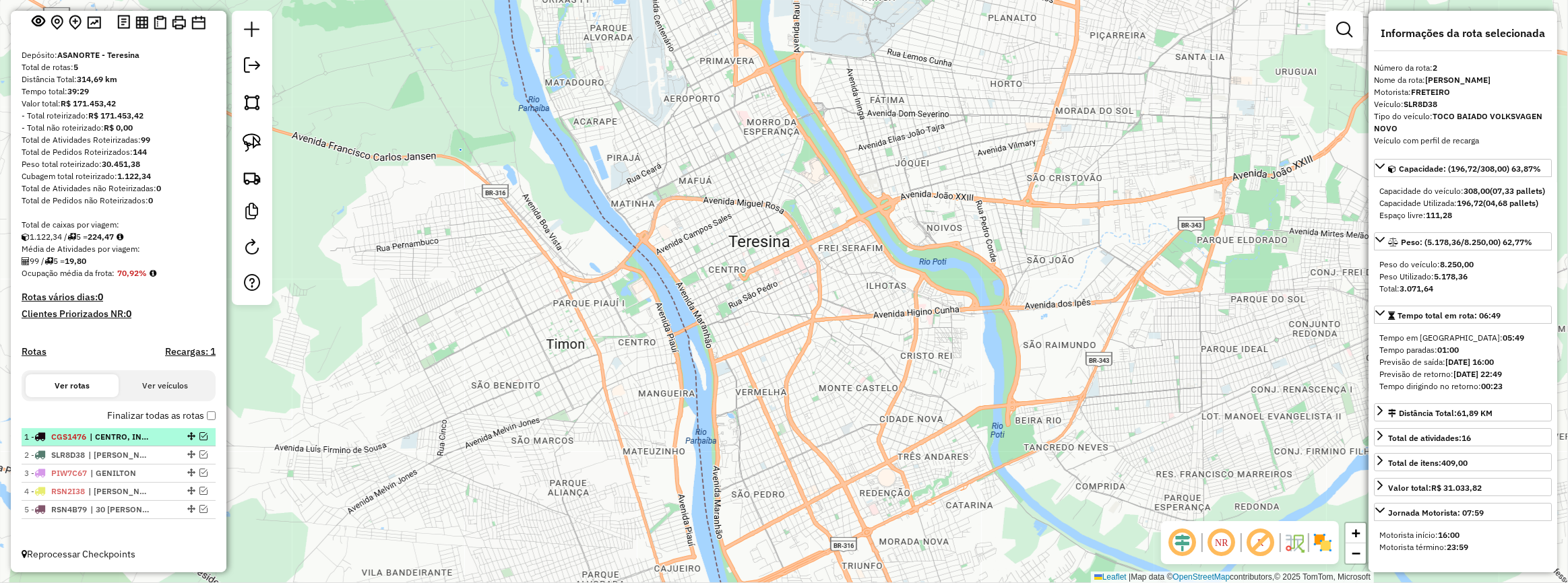
click at [200, 437] on em at bounding box center [203, 437] width 8 height 8
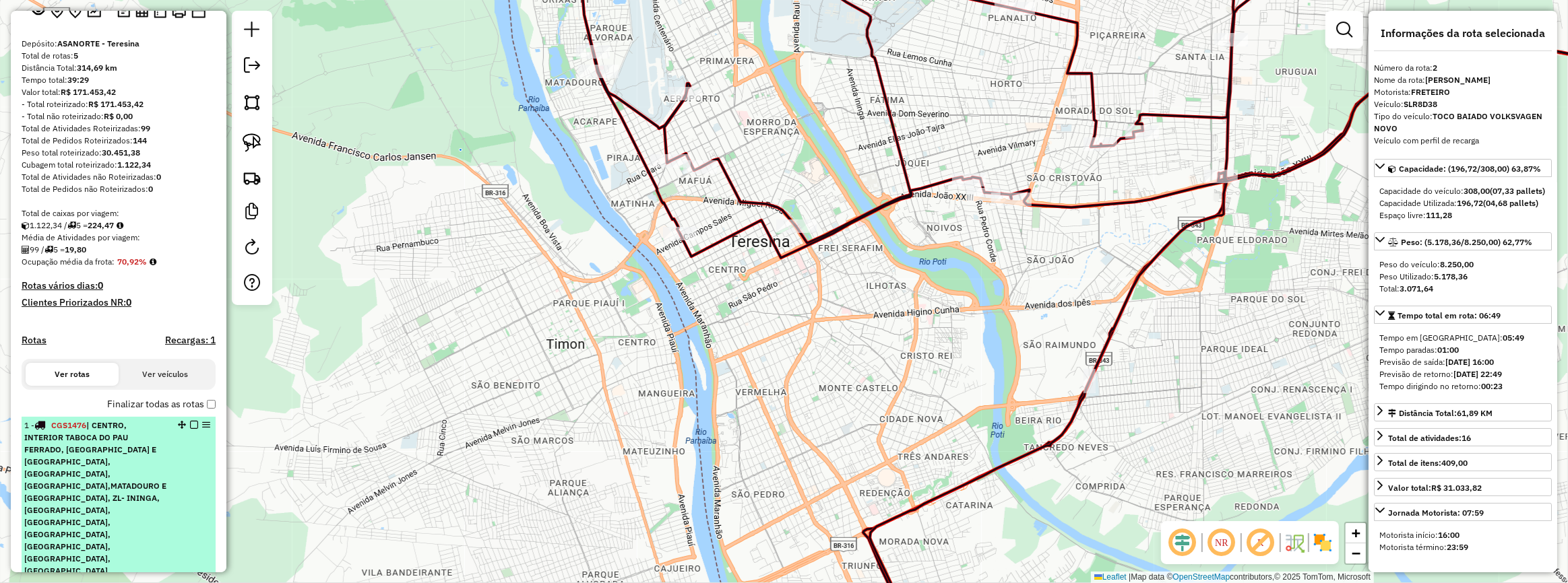
scroll to position [253, 0]
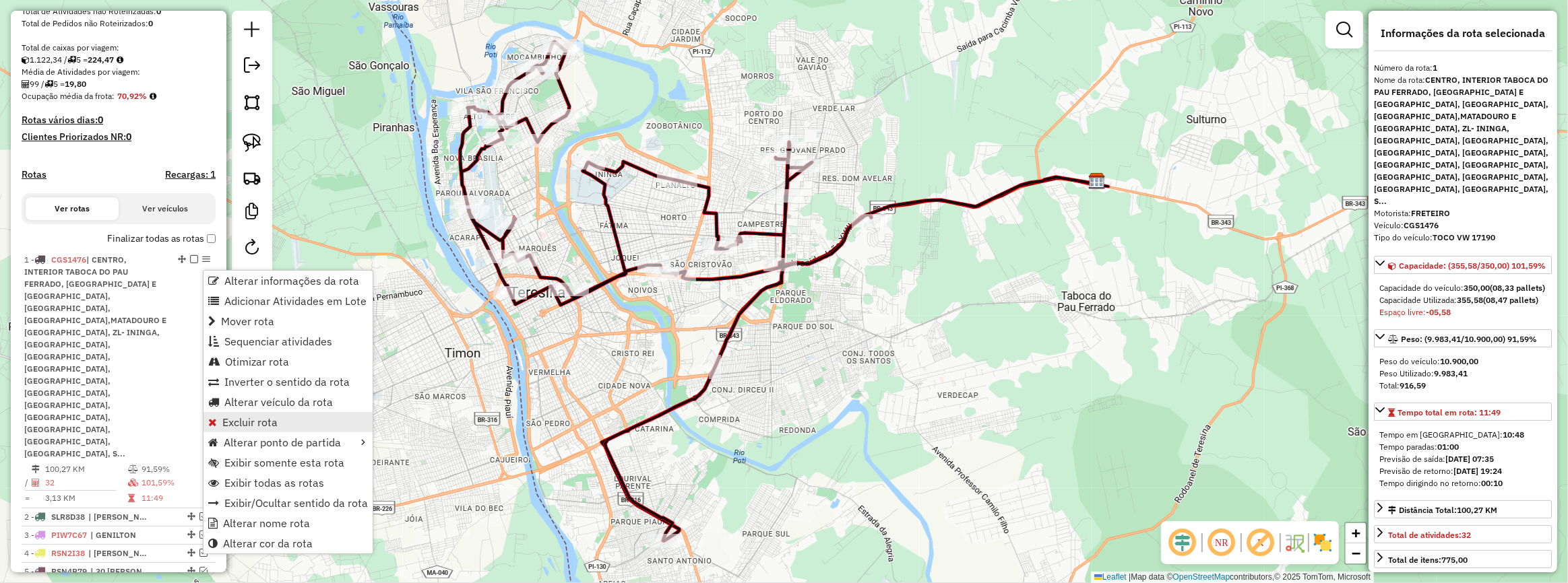
click at [251, 417] on span "Excluir rota" at bounding box center [250, 423] width 55 height 11
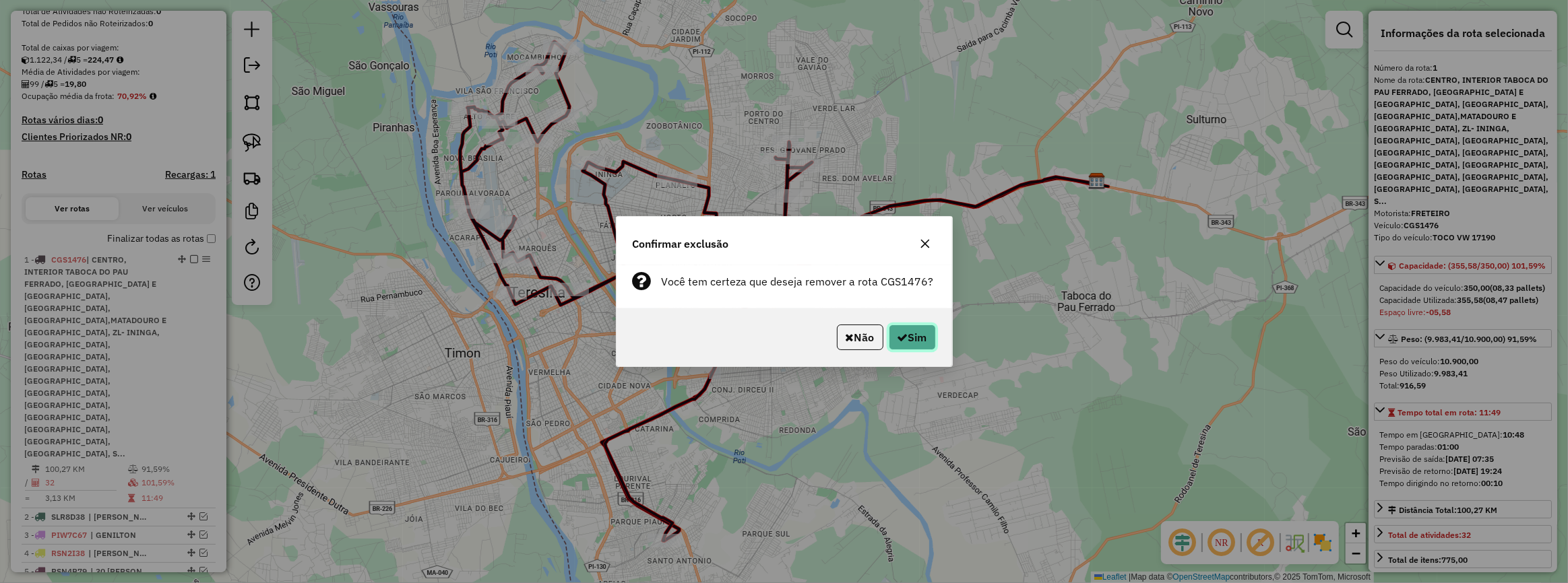
click at [910, 338] on button "Sim" at bounding box center [913, 338] width 48 height 26
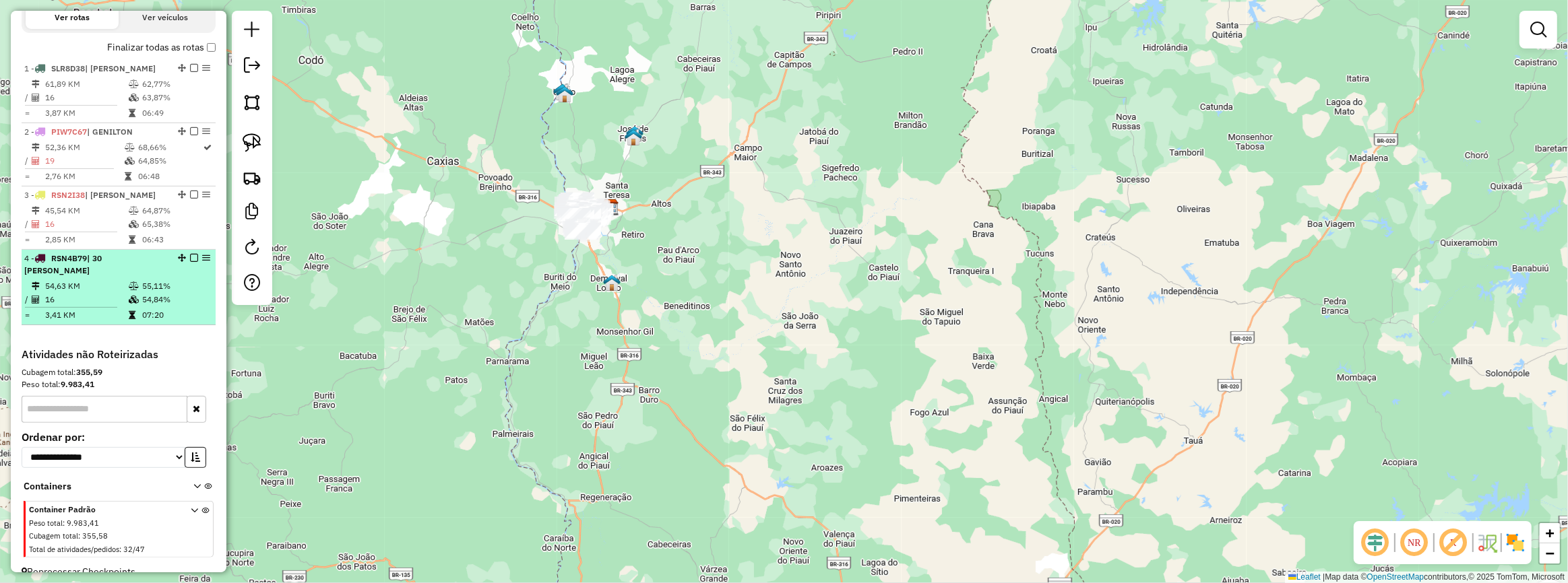
scroll to position [464, 0]
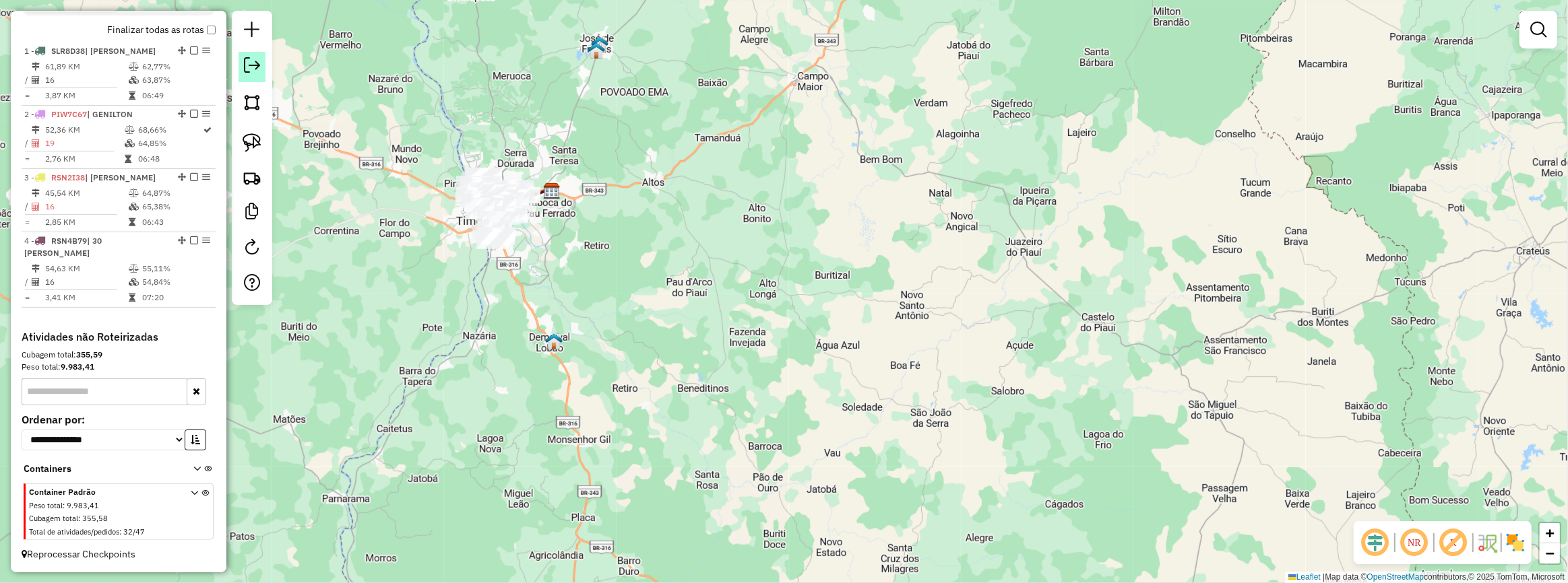
click at [244, 70] on em at bounding box center [252, 66] width 16 height 16
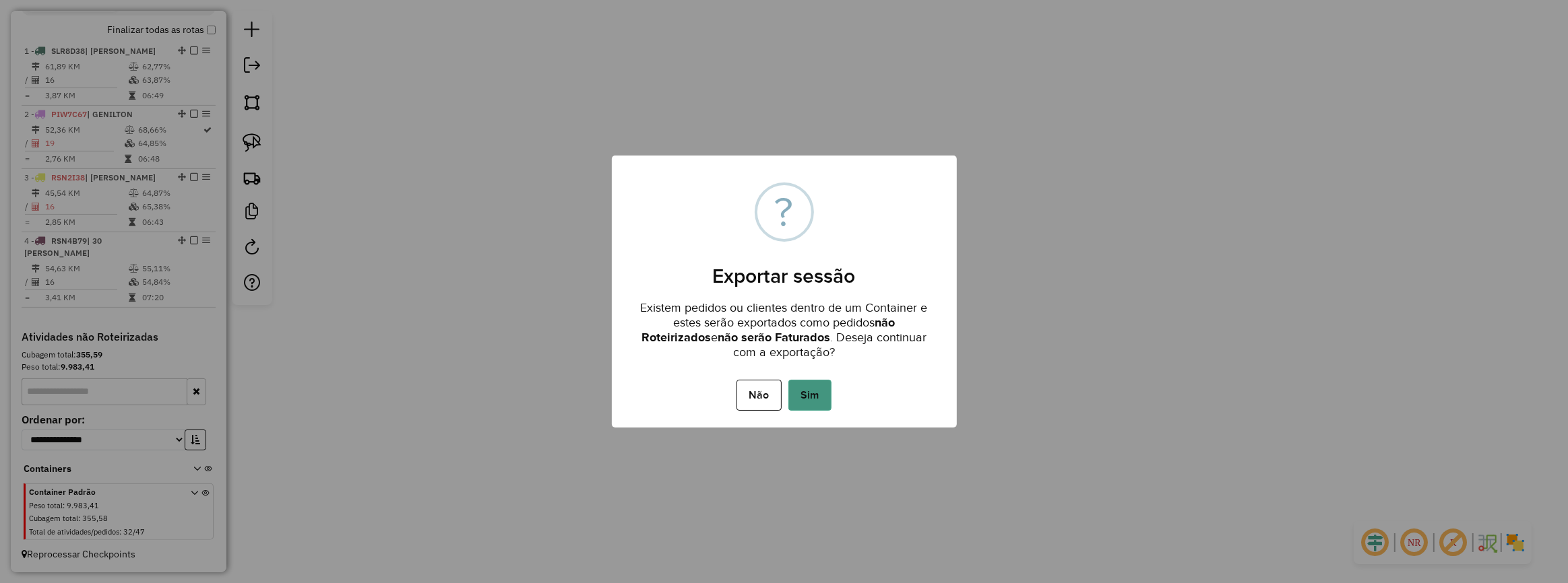
click at [807, 392] on button "Sim" at bounding box center [809, 395] width 43 height 31
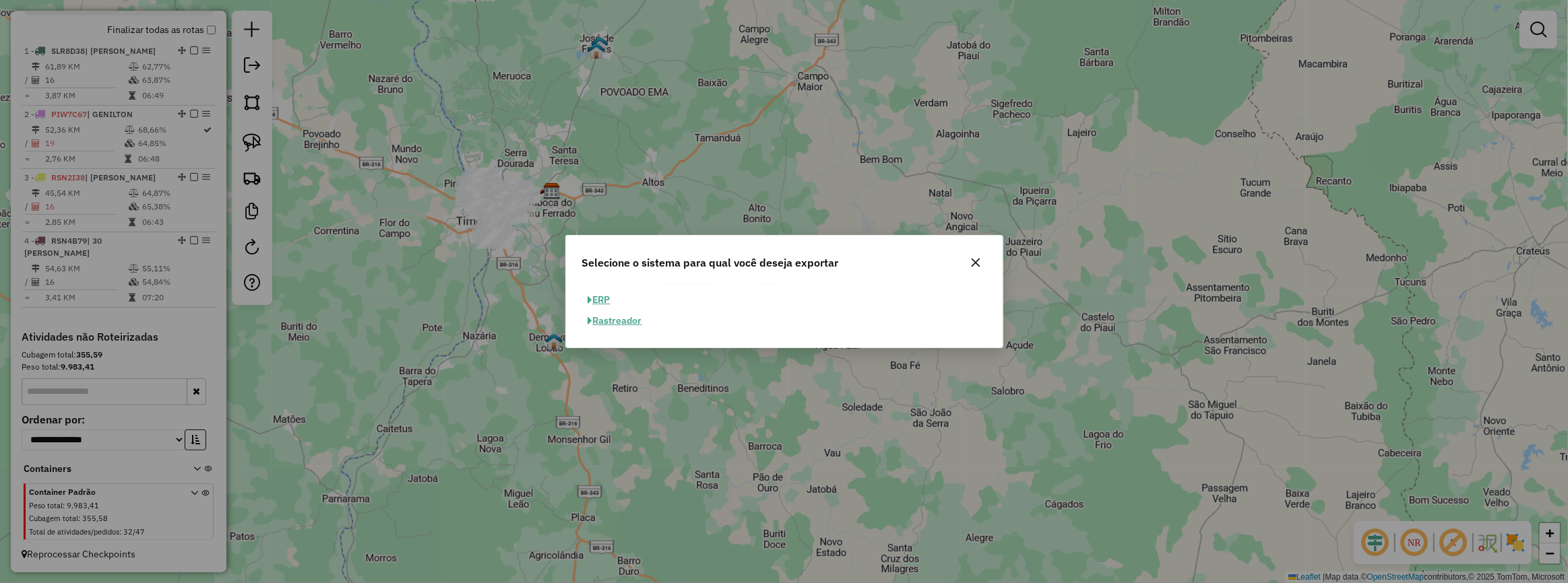
click at [599, 296] on button "ERP" at bounding box center [600, 299] width 35 height 21
select select "**"
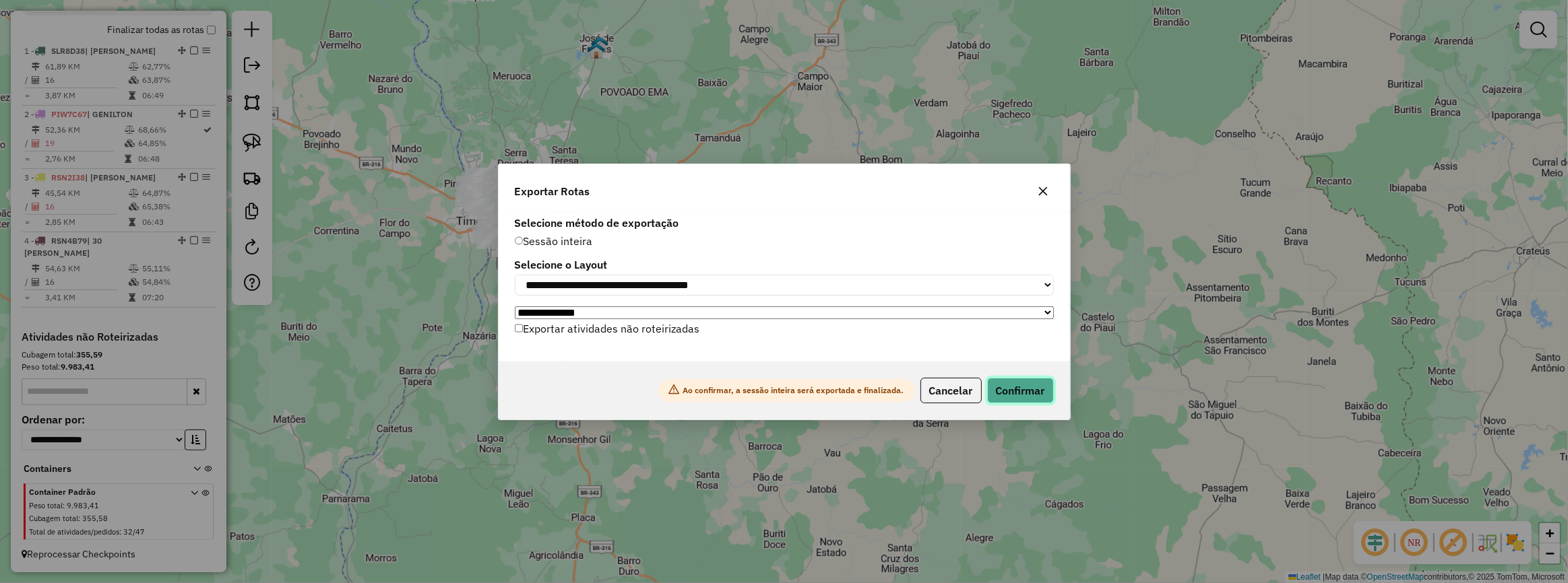
click at [1027, 404] on button "Confirmar" at bounding box center [1020, 391] width 67 height 26
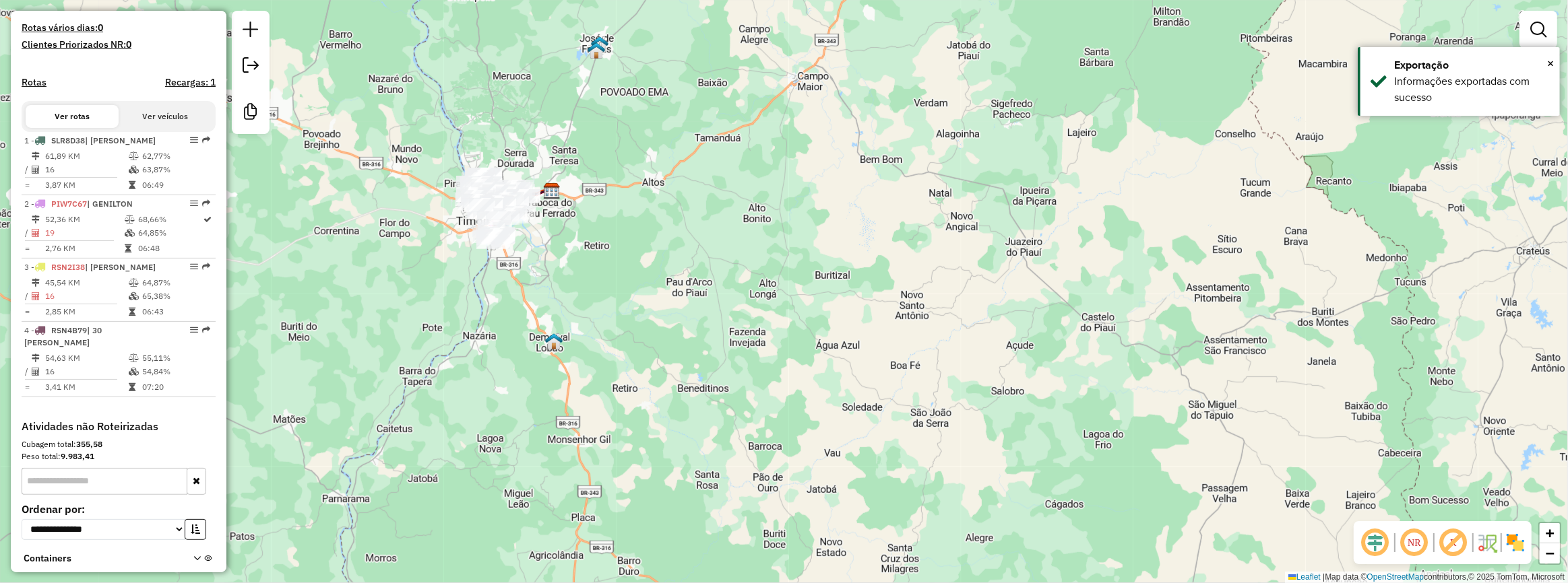
scroll to position [451, 0]
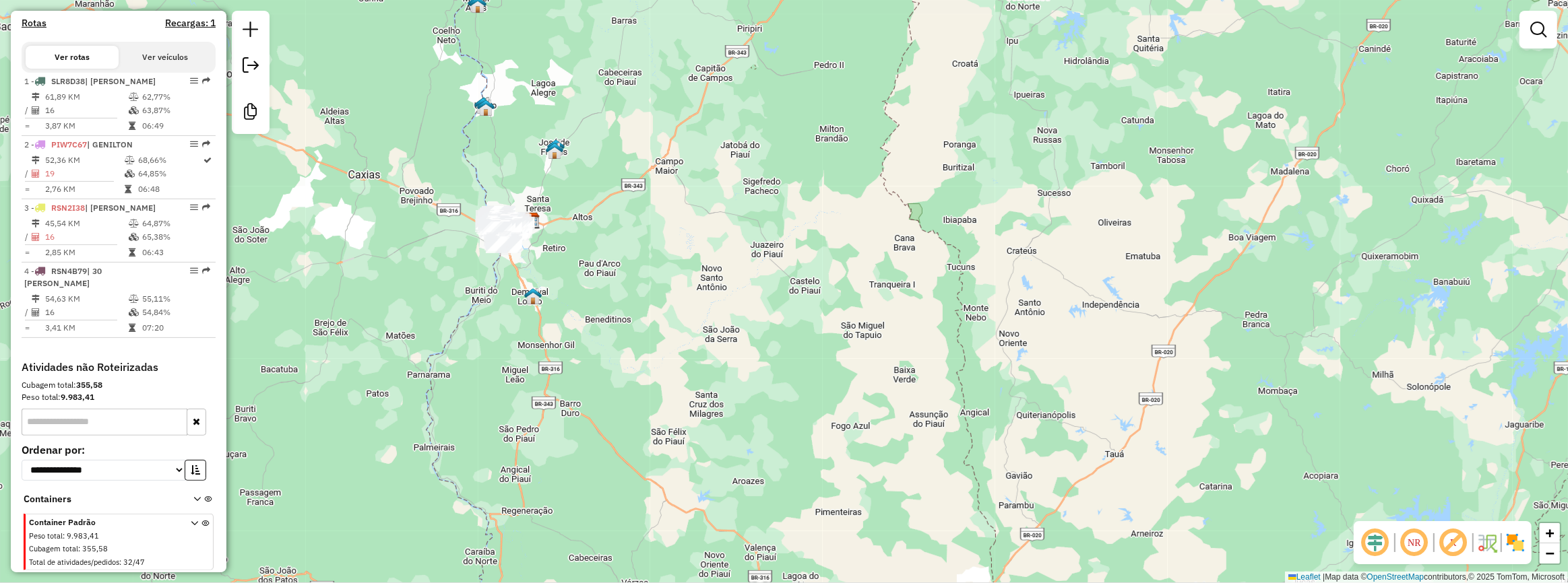
click at [589, 6] on div "Janela de atendimento Grade de atendimento Capacidade Transportadoras Veículos …" at bounding box center [784, 291] width 1568 height 583
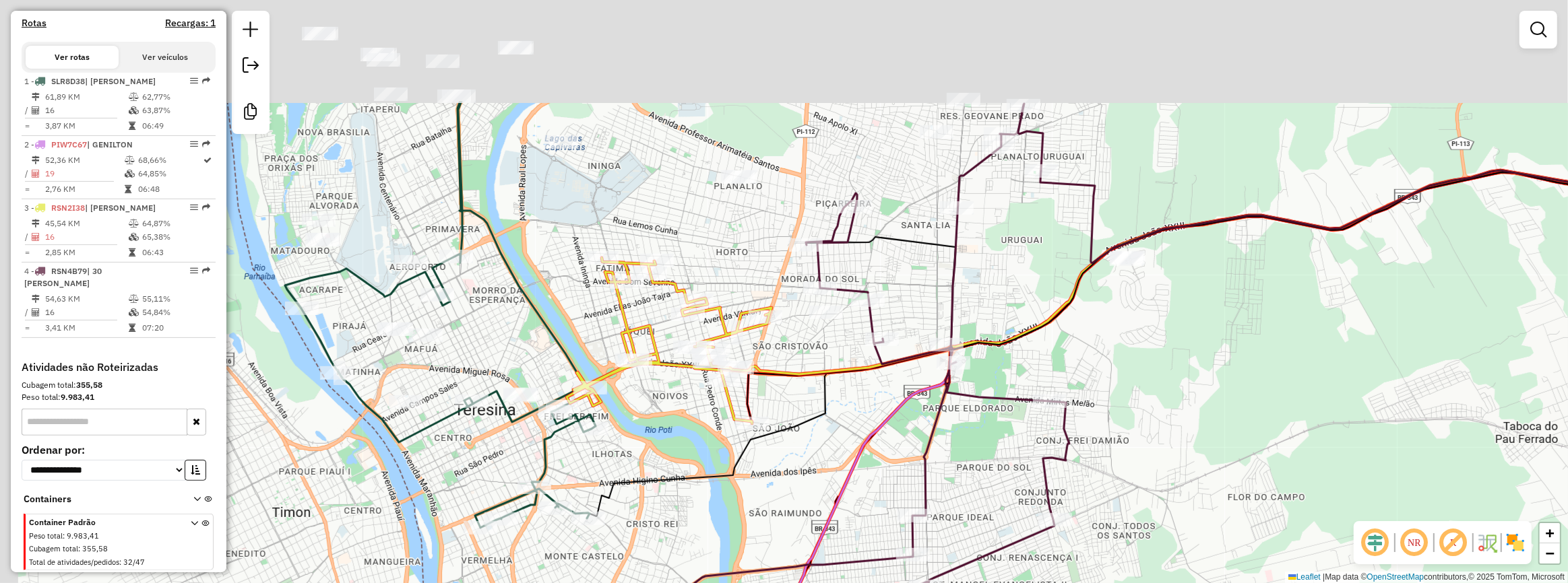
drag, startPoint x: 443, startPoint y: 159, endPoint x: 578, endPoint y: 357, distance: 239.6
click at [578, 357] on icon at bounding box center [439, 314] width 310 height 427
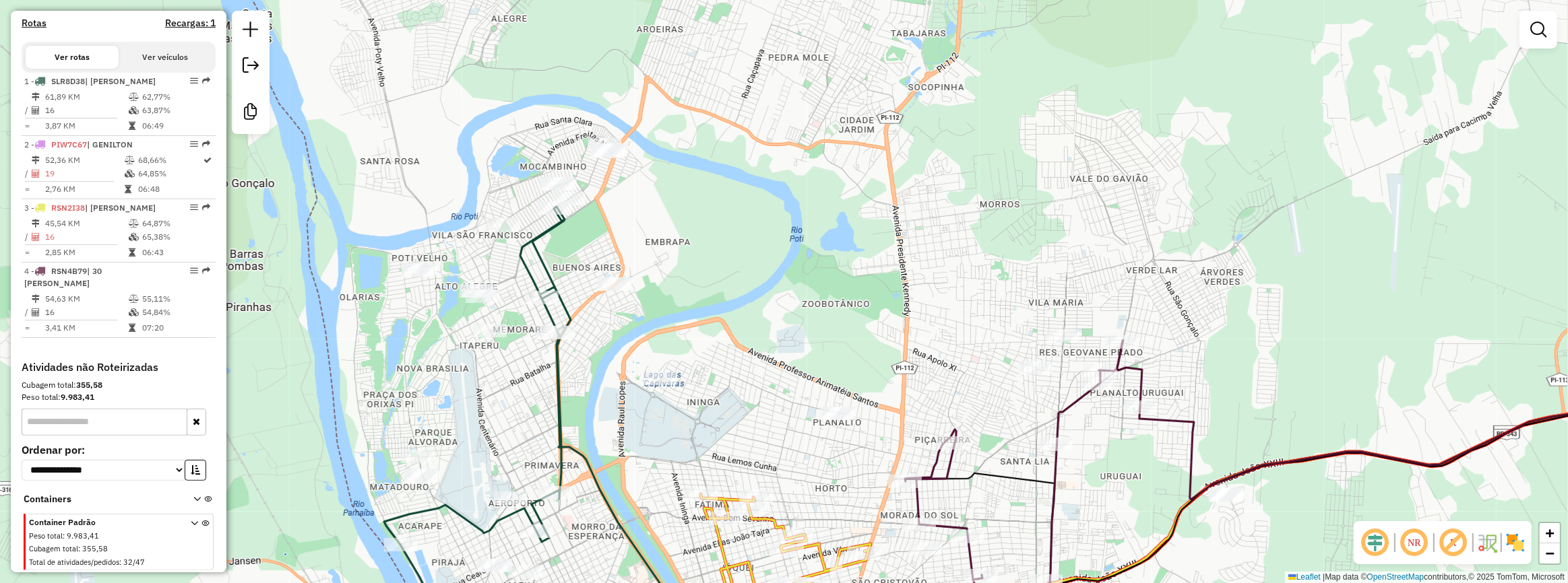
click at [590, 413] on div "Janela de atendimento Grade de atendimento Capacidade Transportadoras Veículos …" at bounding box center [784, 291] width 1568 height 583
drag, startPoint x: 615, startPoint y: 402, endPoint x: 546, endPoint y: 377, distance: 73.4
click at [546, 377] on div "Janela de atendimento Grade de atendimento Capacidade Transportadoras Veículos …" at bounding box center [784, 291] width 1568 height 583
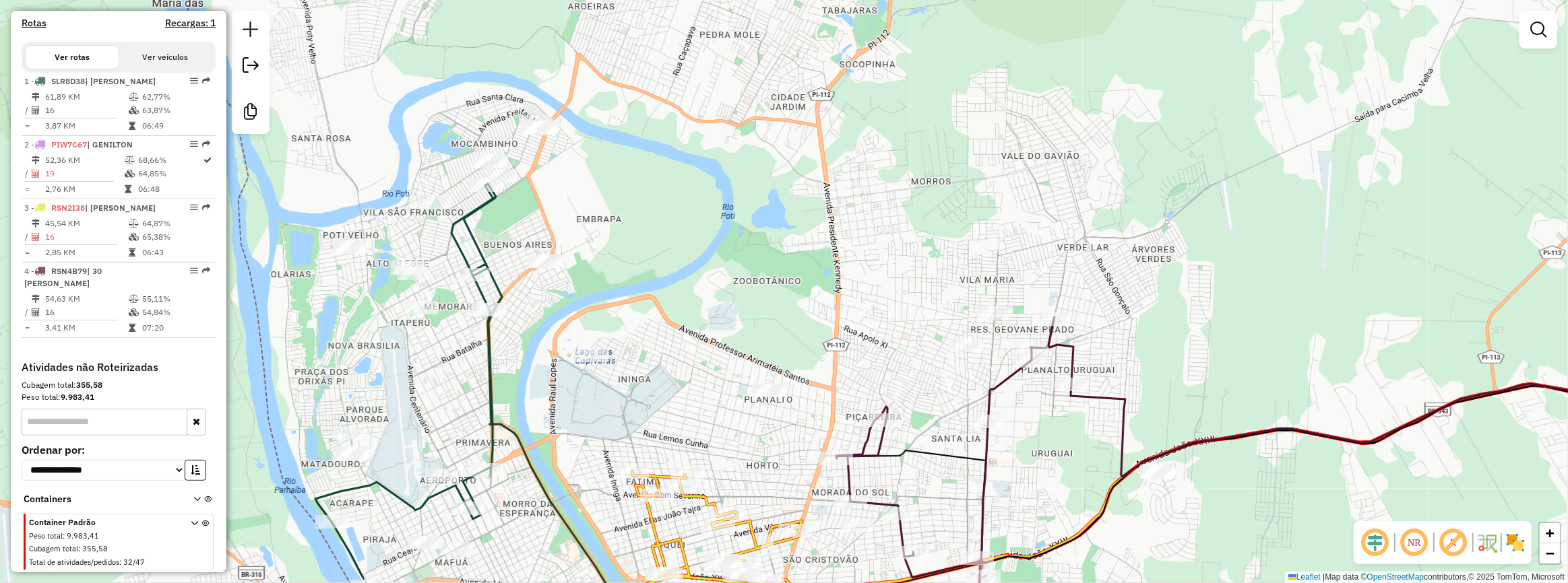
drag, startPoint x: 686, startPoint y: 229, endPoint x: 633, endPoint y: 190, distance: 65.8
click at [633, 190] on div "Janela de atendimento Grade de atendimento Capacidade Transportadoras Veículos …" at bounding box center [784, 291] width 1568 height 583
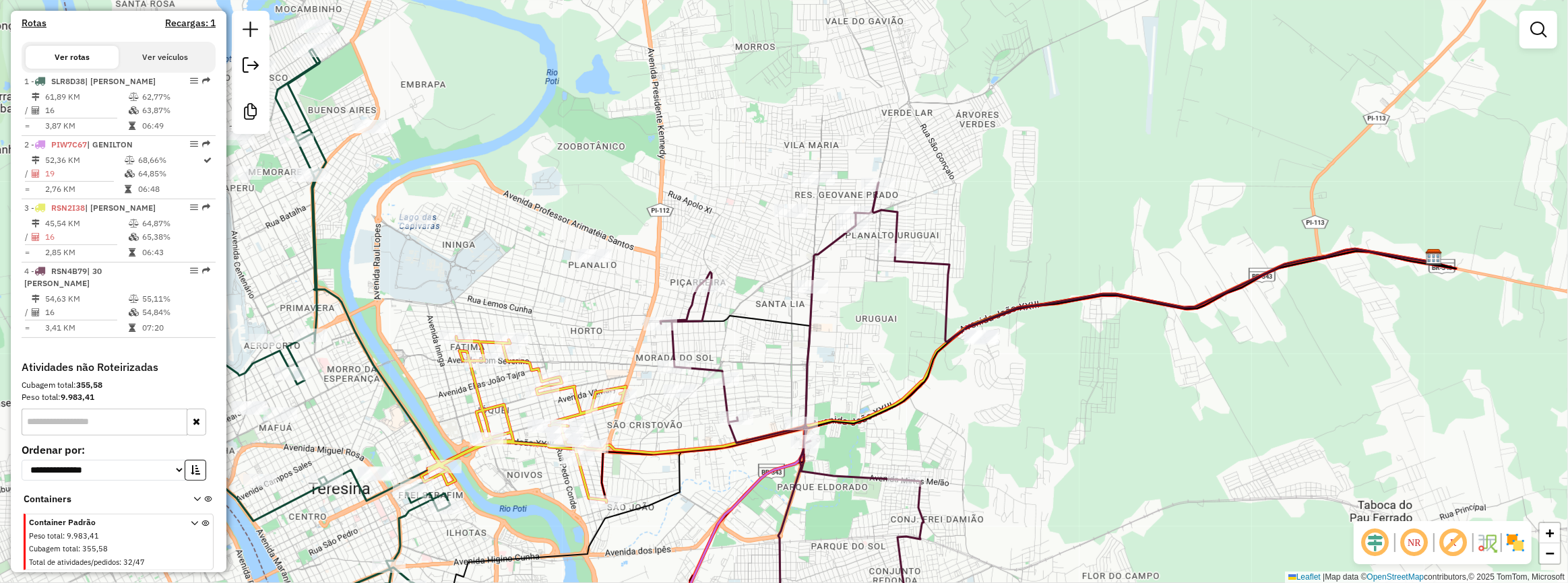
drag, startPoint x: 764, startPoint y: 321, endPoint x: 752, endPoint y: 289, distance: 34.2
click at [752, 289] on div "Janela de atendimento Grade de atendimento Capacidade Transportadoras Veículos …" at bounding box center [784, 291] width 1568 height 583
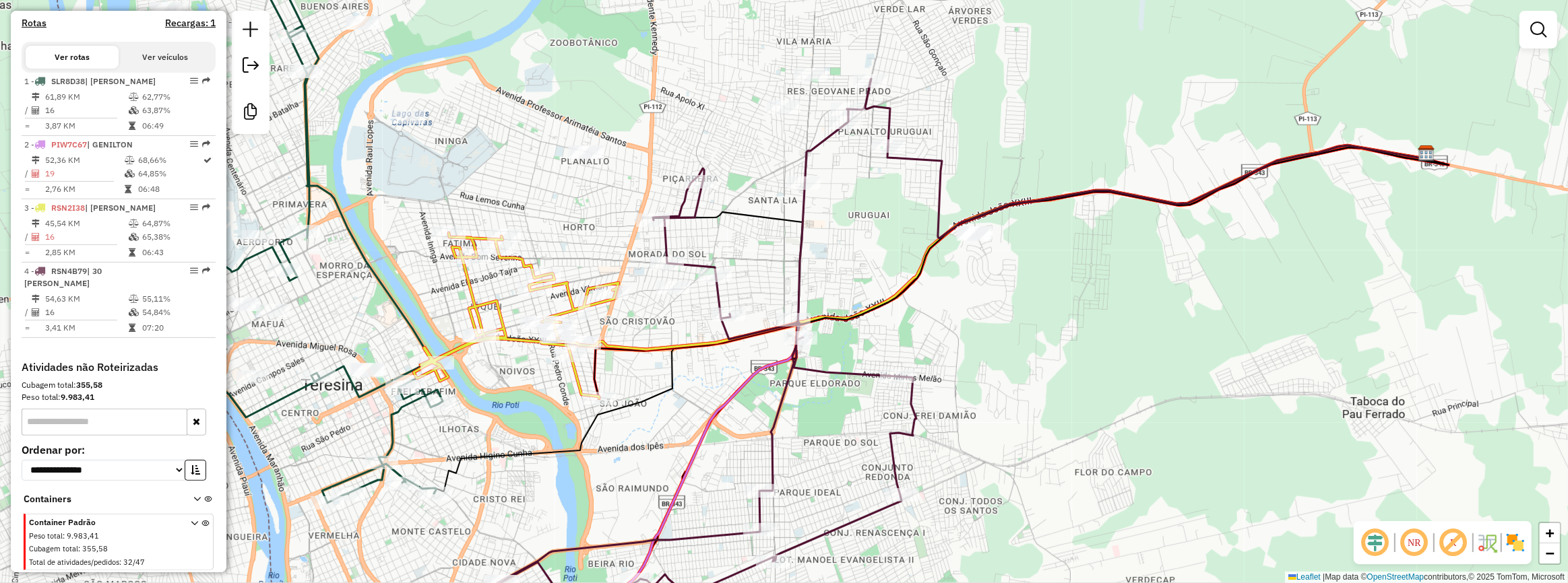
drag, startPoint x: 767, startPoint y: 315, endPoint x: 782, endPoint y: 304, distance: 18.6
click at [782, 304] on div "Janela de atendimento Grade de atendimento Capacidade Transportadoras Veículos …" at bounding box center [784, 291] width 1568 height 583
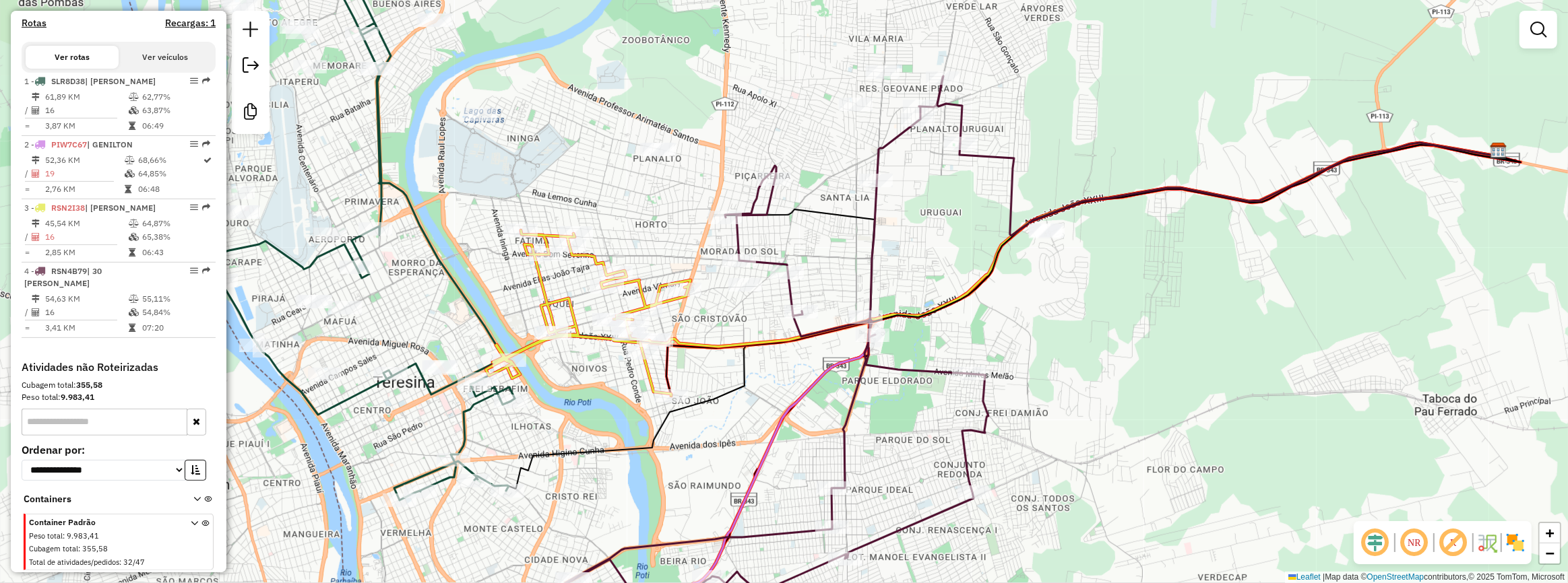
drag, startPoint x: 362, startPoint y: 300, endPoint x: 496, endPoint y: 298, distance: 134.0
click at [492, 300] on div "Janela de atendimento Grade de atendimento Capacidade Transportadoras Veículos …" at bounding box center [784, 291] width 1568 height 583
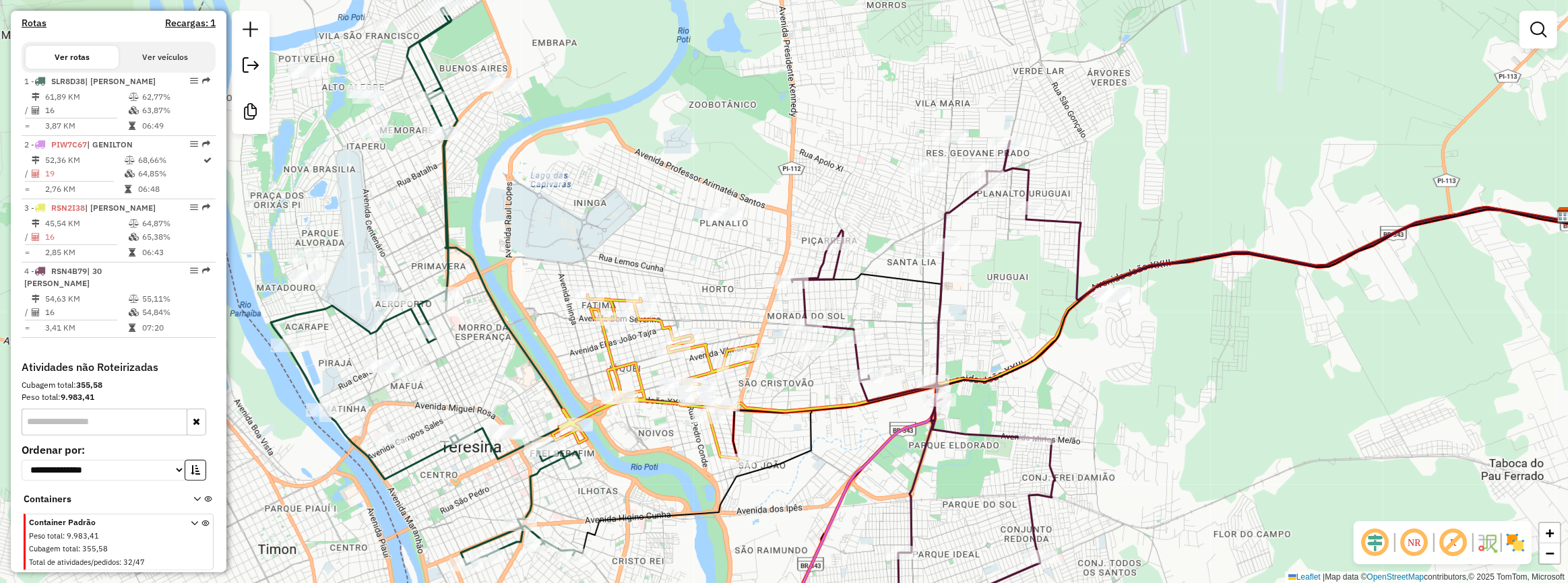
drag, startPoint x: 505, startPoint y: 321, endPoint x: 510, endPoint y: 336, distance: 15.8
click at [509, 336] on icon at bounding box center [426, 286] width 310 height 557
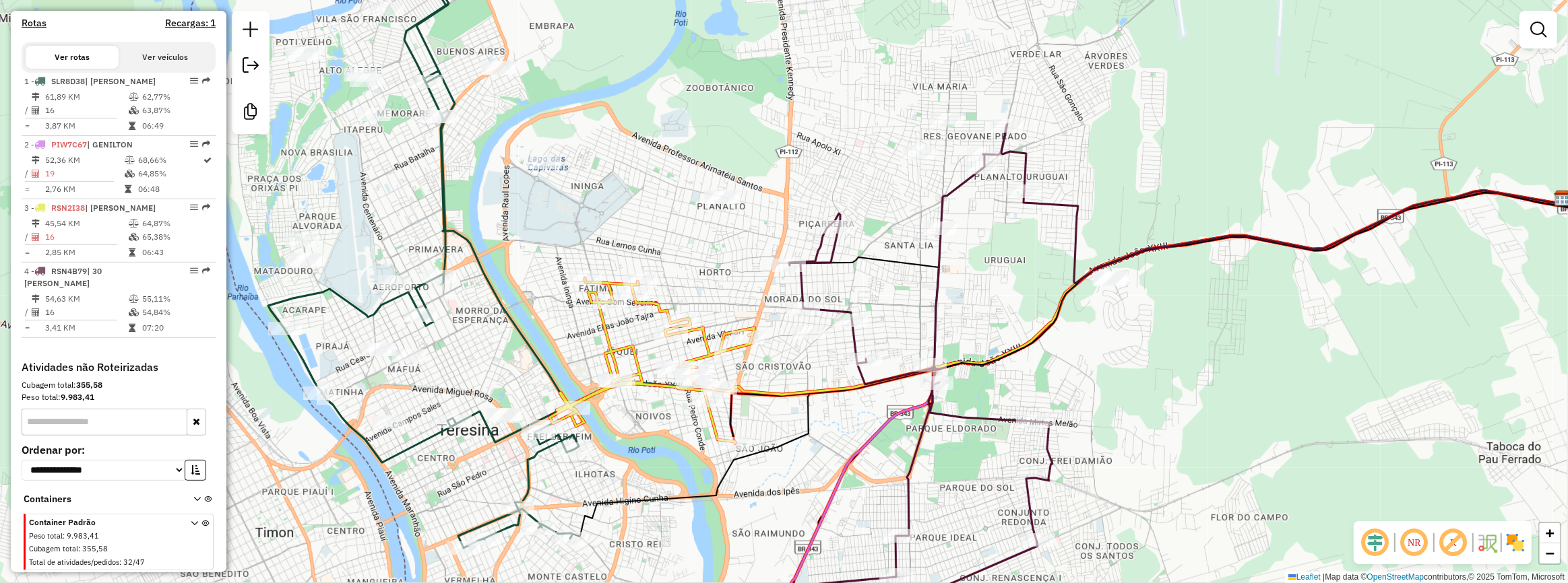
drag, startPoint x: 518, startPoint y: 343, endPoint x: 509, endPoint y: 304, distance: 40.0
click at [509, 304] on icon at bounding box center [423, 269] width 310 height 557
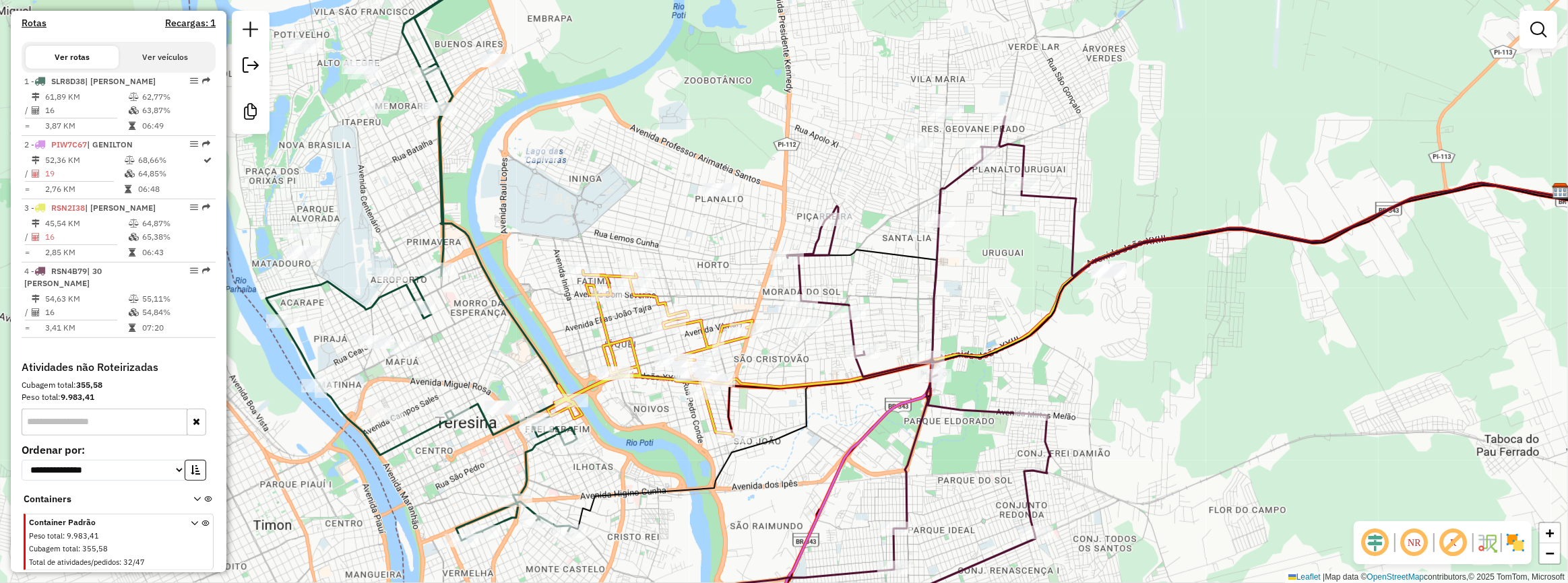
drag, startPoint x: 512, startPoint y: 340, endPoint x: 503, endPoint y: 281, distance: 59.7
click at [504, 287] on div "Janela de atendimento Grade de atendimento Capacidade Transportadoras Veículos …" at bounding box center [784, 291] width 1568 height 583
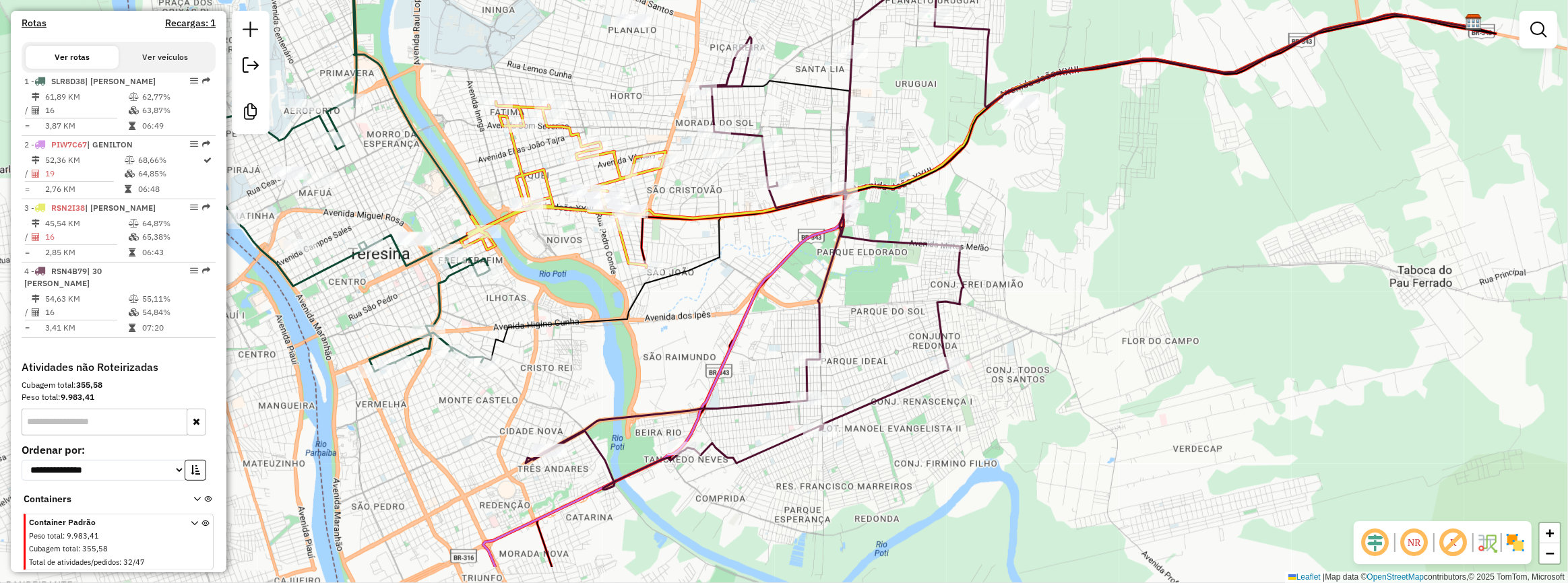
drag, startPoint x: 602, startPoint y: 316, endPoint x: 524, endPoint y: 21, distance: 305.1
click at [534, 88] on div "Janela de atendimento Grade de atendimento Capacidade Transportadoras Veículos …" at bounding box center [784, 291] width 1568 height 583
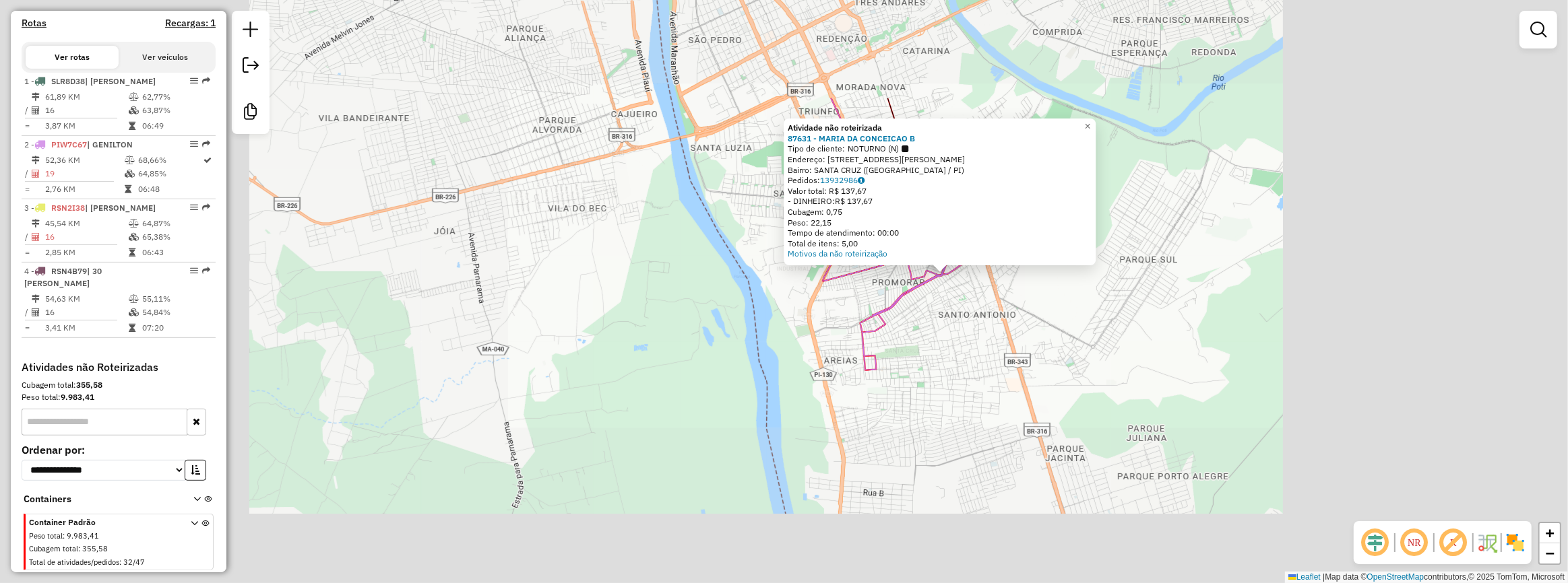
click at [1172, 189] on div "Atividade não roteirizada 87631 - MARIA DA CONCEICAO B Tipo de cliente: NOTURNO…" at bounding box center [784, 291] width 1568 height 583
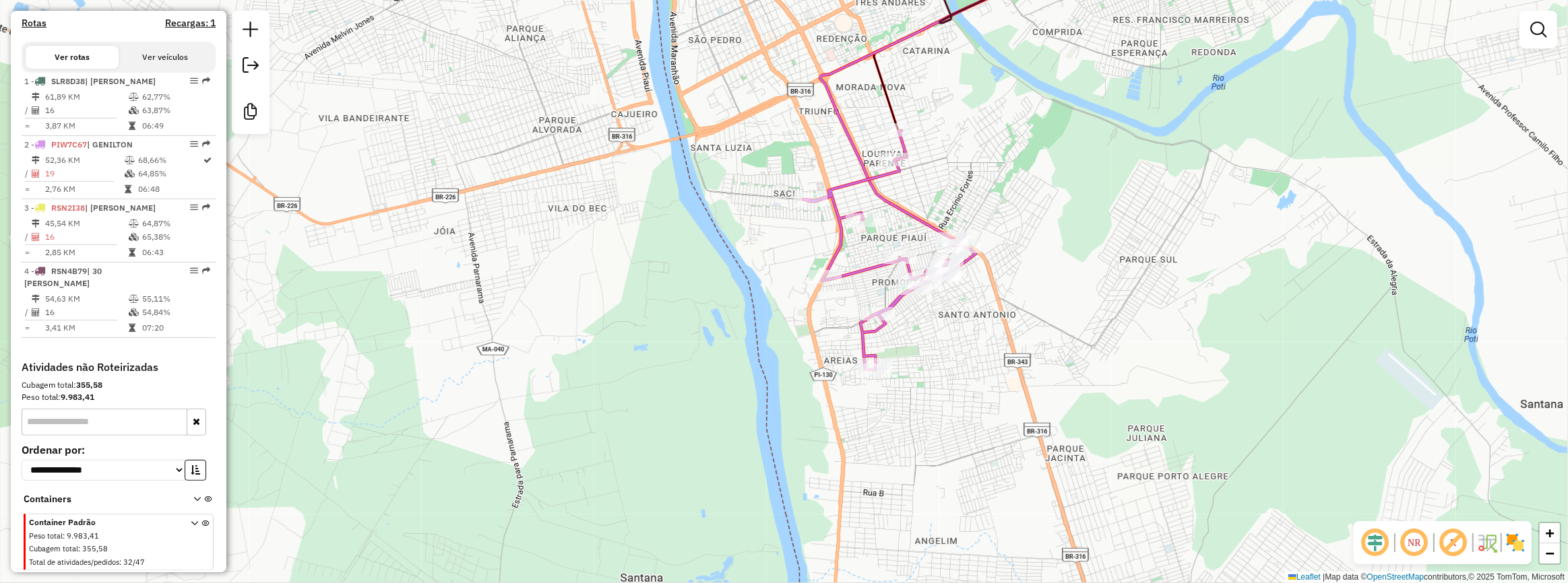
drag, startPoint x: 911, startPoint y: 221, endPoint x: 698, endPoint y: 437, distance: 303.4
click at [701, 429] on div "Janela de atendimento Grade de atendimento Capacidade Transportadoras Veículos …" at bounding box center [784, 291] width 1568 height 583
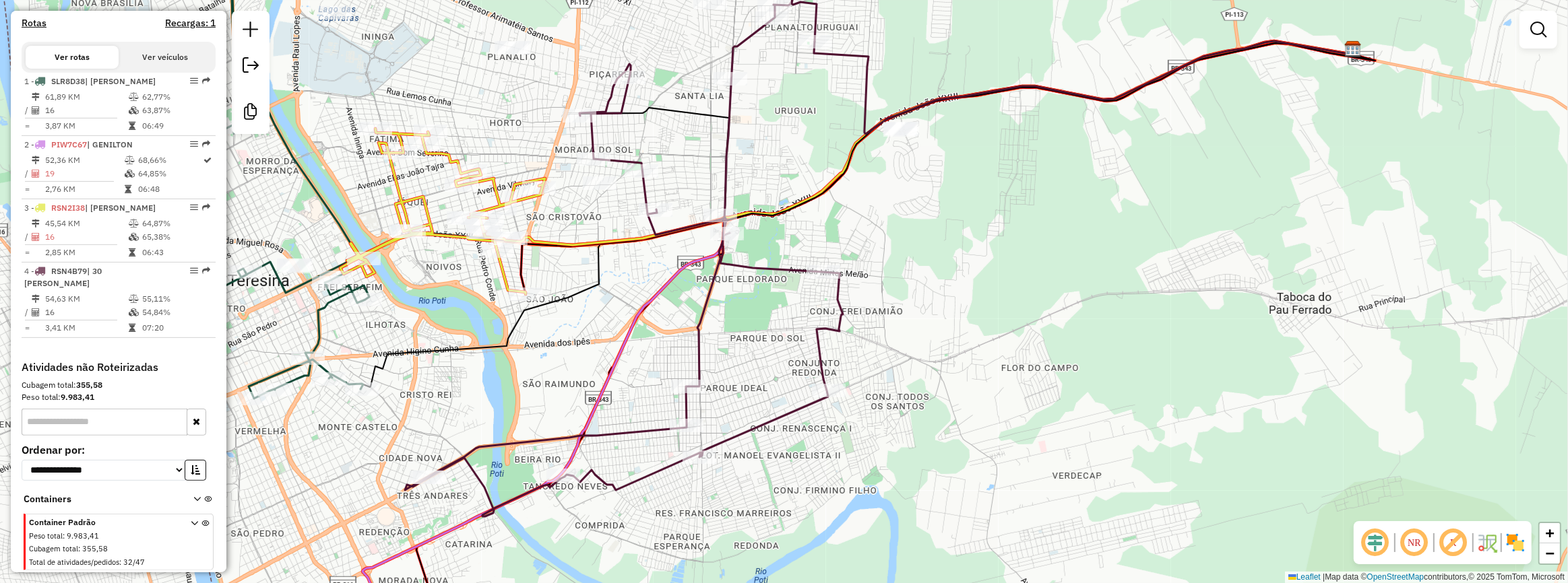
drag, startPoint x: 431, startPoint y: 355, endPoint x: 594, endPoint y: 312, distance: 168.6
click at [499, 364] on div "Janela de atendimento Grade de atendimento Capacidade Transportadoras Veículos …" at bounding box center [784, 291] width 1568 height 583
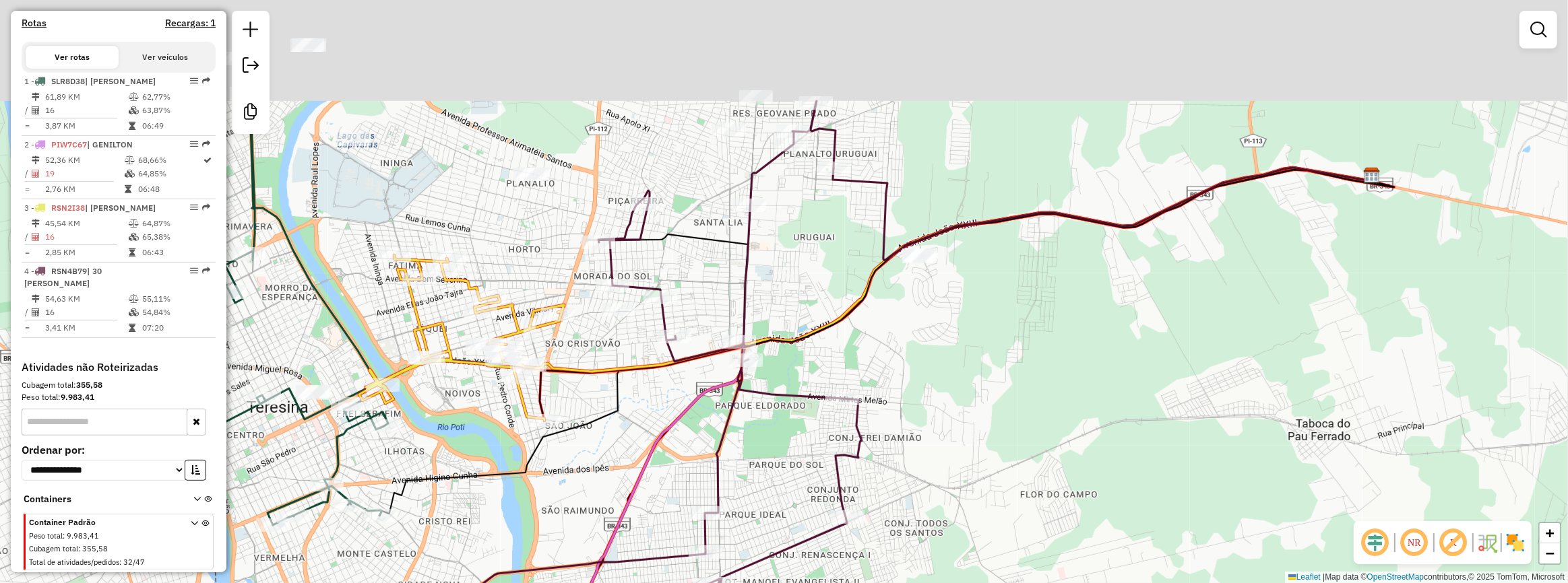
drag, startPoint x: 567, startPoint y: 243, endPoint x: 573, endPoint y: 291, distance: 48.4
click at [573, 291] on div "Janela de atendimento Grade de atendimento Capacidade Transportadoras Veículos …" at bounding box center [784, 291] width 1568 height 583
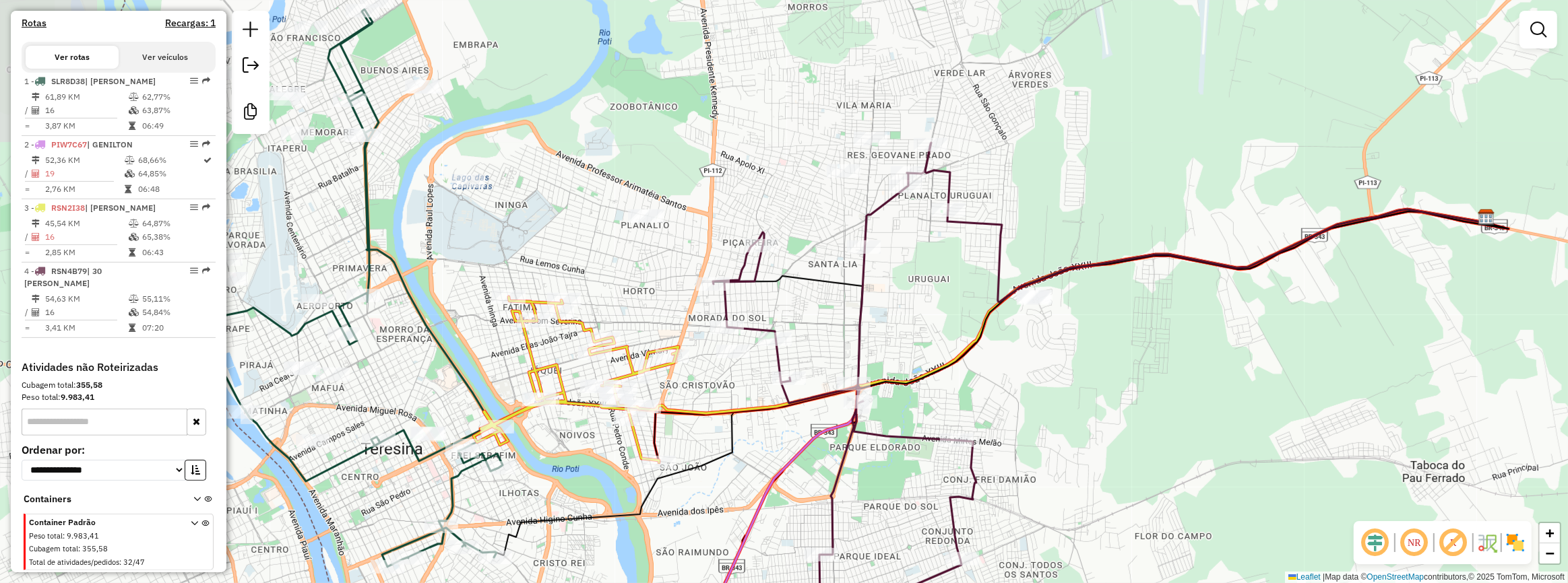
drag, startPoint x: 546, startPoint y: 300, endPoint x: 675, endPoint y: 297, distance: 129.0
click at [644, 311] on div "Janela de atendimento Grade de atendimento Capacidade Transportadoras Veículos …" at bounding box center [784, 291] width 1568 height 583
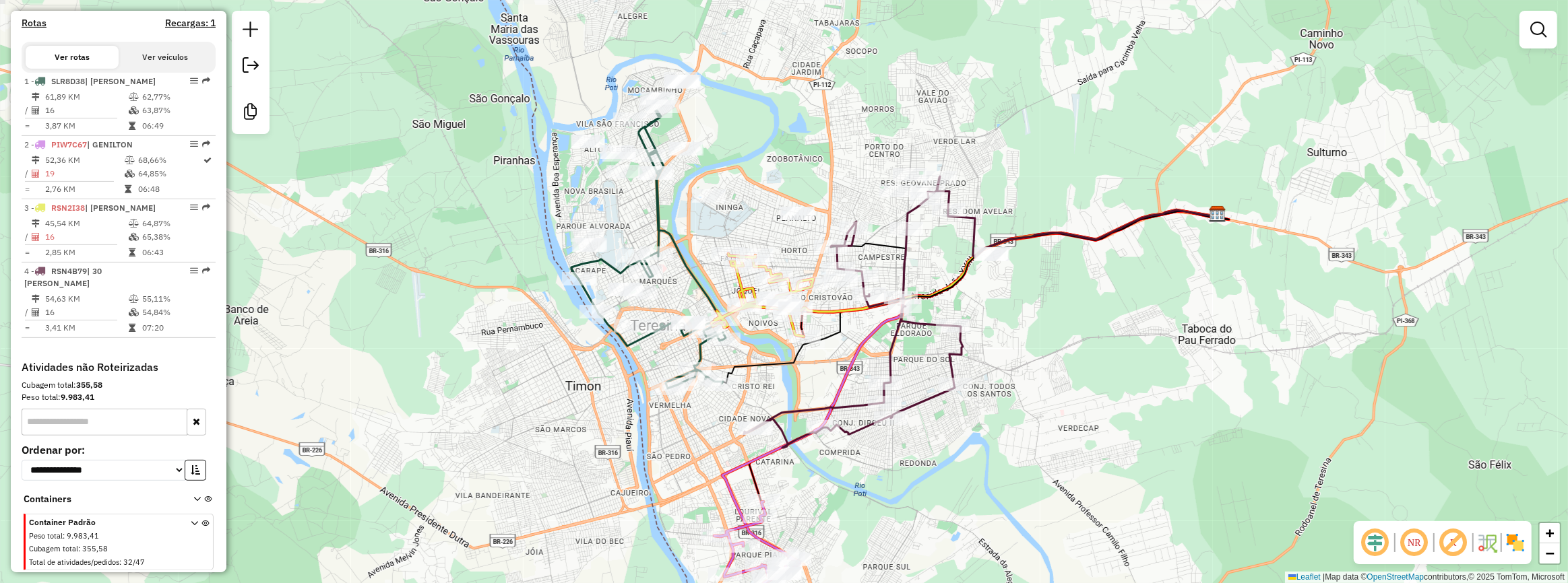
drag, startPoint x: 648, startPoint y: 161, endPoint x: 747, endPoint y: 175, distance: 100.0
click at [747, 175] on div "Janela de atendimento Grade de atendimento Capacidade Transportadoras Veículos …" at bounding box center [784, 291] width 1568 height 583
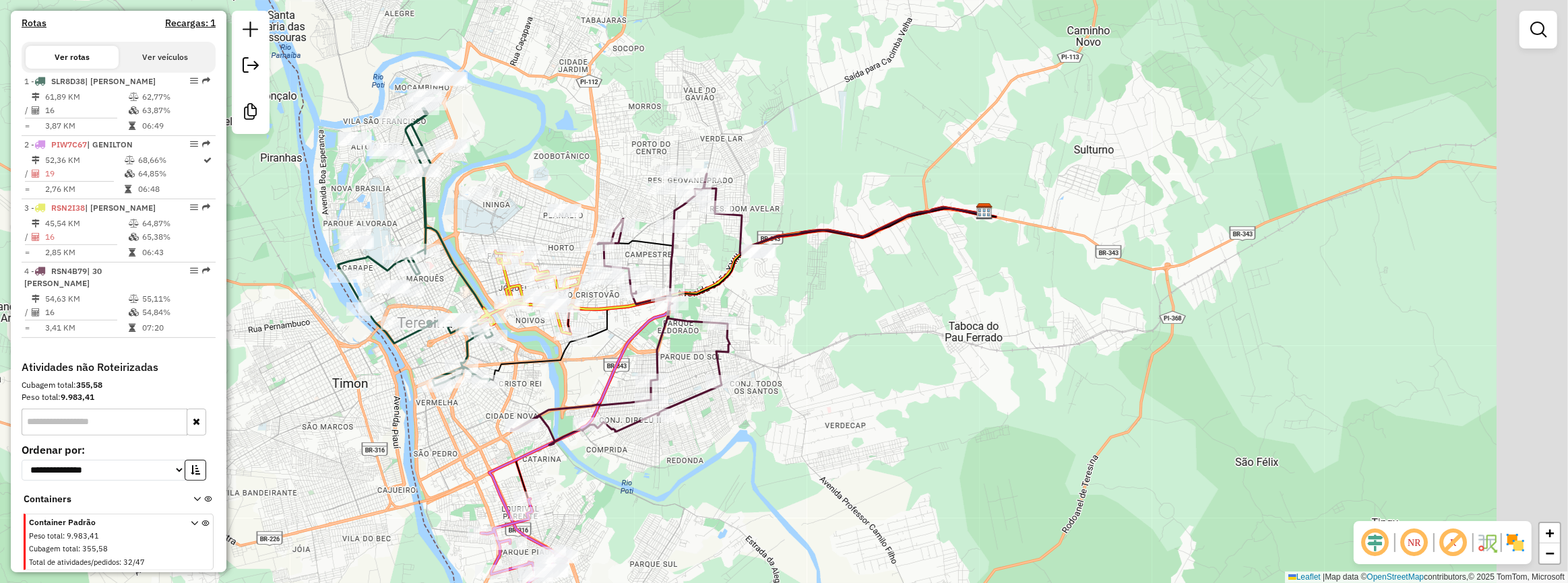
drag, startPoint x: 498, startPoint y: 180, endPoint x: 233, endPoint y: 165, distance: 265.4
click at [234, 166] on div "Janela de atendimento Grade de atendimento Capacidade Transportadoras Veículos …" at bounding box center [784, 291] width 1568 height 583
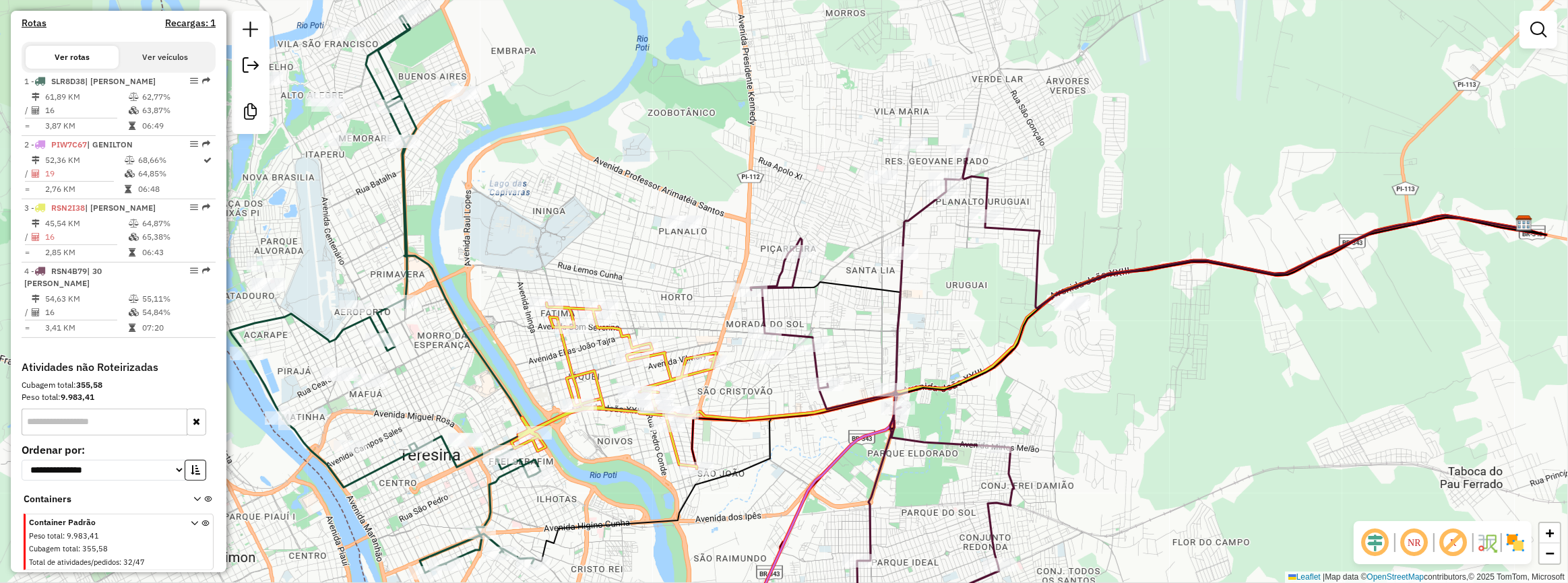
click at [359, 216] on div "Janela de atendimento Grade de atendimento Capacidade Transportadoras Veículos …" at bounding box center [784, 291] width 1568 height 583
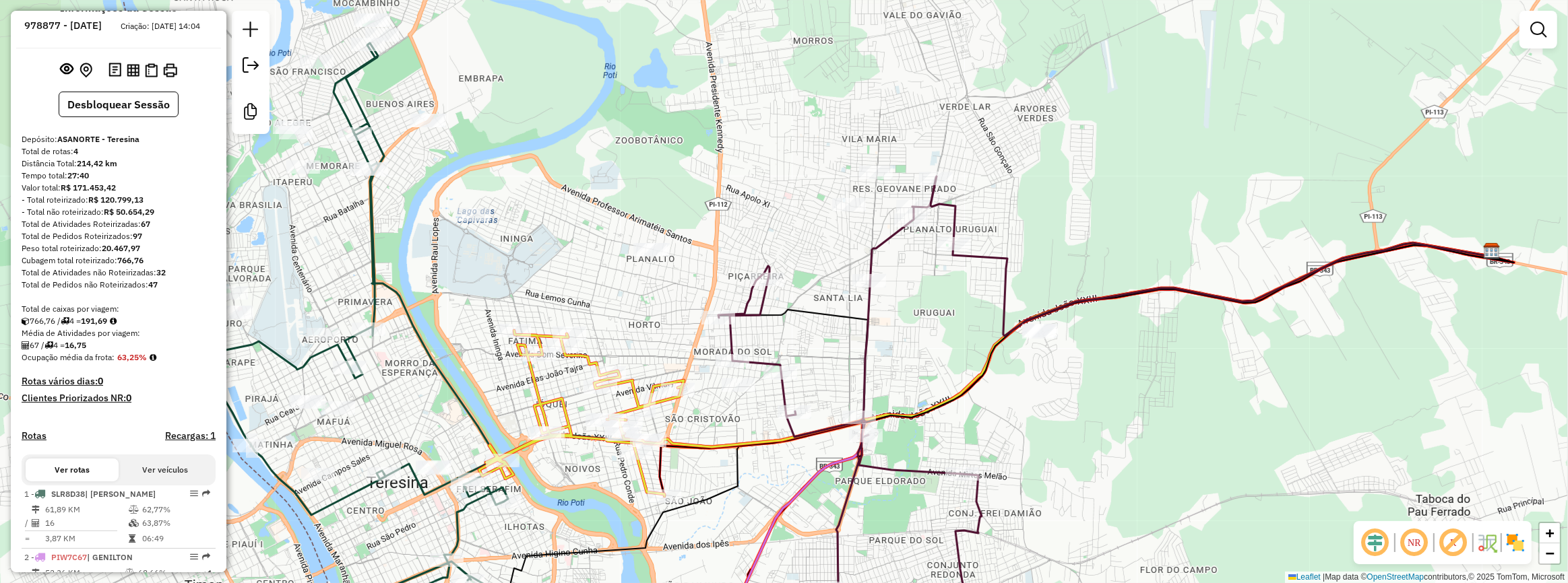
scroll to position [0, 0]
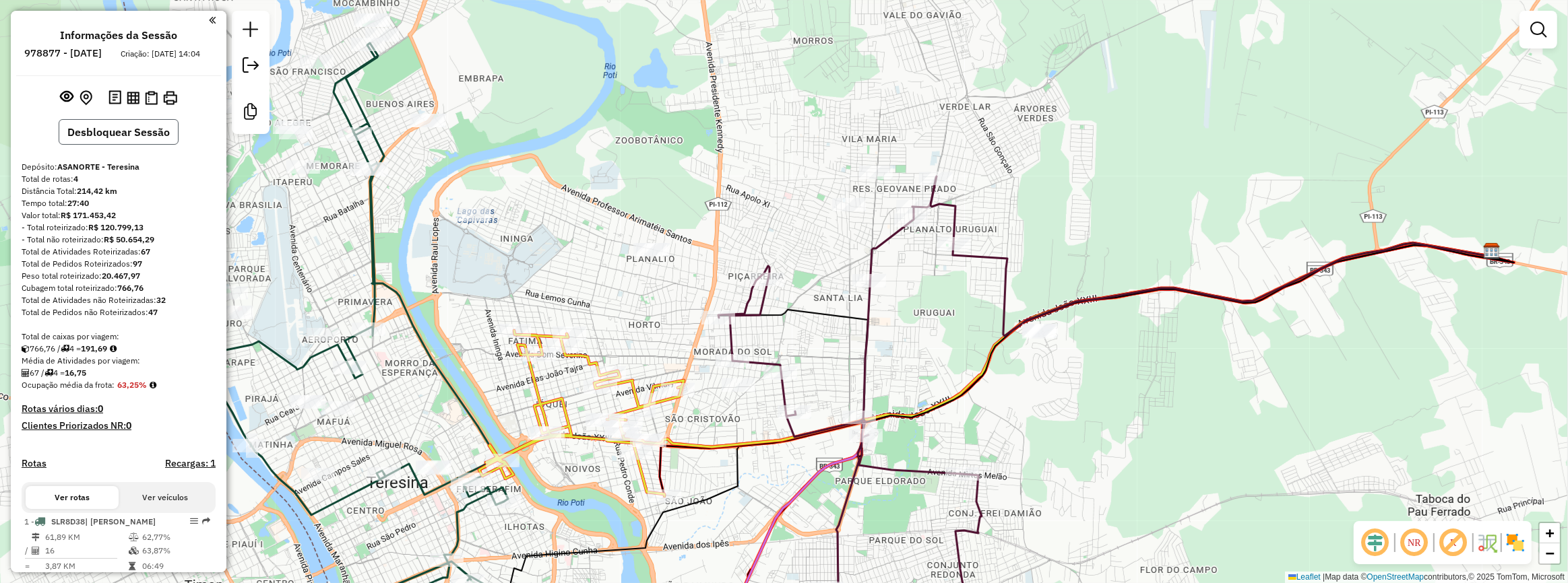
click at [116, 142] on button "Desbloquear Sessão" at bounding box center [118, 132] width 120 height 26
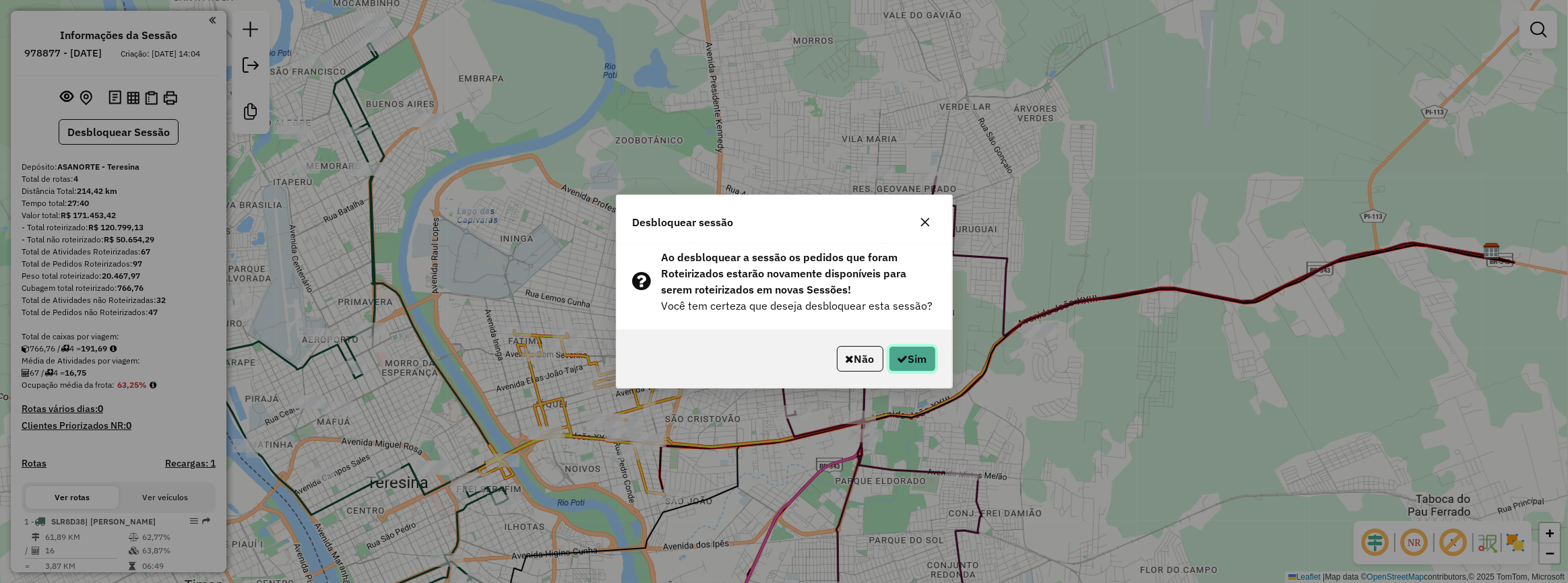
click at [897, 353] on icon "button" at bounding box center [903, 359] width 11 height 11
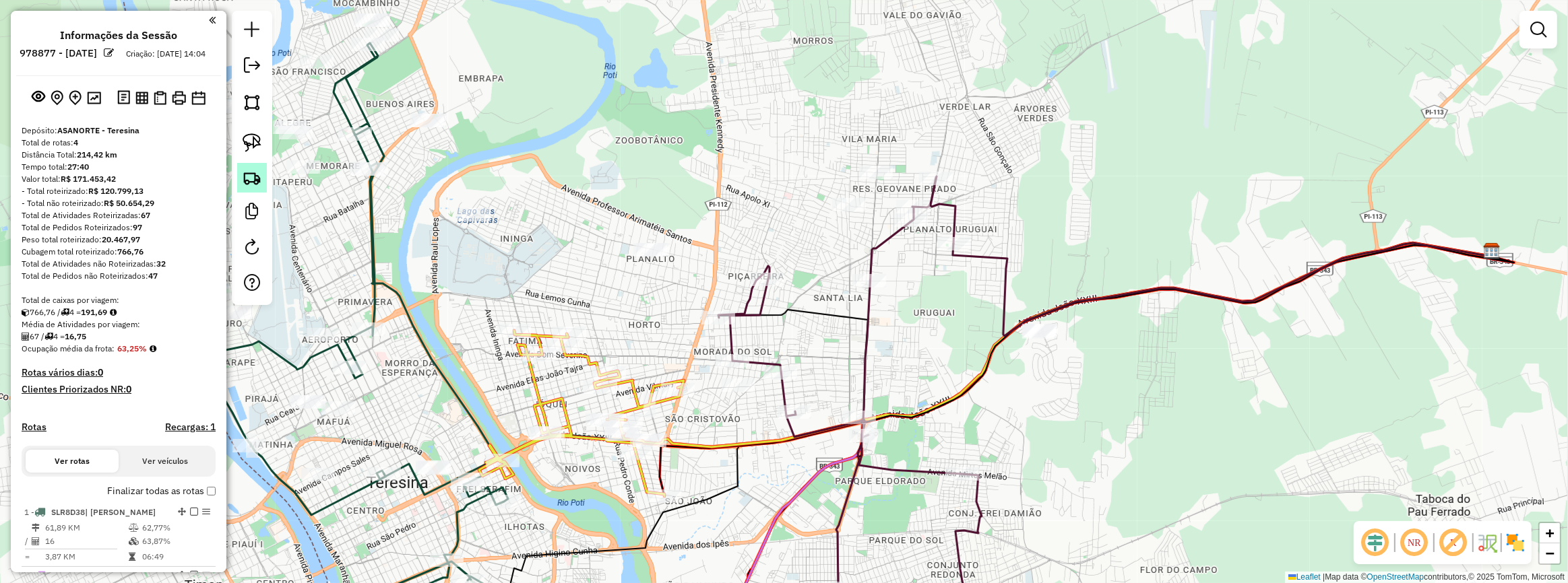
click at [250, 180] on img at bounding box center [252, 178] width 19 height 19
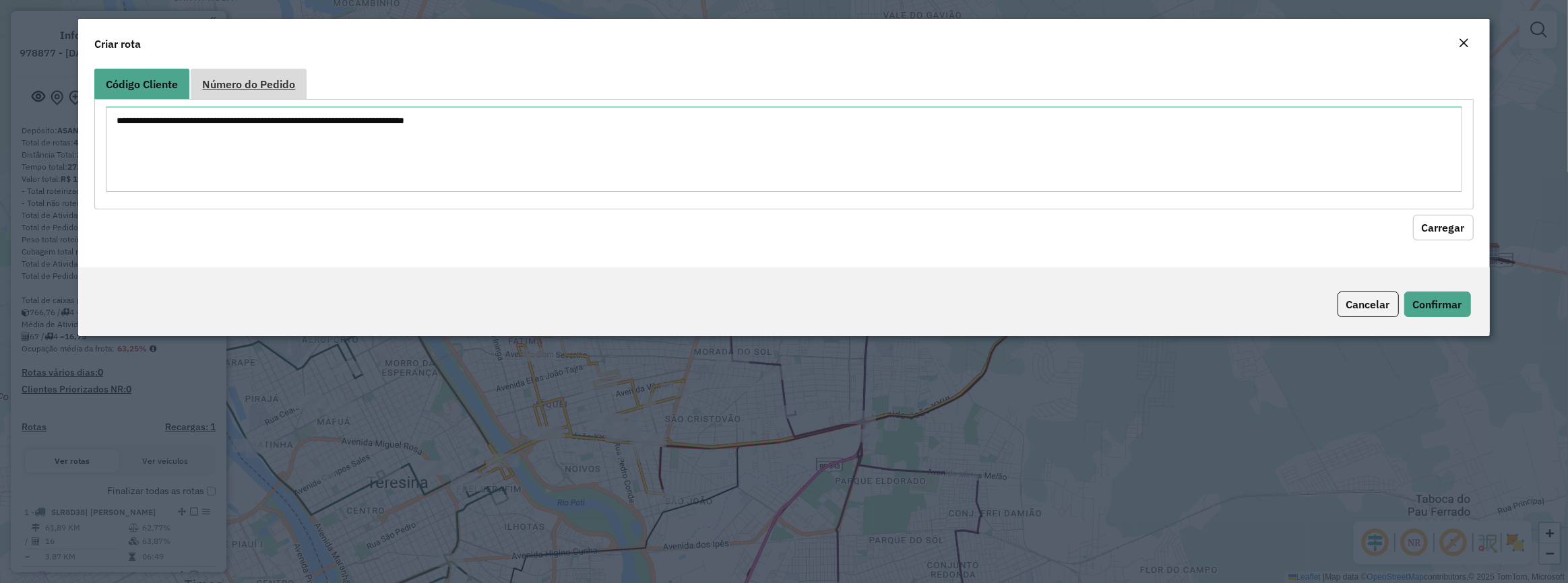
click at [234, 83] on span "Número do Pedido" at bounding box center [249, 84] width 93 height 11
click at [235, 136] on textarea at bounding box center [784, 148] width 1356 height 85
paste textarea "****** ****** ****** ****** ****** ****** ****** ****** ****** ****** ****** **…"
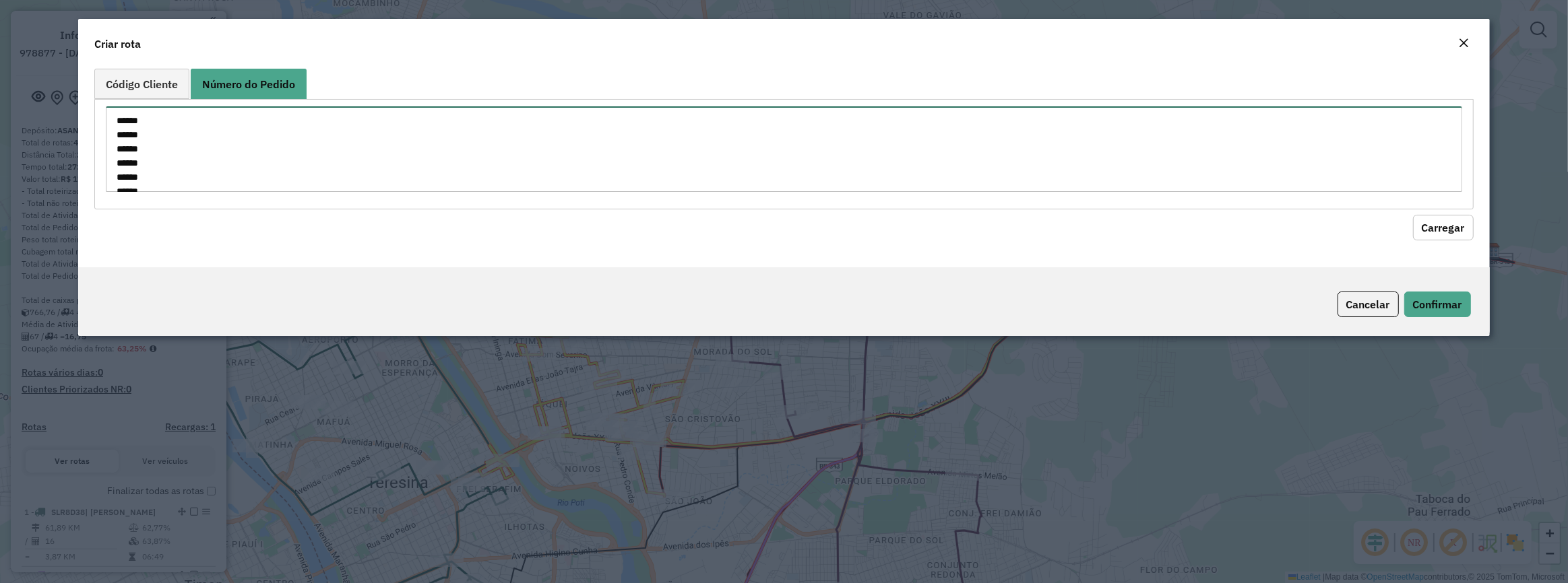
scroll to position [600, 0]
type textarea "****** ****** ****** ****** ****** ****** ****** ****** ****** ****** ****** **…"
click at [1435, 221] on button "Carregar" at bounding box center [1443, 228] width 60 height 26
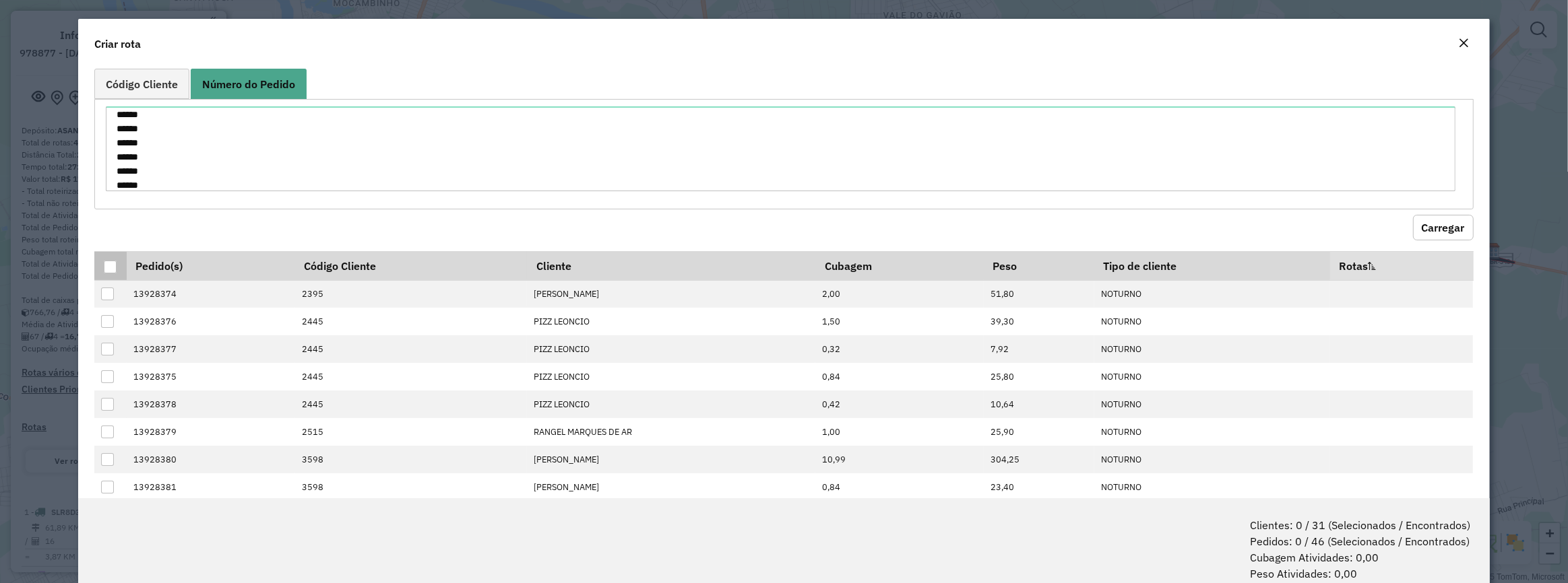
click at [106, 264] on div at bounding box center [110, 267] width 13 height 13
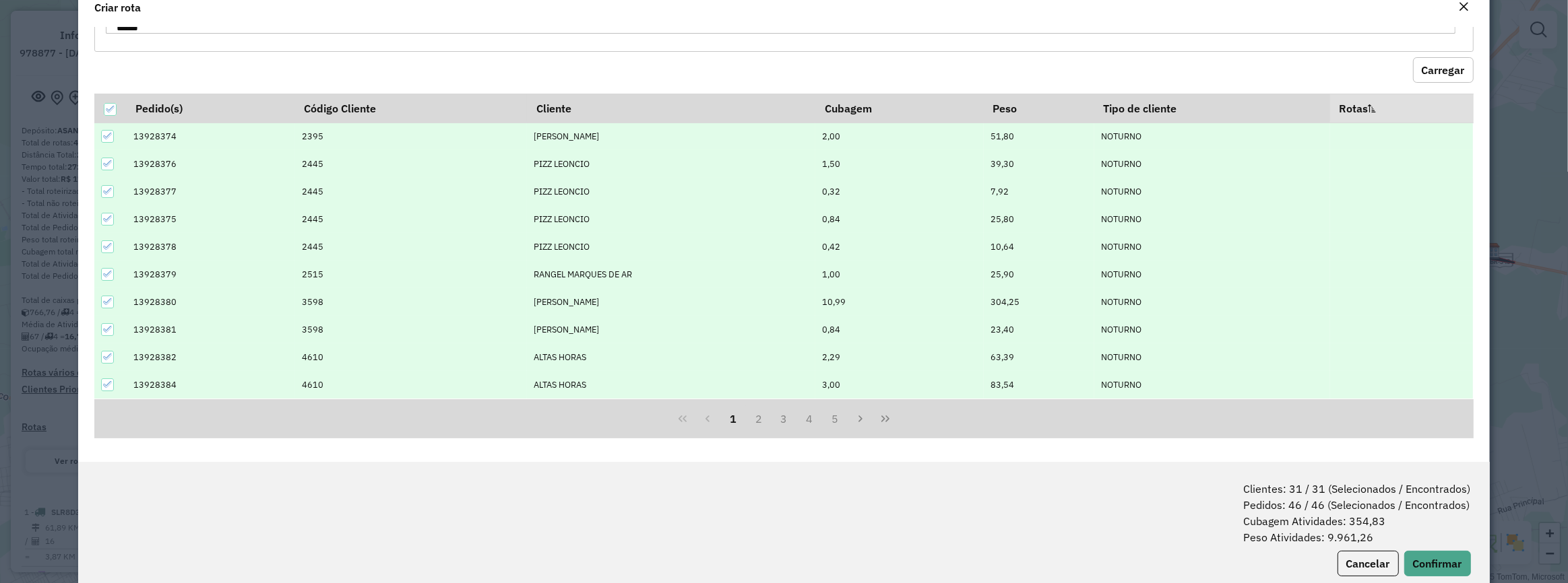
scroll to position [68, 0]
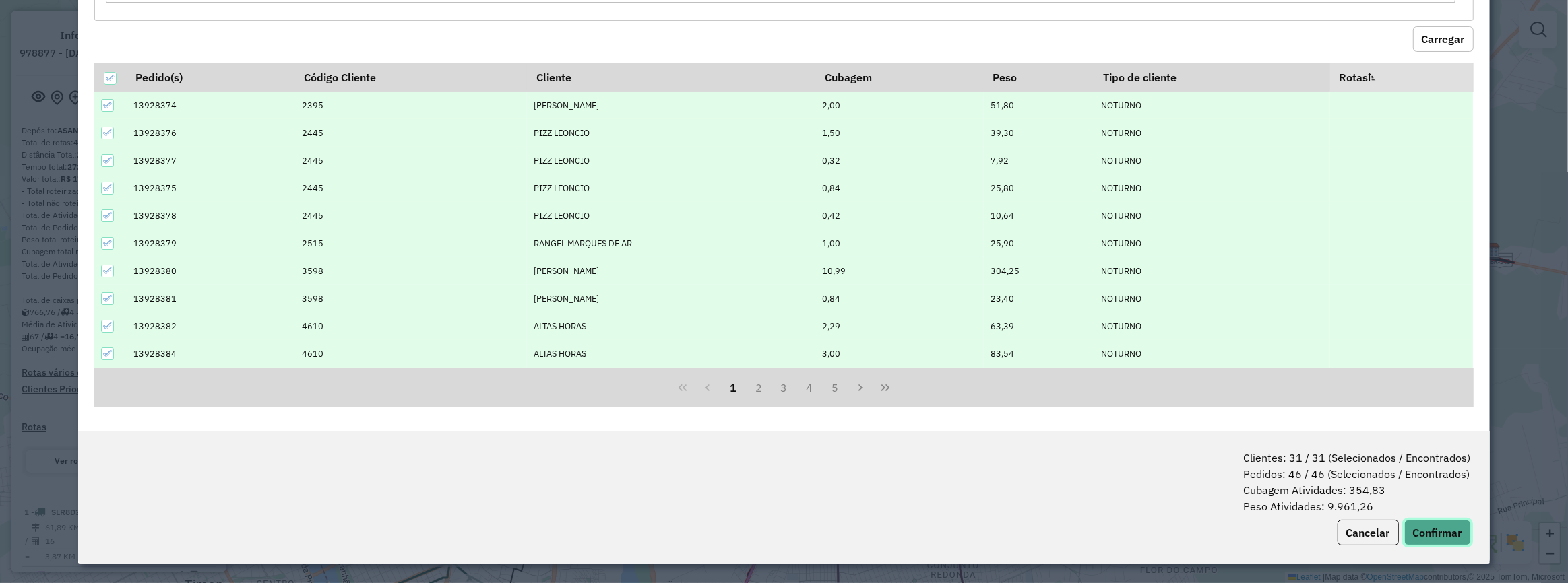
click at [1422, 534] on button "Confirmar" at bounding box center [1437, 533] width 67 height 26
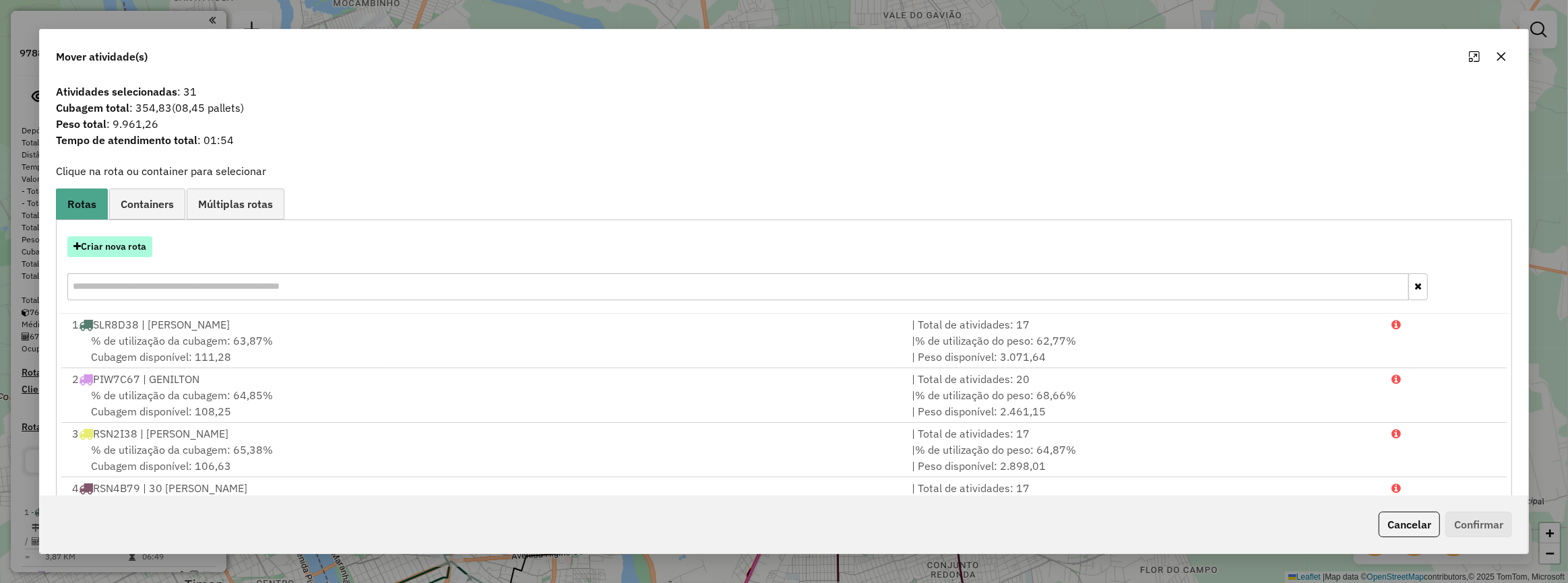
click at [101, 236] on button "Criar nova rota" at bounding box center [110, 246] width 85 height 21
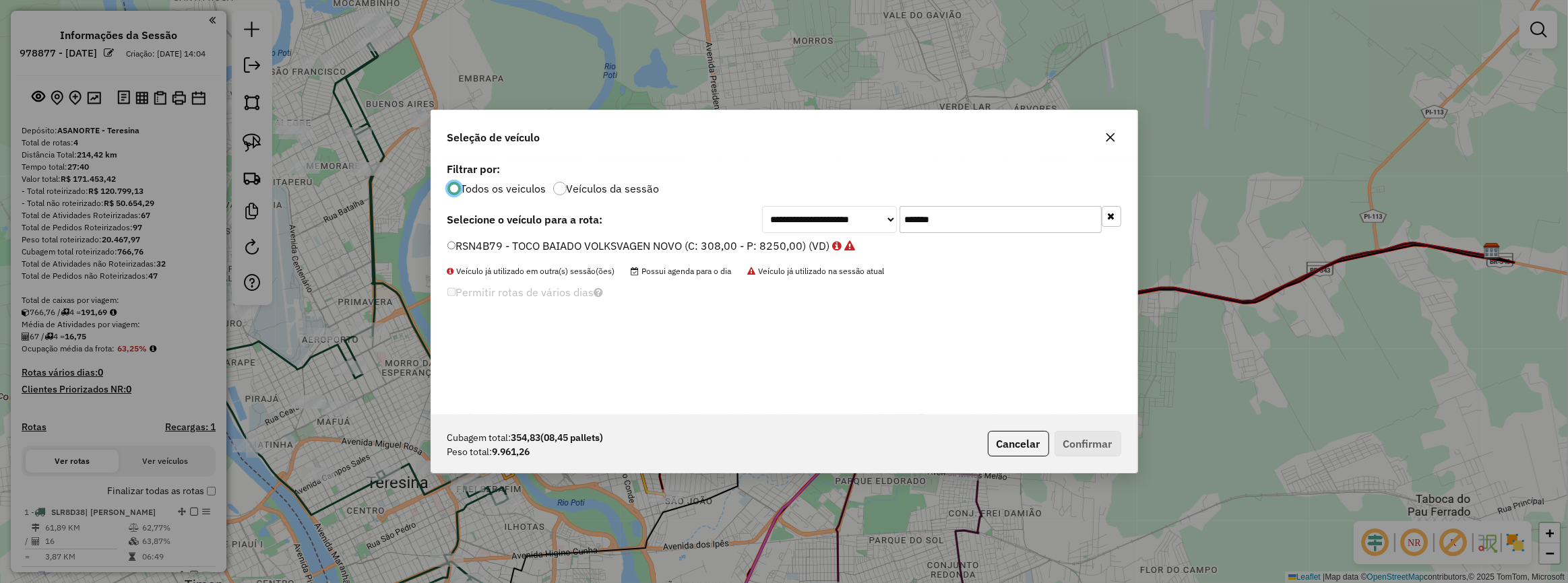
scroll to position [6, 4]
drag, startPoint x: 890, startPoint y: 211, endPoint x: 734, endPoint y: 212, distance: 156.0
click at [768, 216] on div "**********" at bounding box center [941, 219] width 359 height 27
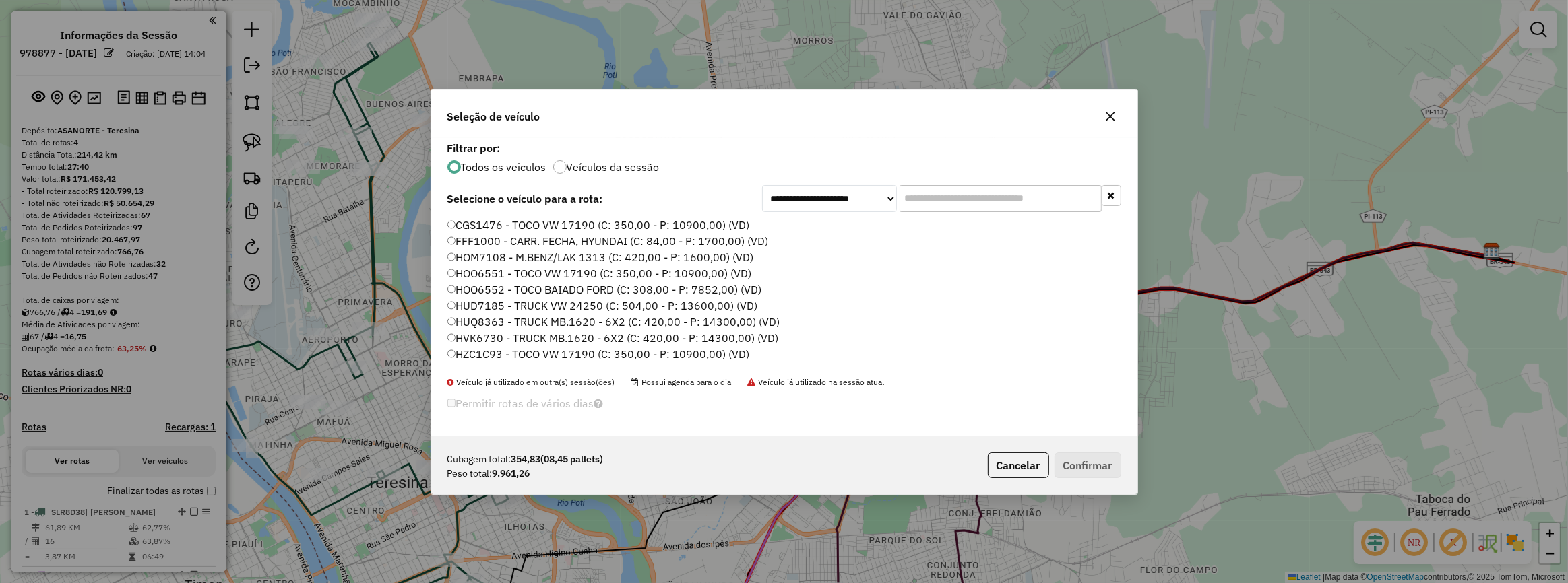
click at [604, 228] on label "CGS1476 - TOCO VW 17190 (C: 350,00 - P: 10900,00) (VD)" at bounding box center [599, 225] width 302 height 16
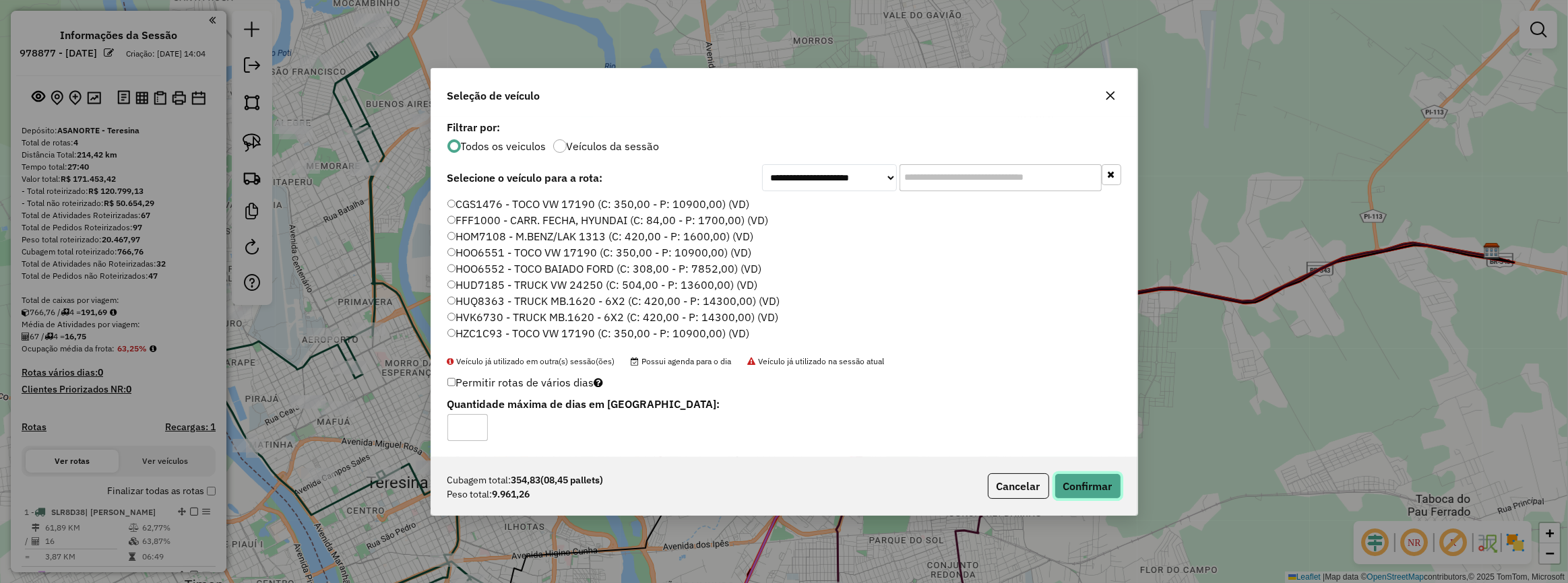
click at [1073, 477] on button "Confirmar" at bounding box center [1087, 486] width 67 height 26
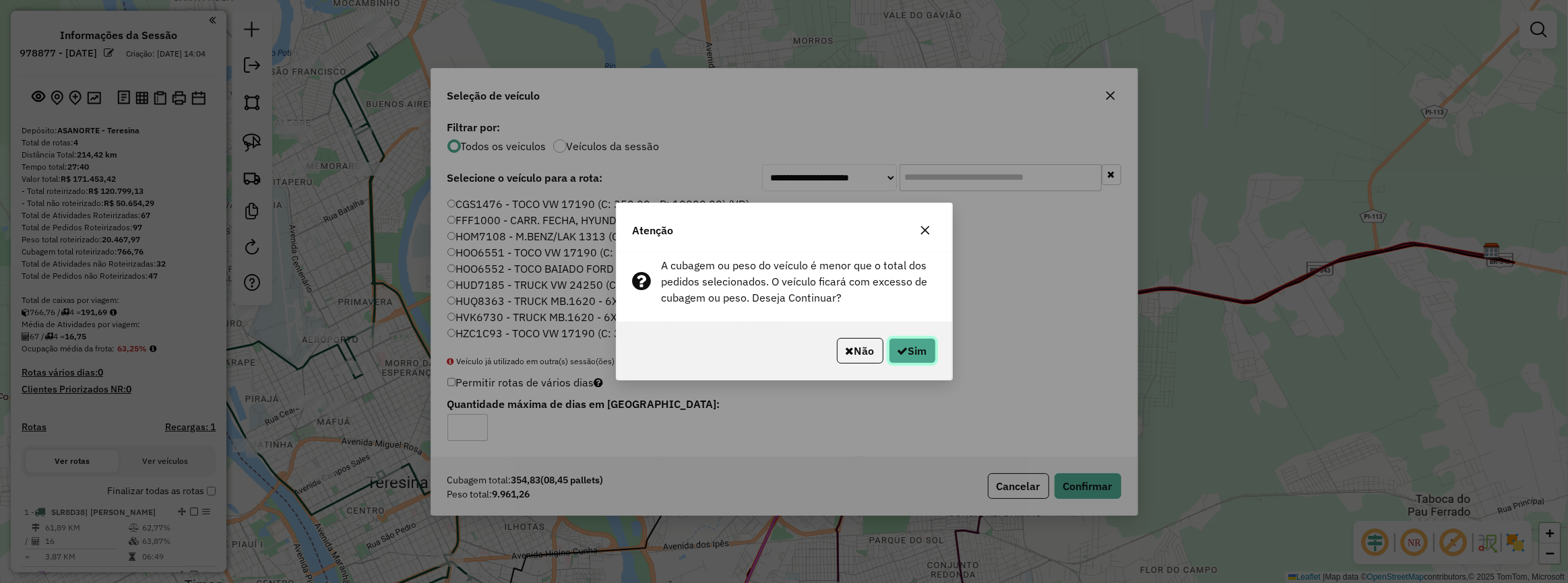
click at [892, 351] on button "Sim" at bounding box center [913, 351] width 48 height 26
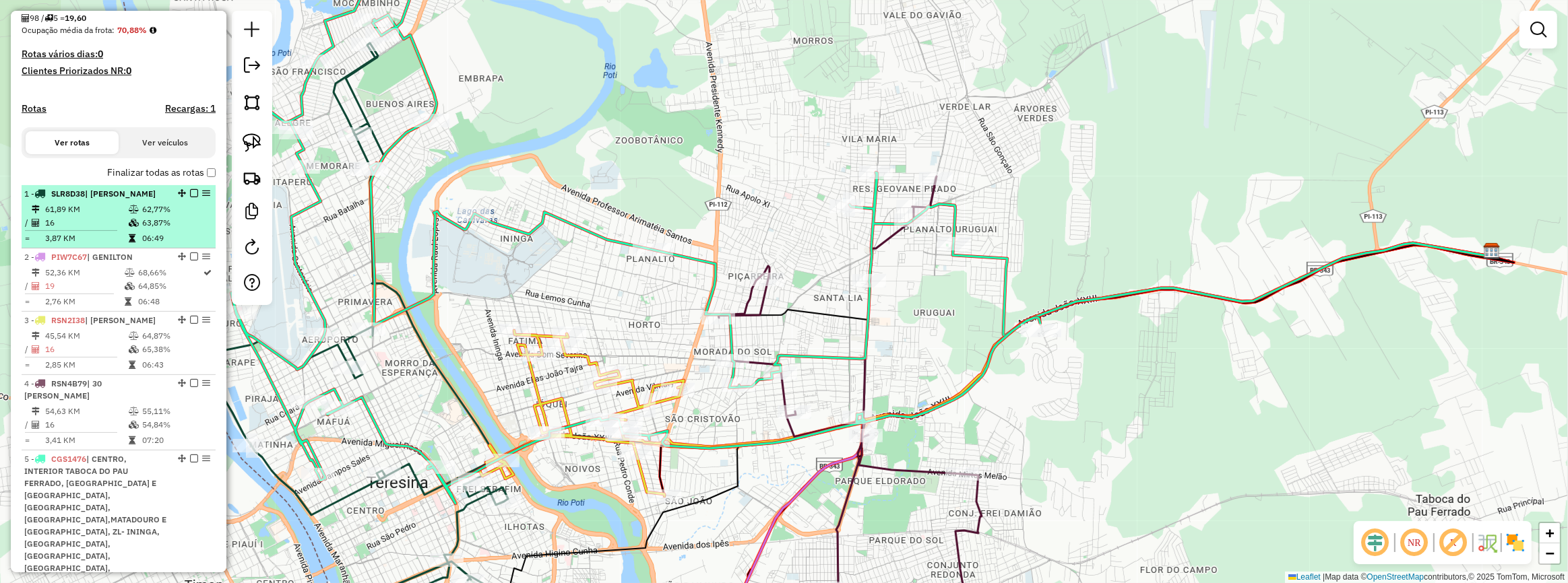
scroll to position [367, 0]
